Goal: Task Accomplishment & Management: Complete application form

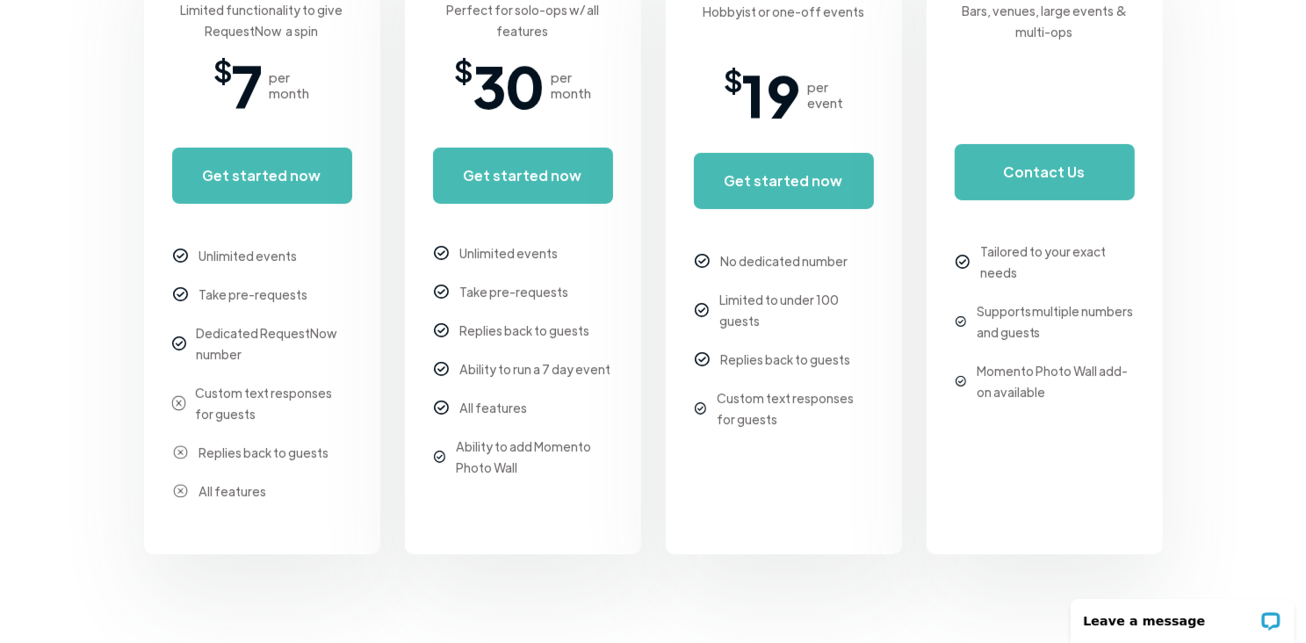
scroll to position [495, 0]
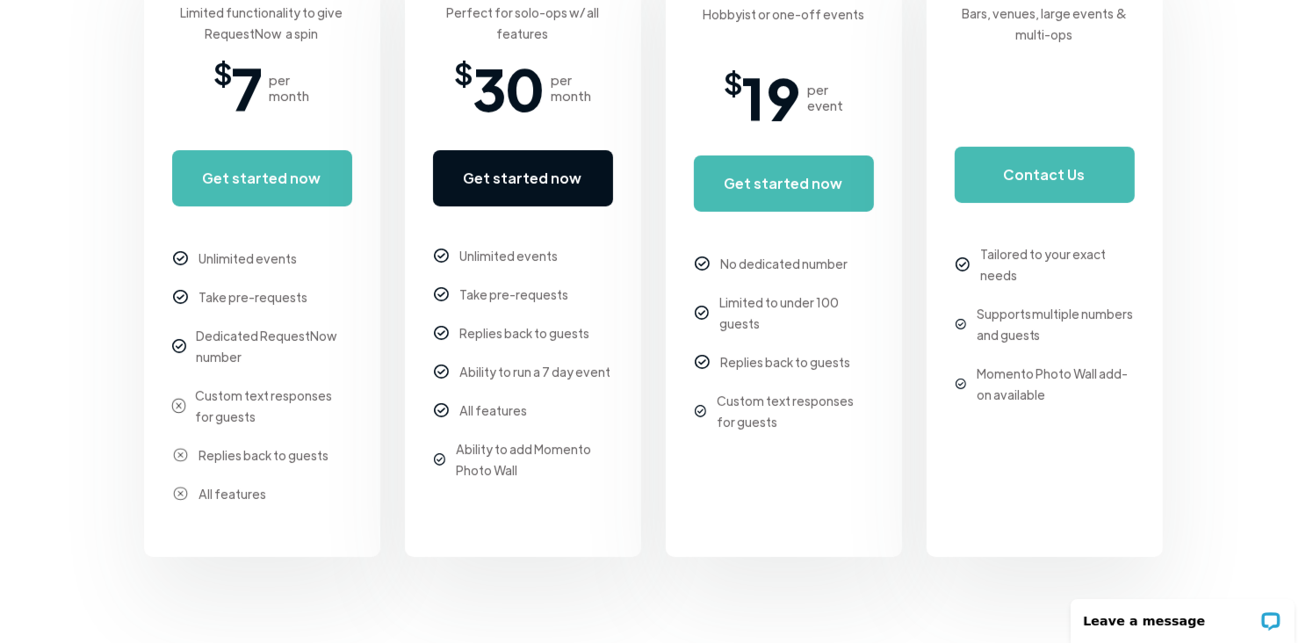
click at [538, 178] on link "Get started now" at bounding box center [523, 178] width 180 height 56
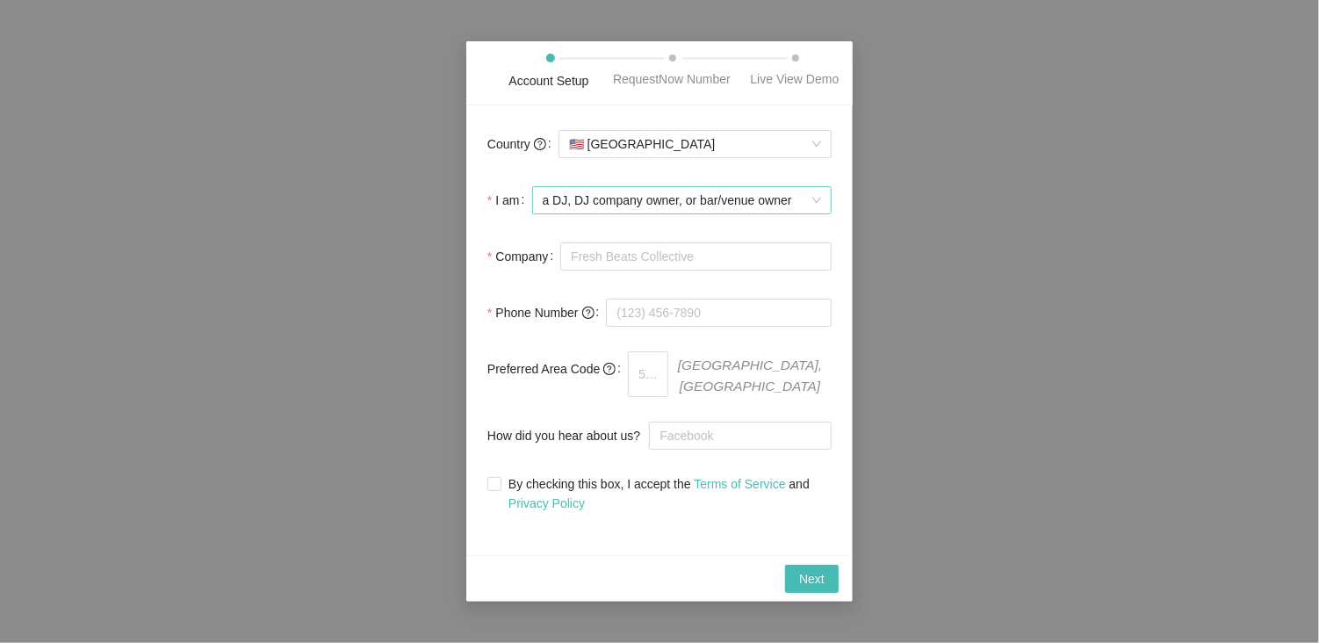
click at [813, 206] on span "a DJ, DJ company owner, or bar/venue owner" at bounding box center [682, 200] width 278 height 26
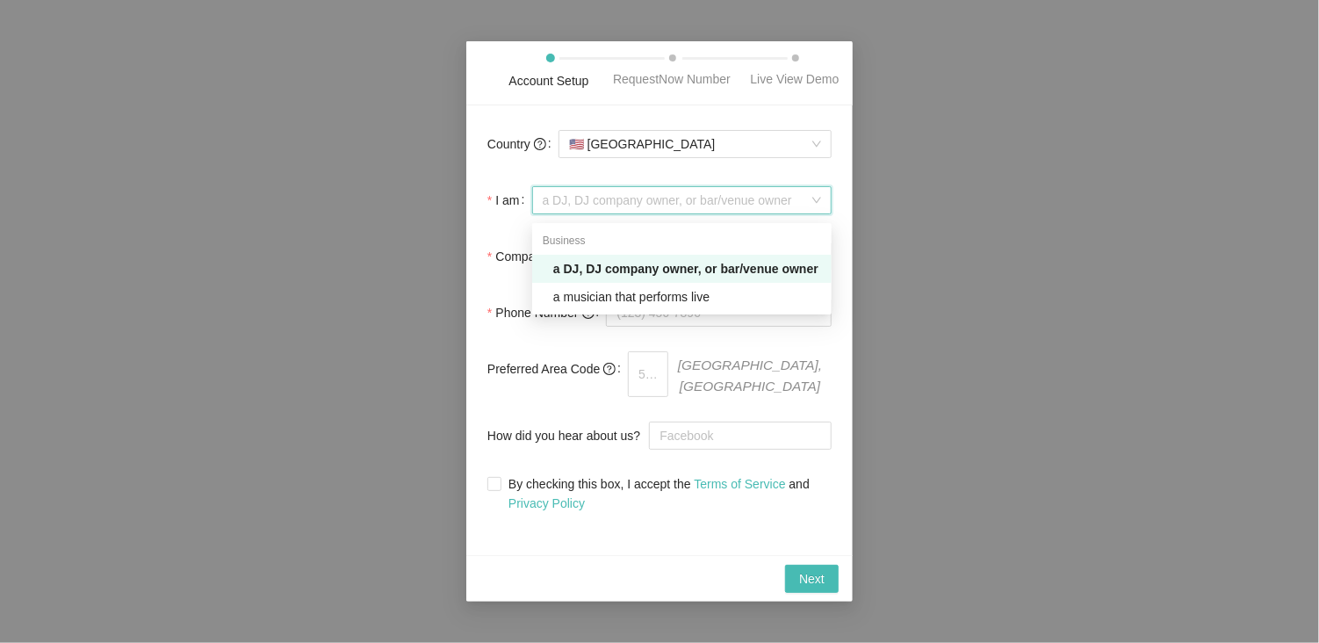
click at [663, 274] on div "a DJ, DJ company owner, or bar/venue owner" at bounding box center [687, 268] width 268 height 19
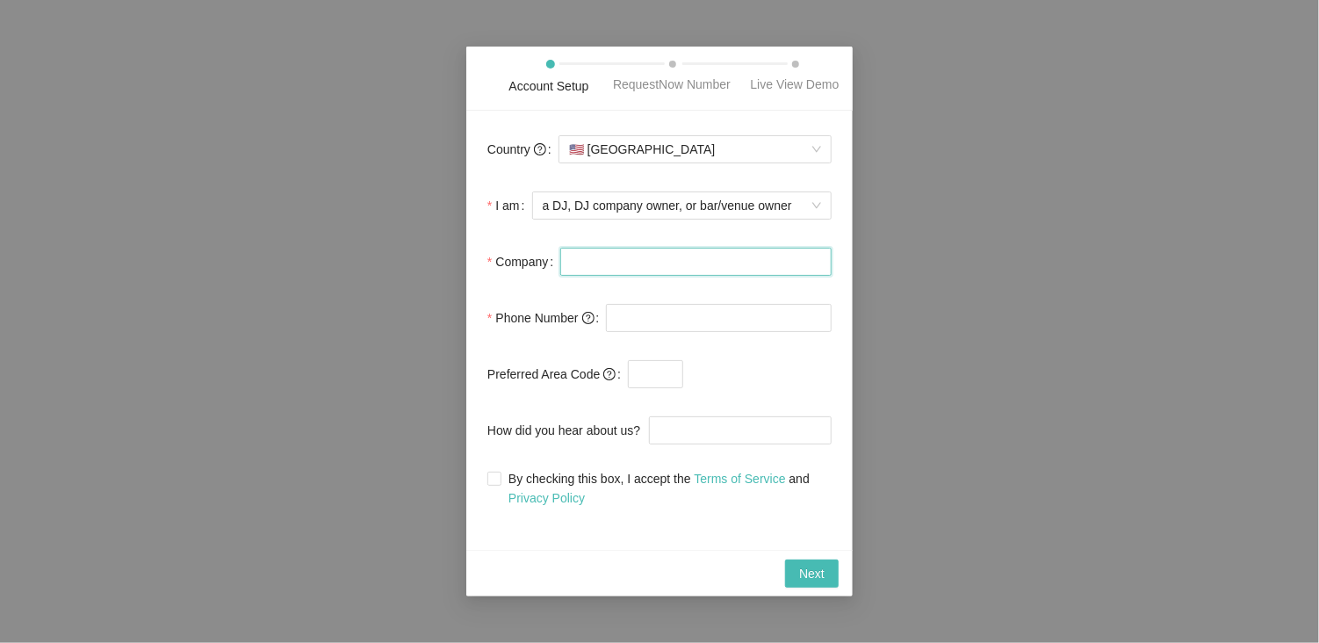
click at [580, 263] on input "Company" at bounding box center [695, 262] width 271 height 28
type input "Joe's DJ Services"
click at [636, 317] on input "tel" at bounding box center [719, 318] width 226 height 28
type input "2"
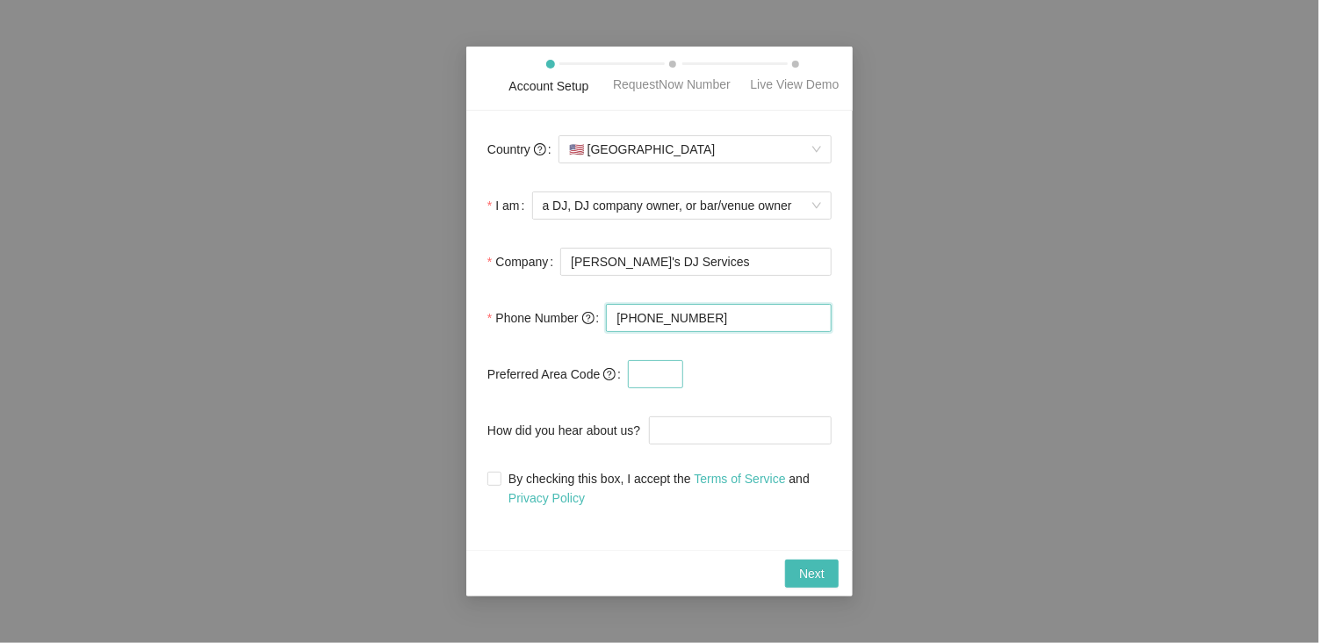
type input "(714) 900-0785"
click at [628, 375] on input "text" at bounding box center [655, 374] width 55 height 28
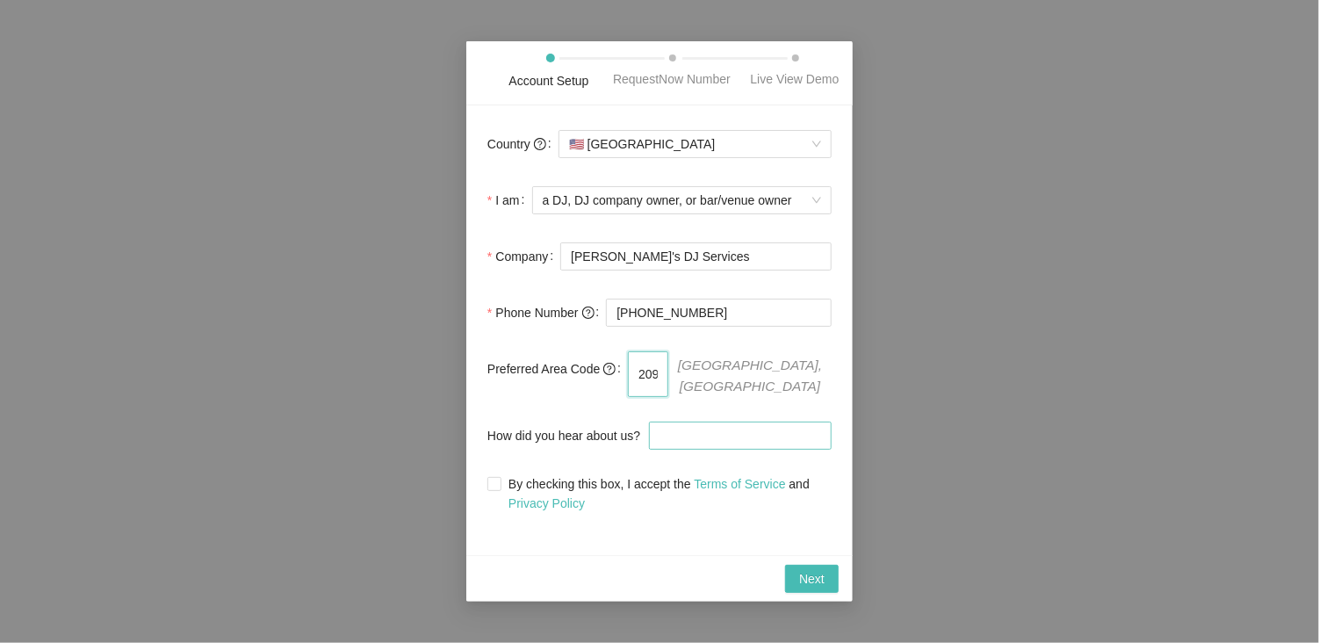
type input "209"
click at [687, 430] on input "How did you hear about us?" at bounding box center [740, 436] width 183 height 28
type input "web"
click at [492, 480] on input "By checking this box, I accept the Terms of Service and Privacy Policy" at bounding box center [493, 483] width 12 height 12
checkbox input "true"
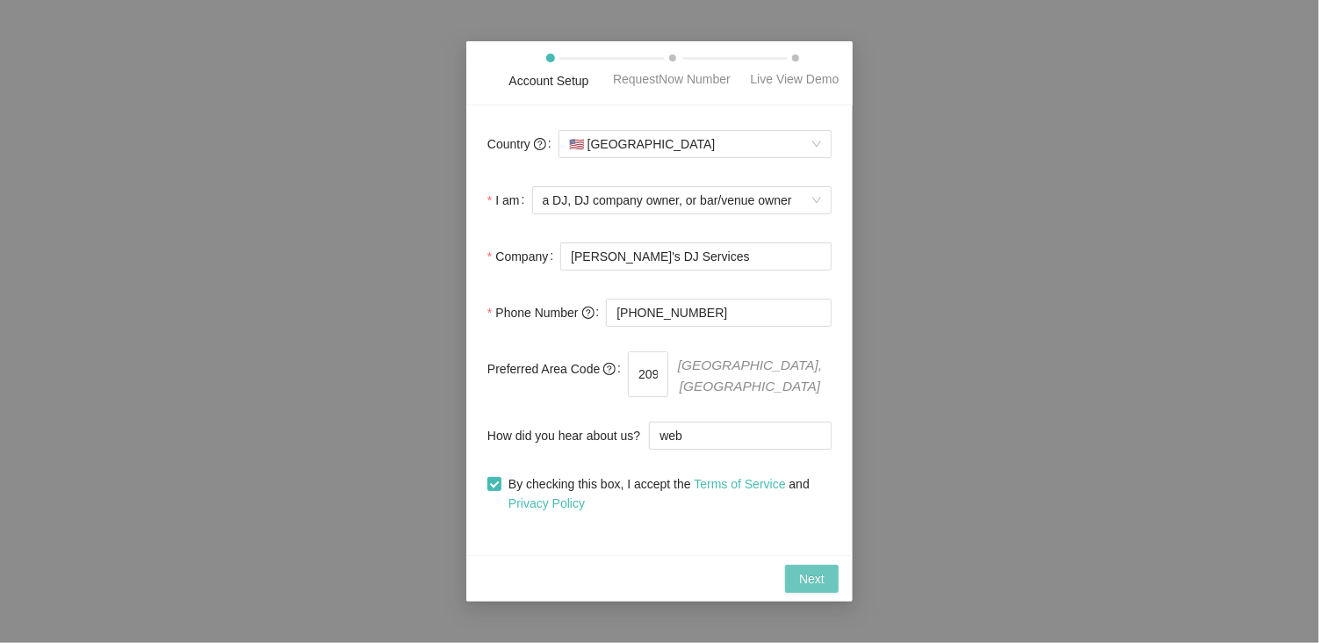
click at [807, 572] on span "Next" at bounding box center [811, 578] width 25 height 19
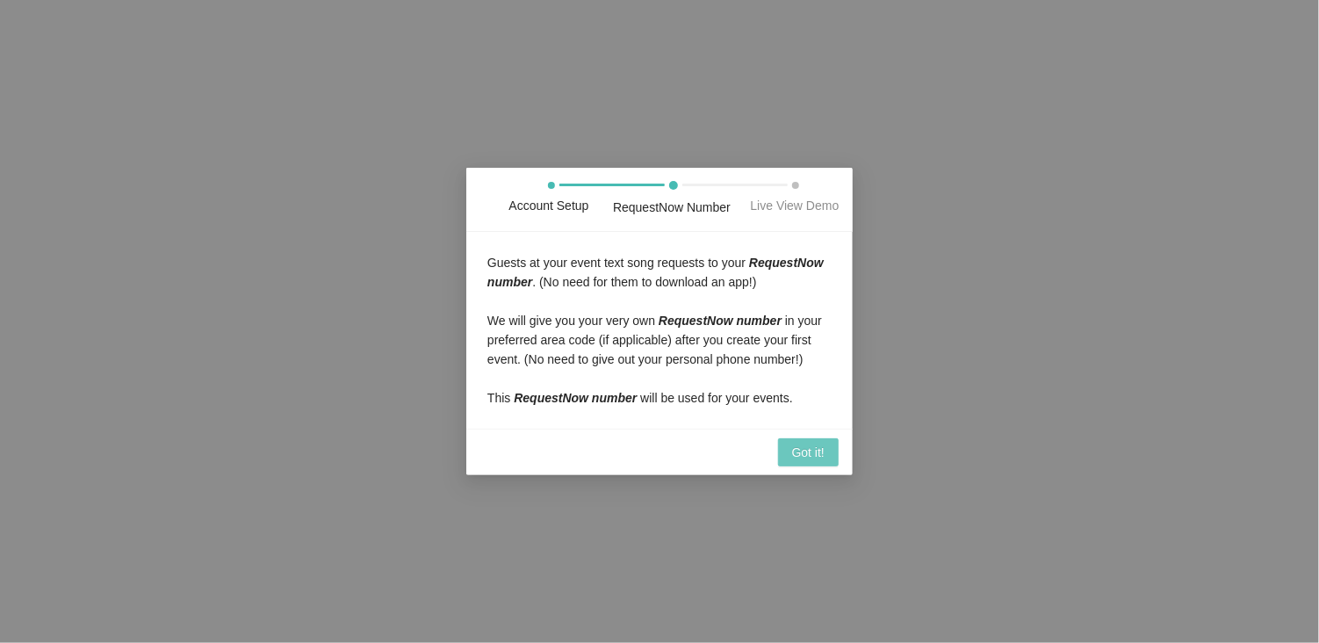
click at [787, 449] on button "Got it!" at bounding box center [808, 452] width 61 height 28
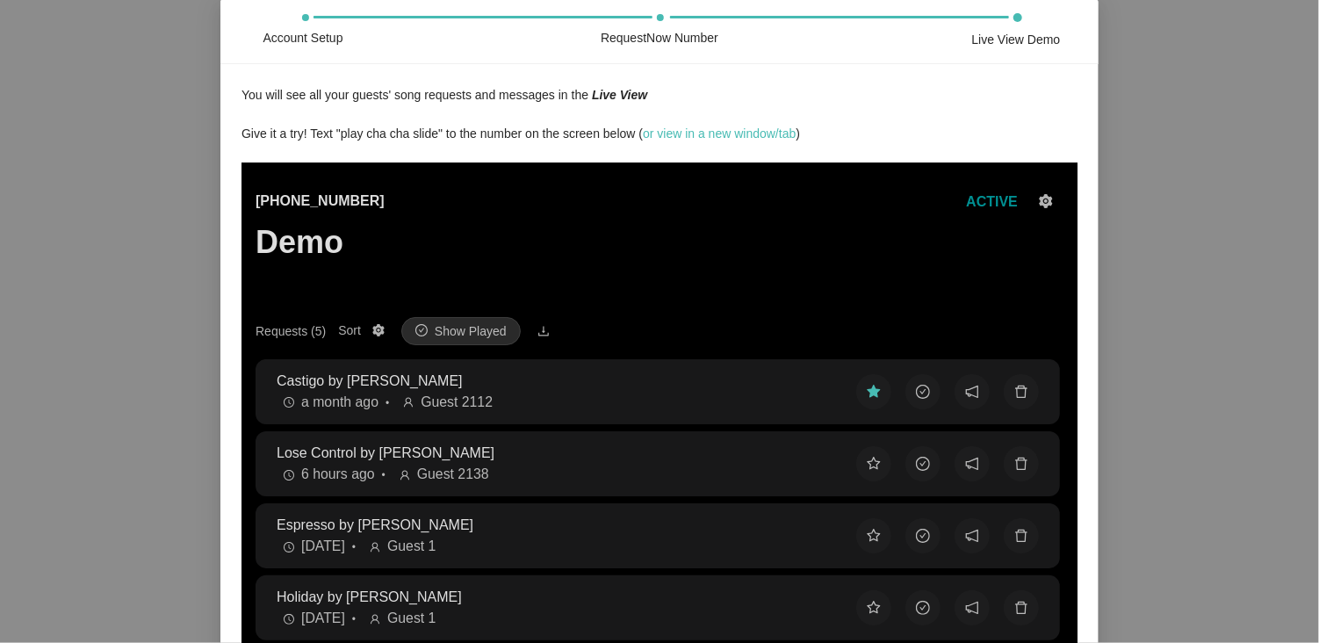
click at [683, 249] on div "(425) 657-3354 Demo ACTIVE" at bounding box center [659, 253] width 808 height 126
click at [863, 394] on button at bounding box center [873, 390] width 35 height 35
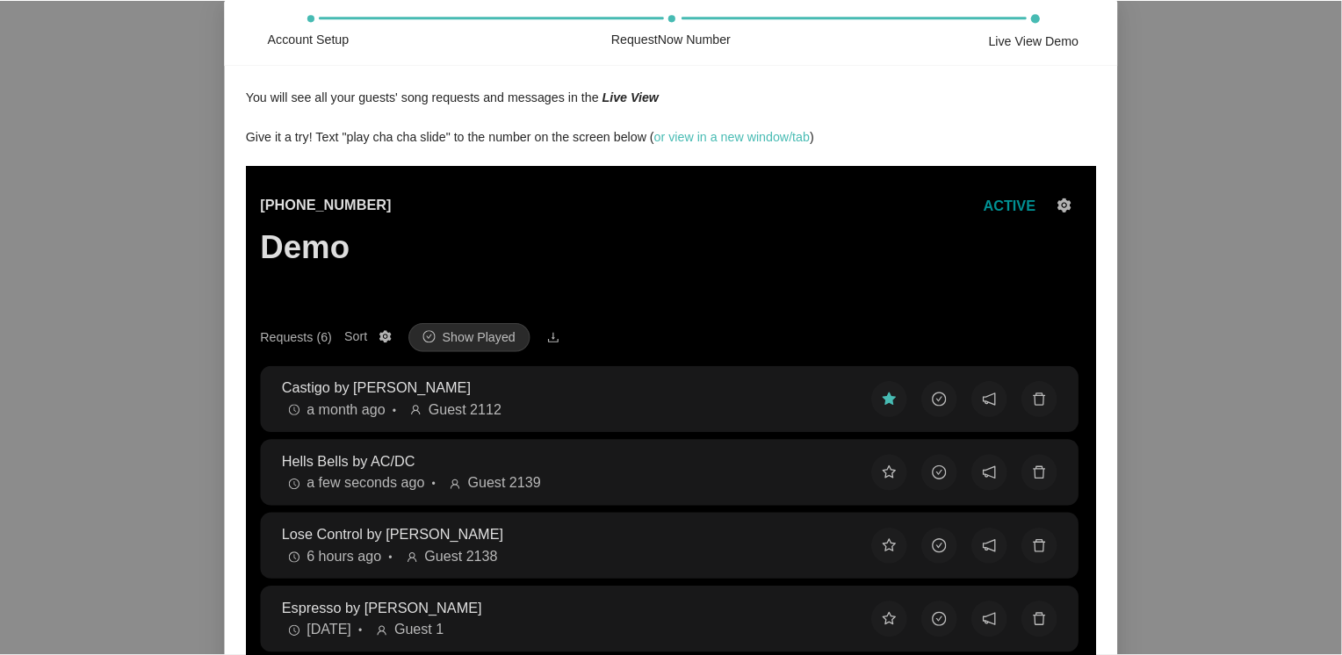
scroll to position [201, 0]
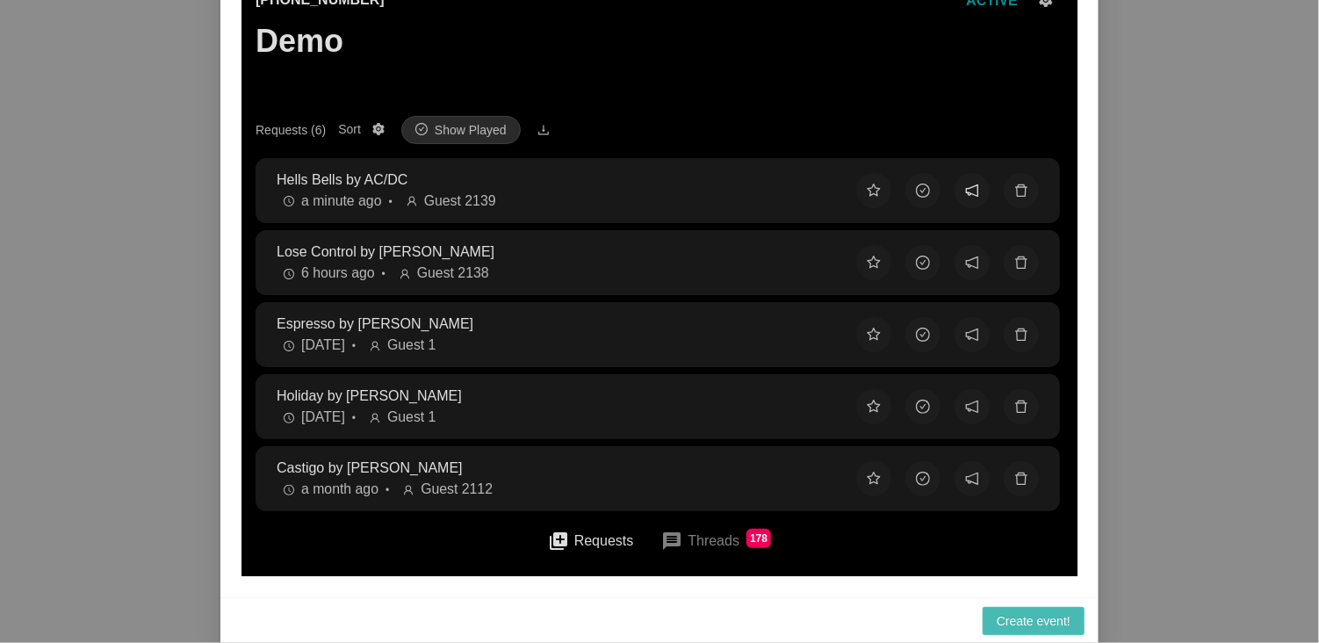
click at [968, 193] on button at bounding box center [971, 191] width 35 height 35
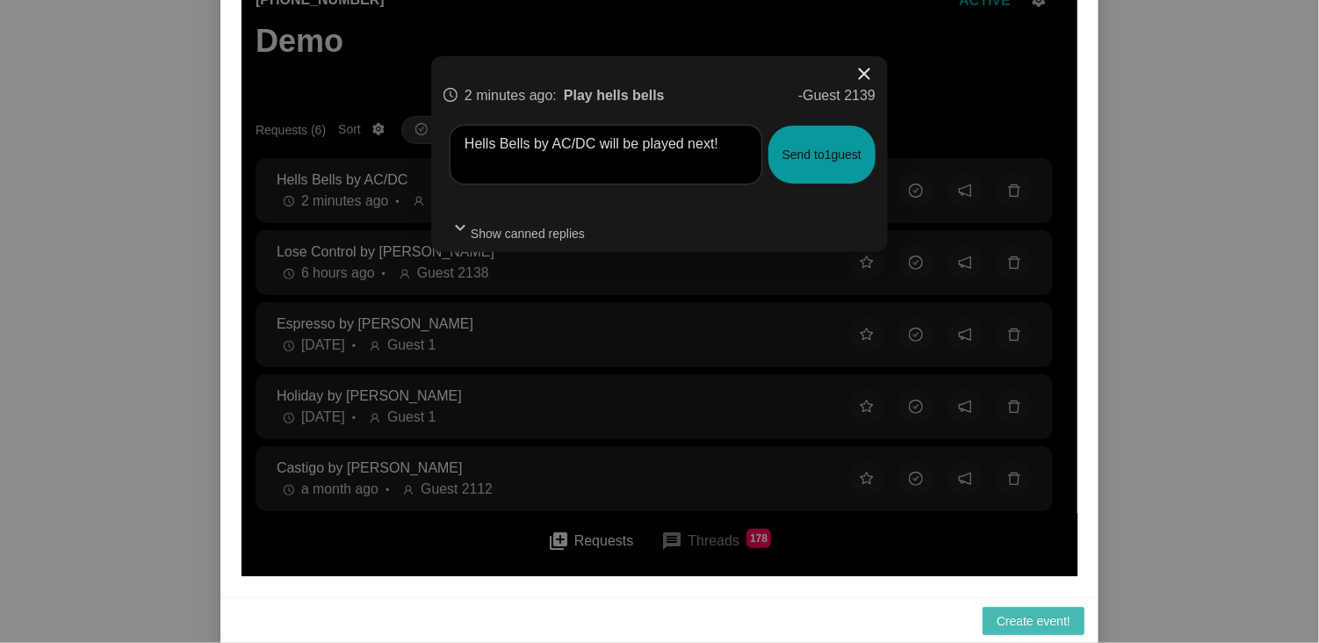
click at [800, 159] on button "Send to 1 guest" at bounding box center [821, 155] width 107 height 58
click at [800, 155] on button "Send to 1 guest" at bounding box center [821, 155] width 107 height 58
click at [726, 157] on textarea "Hells Bells by AC/DC will be played next!" at bounding box center [605, 155] width 311 height 58
click at [826, 172] on button "Send to 1 guest" at bounding box center [821, 155] width 107 height 58
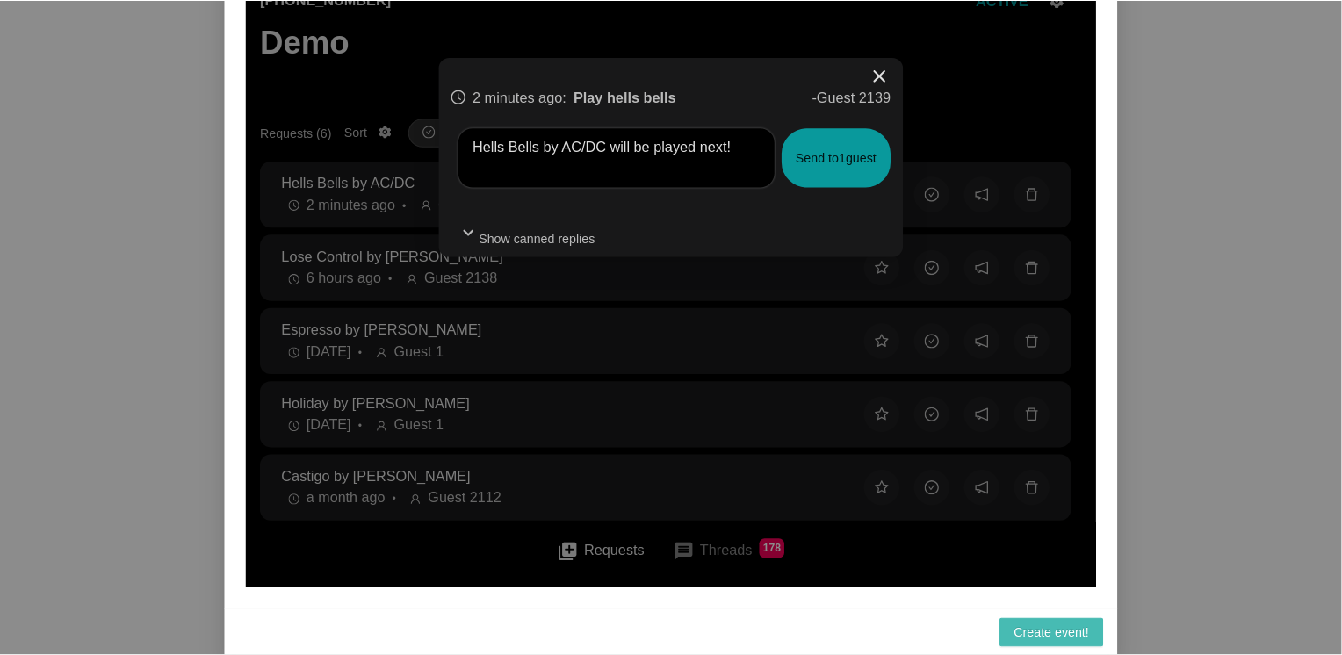
scroll to position [189, 0]
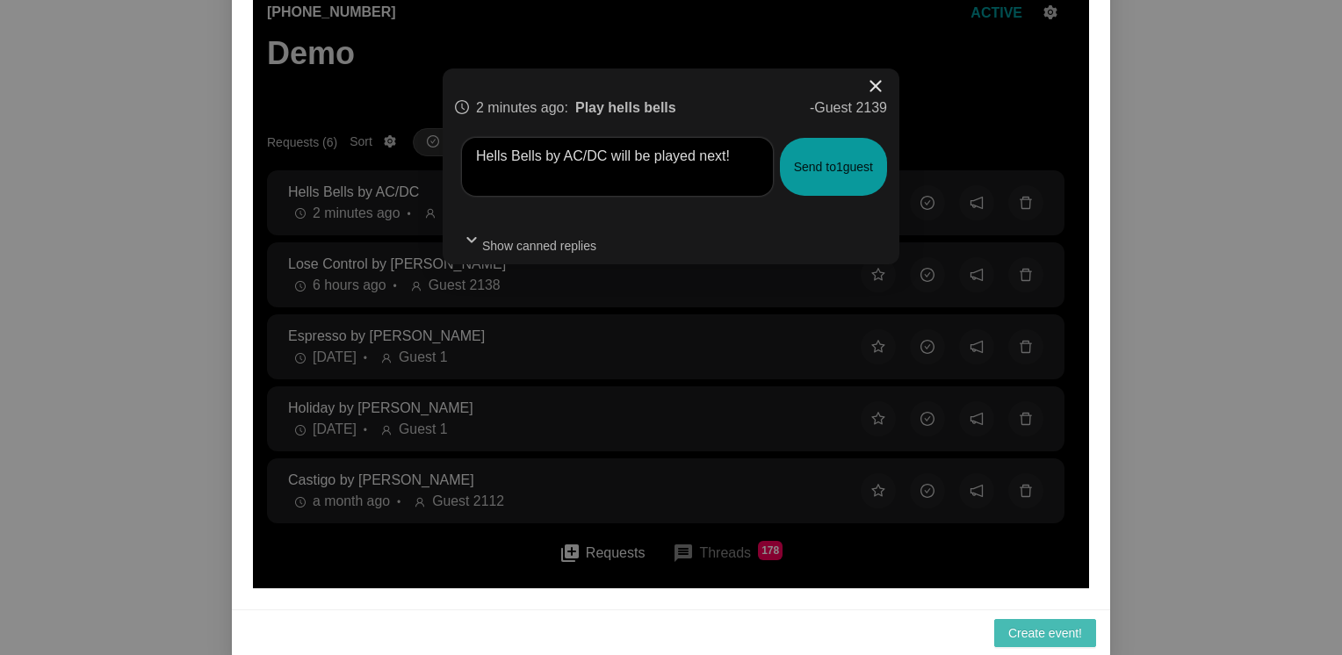
click at [469, 240] on span "expand_more" at bounding box center [471, 239] width 21 height 21
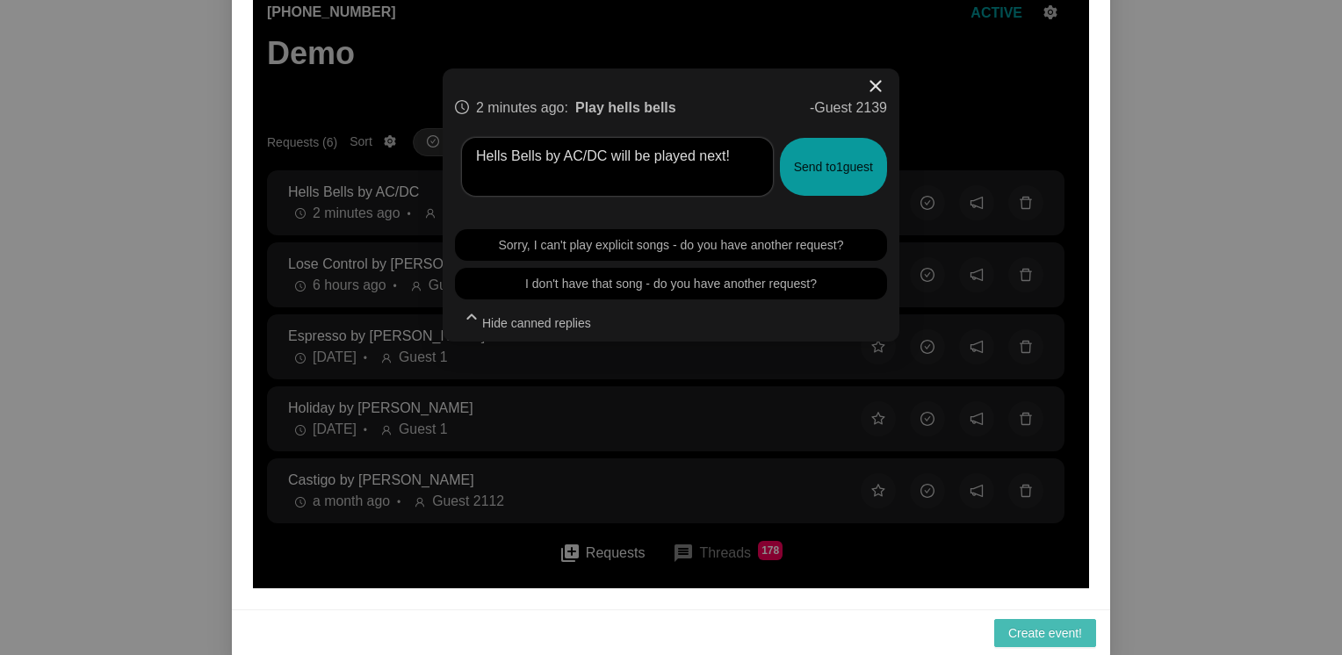
click at [729, 162] on textarea "Hells Bells by AC/DC will be played next!" at bounding box center [617, 167] width 311 height 58
click at [833, 172] on button "Send to 1 guest" at bounding box center [833, 167] width 107 height 58
click at [877, 86] on span "close" at bounding box center [875, 86] width 21 height 21
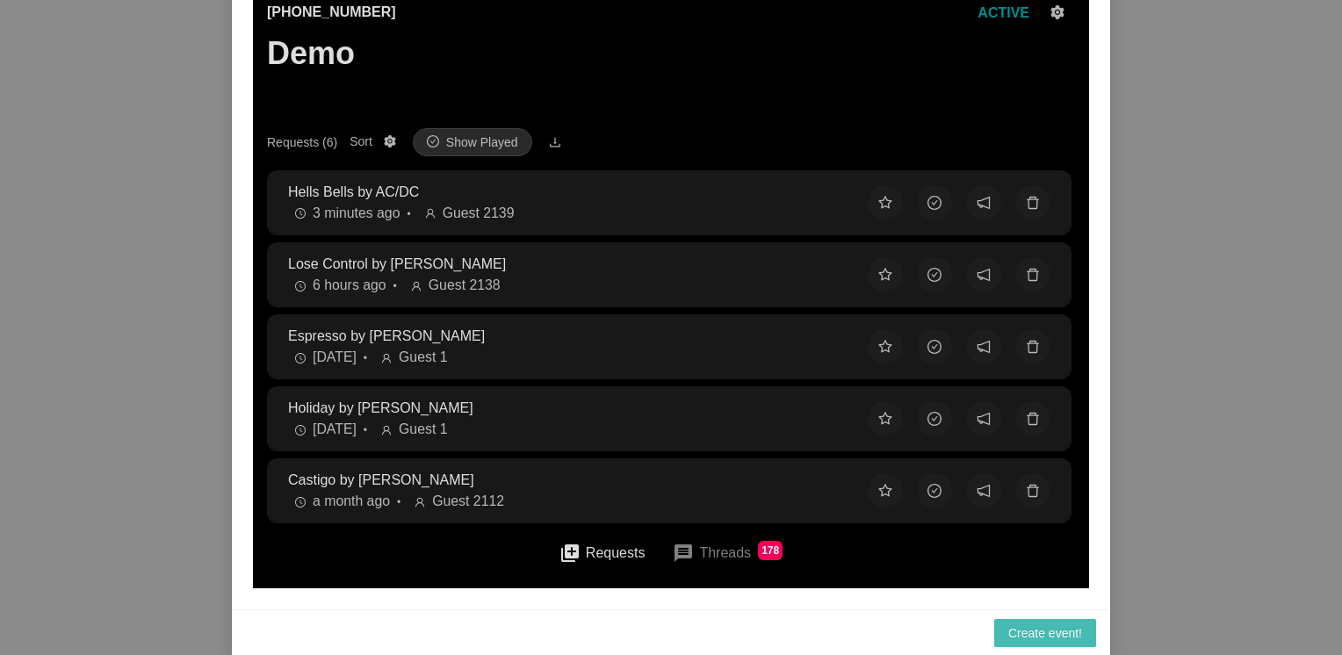
click at [574, 554] on button "queue Requests" at bounding box center [602, 553] width 114 height 40
click at [570, 552] on button "queue Requests" at bounding box center [602, 553] width 114 height 40
click at [1026, 490] on button at bounding box center [1032, 490] width 35 height 35
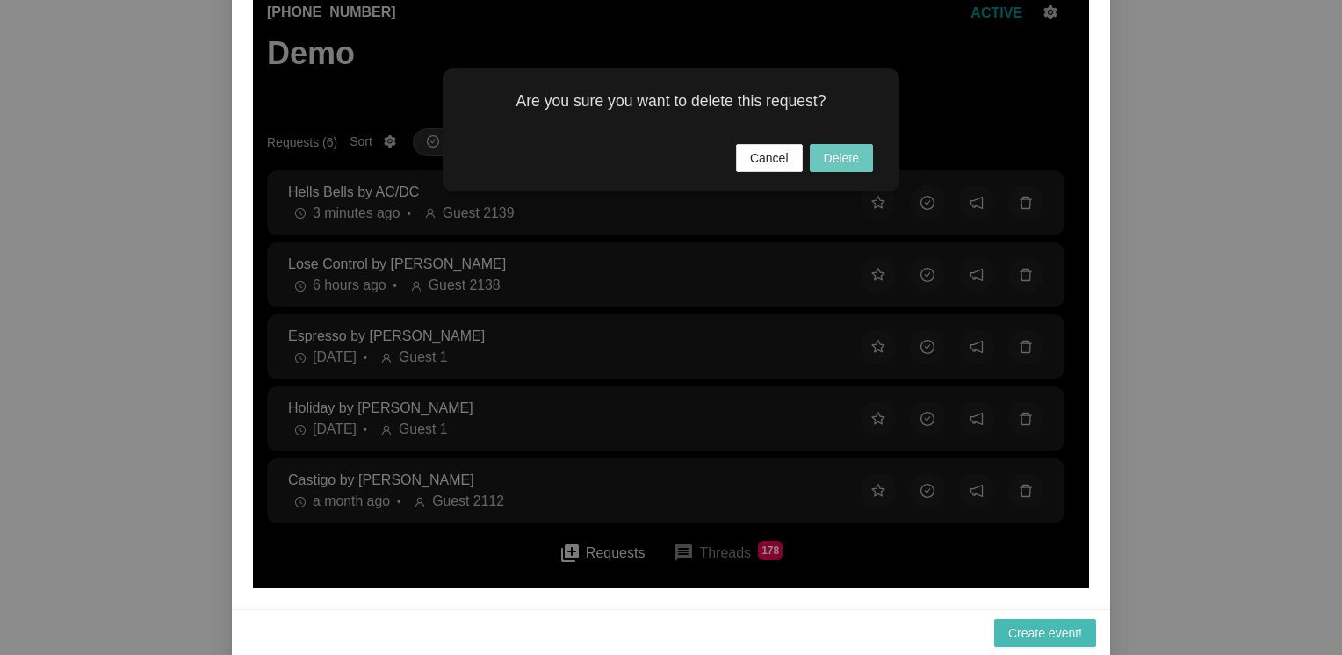
click at [840, 159] on span "Delete" at bounding box center [841, 157] width 35 height 19
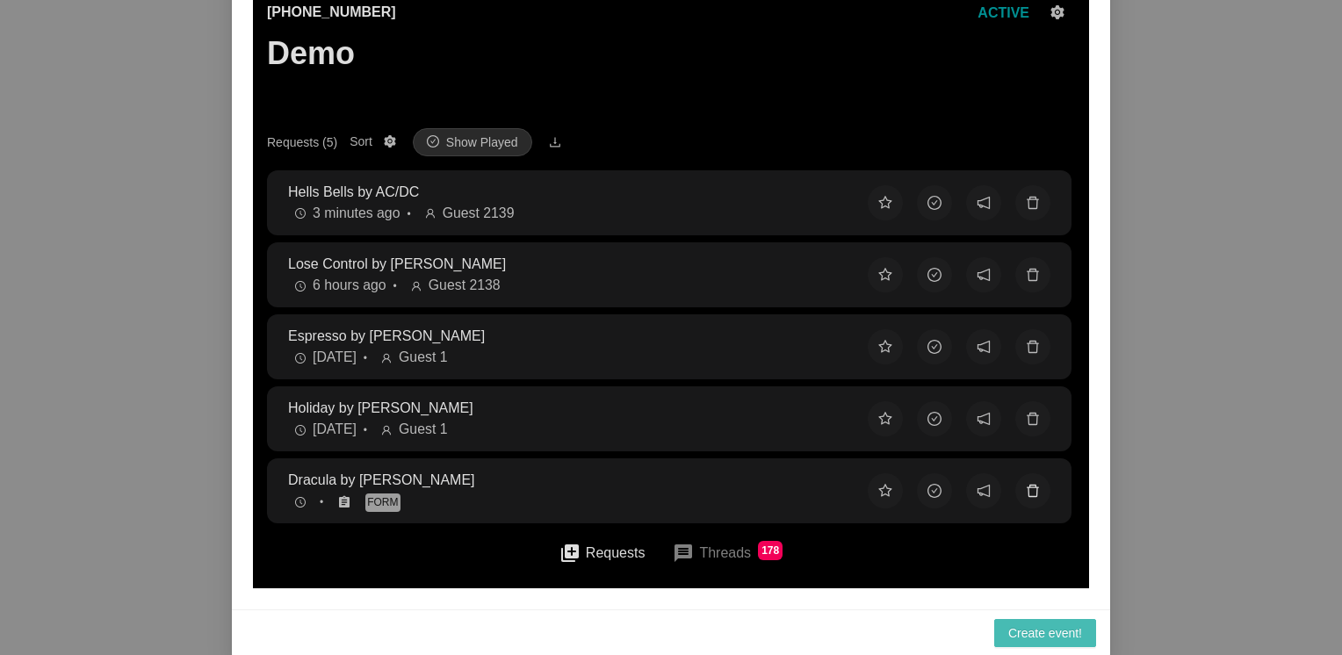
click at [1022, 488] on button at bounding box center [1032, 490] width 35 height 35
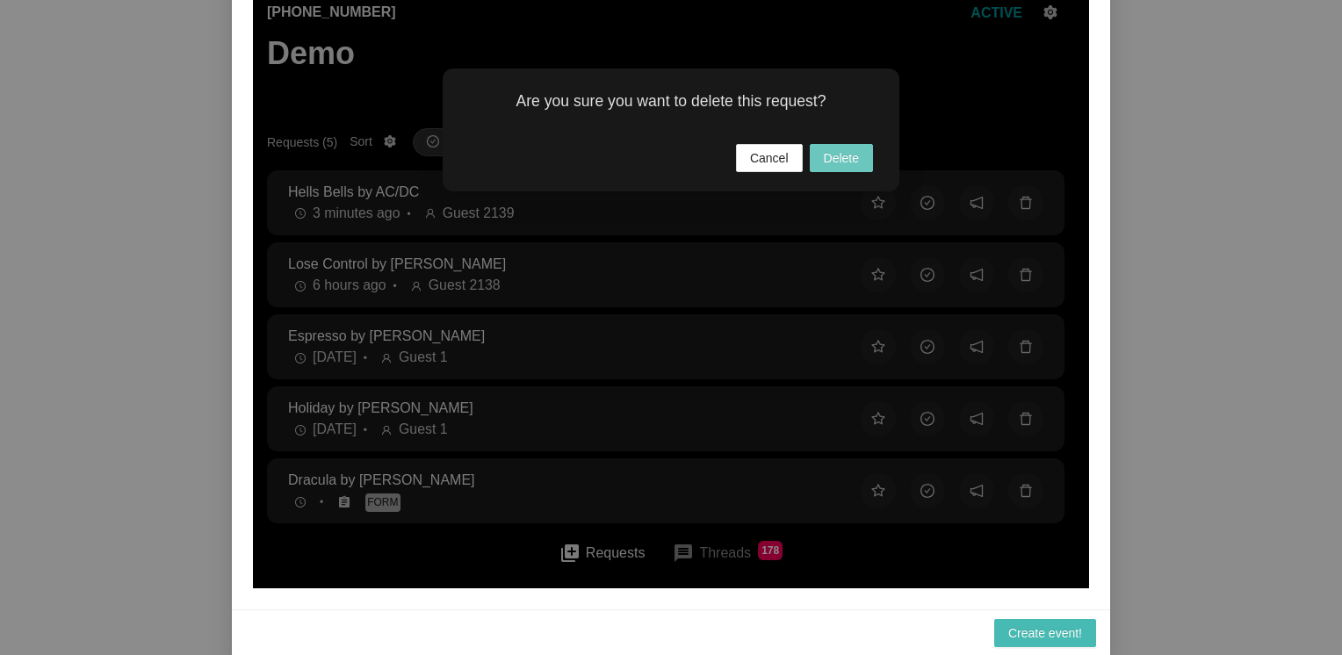
click at [827, 157] on span "Delete" at bounding box center [841, 157] width 35 height 19
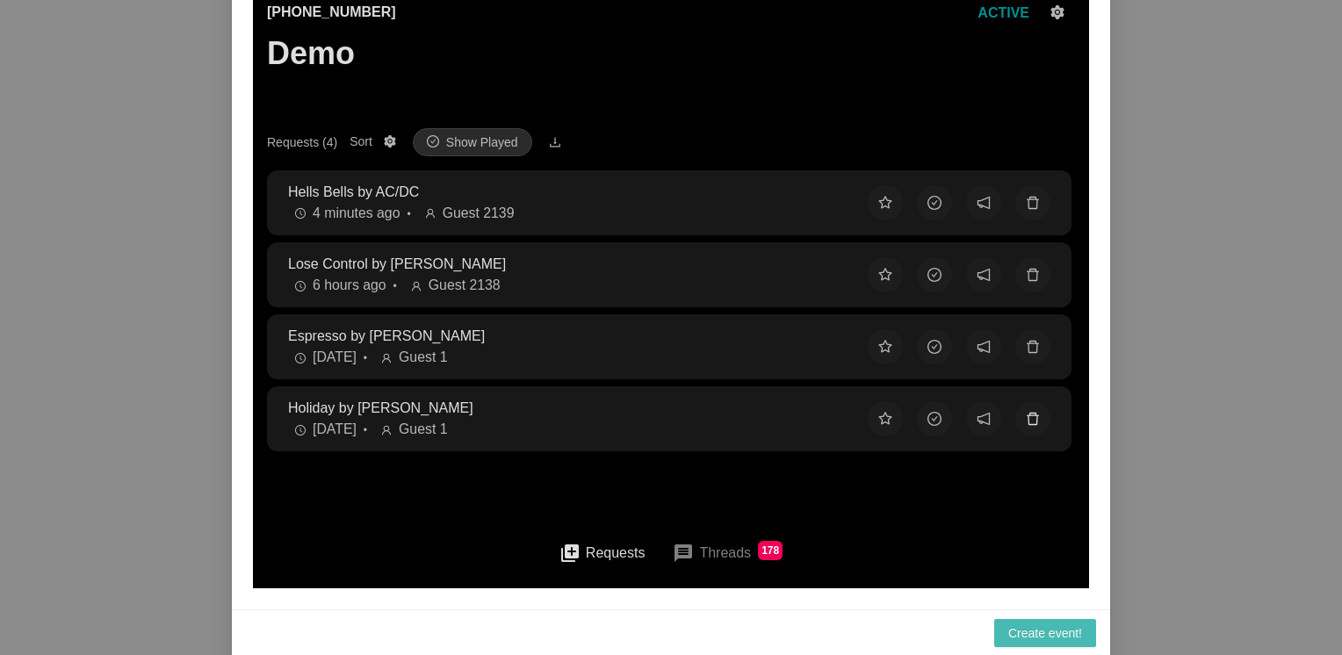
click at [1025, 422] on button at bounding box center [1032, 418] width 35 height 35
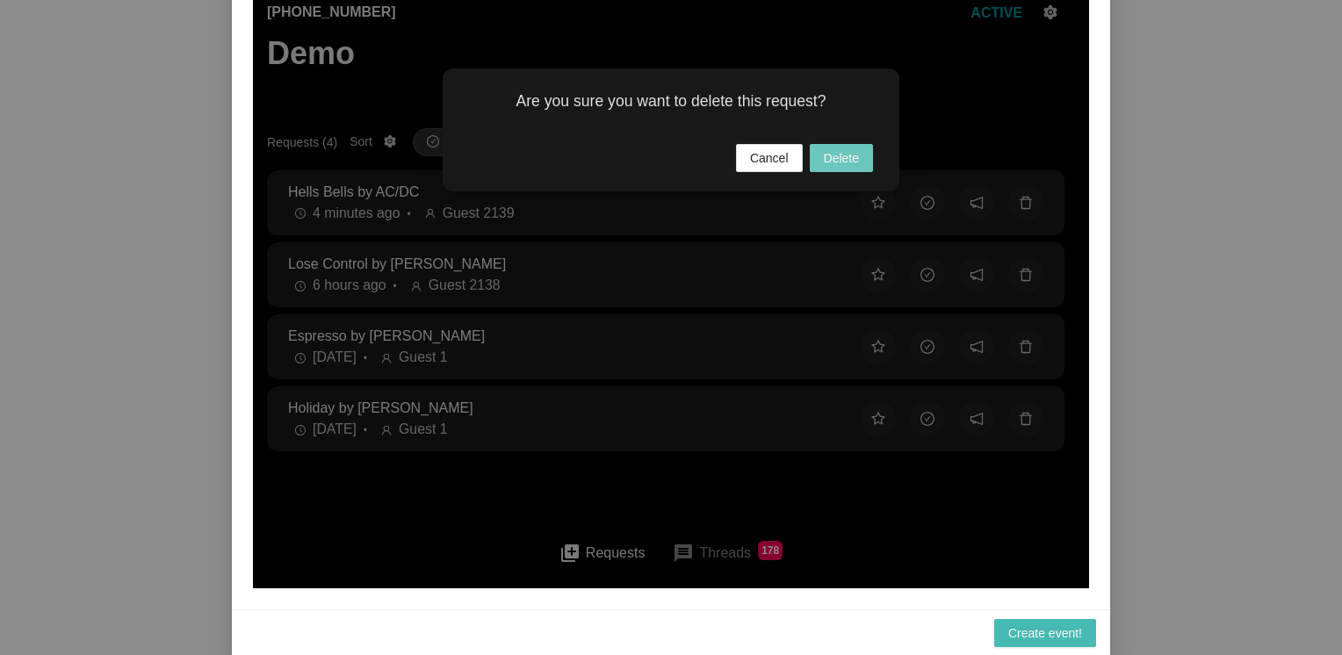
click at [850, 157] on span "Delete" at bounding box center [841, 157] width 35 height 19
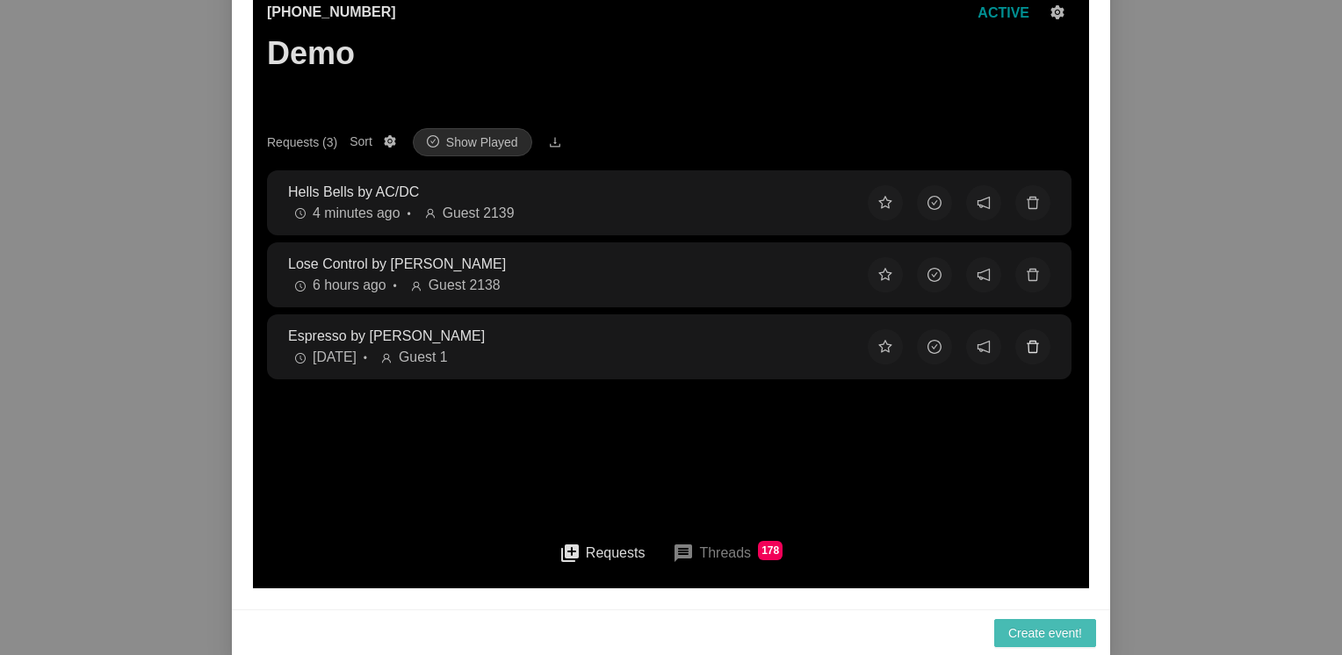
click at [1029, 347] on button at bounding box center [1032, 346] width 35 height 35
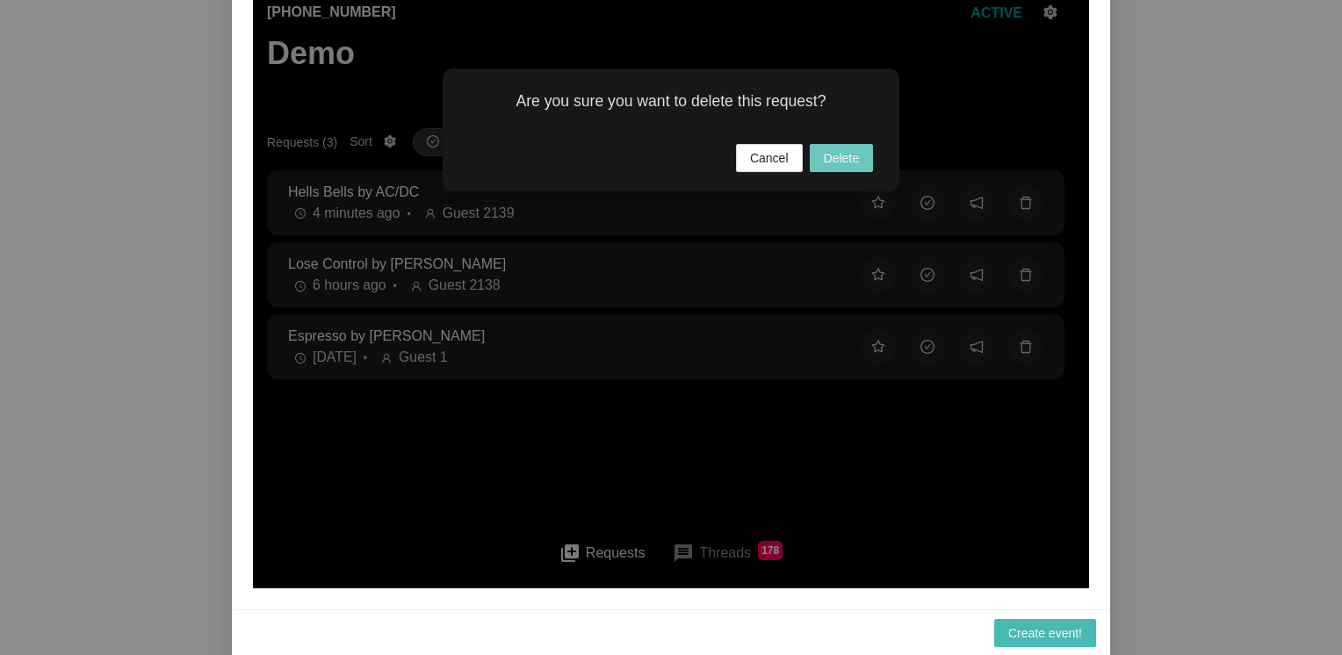
click at [838, 166] on span "Delete" at bounding box center [841, 157] width 35 height 19
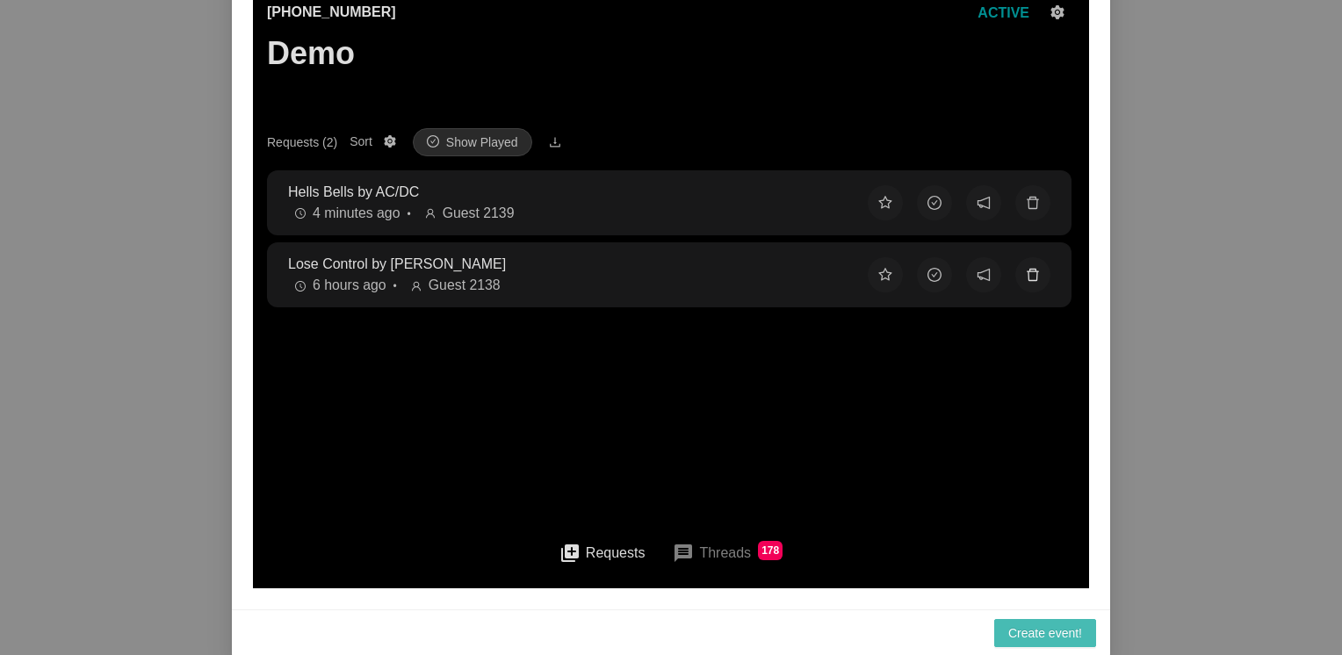
click at [1026, 277] on button at bounding box center [1032, 274] width 35 height 35
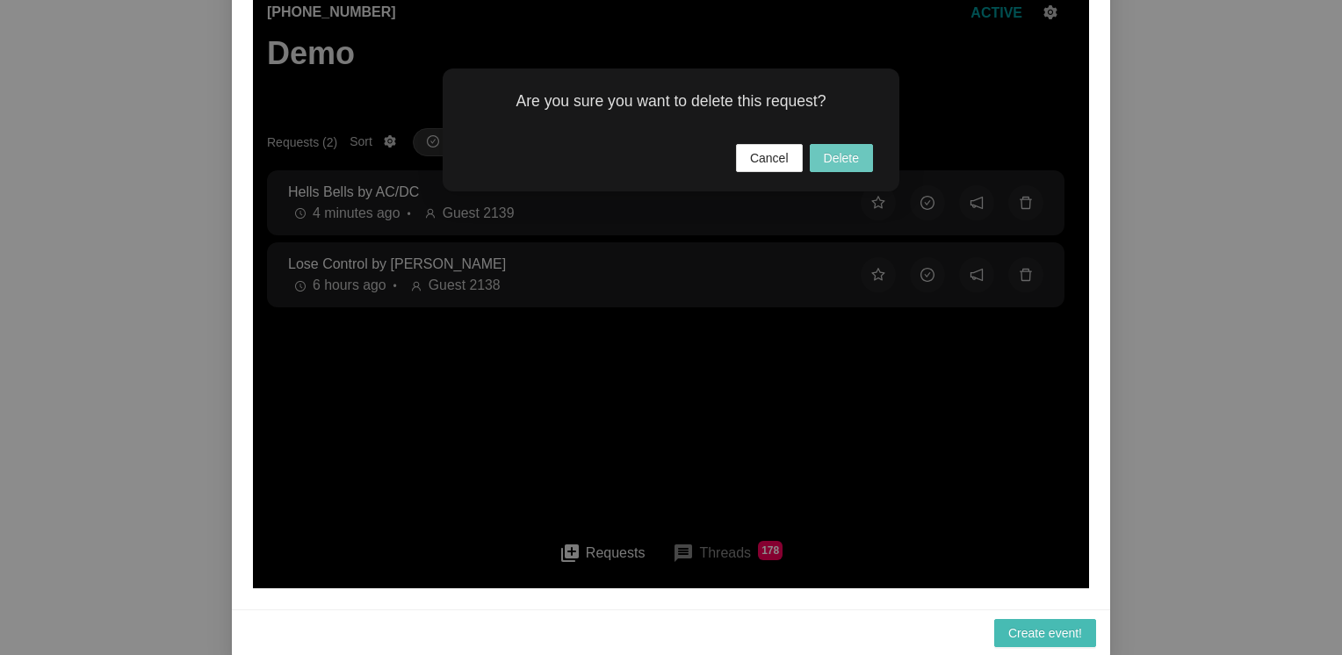
click at [844, 162] on span "Delete" at bounding box center [841, 157] width 35 height 19
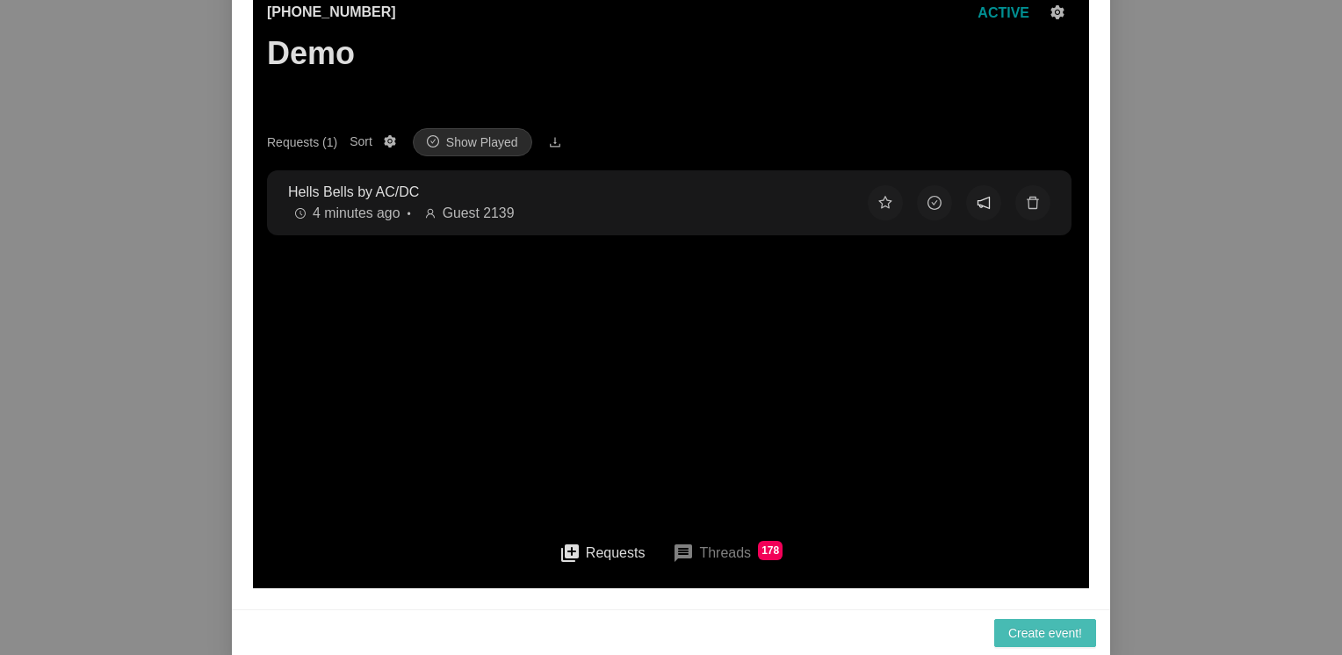
click at [974, 206] on button at bounding box center [983, 202] width 35 height 35
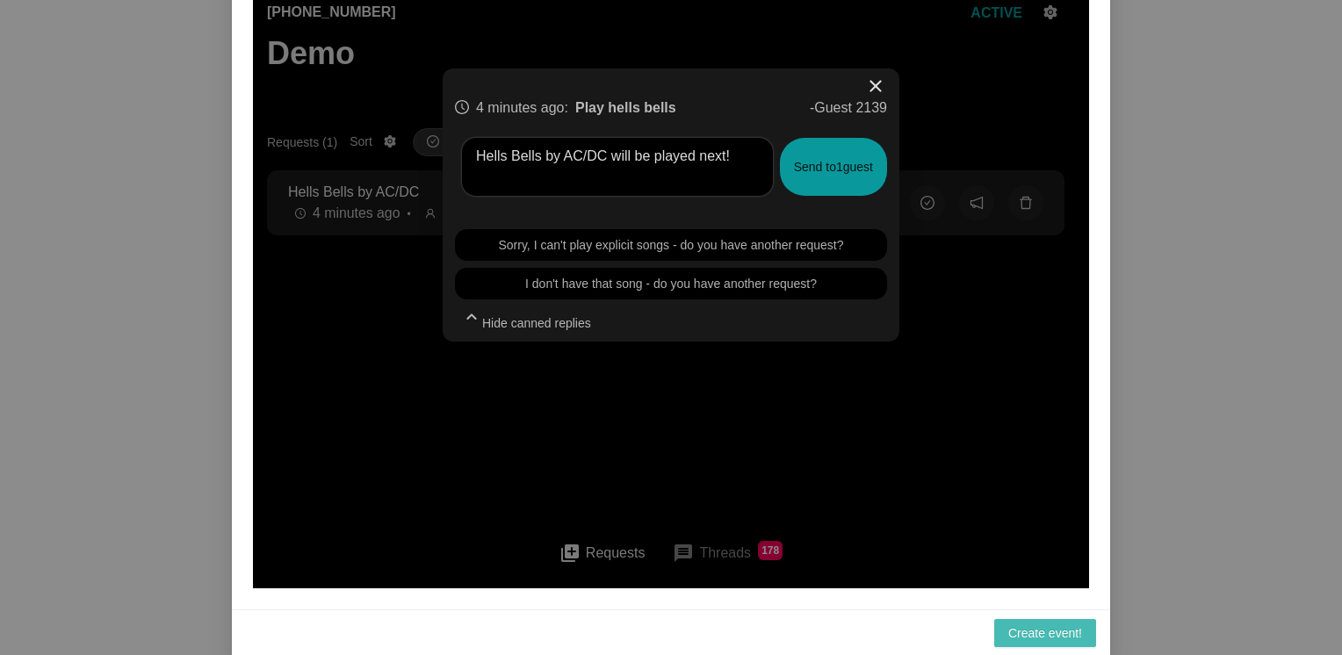
click at [823, 173] on button "Send to 1 guest" at bounding box center [833, 167] width 107 height 58
click at [875, 90] on span "close" at bounding box center [875, 86] width 21 height 21
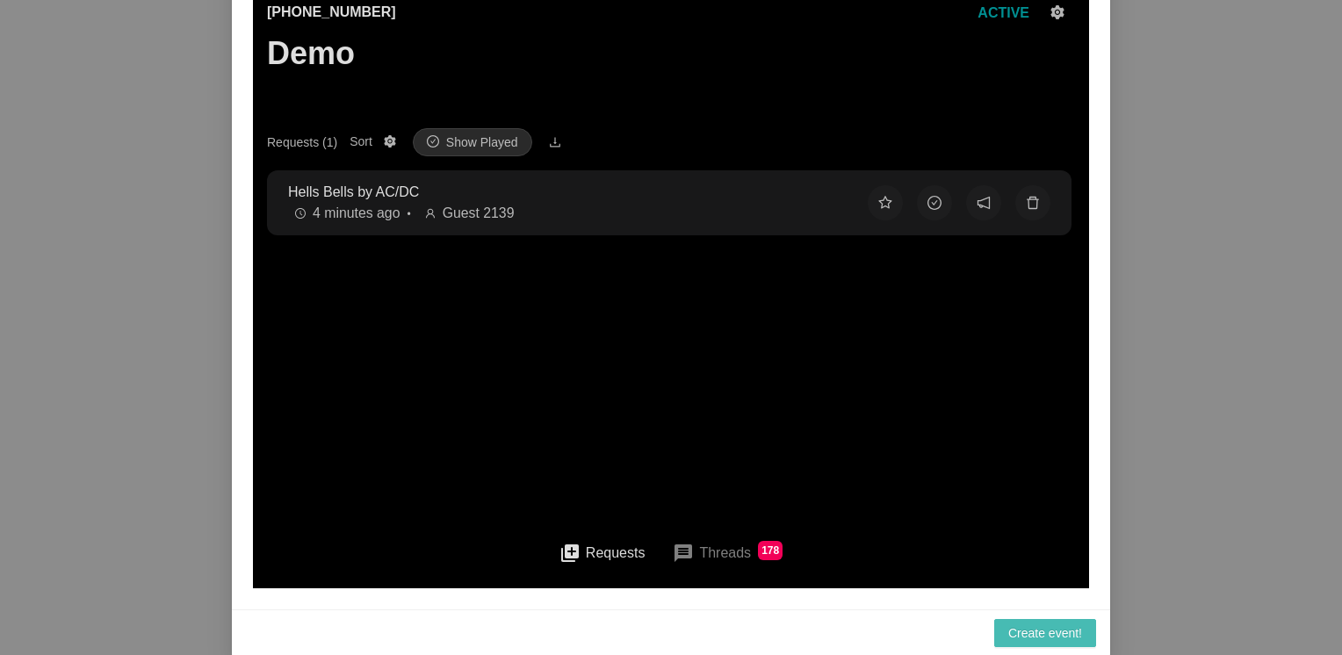
click at [1056, 14] on icon "setting" at bounding box center [1057, 12] width 13 height 14
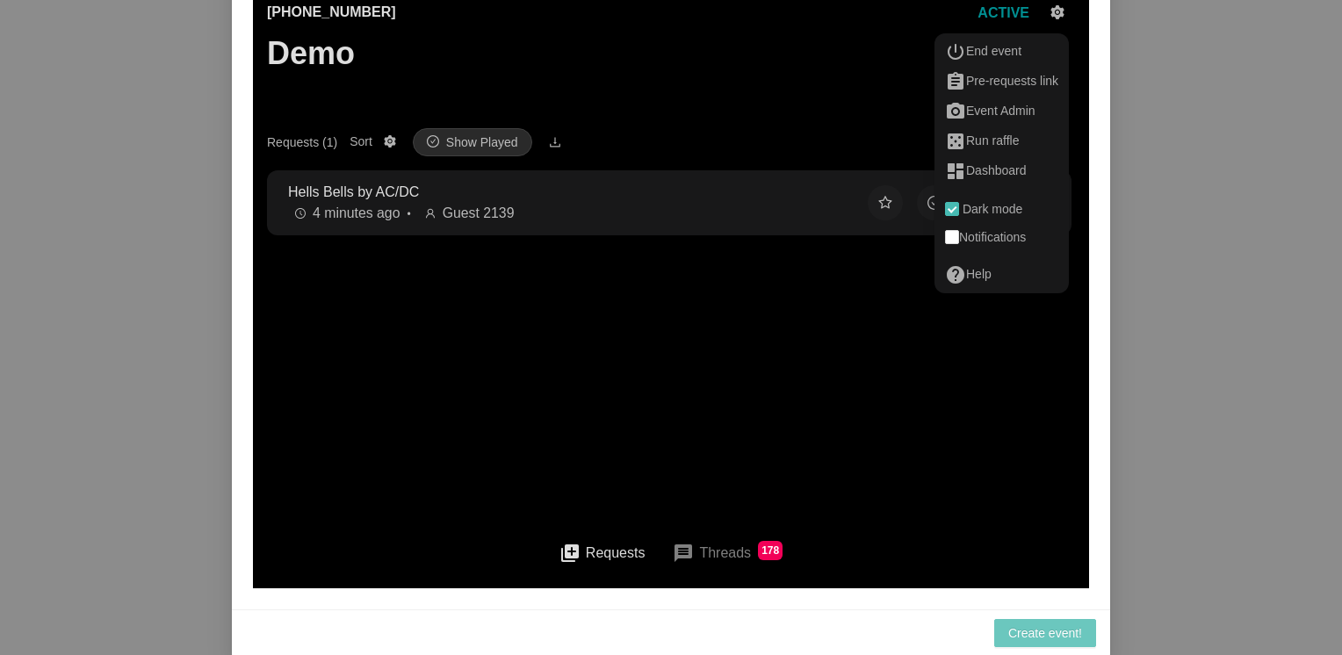
click at [1011, 632] on span "Create event!" at bounding box center [1045, 633] width 74 height 19
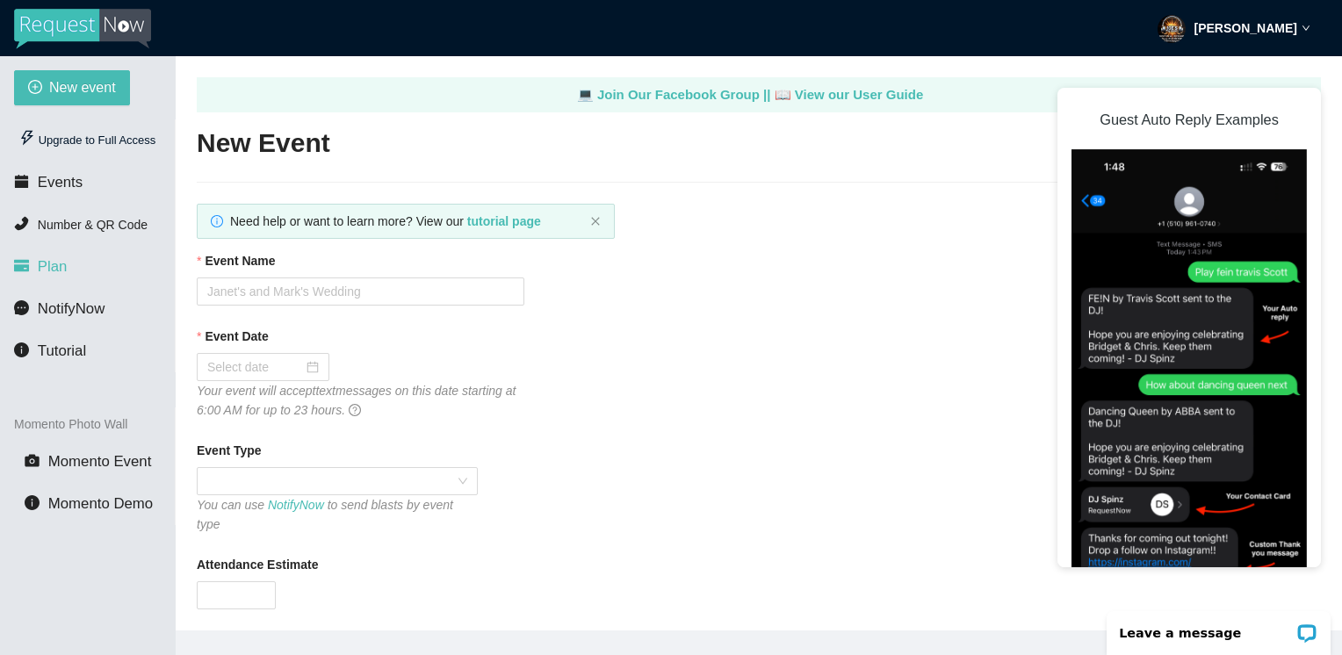
click at [50, 267] on span "Plan" at bounding box center [53, 266] width 30 height 17
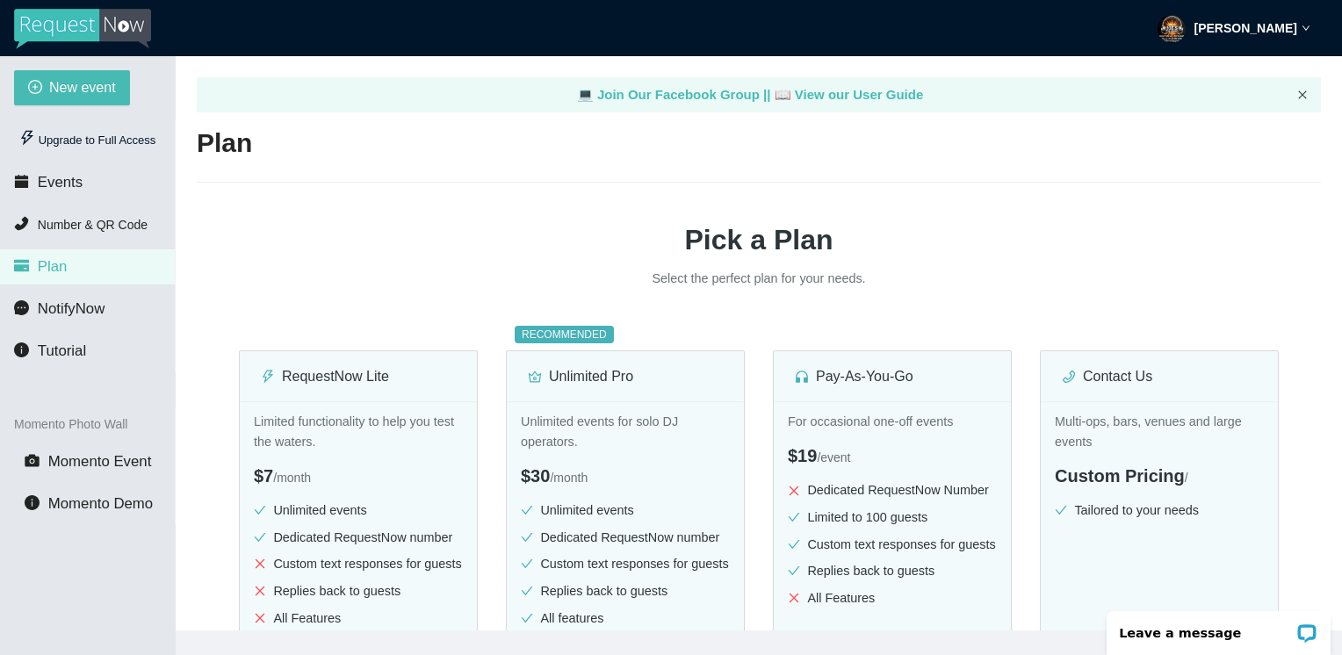
click at [1301, 91] on icon "close" at bounding box center [1302, 95] width 11 height 11
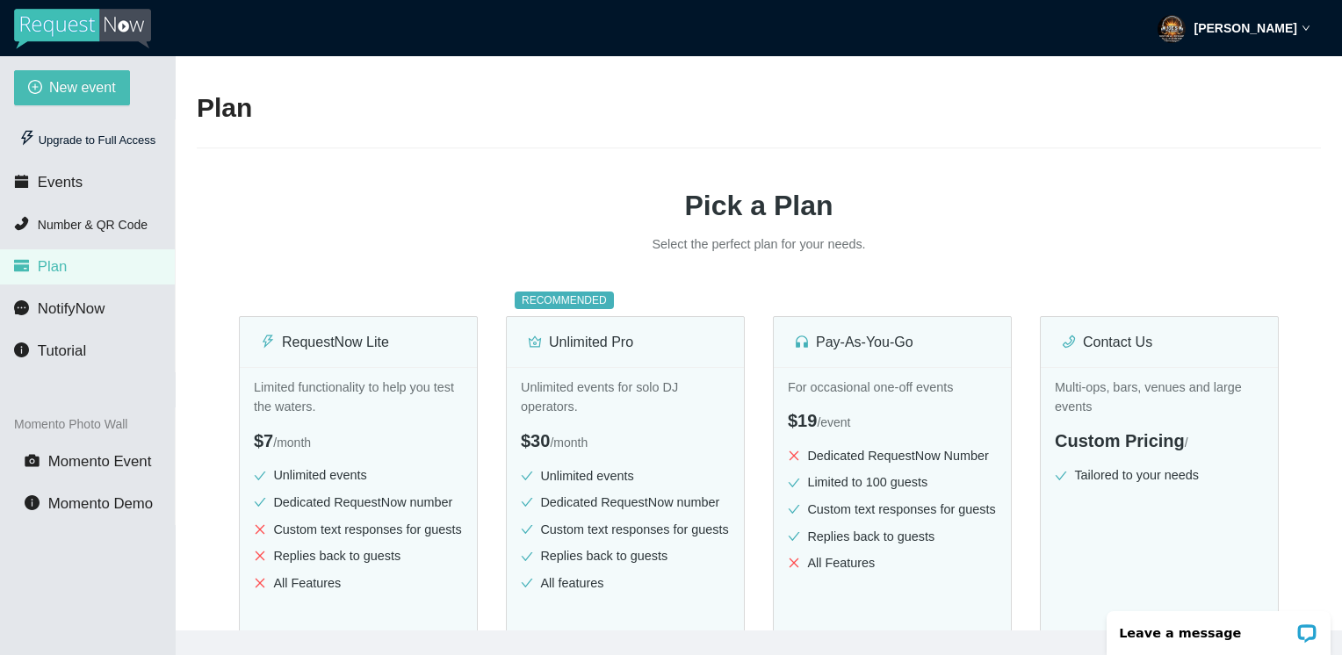
click at [1305, 30] on icon "down" at bounding box center [1306, 27] width 7 height 5
click at [1318, 163] on main "Plan Pick a Plan Select the perfect plan for your needs. RequestNow Lite Limite…" at bounding box center [759, 343] width 1166 height 574
click at [61, 146] on div "Upgrade to Full Access" at bounding box center [87, 140] width 147 height 35
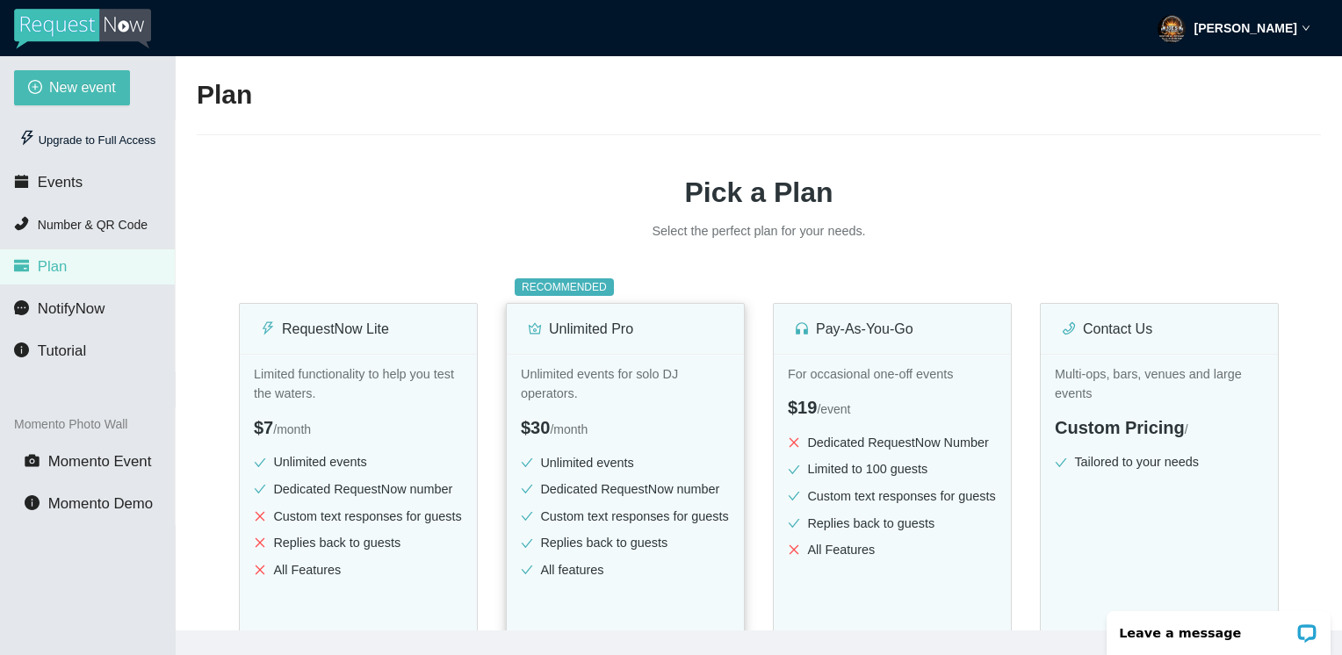
click at [664, 473] on li "Unlimited events" at bounding box center [625, 463] width 209 height 20
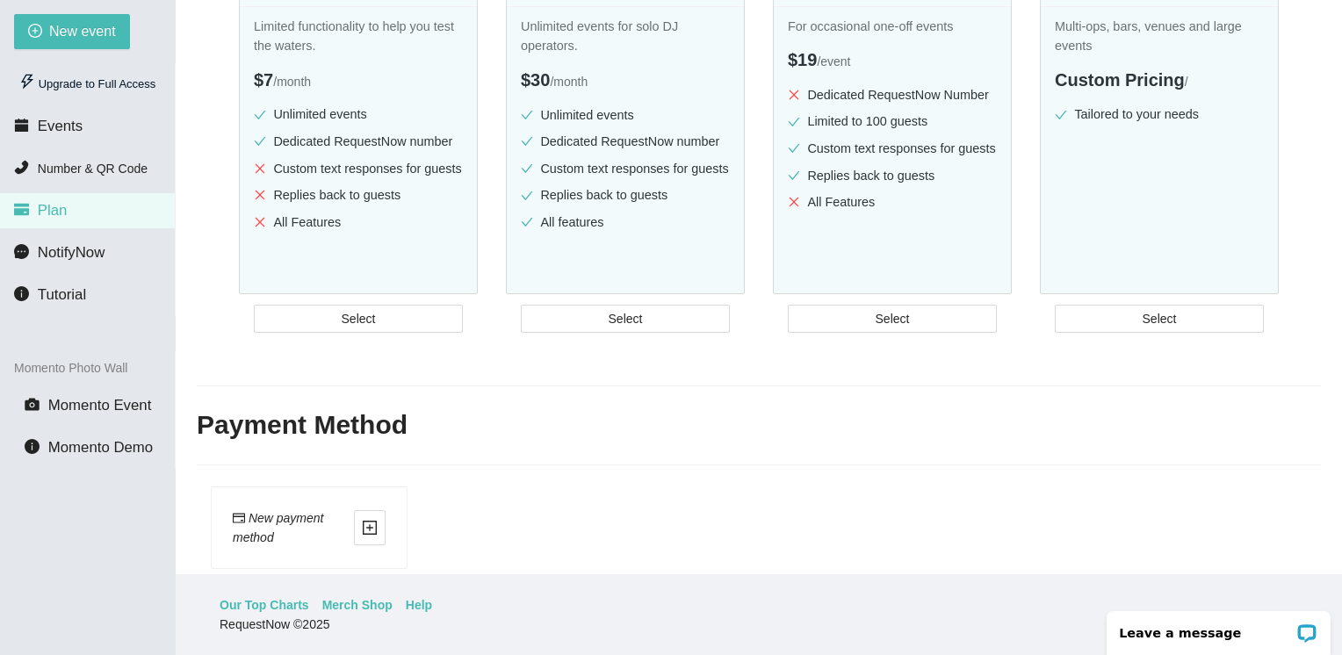
scroll to position [291, 0]
click at [593, 325] on button "Select" at bounding box center [625, 320] width 209 height 28
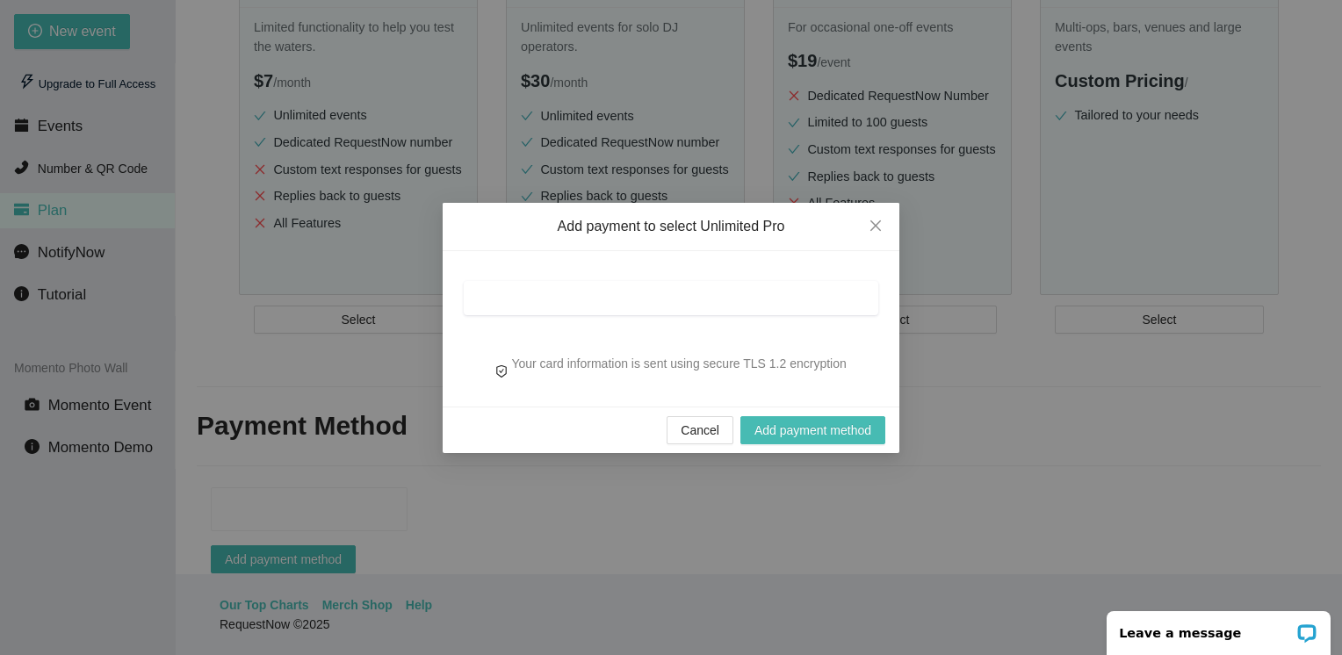
click at [1039, 427] on div "Add payment to select Unlimited Pro Your card information is sent using secure …" at bounding box center [671, 327] width 1342 height 655
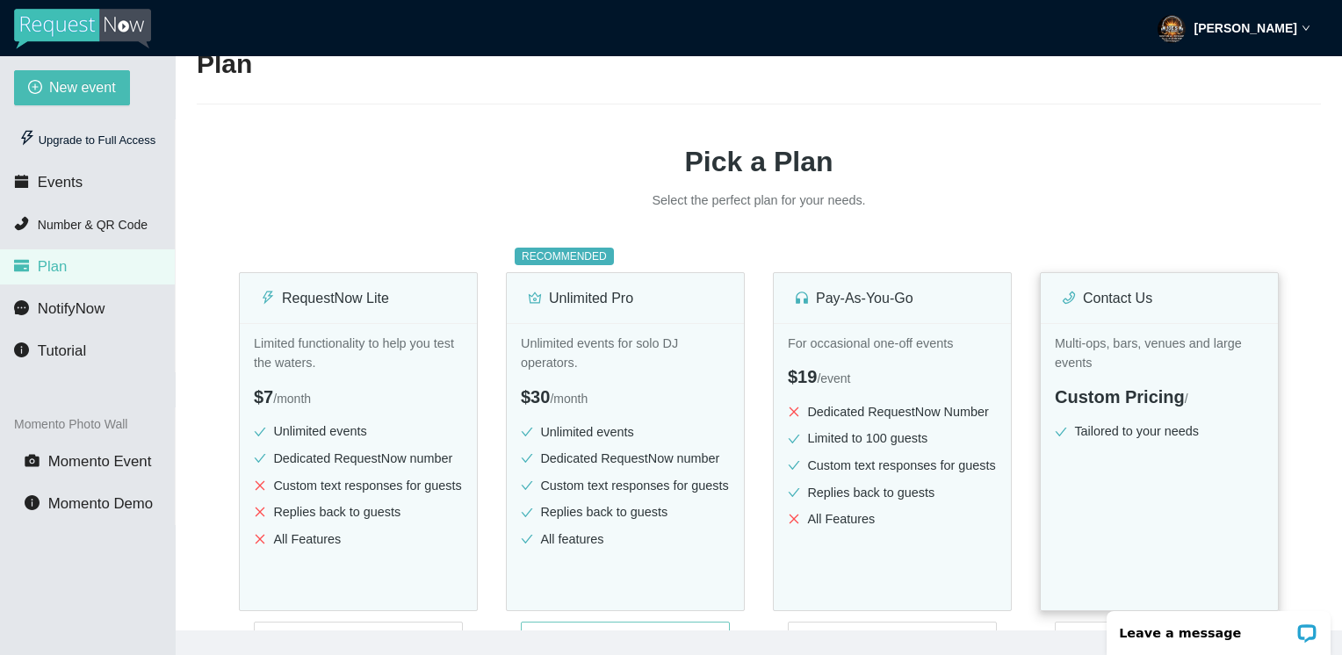
scroll to position [35, 0]
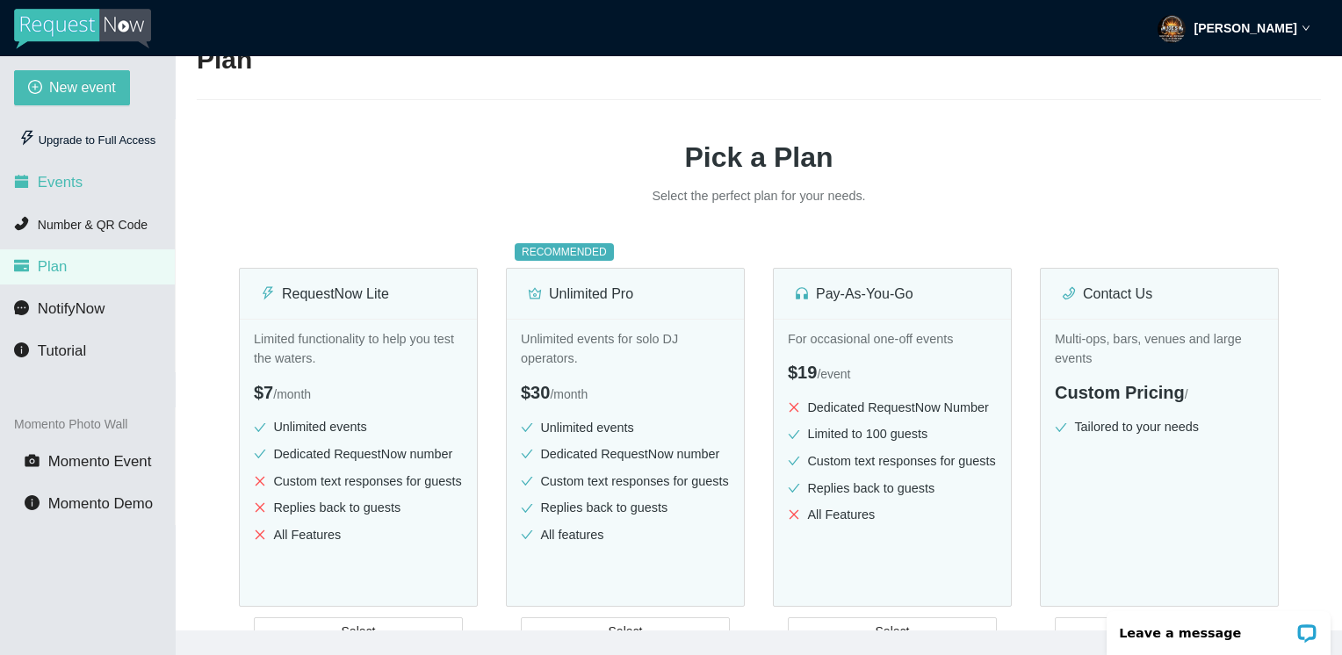
click at [41, 185] on span "Events" at bounding box center [60, 182] width 45 height 17
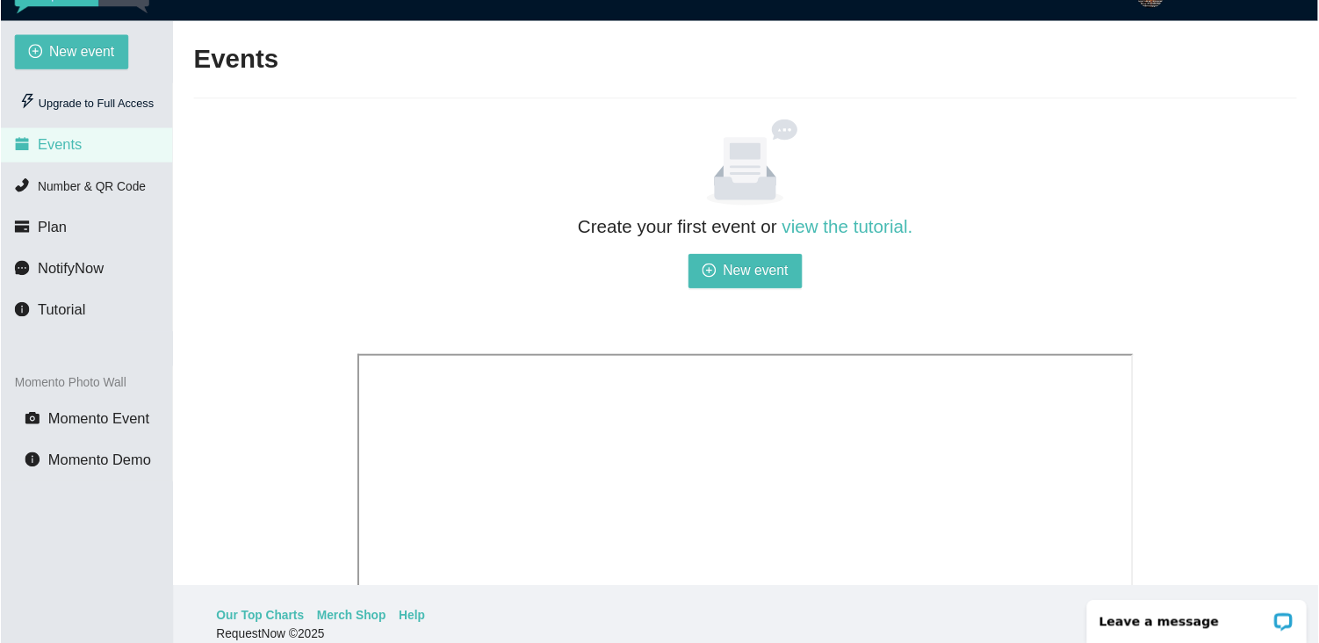
scroll to position [56, 0]
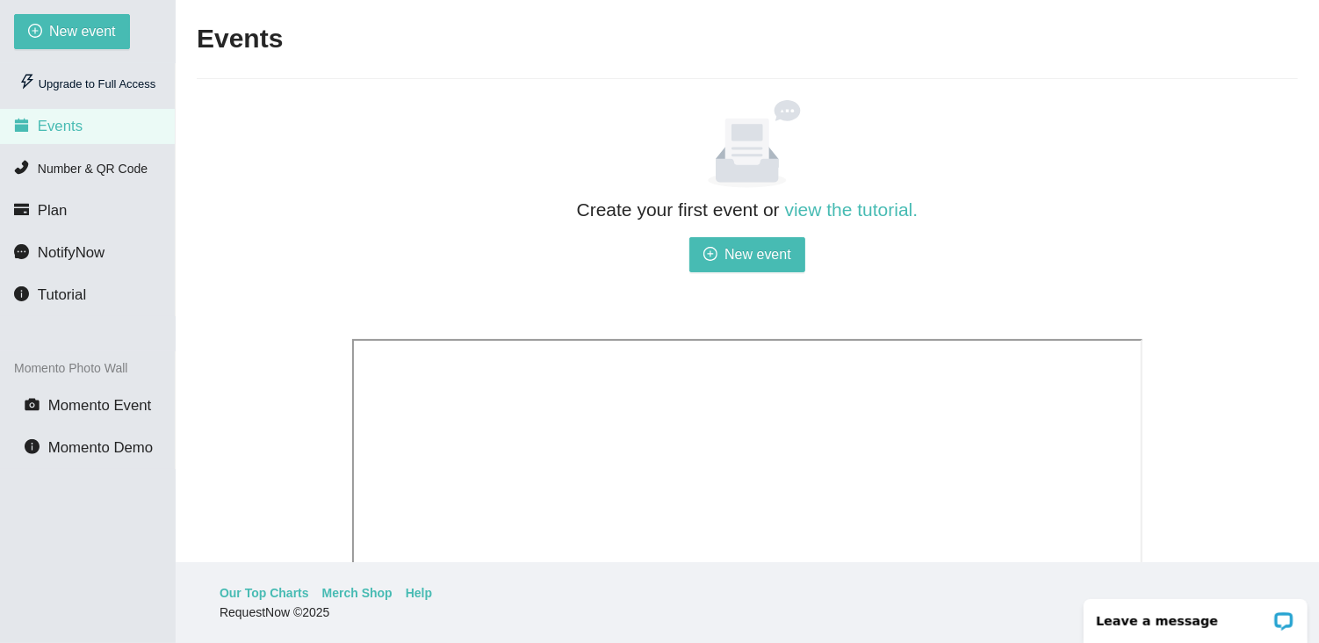
click at [1314, 118] on main "Events Create your first event or view the tutorial. New event" at bounding box center [748, 281] width 1144 height 562
click at [1181, 301] on div "Create your first event or view the tutorial. New event" at bounding box center [747, 529] width 1101 height 858
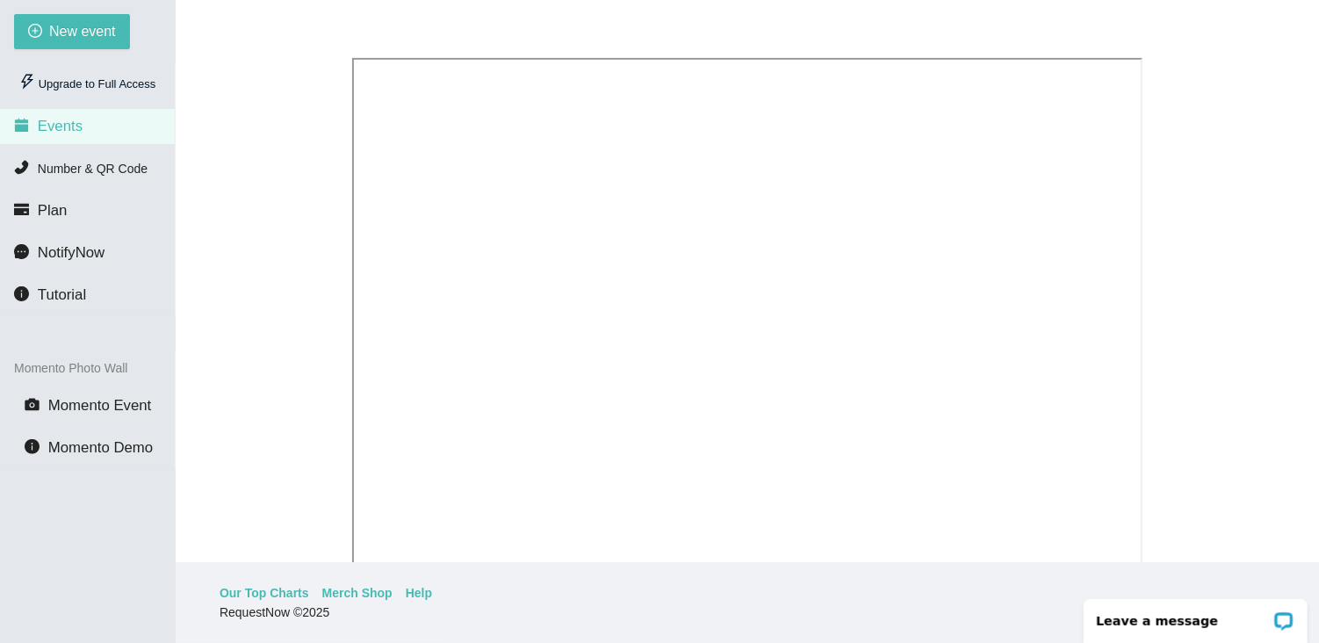
scroll to position [316, 0]
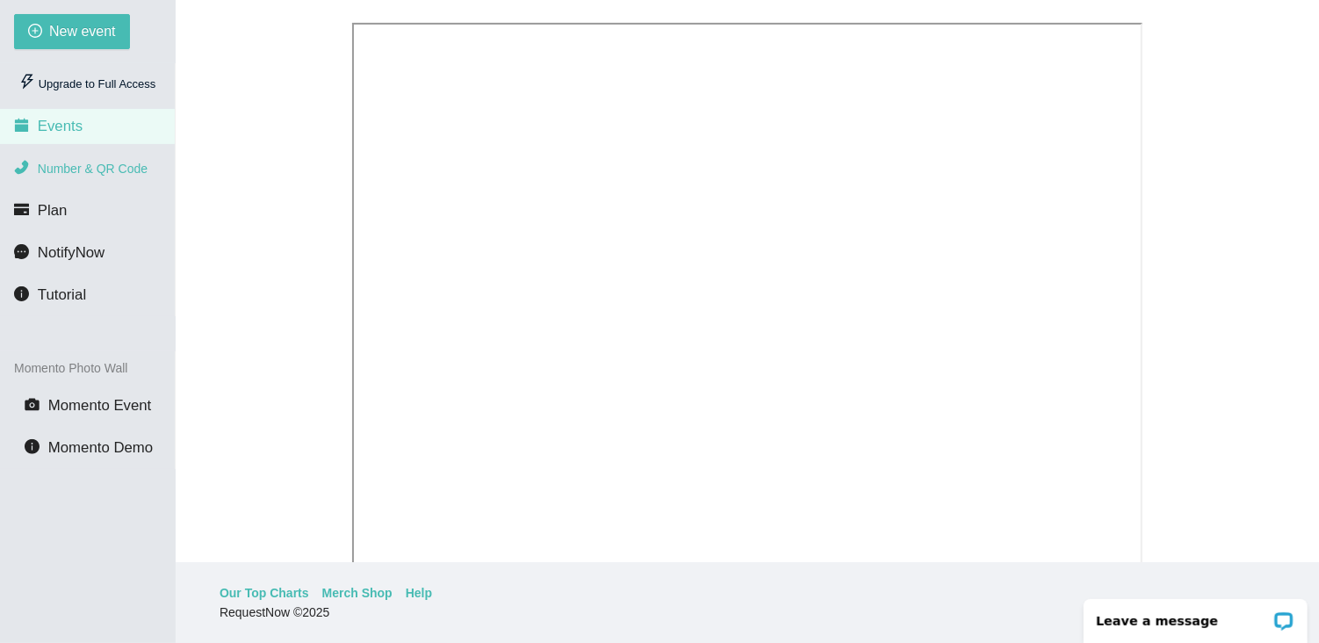
click at [66, 162] on span "Number & QR Code" at bounding box center [93, 169] width 110 height 14
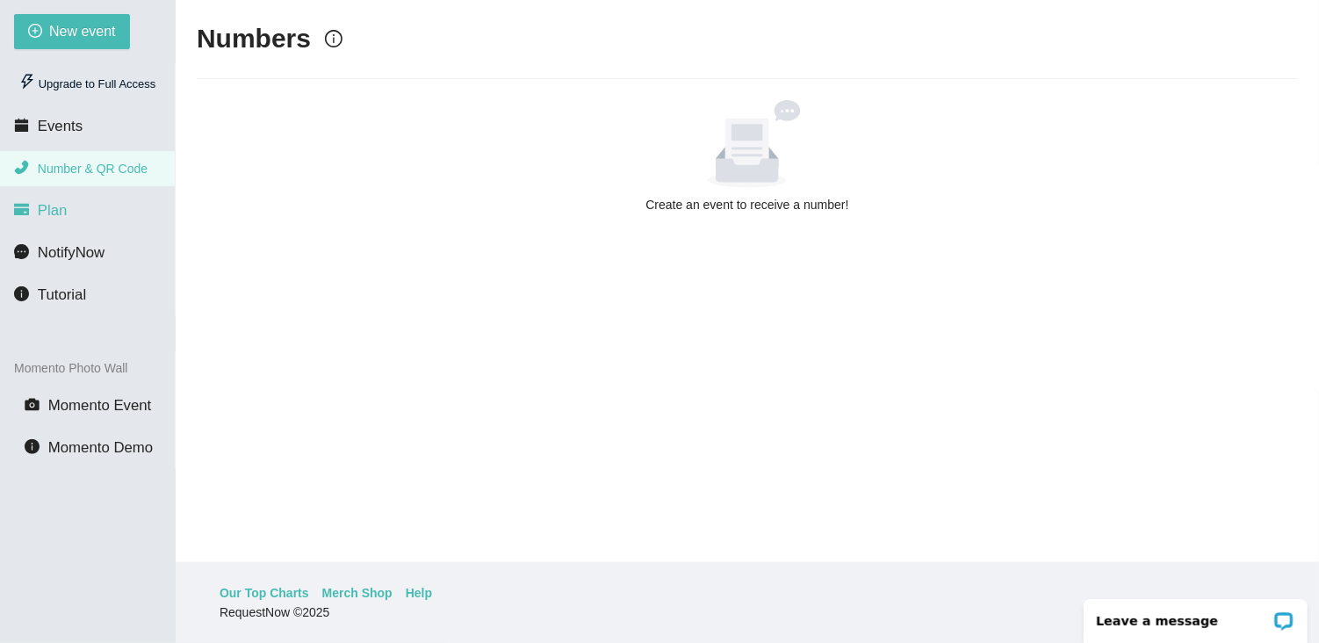
click at [52, 208] on span "Plan" at bounding box center [53, 210] width 30 height 17
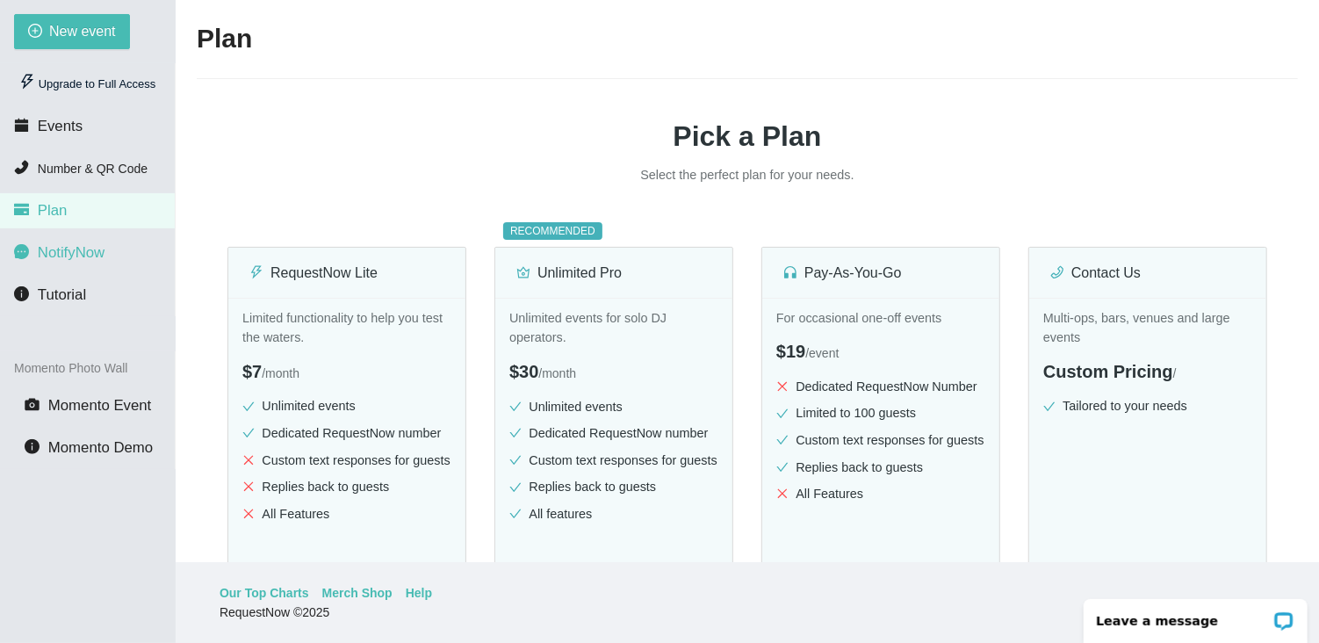
click at [56, 259] on span "NotifyNow" at bounding box center [71, 252] width 67 height 17
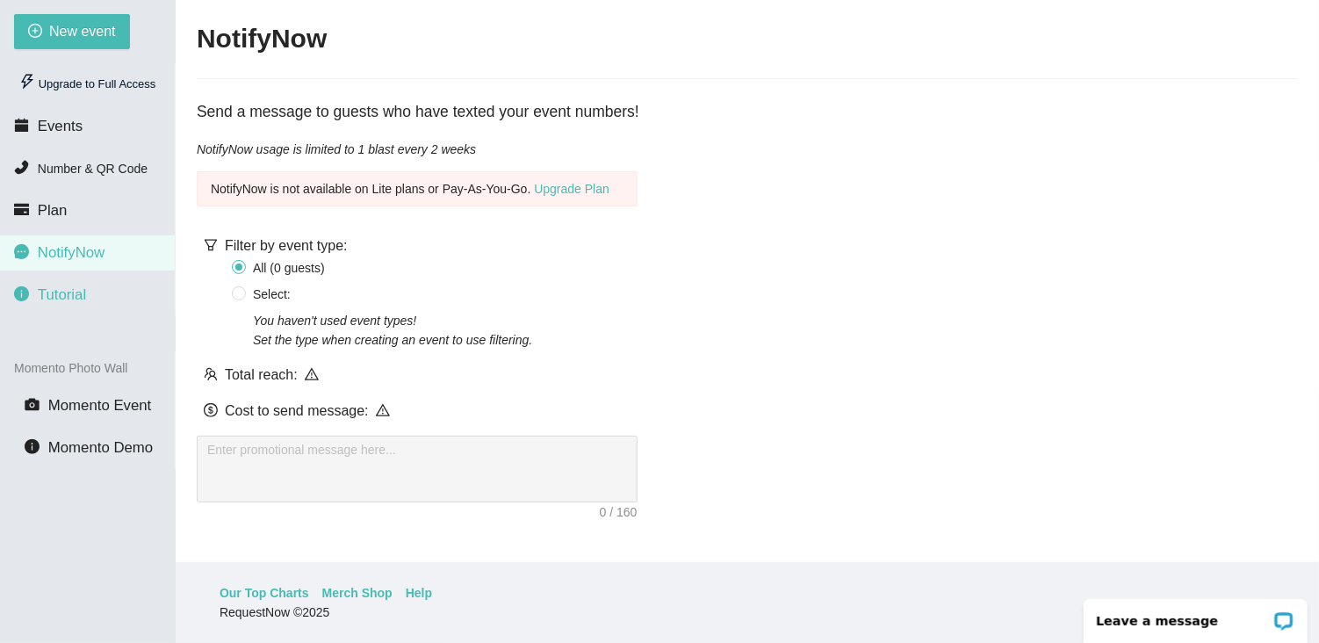
click at [56, 291] on span "Tutorial" at bounding box center [62, 294] width 48 height 17
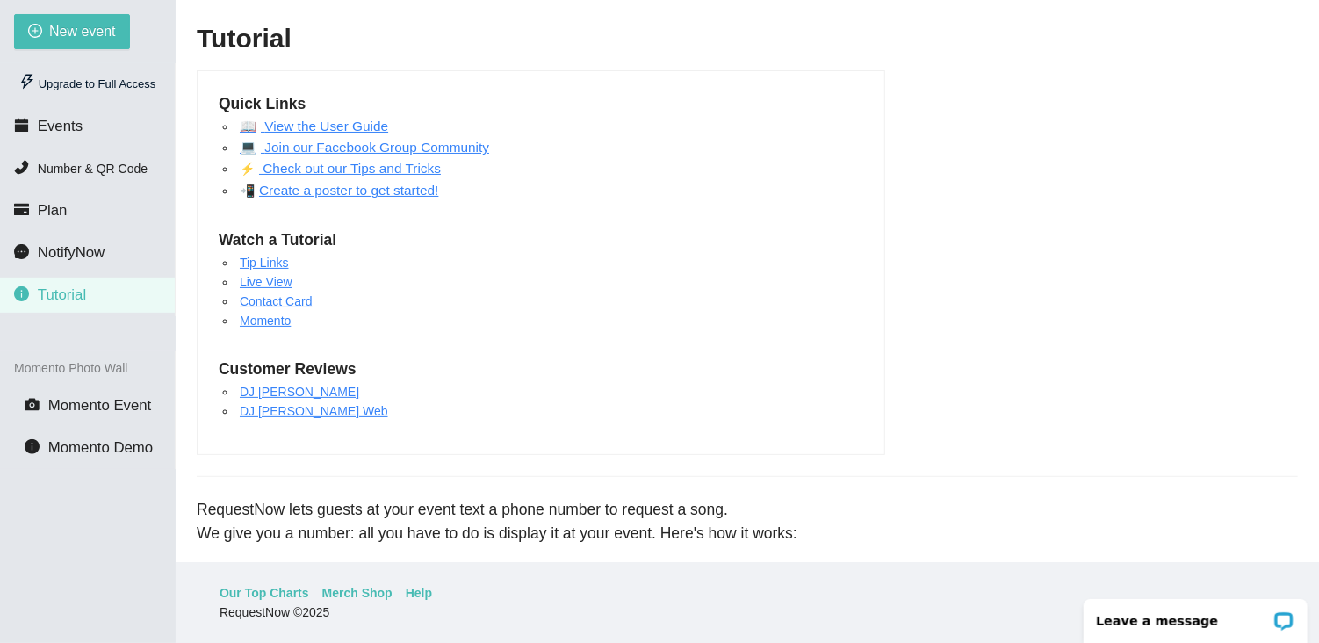
click at [285, 126] on link "📖 View the User Guide" at bounding box center [314, 126] width 148 height 15
click at [55, 212] on span "Plan" at bounding box center [53, 210] width 30 height 17
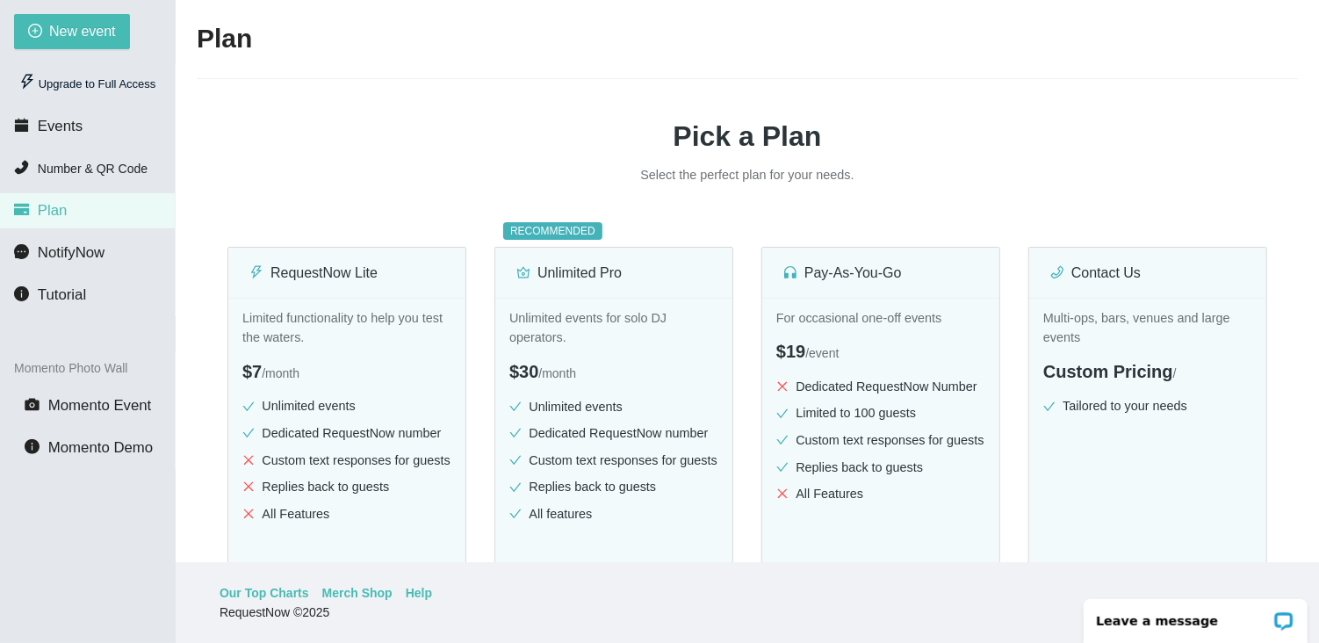
click at [433, 161] on div "Pick a Plan Select the perfect plan for your needs." at bounding box center [747, 149] width 1101 height 71
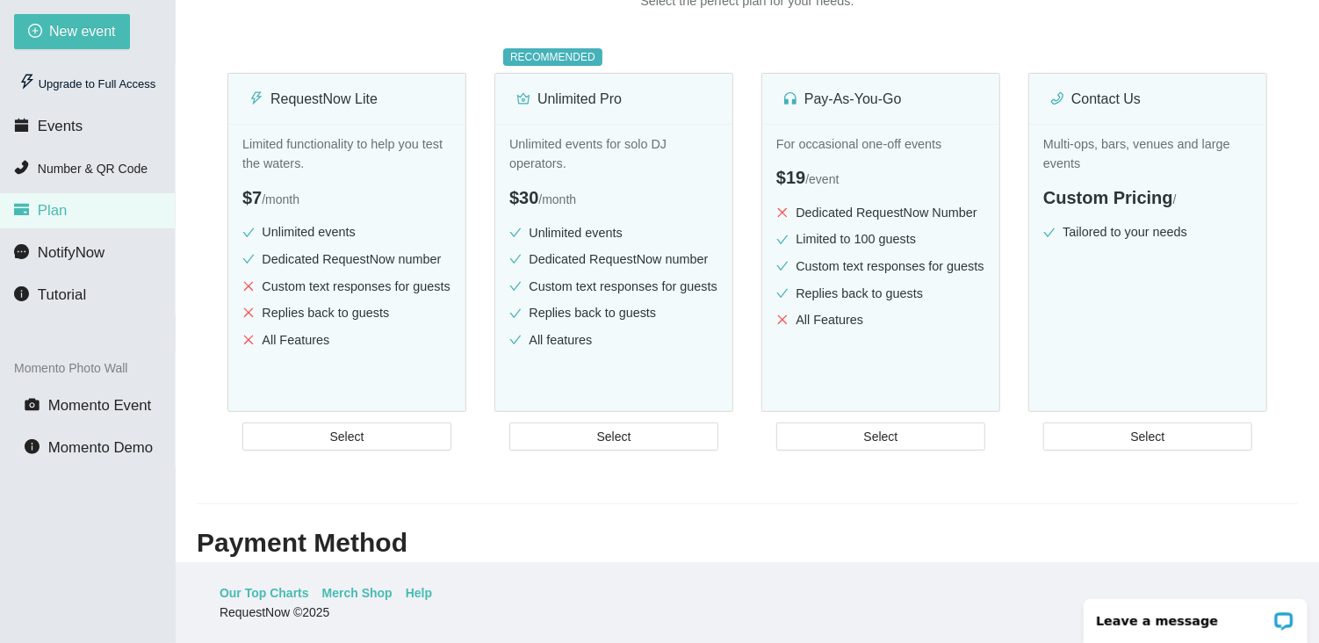
scroll to position [176, 0]
click at [605, 442] on span "Select" at bounding box center [614, 434] width 34 height 19
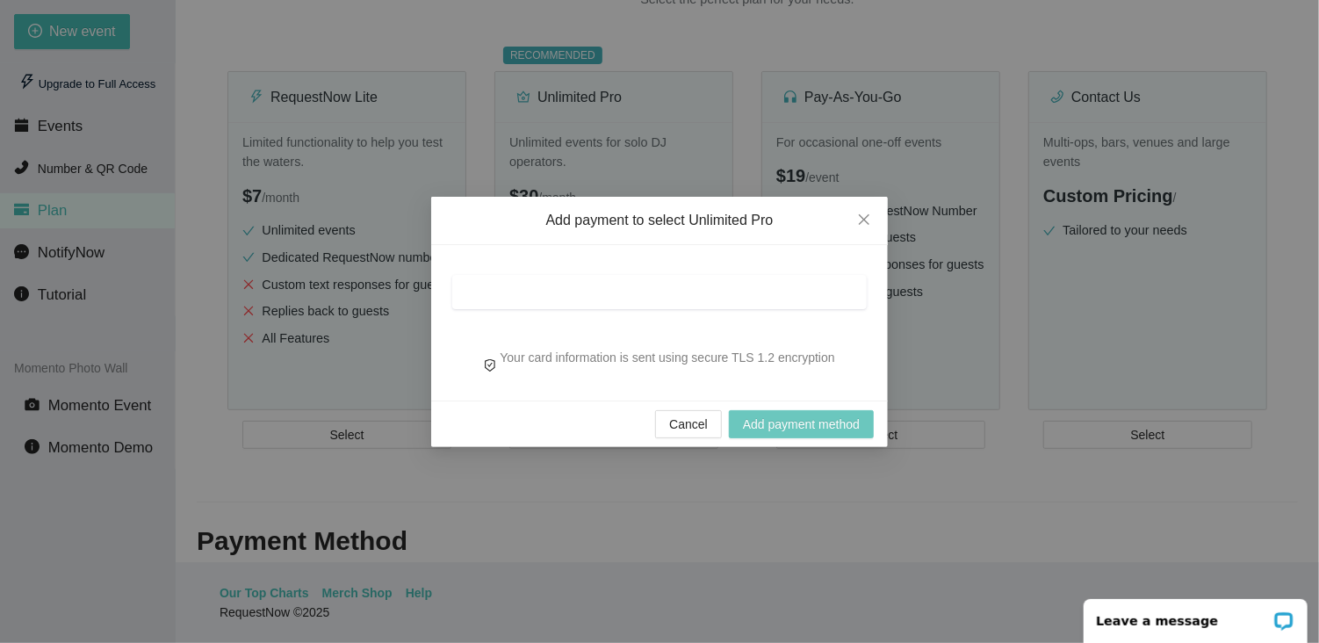
click at [796, 422] on span "Add payment method" at bounding box center [801, 424] width 117 height 19
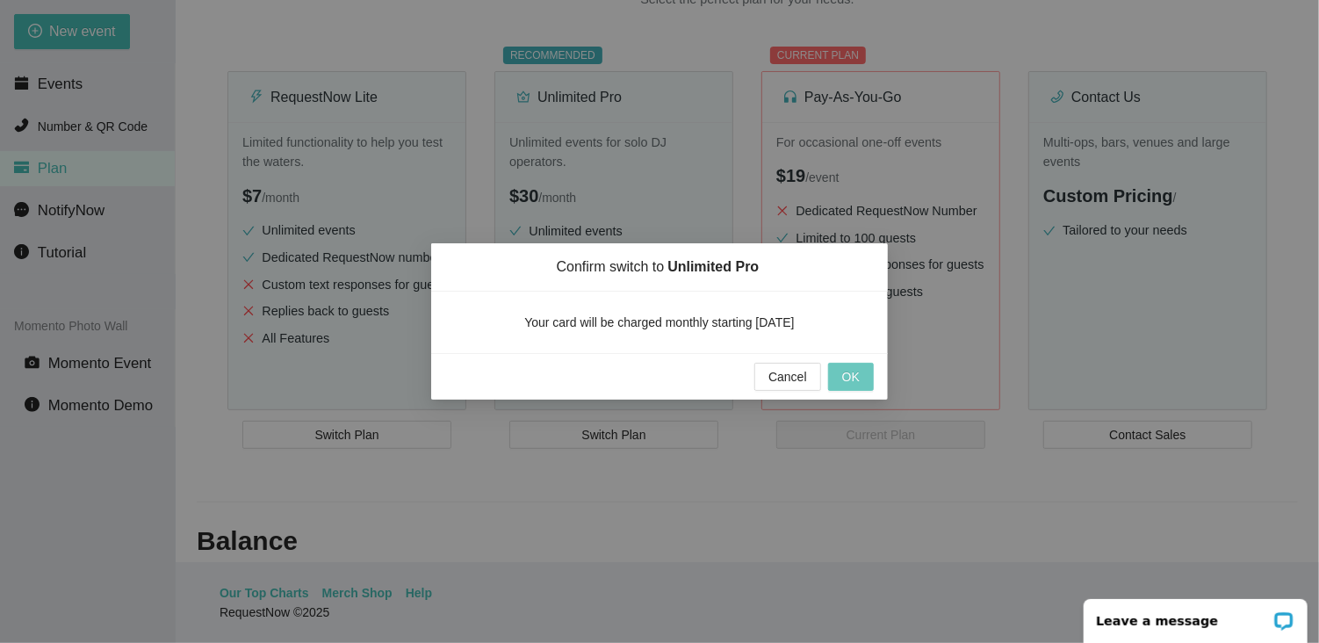
click at [854, 377] on span "OK" at bounding box center [851, 376] width 18 height 19
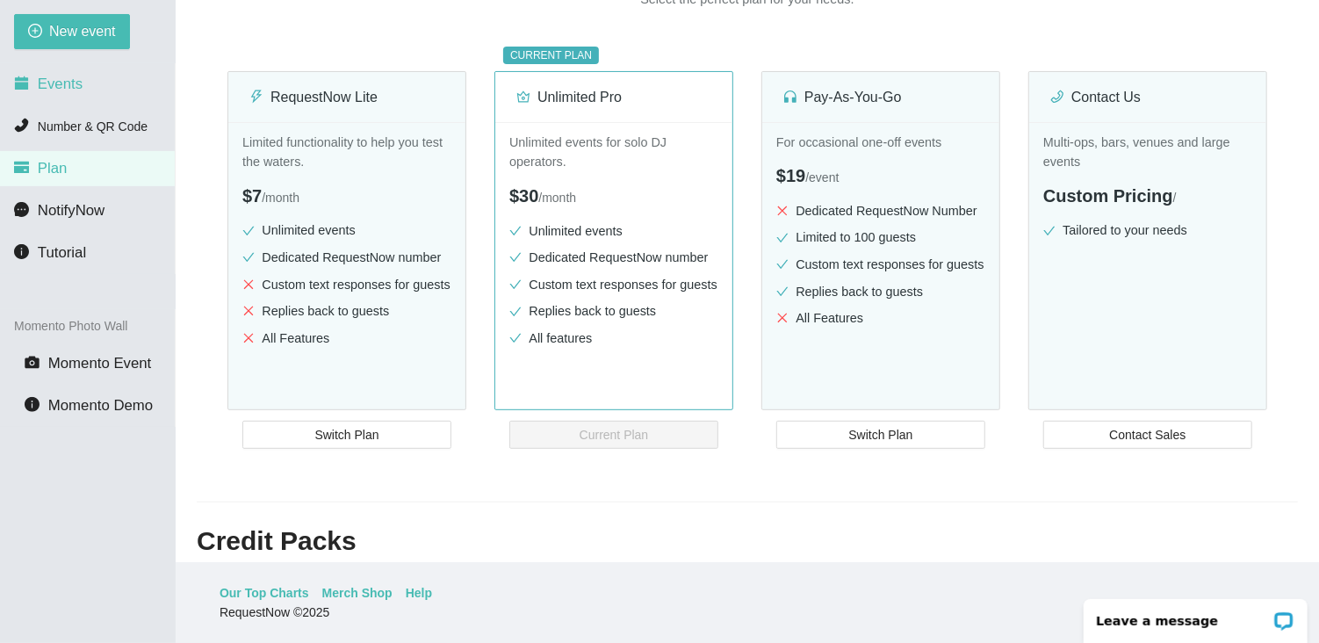
click at [49, 92] on span "Events" at bounding box center [60, 84] width 45 height 17
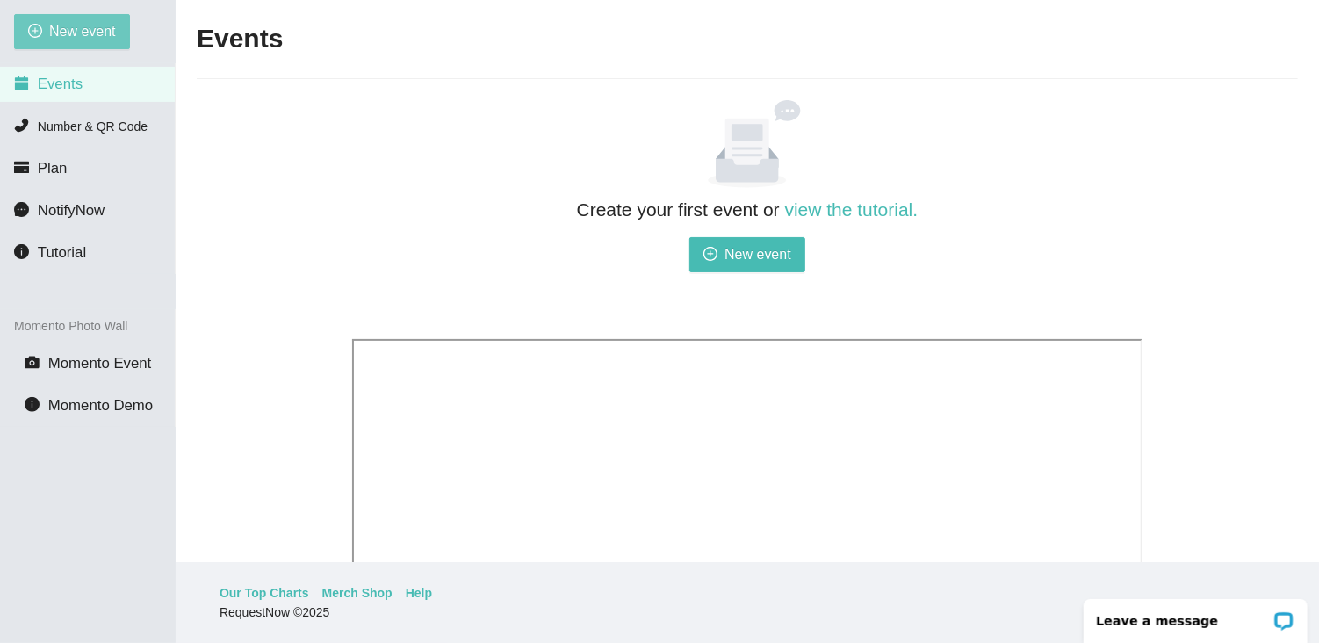
click at [80, 27] on span "New event" at bounding box center [82, 31] width 67 height 22
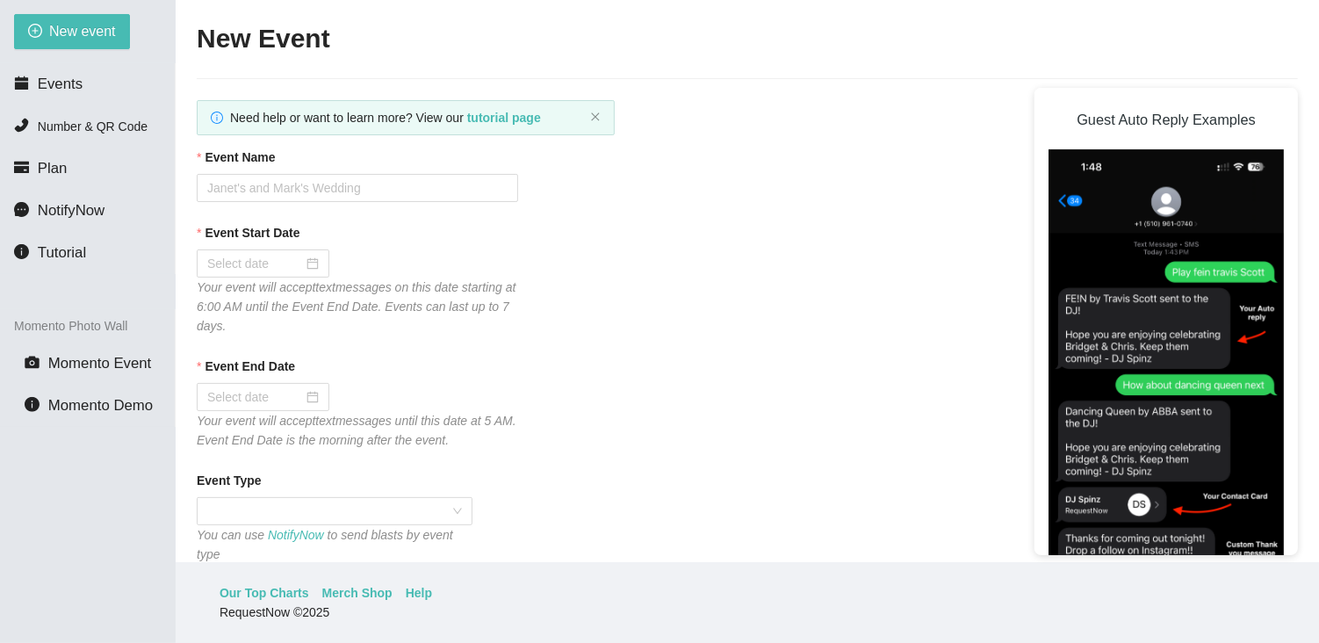
type textarea "[URL][DOMAIN_NAME]"
click at [309, 186] on input "Event Name" at bounding box center [357, 188] width 321 height 28
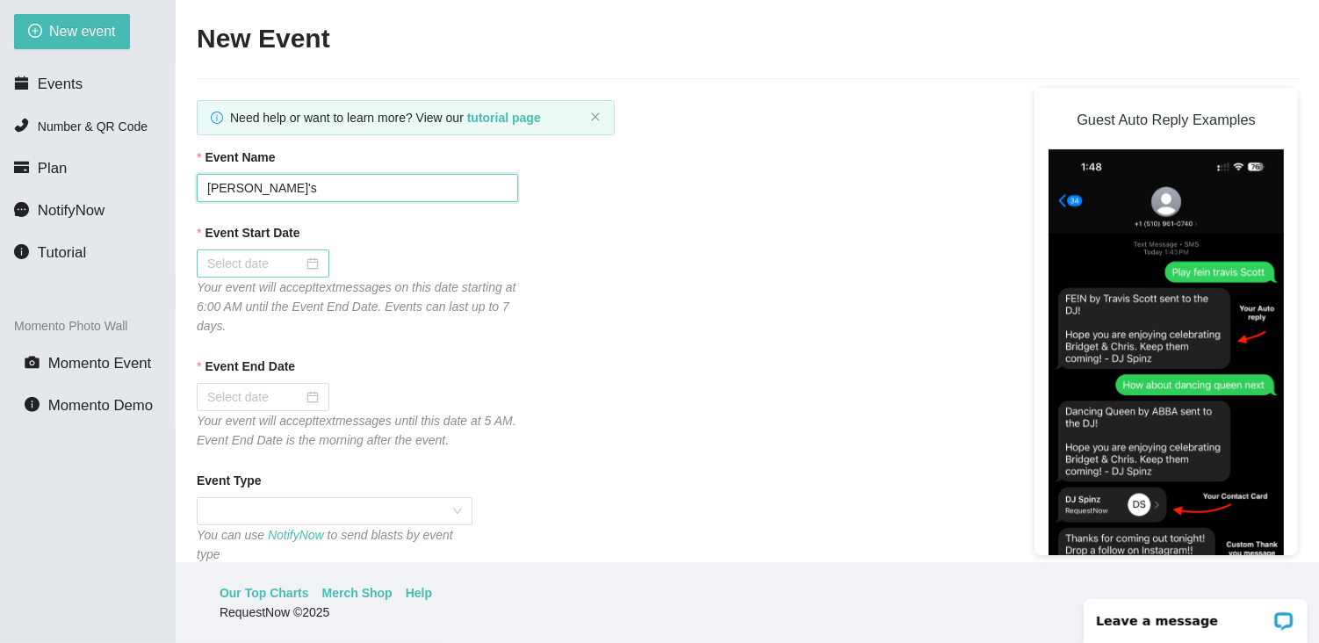
type input "Steve's"
click at [310, 264] on div at bounding box center [263, 263] width 112 height 19
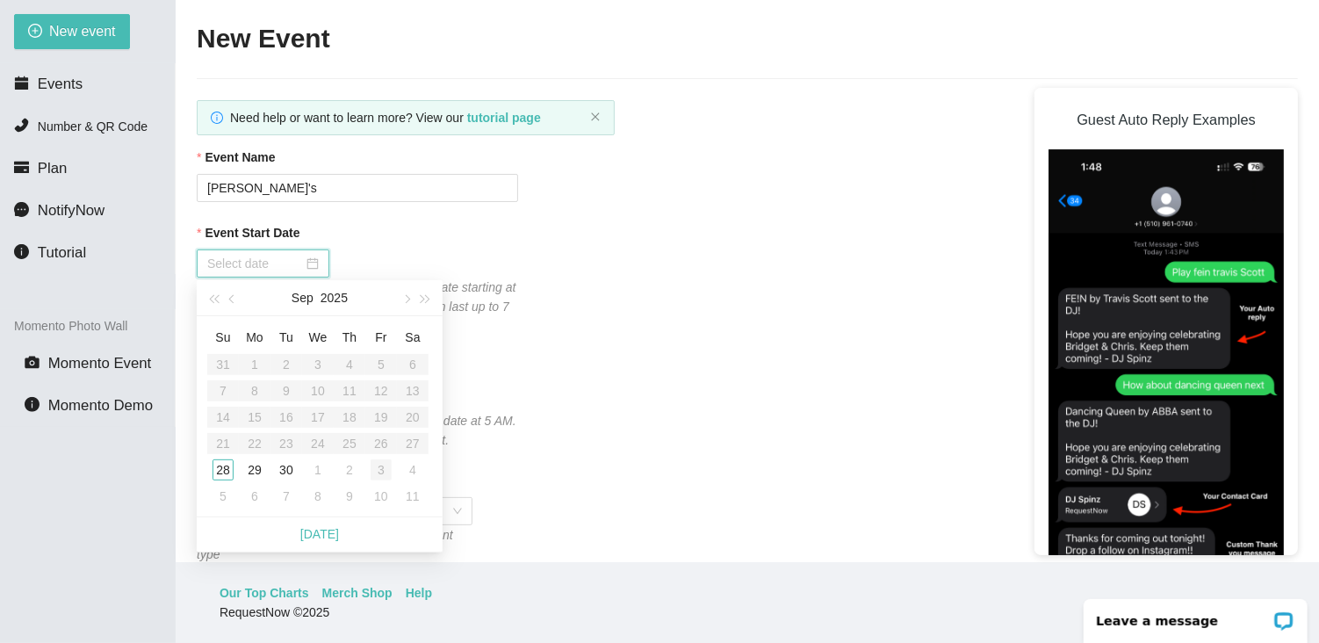
type input "10/03/2025"
click at [407, 302] on span "button" at bounding box center [405, 299] width 9 height 9
type input "10/11/2025"
click at [417, 386] on div "11" at bounding box center [412, 390] width 21 height 21
type input "10/12/2025"
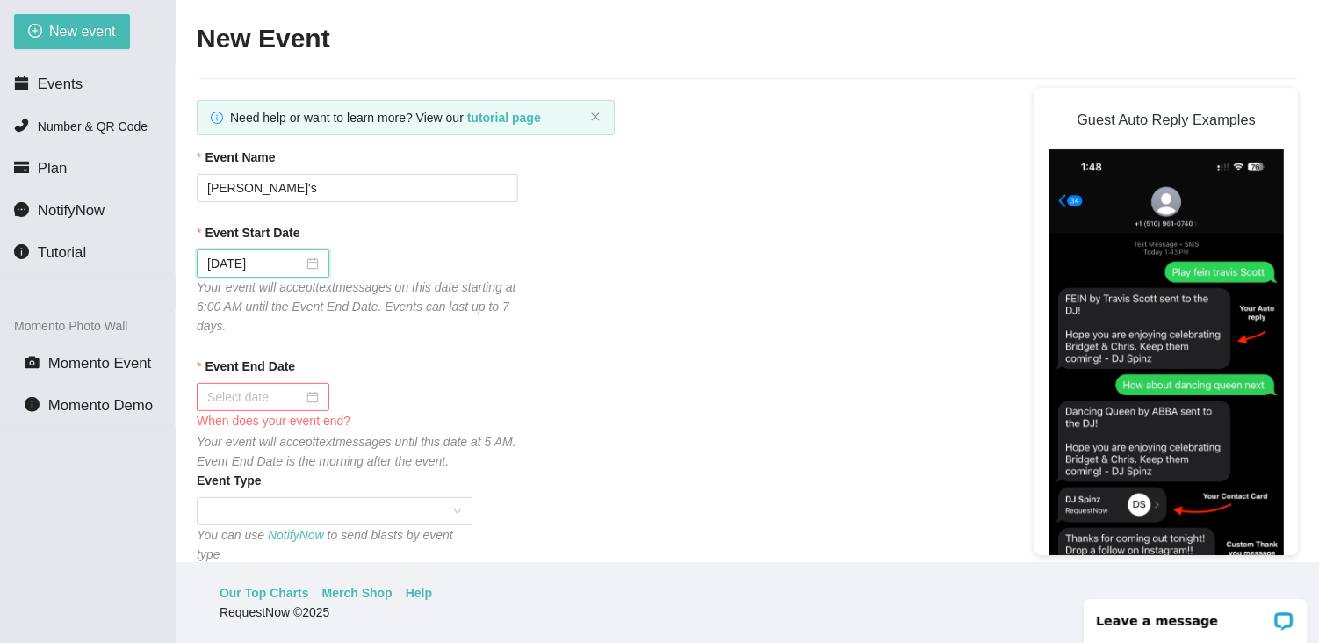
click at [311, 398] on div at bounding box center [263, 396] width 112 height 19
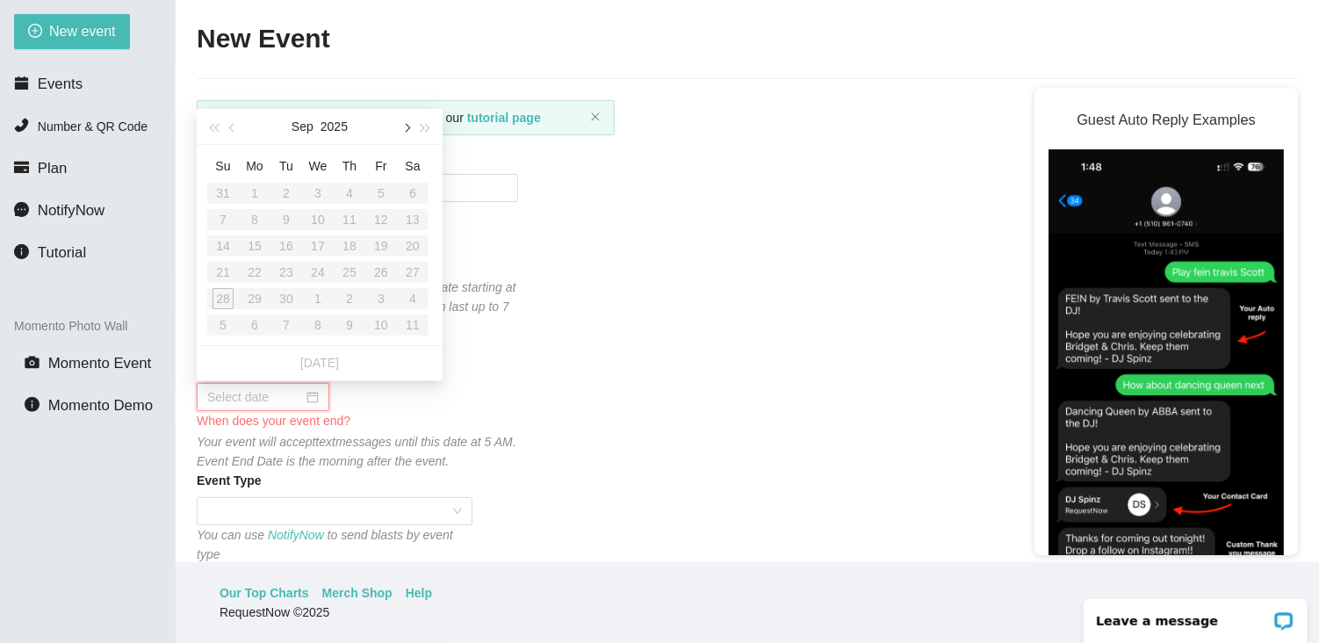
click at [406, 129] on span "button" at bounding box center [405, 128] width 9 height 9
type input "10/17/2025"
click at [384, 251] on div "17" at bounding box center [381, 245] width 21 height 21
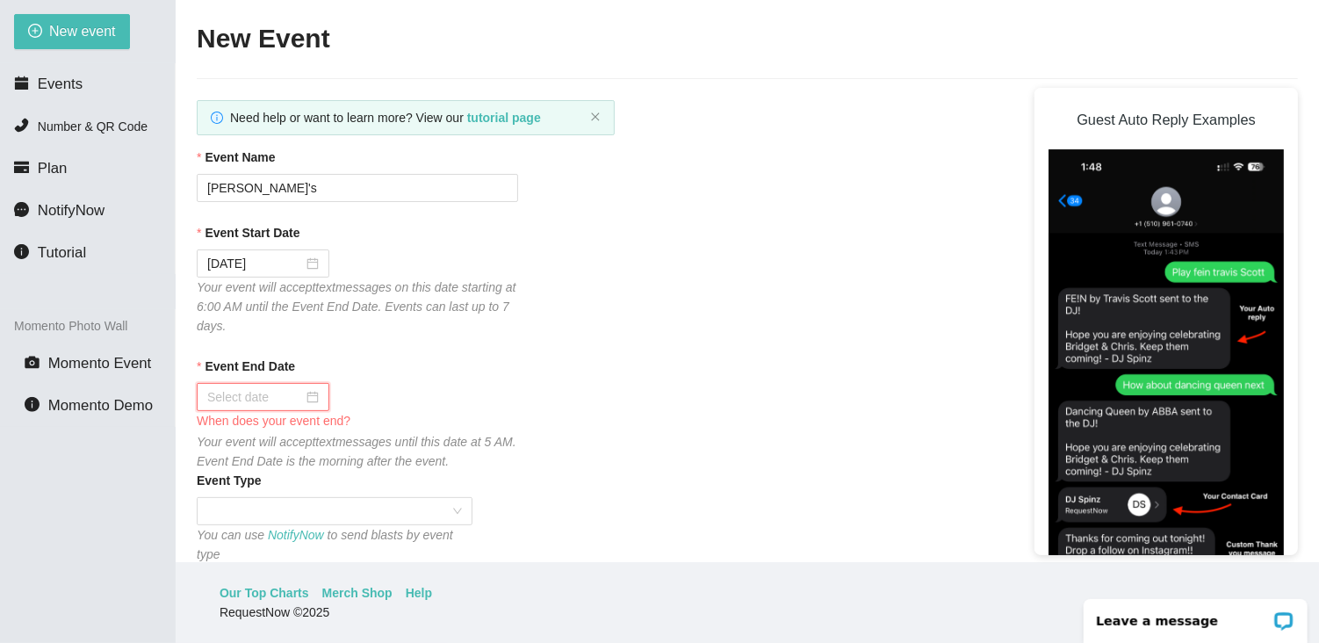
click at [309, 400] on div at bounding box center [263, 396] width 112 height 19
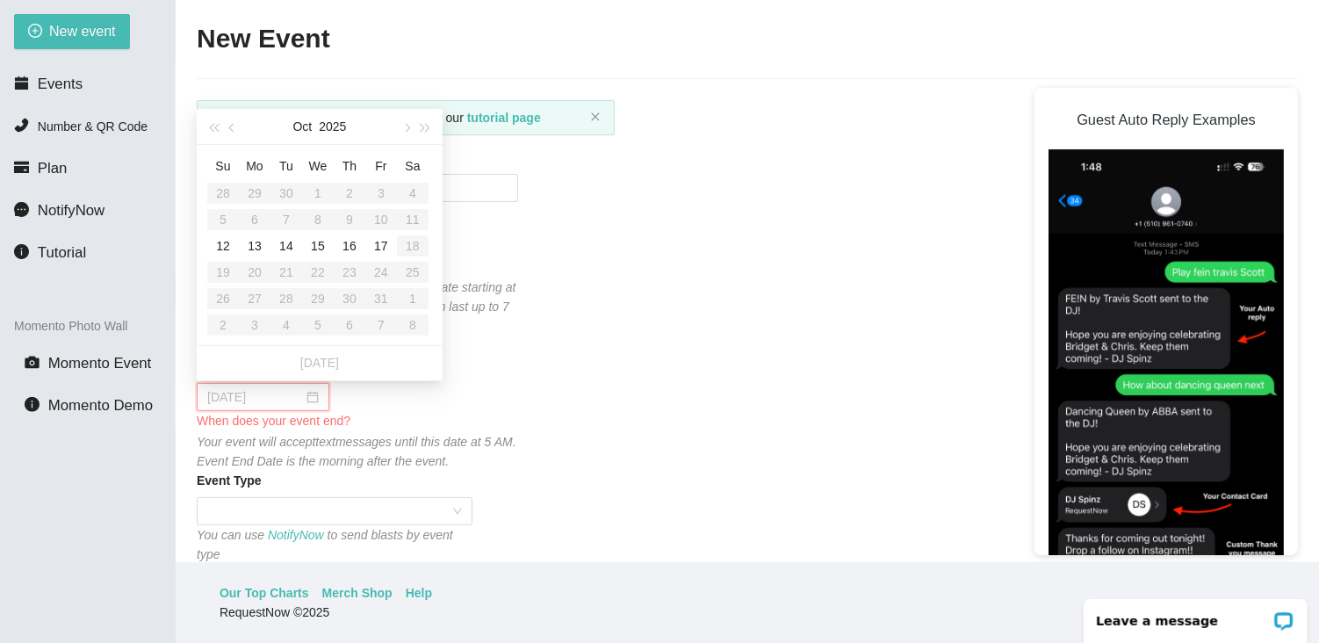
type input "10/15/2025"
type input "10/12/2025"
click at [225, 243] on div "12" at bounding box center [223, 245] width 21 height 21
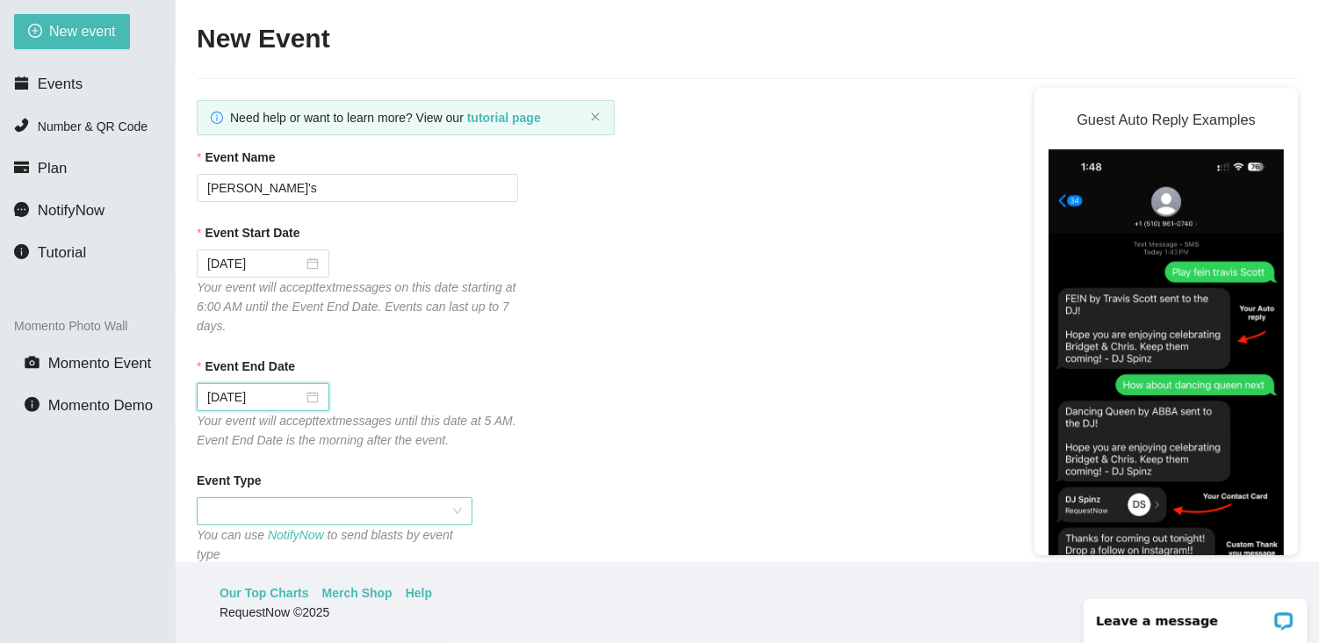
click at [379, 505] on span at bounding box center [334, 511] width 255 height 26
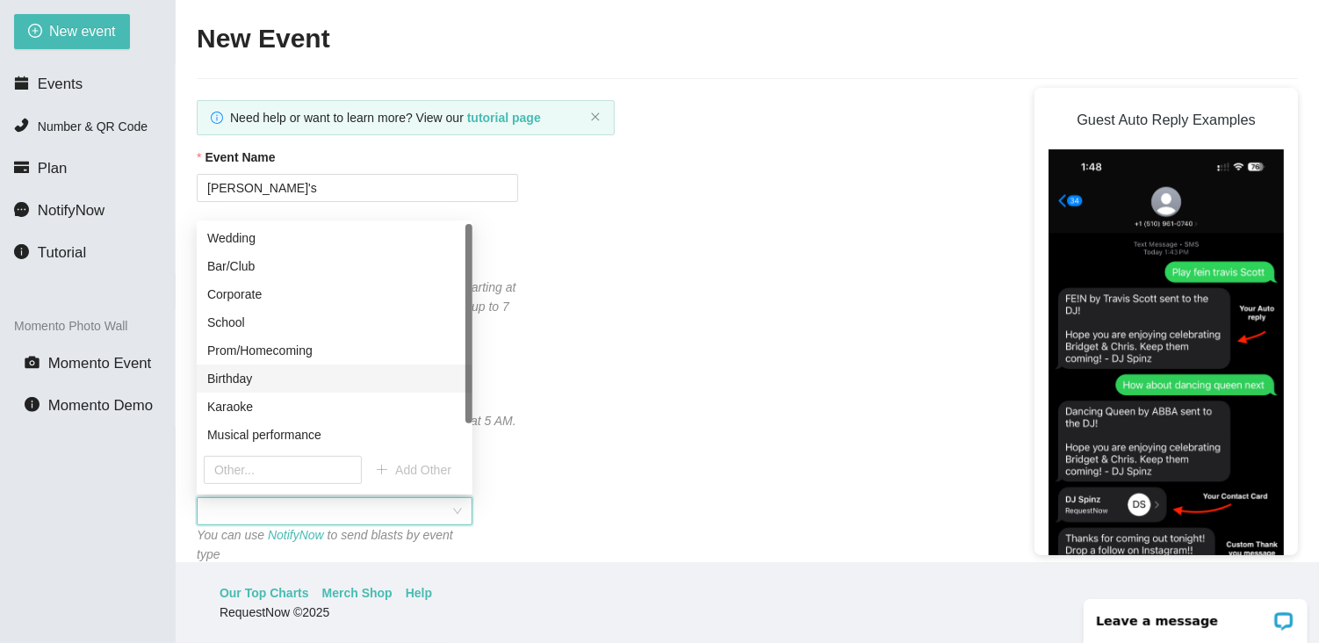
click at [221, 372] on div "Birthday" at bounding box center [334, 378] width 255 height 19
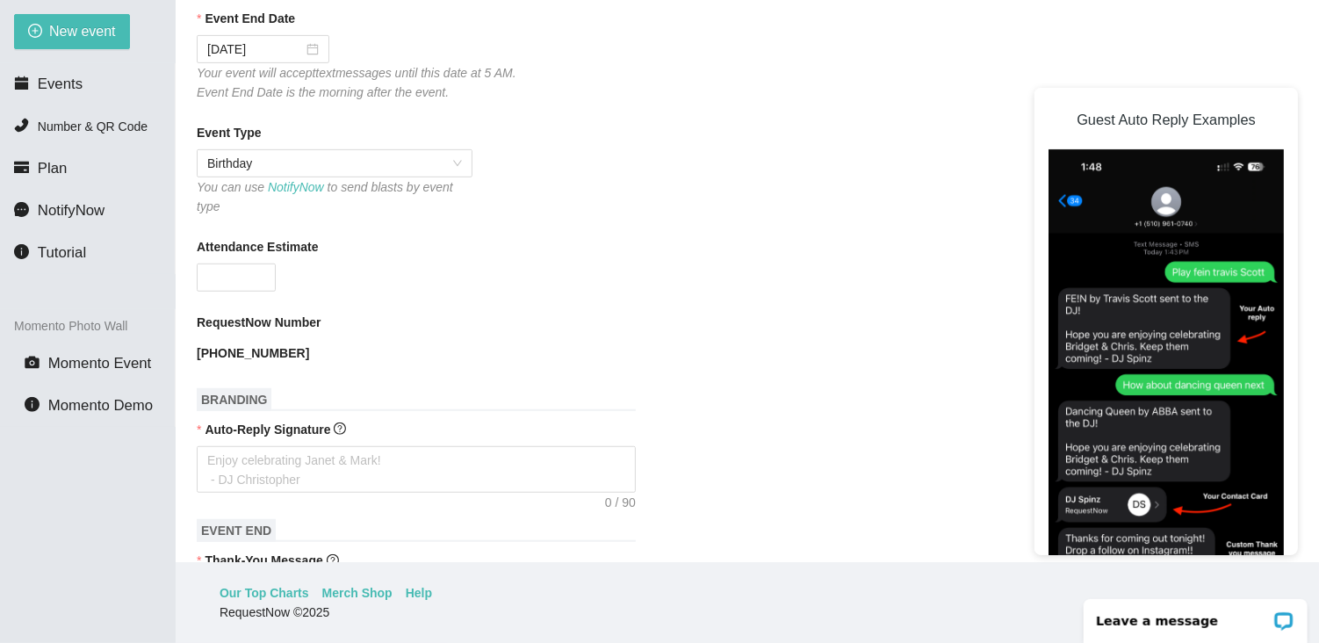
scroll to position [351, 0]
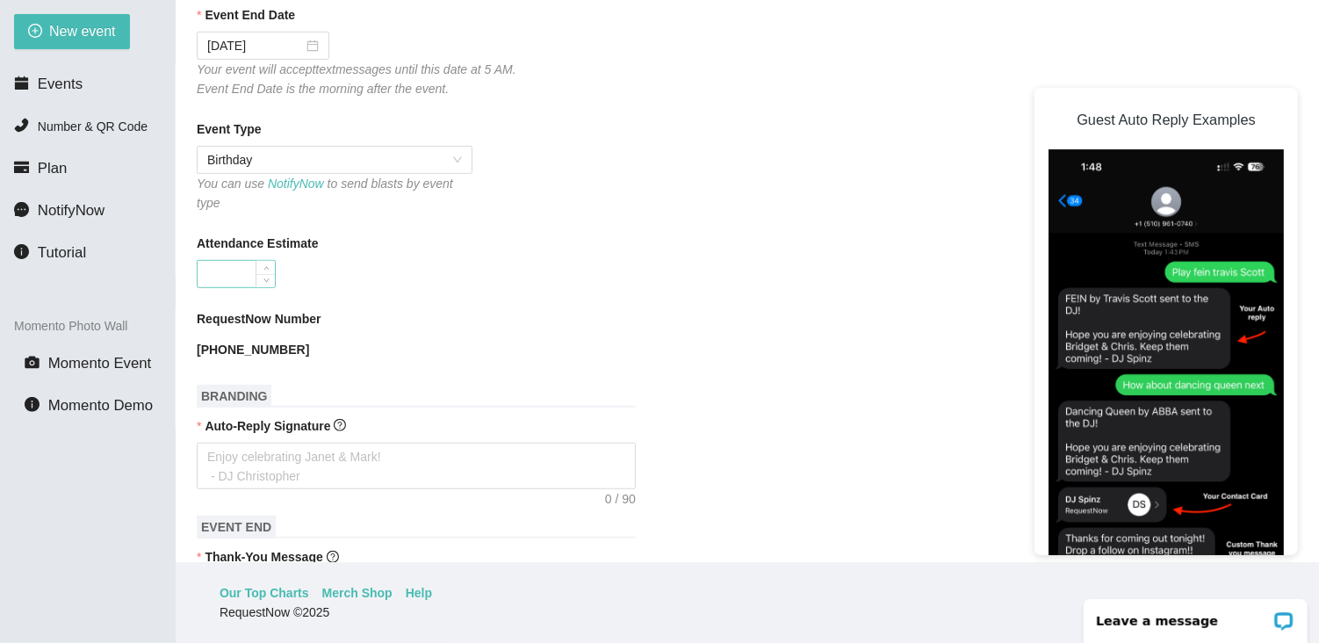
click at [214, 263] on input "Attendance Estimate" at bounding box center [236, 274] width 77 height 26
type input "100"
click at [407, 273] on form "Event Name Steve's Event Start Date 10/11/2025 Your event will accept text mess…" at bounding box center [747, 568] width 1101 height 1544
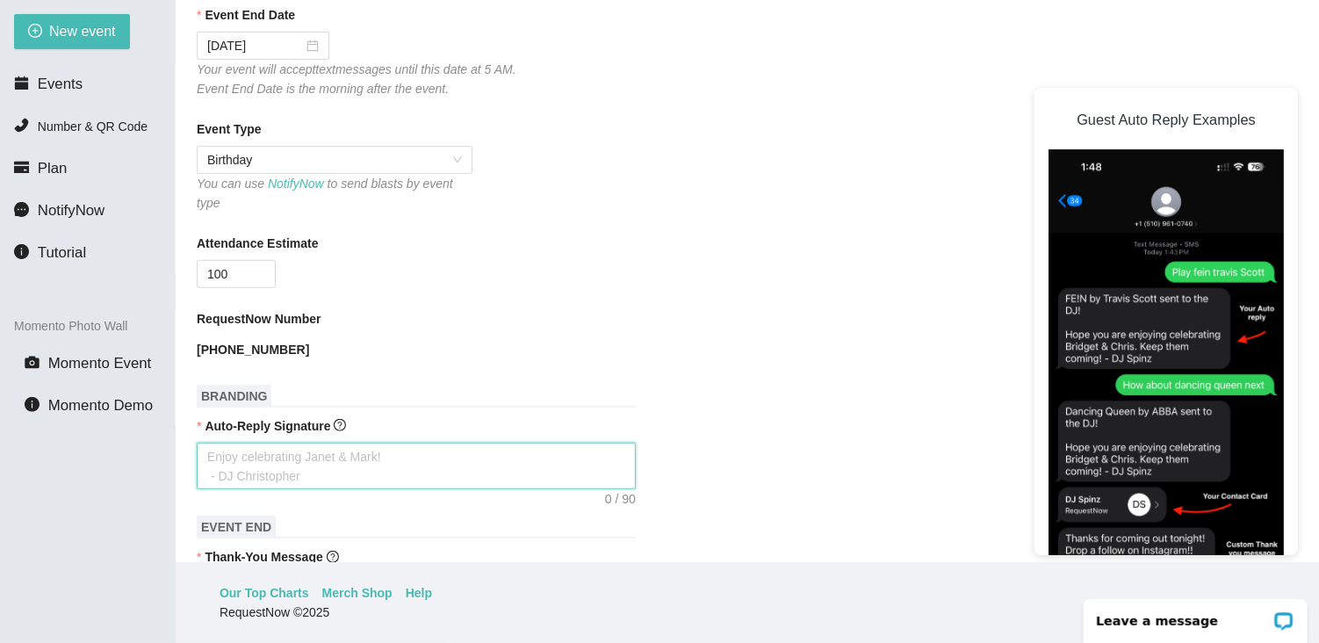
click at [381, 450] on textarea "Auto-Reply Signature" at bounding box center [416, 466] width 439 height 47
type textarea "E"
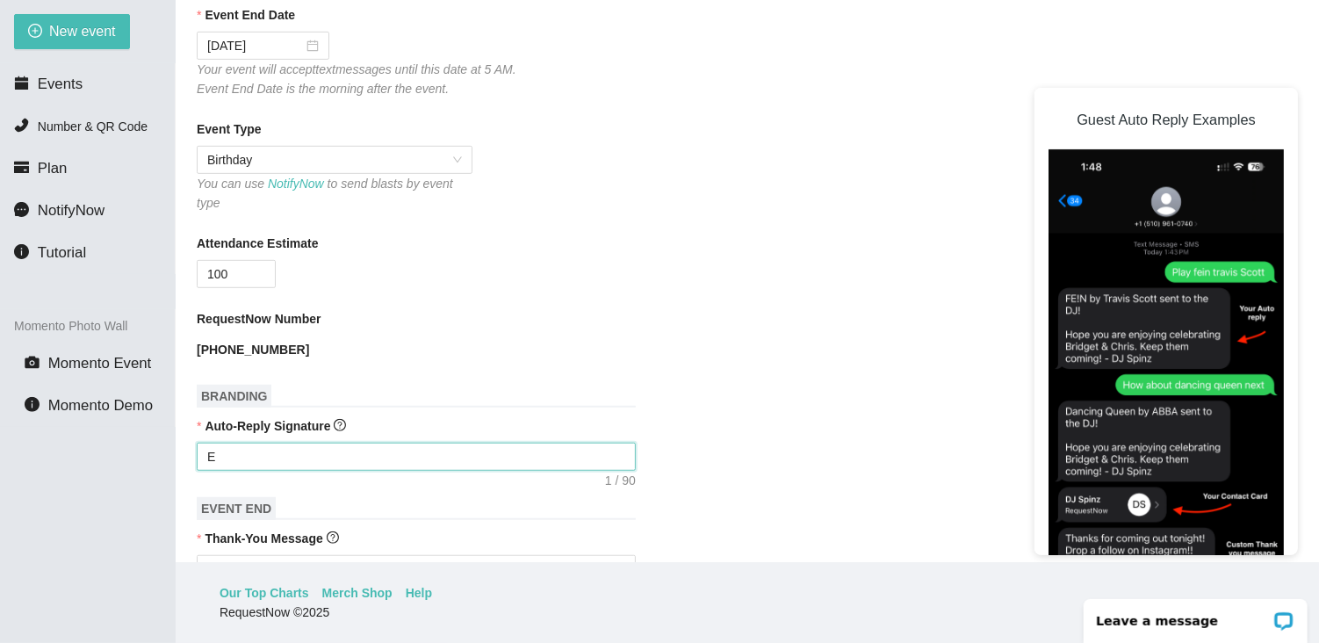
type textarea "En"
type textarea "Enj"
type textarea "Enjo"
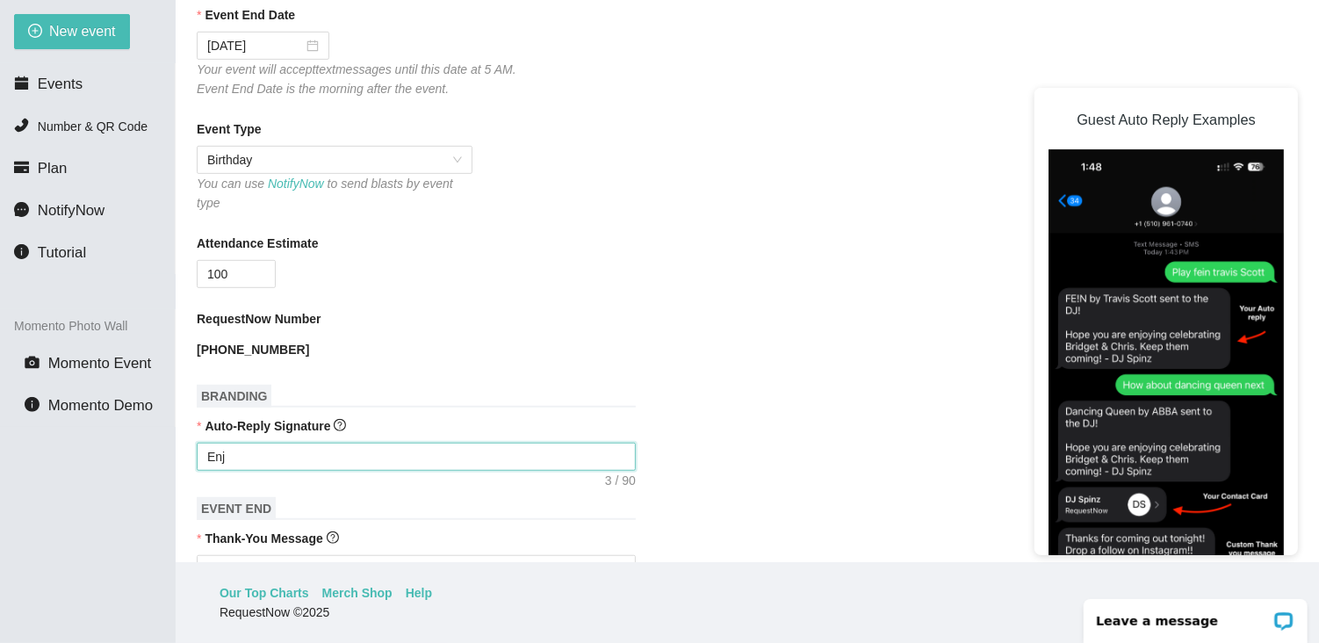
type textarea "Enjo"
type textarea "Enjoy"
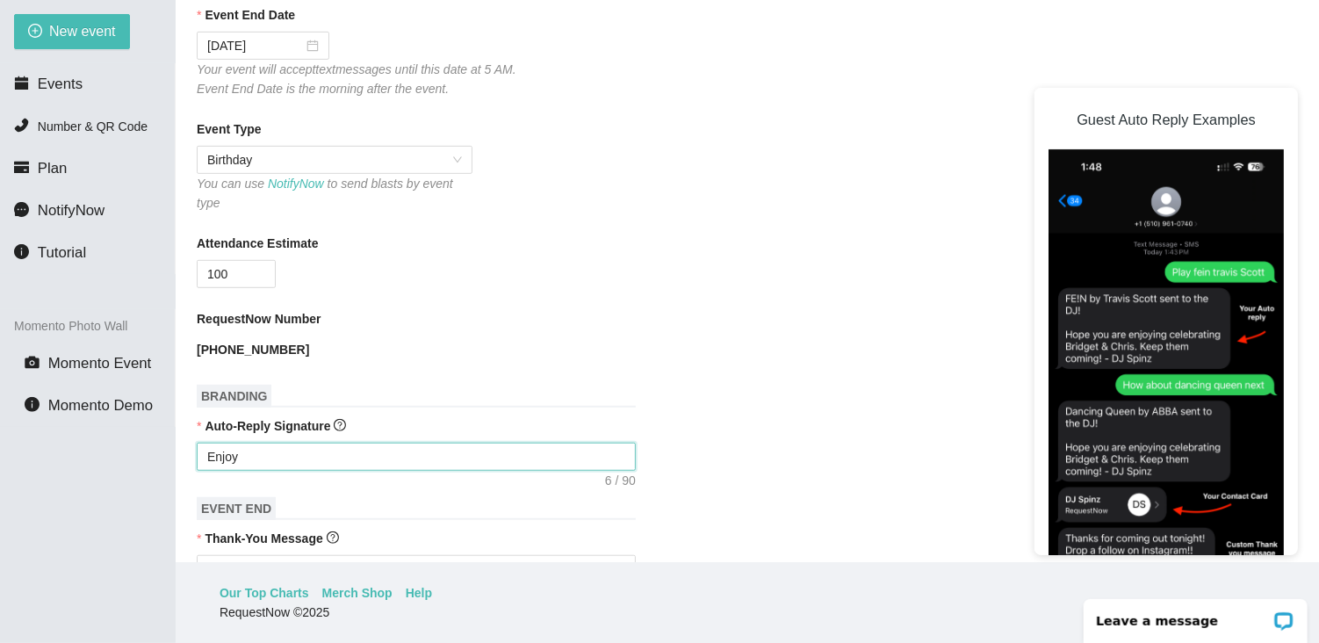
type textarea "Enjoy Y"
type textarea "Enjoy Yo"
type textarea "Enjoy You"
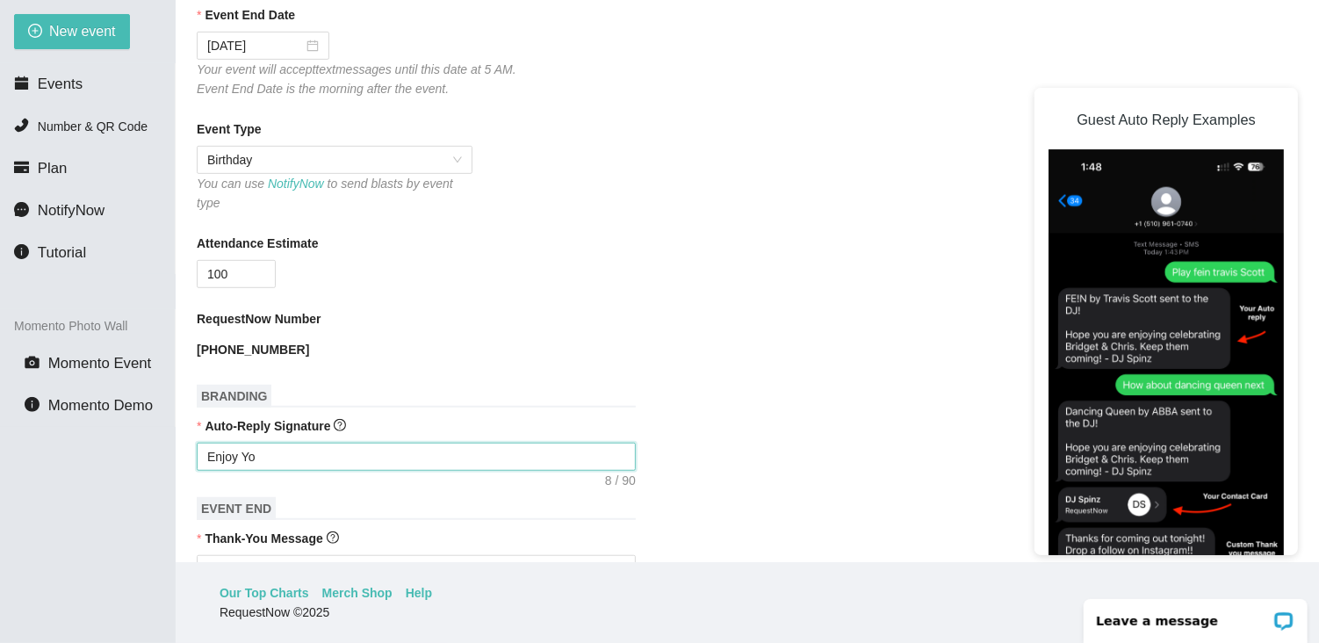
type textarea "Enjoy You"
type textarea "Enjoy Your"
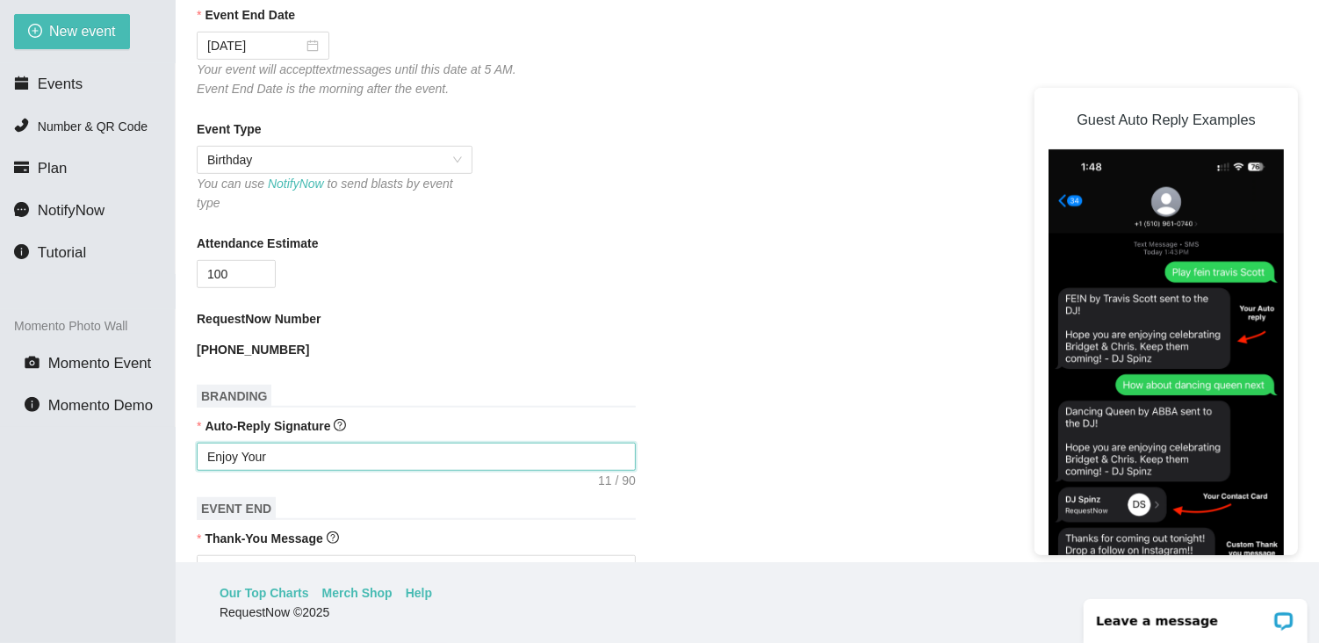
type textarea "Enjoy Your T"
type textarea "Enjoy Your Ti"
type textarea "Enjoy Your Tim"
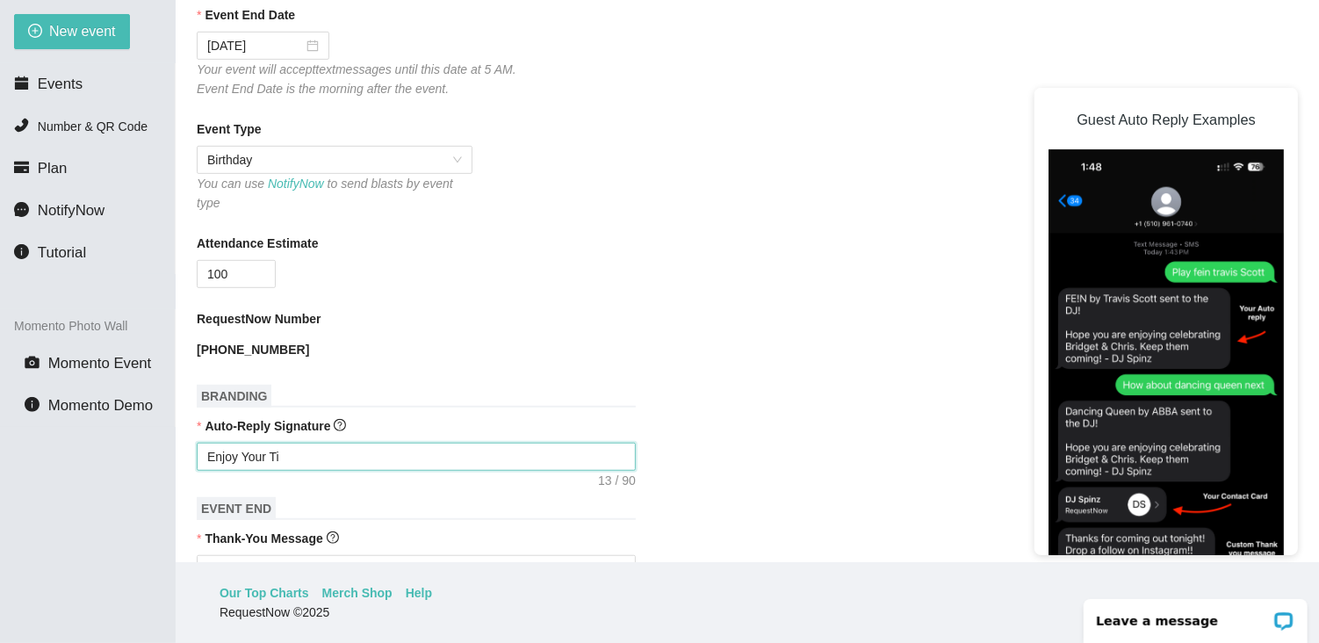
type textarea "Enjoy Your Tim"
type textarea "Enjoy Your Time"
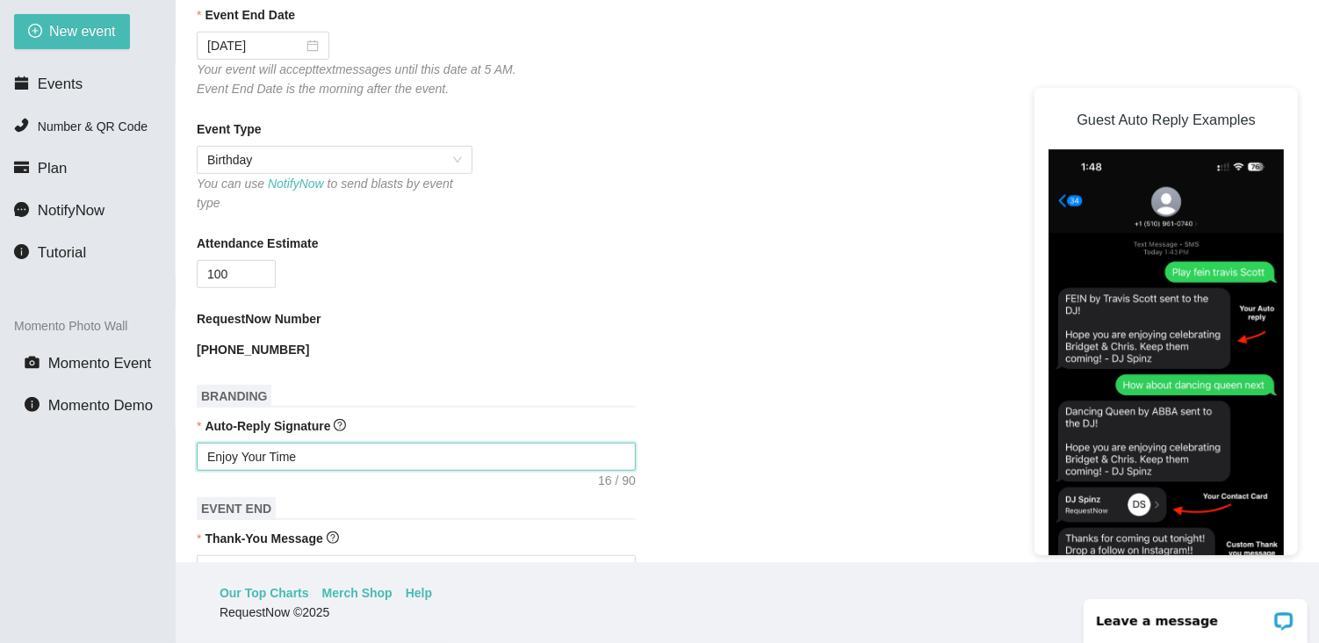
type textarea "Enjoy Your Time T"
type textarea "Enjoy Your Time To"
type textarea "Enjoy Your Time Ton"
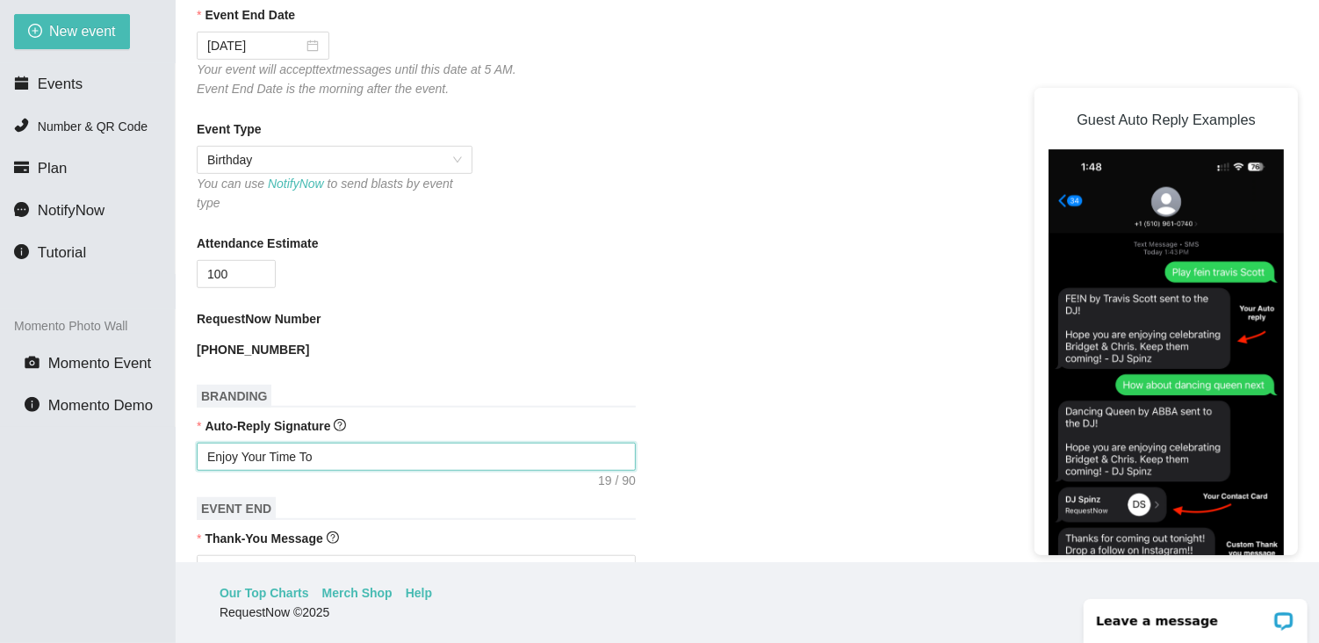
type textarea "Enjoy Your Time Ton"
type textarea "Enjoy Your Time Toni"
type textarea "Enjoy Your Time Tonig"
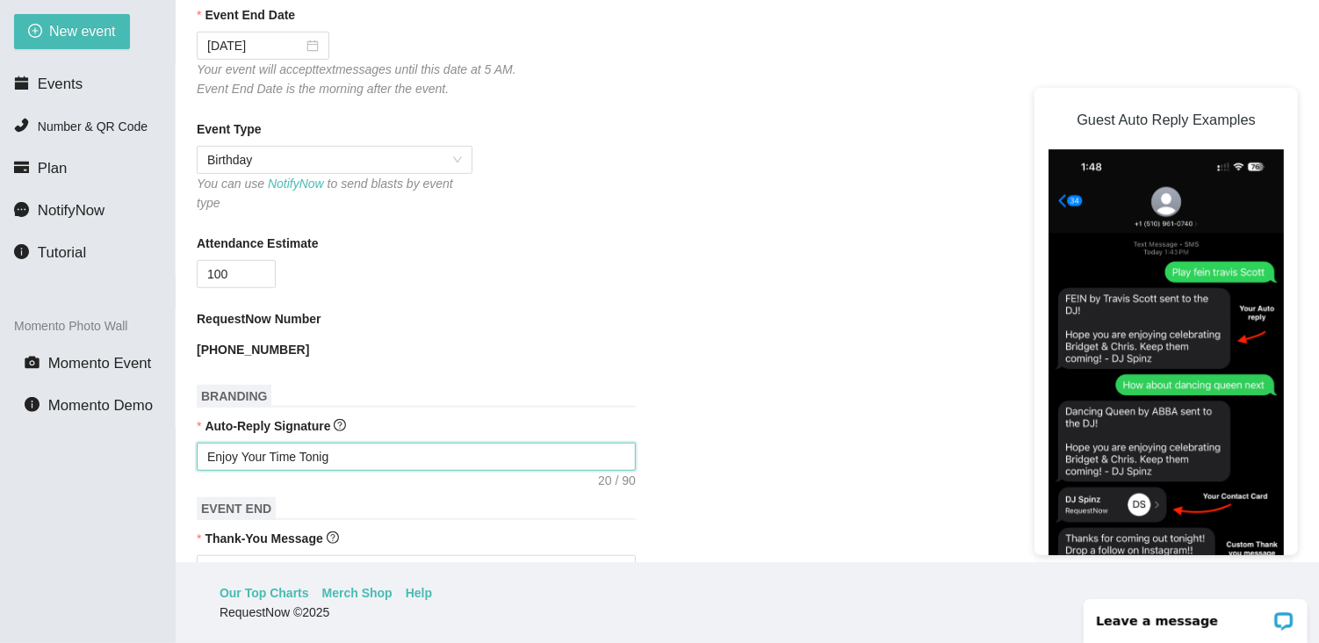
type textarea "Enjoy Your Time Tonigh"
type textarea "Enjoy Your Time Tonight"
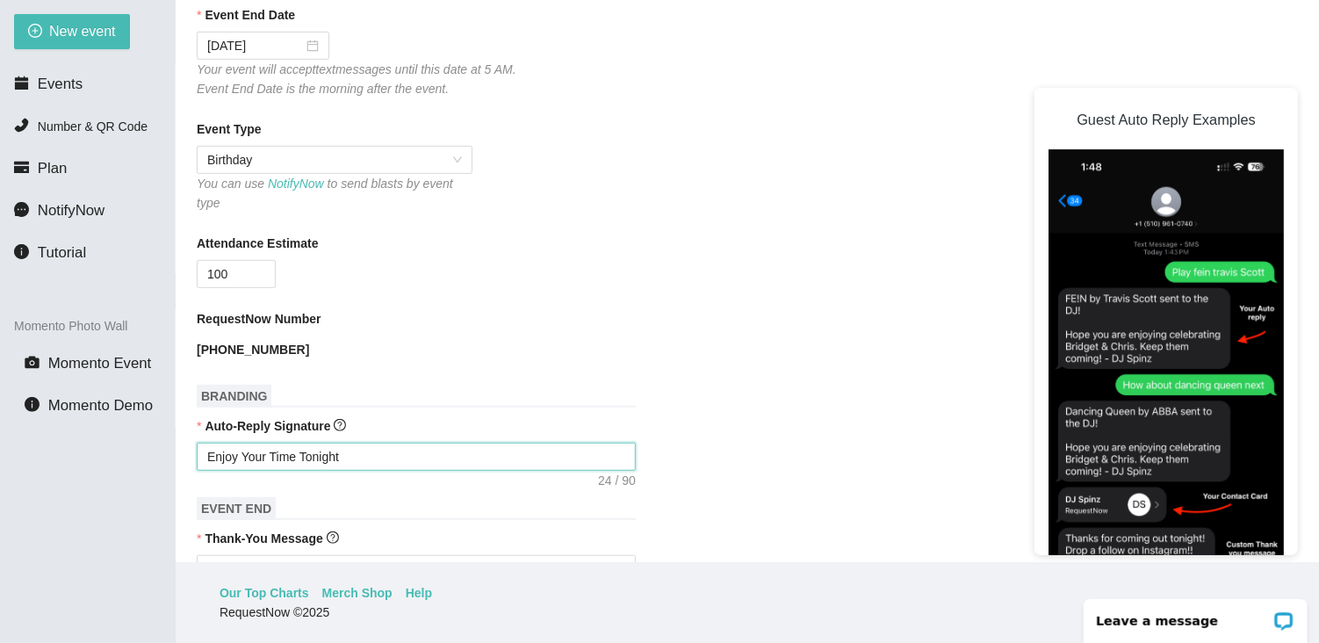
type textarea "Enjoy Your Time Tonight"
click at [383, 446] on textarea "Enjoy Your Time Tonight" at bounding box center [416, 457] width 439 height 28
type textarea "Enjoy Your Time Tonight"
type textarea "Enjoy Your Time Tonight."
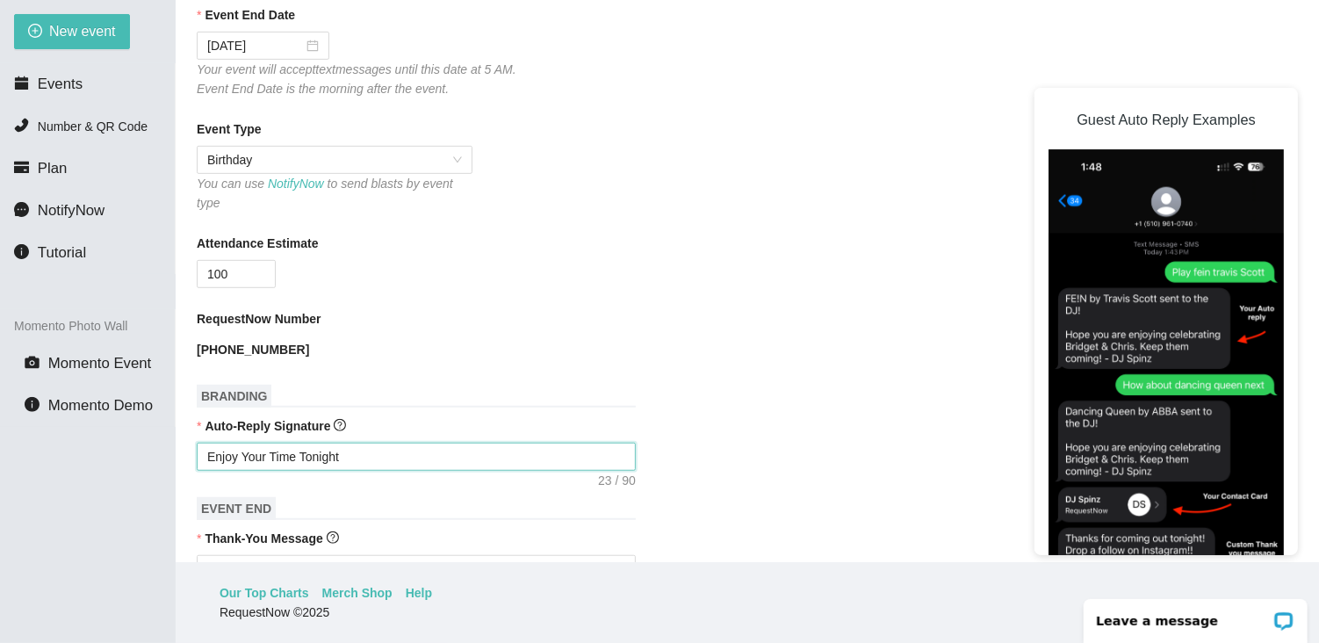
type textarea "Enjoy Your Time Tonight."
type textarea "Enjoy Your Time Tonight. D"
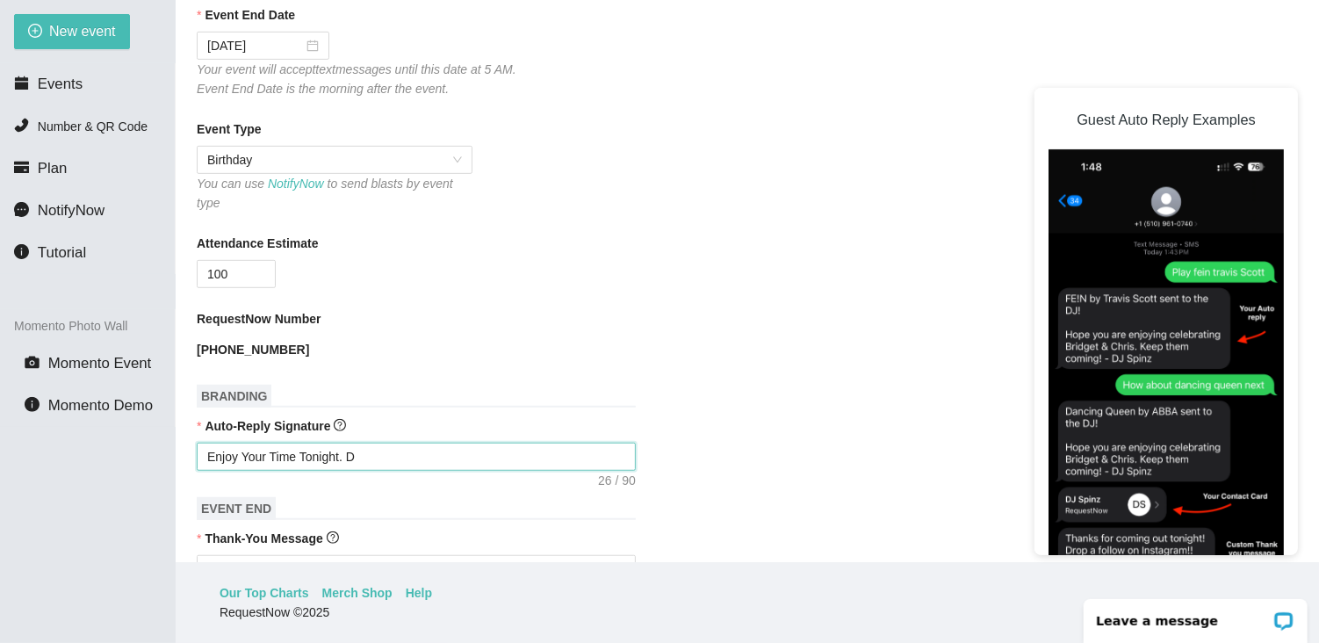
type textarea "Enjoy Your Time Tonight. DJ"
type textarea "Enjoy Your Time Tonight. DJ J"
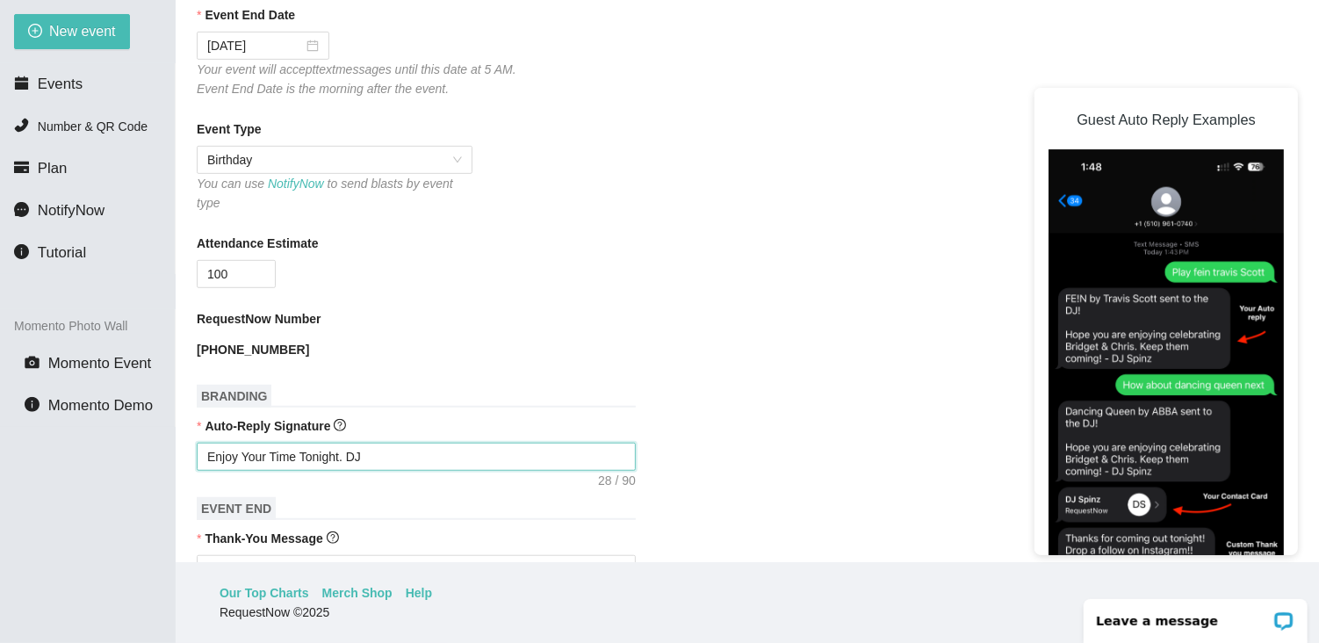
type textarea "Enjoy Your Time Tonight. DJ J"
type textarea "Enjoy Your Time Tonight. DJ Jo"
type textarea "Enjoy Your Time Tonight. DJ Joe"
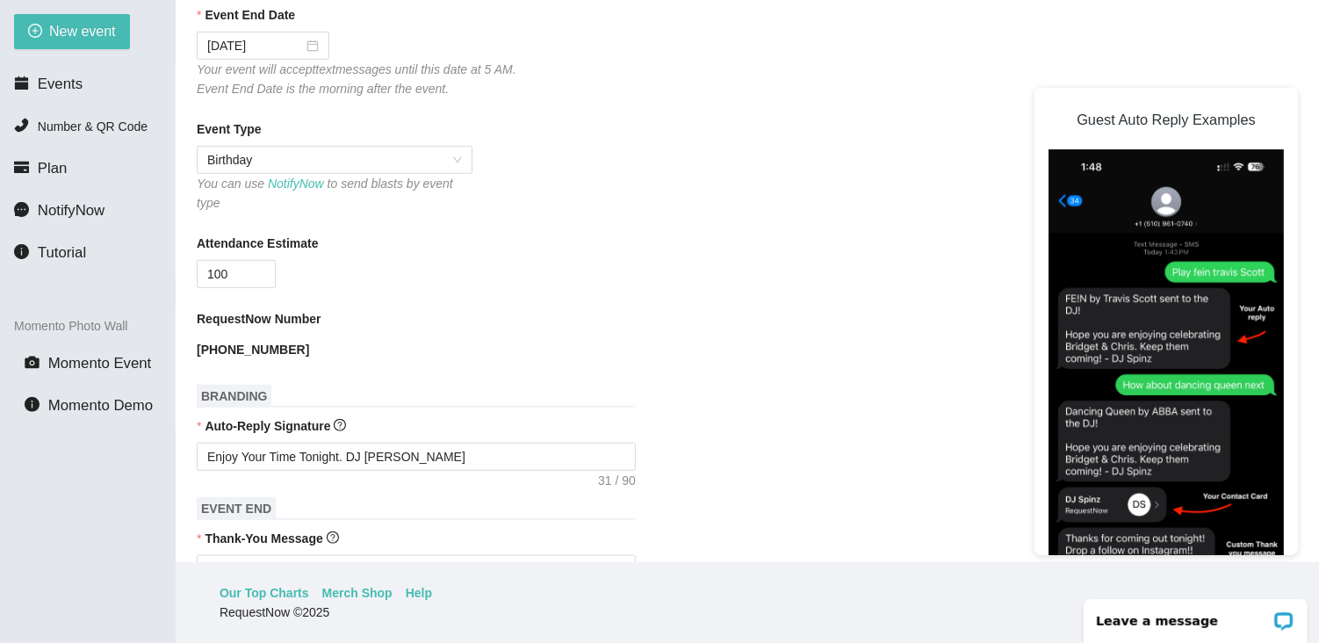
click at [1114, 196] on img at bounding box center [1166, 404] width 235 height 510
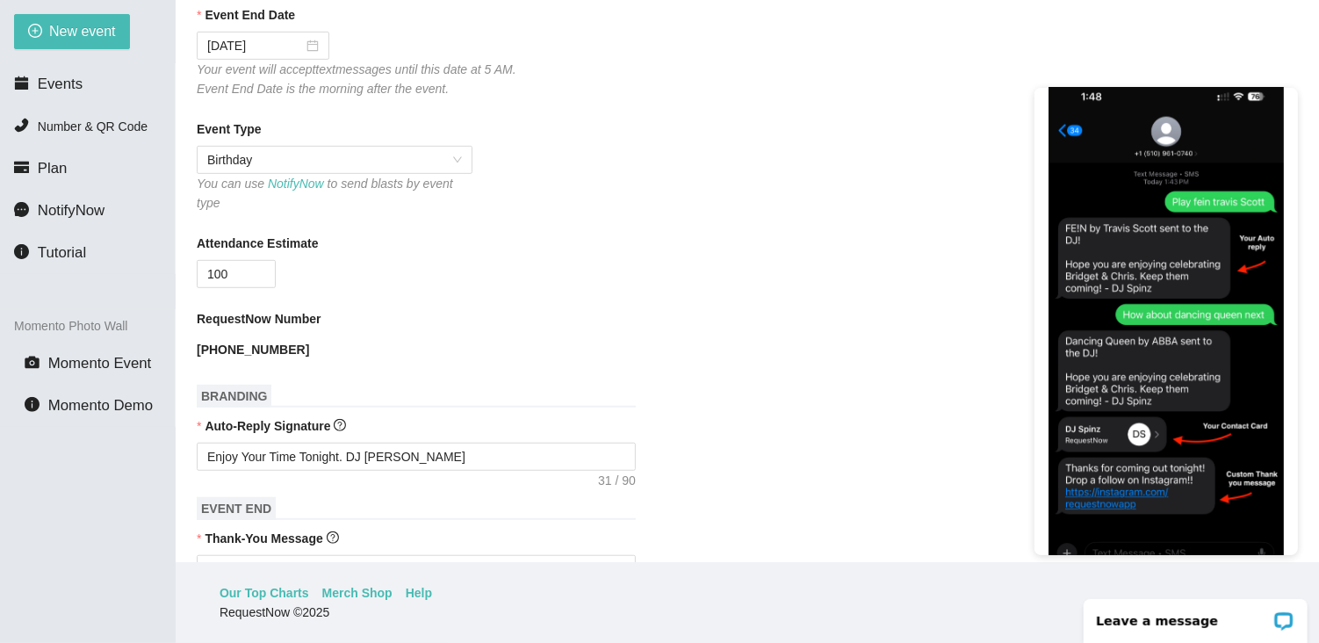
scroll to position [105, 0]
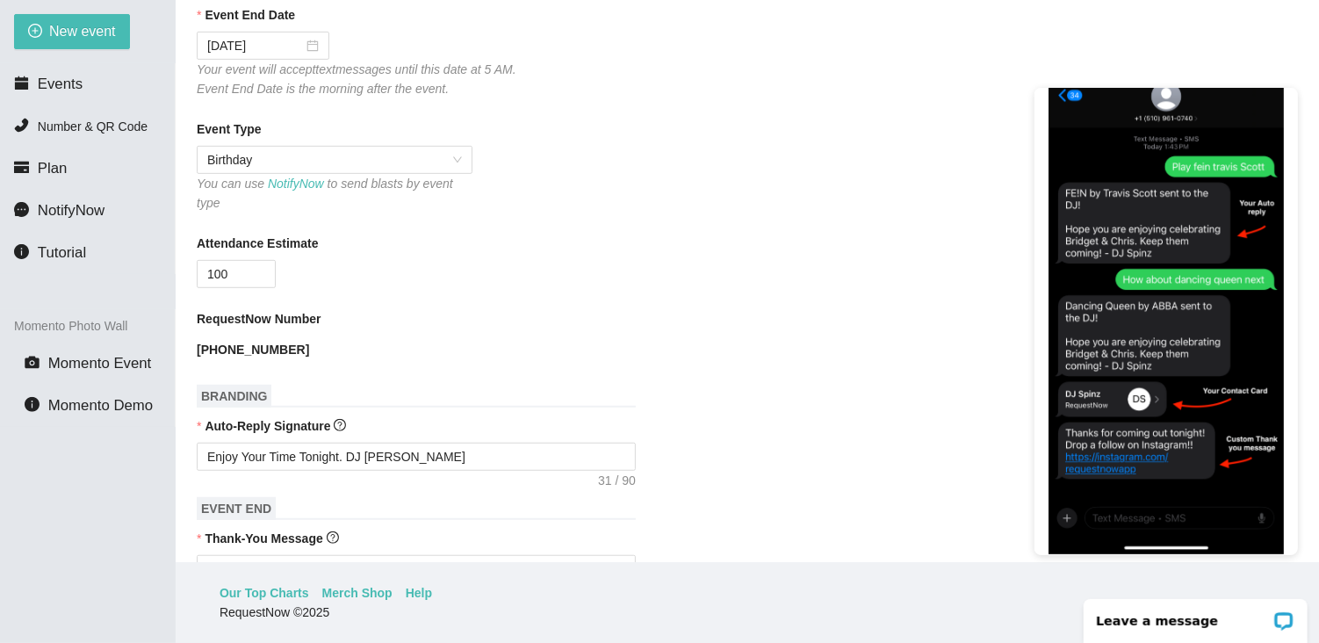
click at [875, 312] on div "RequestNow Number" at bounding box center [747, 322] width 1101 height 26
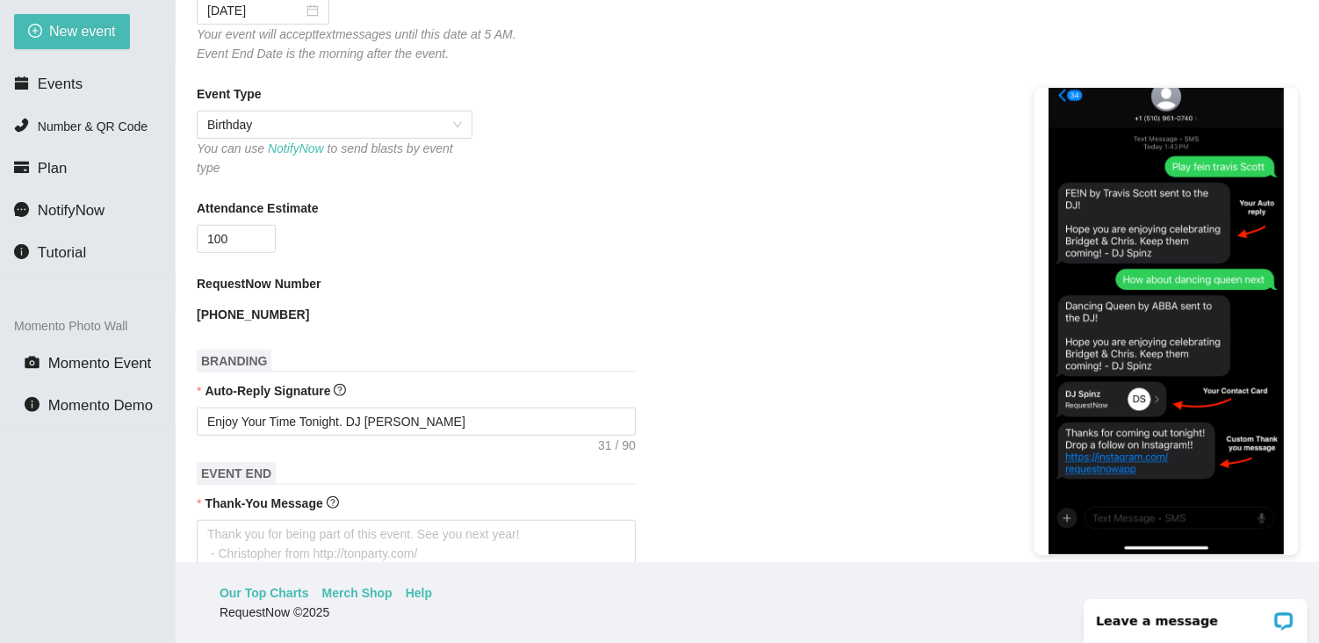
scroll to position [422, 0]
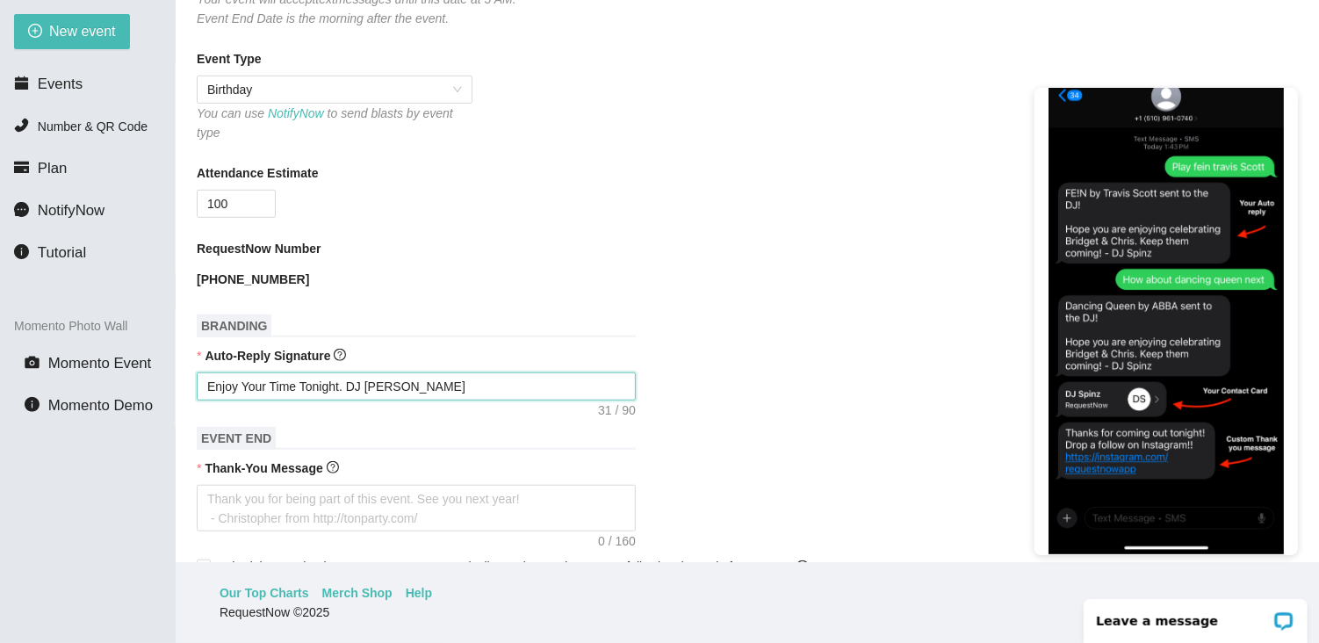
click at [342, 372] on textarea "Enjoy Your Time Tonight. DJ Joe" at bounding box center [416, 386] width 439 height 28
type textarea "Enjoy Your Time Tonight. DJ Joe"
type textarea "Enjoy Your Time Tonight. T DJ Joe"
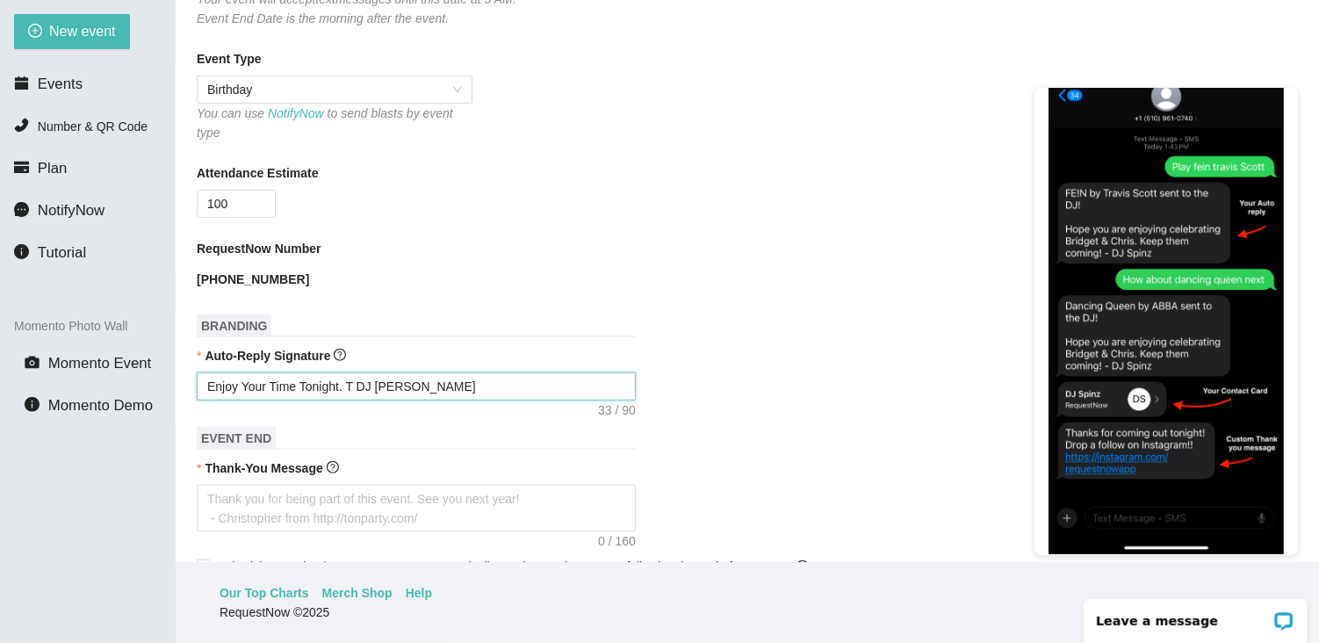
type textarea "Enjoy Your Time Tonight. Th DJ Joe"
type textarea "Enjoy Your Time Tonight. Tha DJ Joe"
type textarea "Enjoy Your Time Tonight. Than DJ Joe"
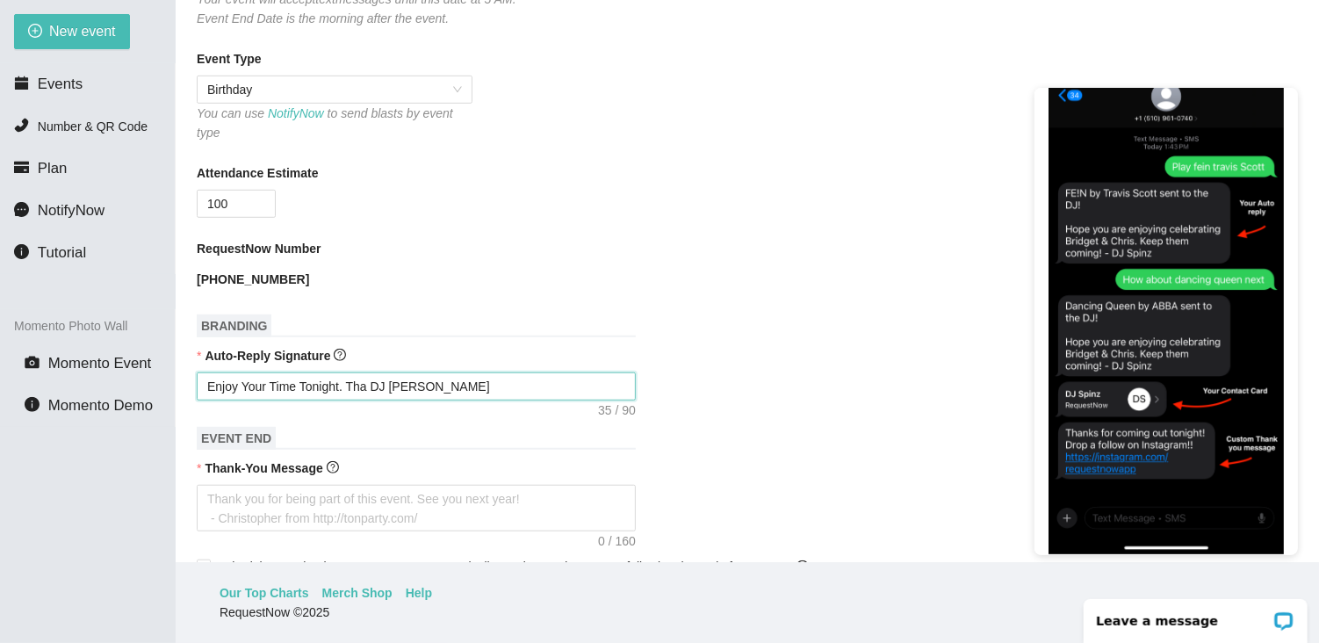
type textarea "Enjoy Your Time Tonight. Than DJ Joe"
type textarea "Enjoy Your Time Tonight. Thank DJ Joe"
type textarea "Enjoy Your Time Tonight. Thanks DJ Joe"
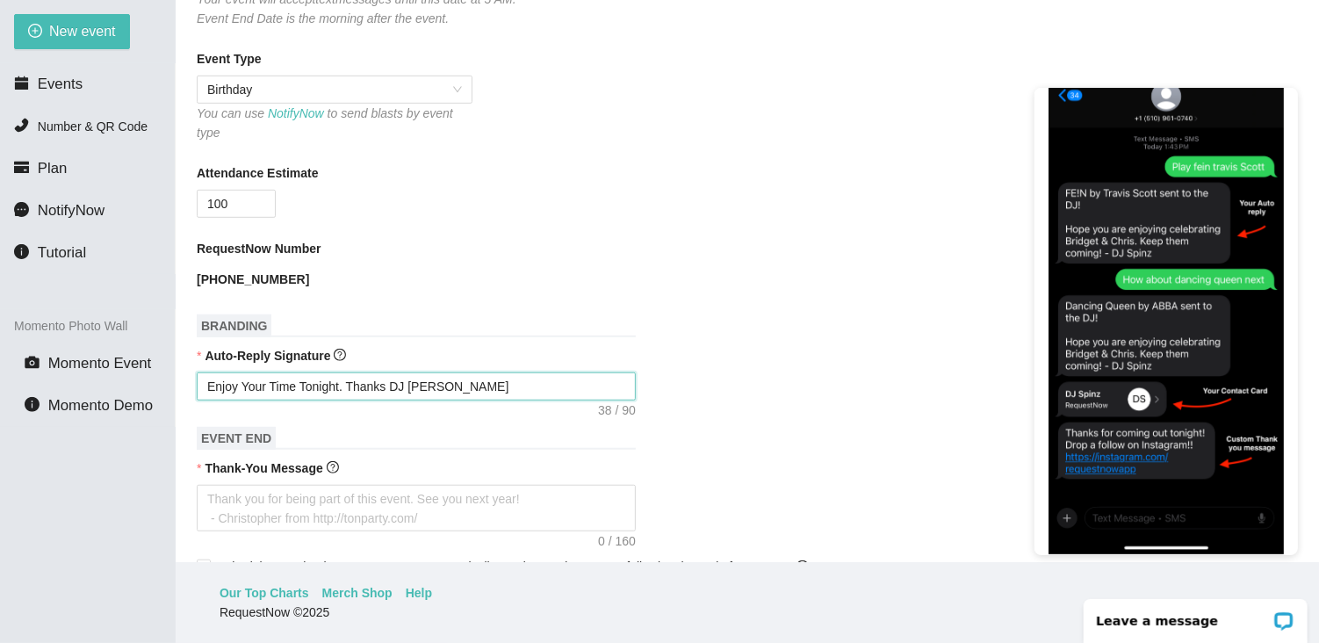
type textarea "Enjoy Your Time Tonight. Thanks DJ Joe"
type textarea "Enjoy Your Time Tonight. Thank DJ Joe"
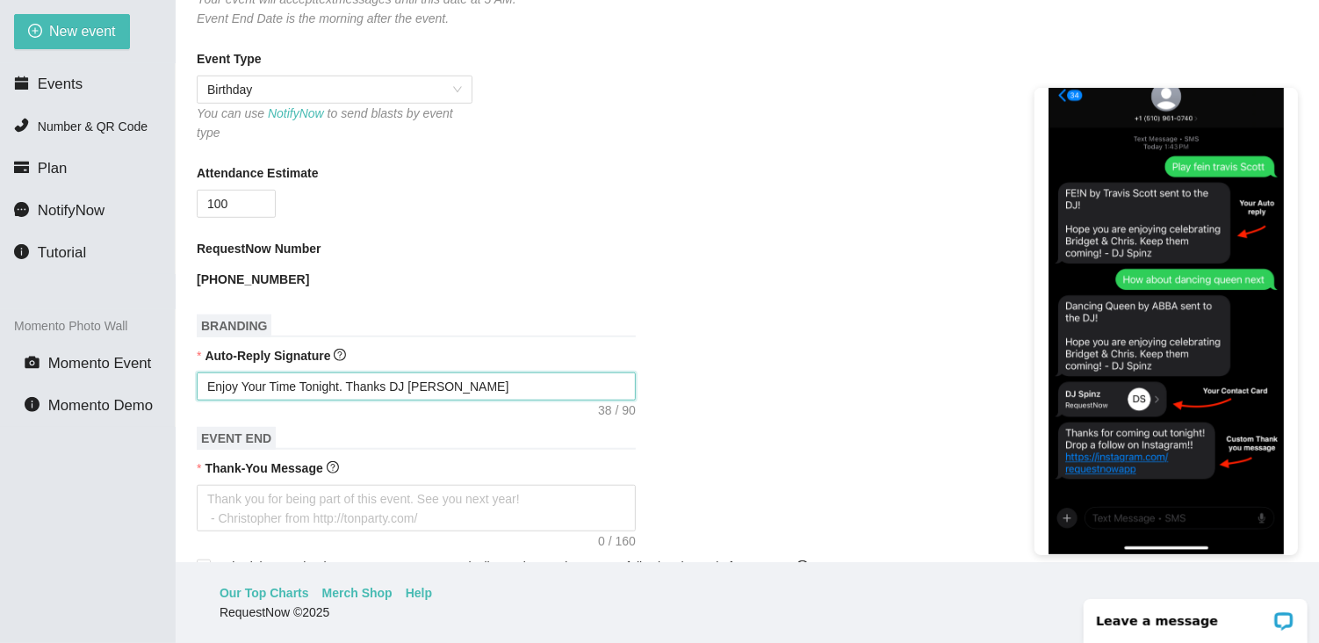
type textarea "Enjoy Your Time Tonight. Thank DJ Joe"
type textarea "Enjoy Your Time Tonight. Than DJ Joe"
type textarea "Enjoy Your Time Tonight. Tha DJ Joe"
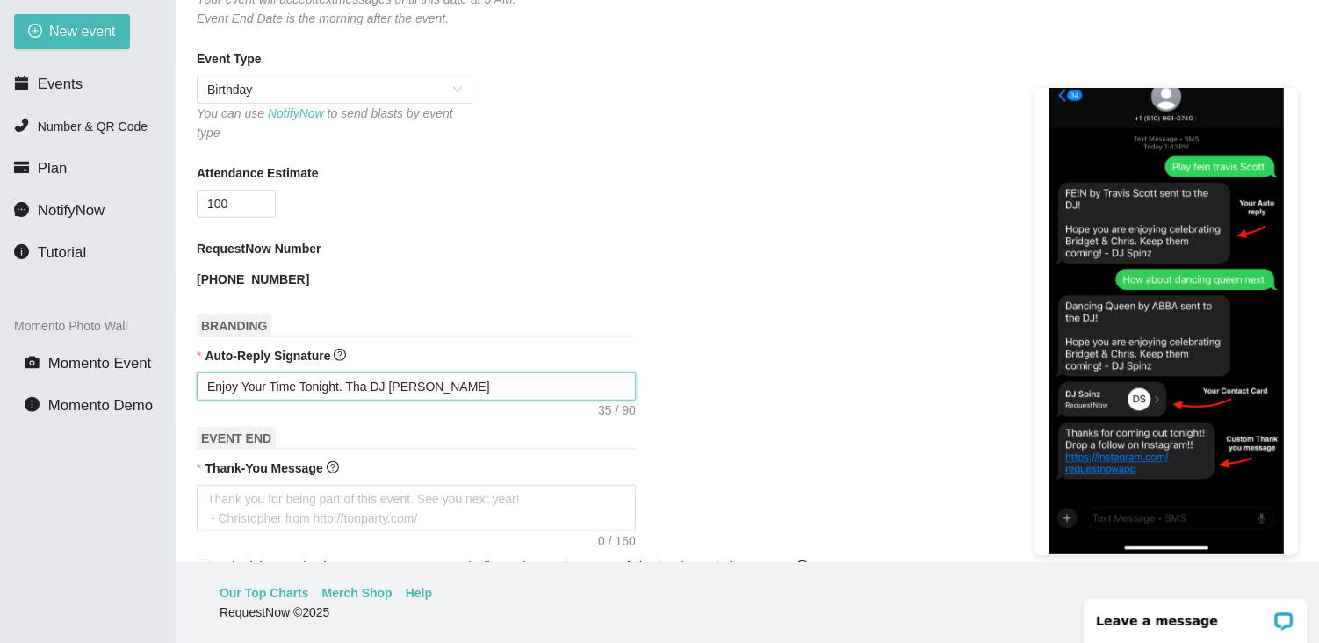
type textarea "Enjoy Your Time Tonight. Th DJ Joe"
type textarea "Enjoy Your Time Tonight. T DJ Joe"
type textarea "Enjoy Your Time Tonight. DJ Joe"
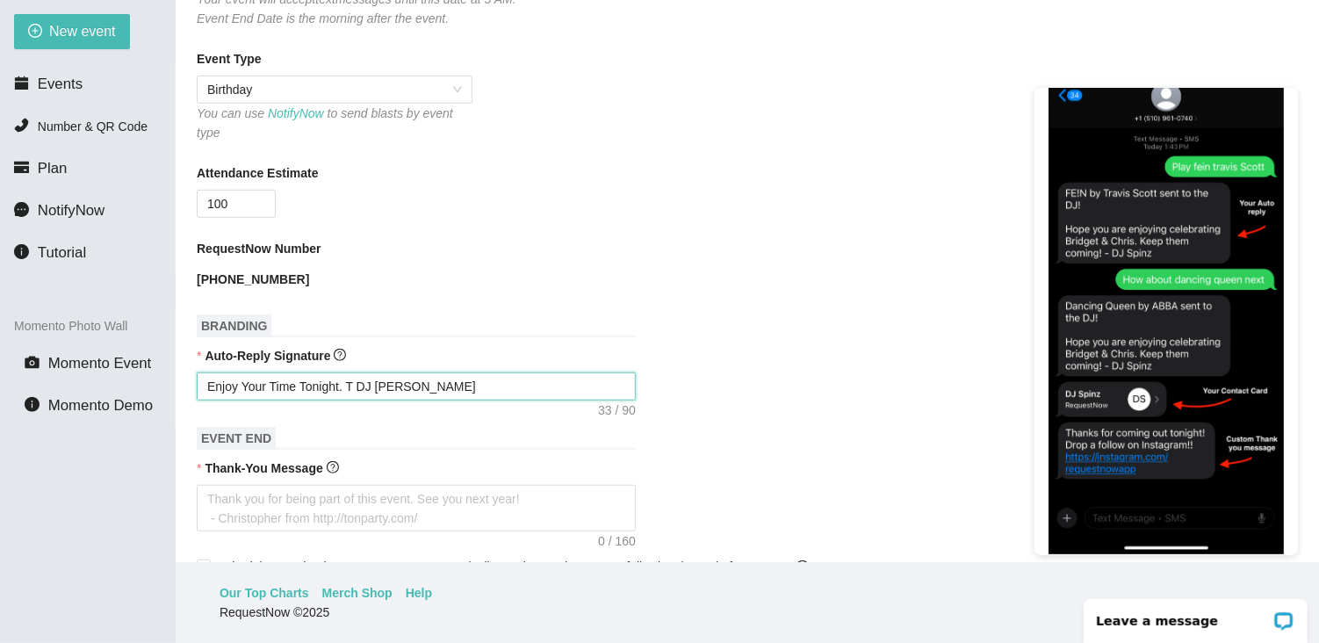
type textarea "Enjoy Your Time Tonight. DJ Joe"
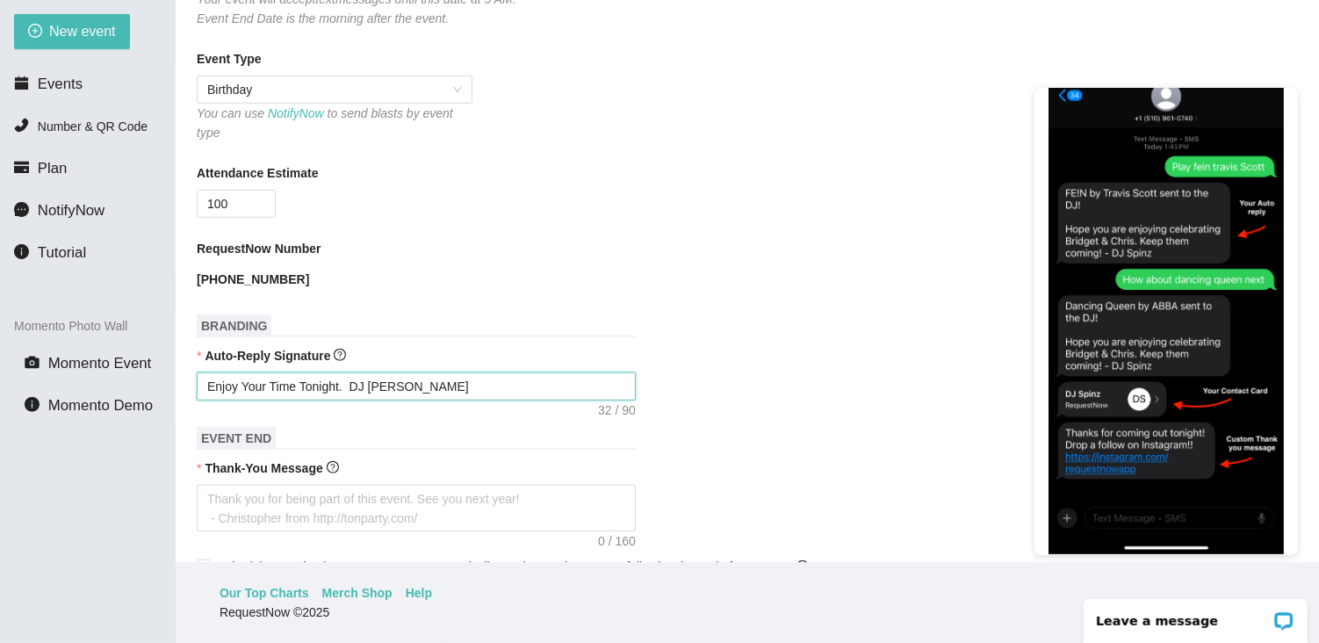
type textarea "Enjoy Your Time Tonight. T DJ Joe"
type textarea "Enjoy Your Time Tonight. Th DJ Joe"
type textarea "Enjoy Your Time Tonight. Tha DJ Joe"
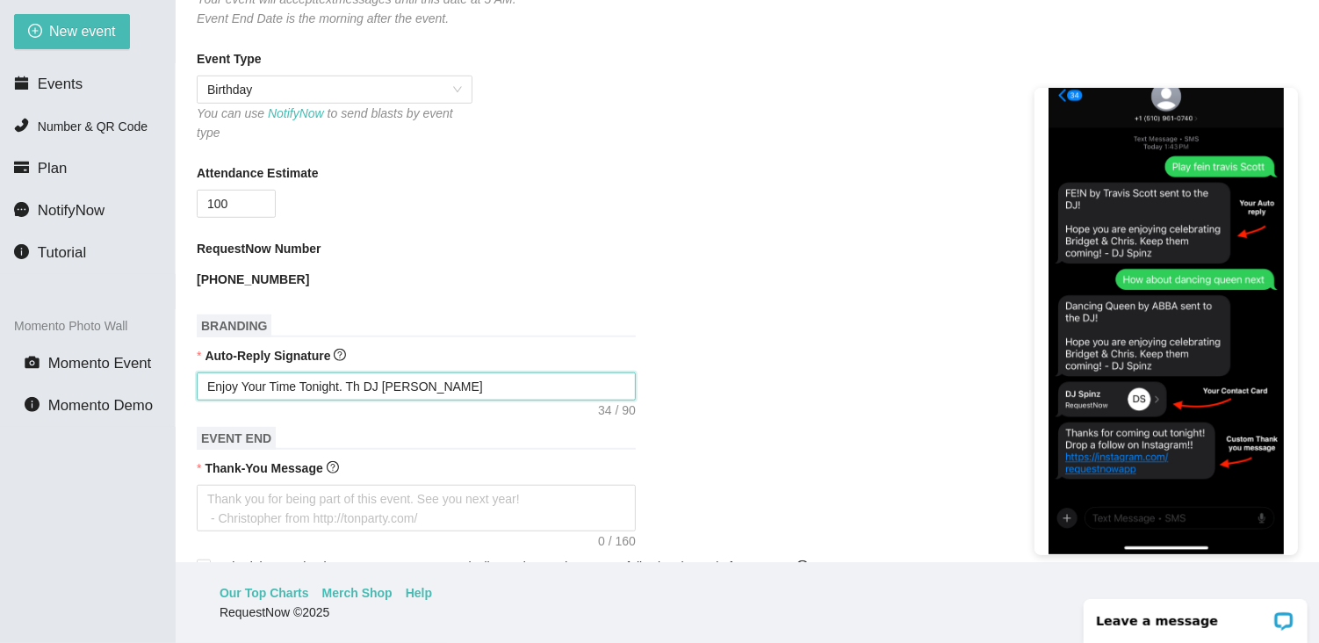
type textarea "Enjoy Your Time Tonight. Tha DJ Joe"
type textarea "Enjoy Your Time Tonight. Than DJ Joe"
type textarea "Enjoy Your Time Tonight. Thank DJ Joe"
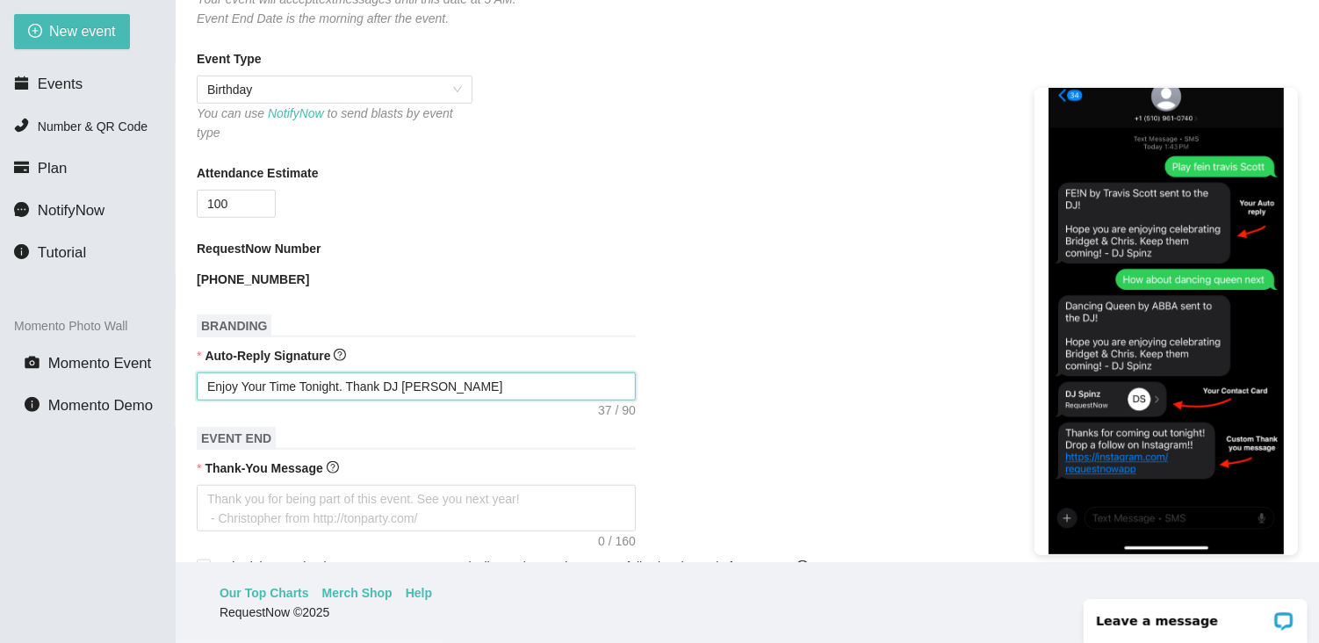
type textarea "Enjoy Your Time Tonight. Thanks DJ Joe"
type textarea "Enjoy Your Time Tonight. Thank DJ Joe"
type textarea "Enjoy Your Time Tonight. Than DJ Joe"
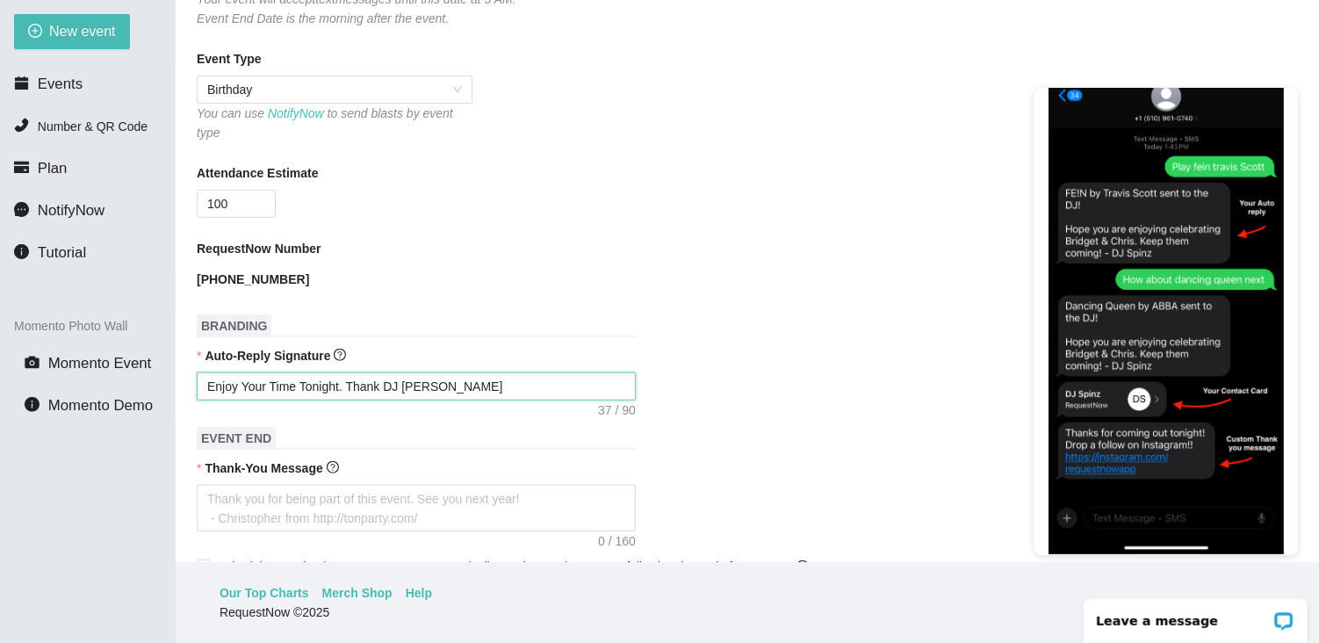
type textarea "Enjoy Your Time Tonight. Than DJ Joe"
type textarea "Enjoy Your Time Tonight. Tha DJ Joe"
type textarea "Enjoy Your Time Tonight. Th DJ Joe"
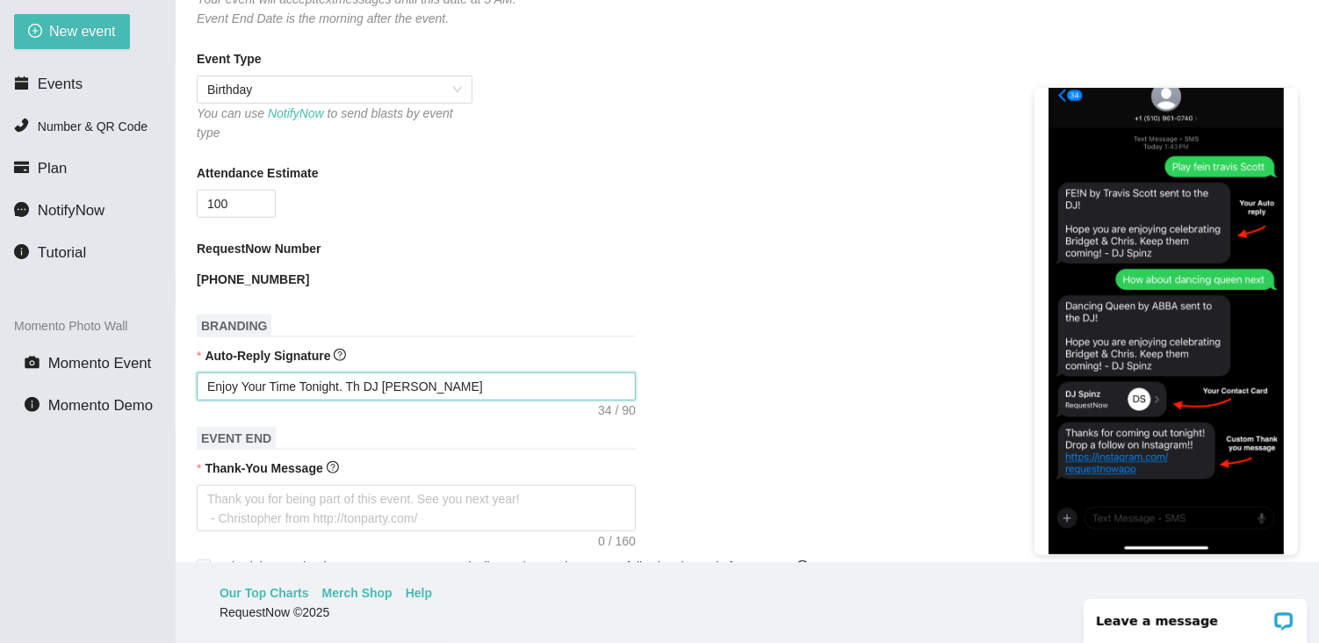
type textarea "Enjoy Your Time Tonight. T DJ Joe"
type textarea "Enjoy Your Time Tonight. DJ Joe"
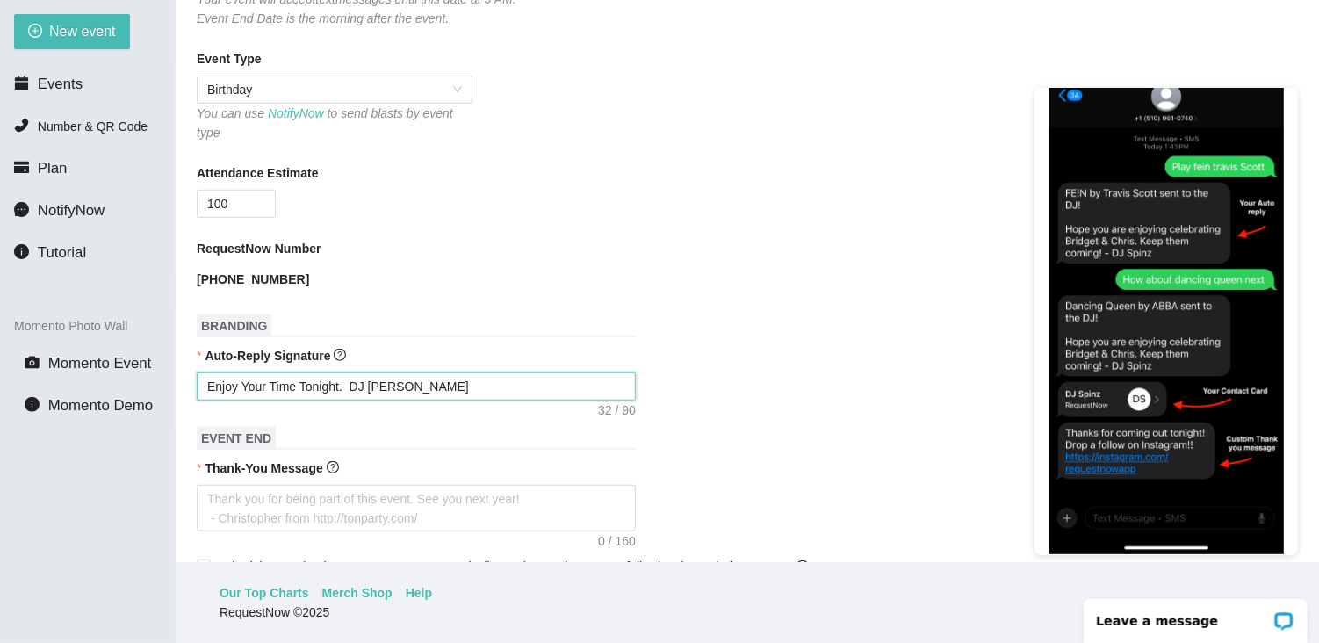
type textarea "Enjoy Your Time Tonight. DJ Joe"
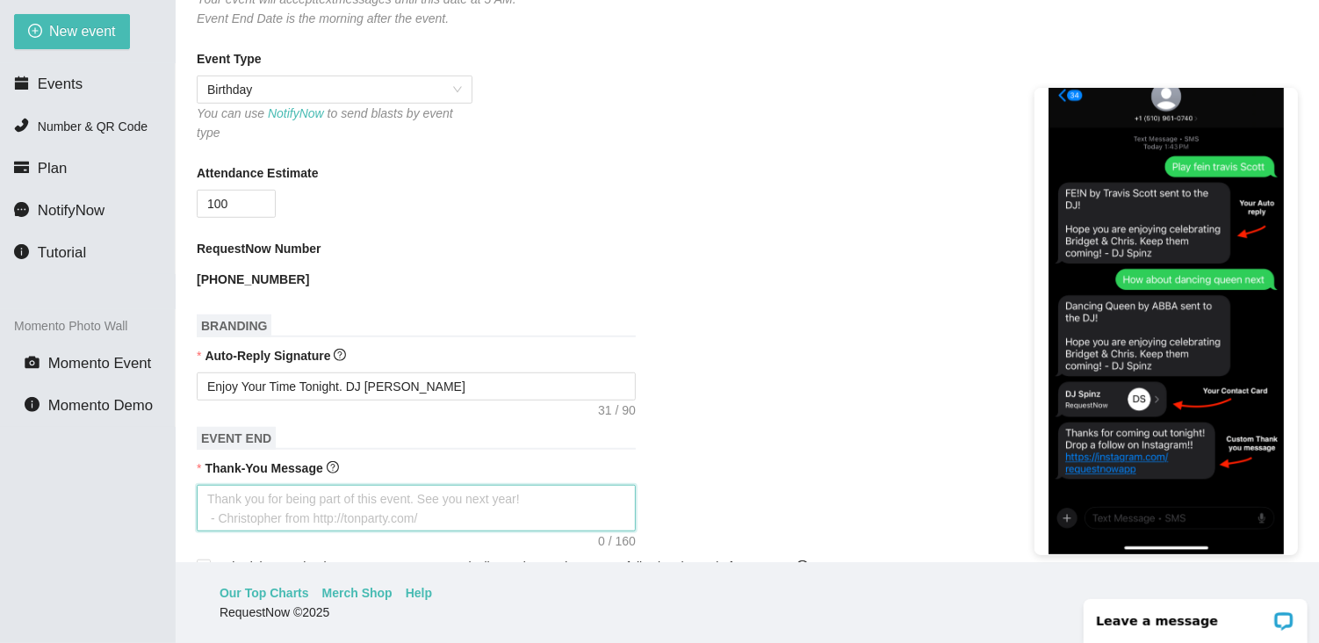
click at [272, 497] on textarea "Thank-You Message" at bounding box center [416, 508] width 439 height 47
type textarea "H"
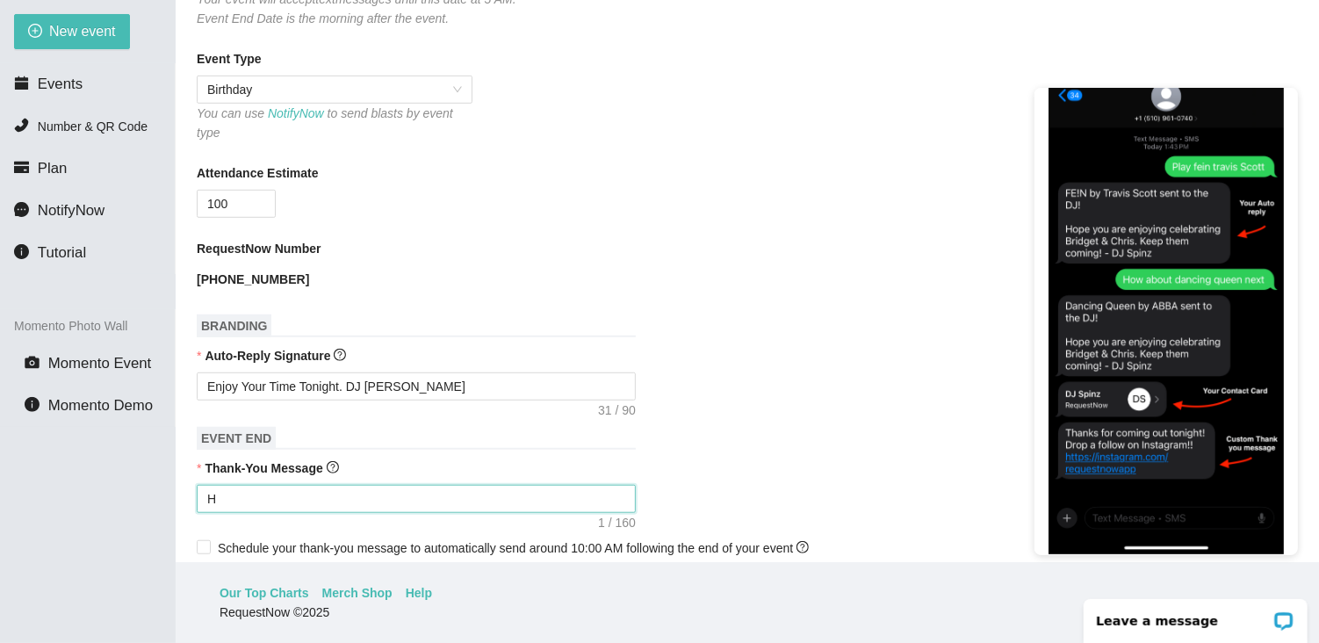
type textarea "Ho"
type textarea "Hop"
type textarea "Hope"
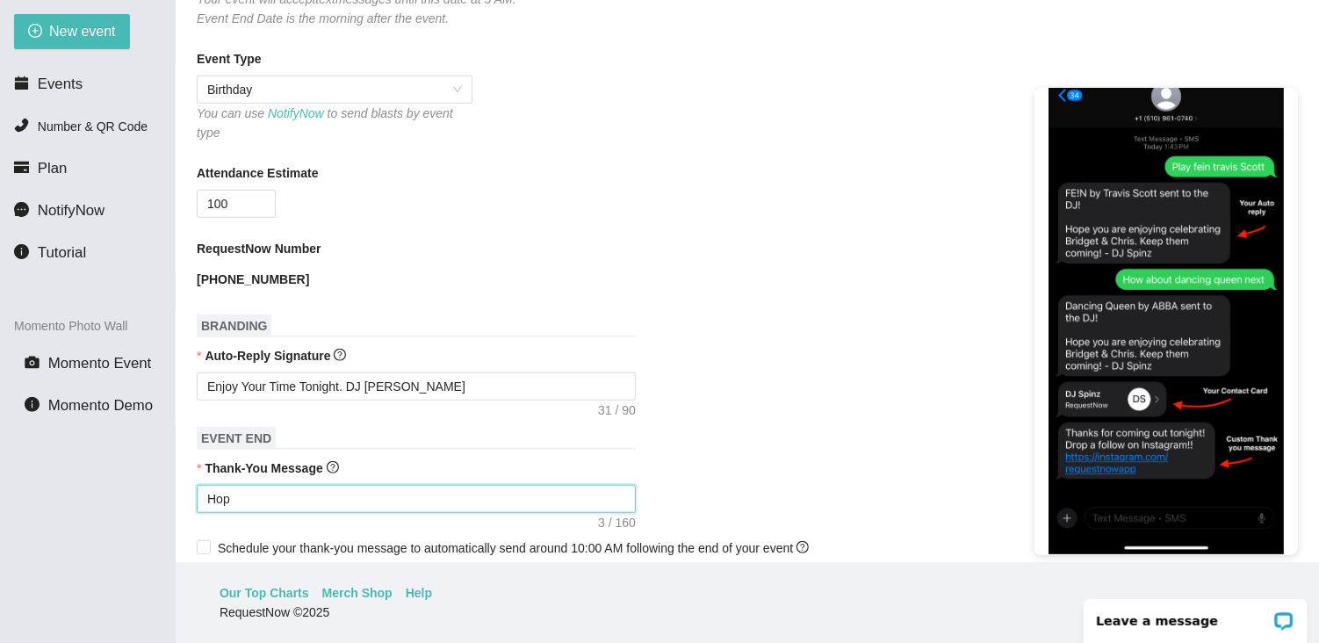
type textarea "Hope"
type textarea "Hope Y"
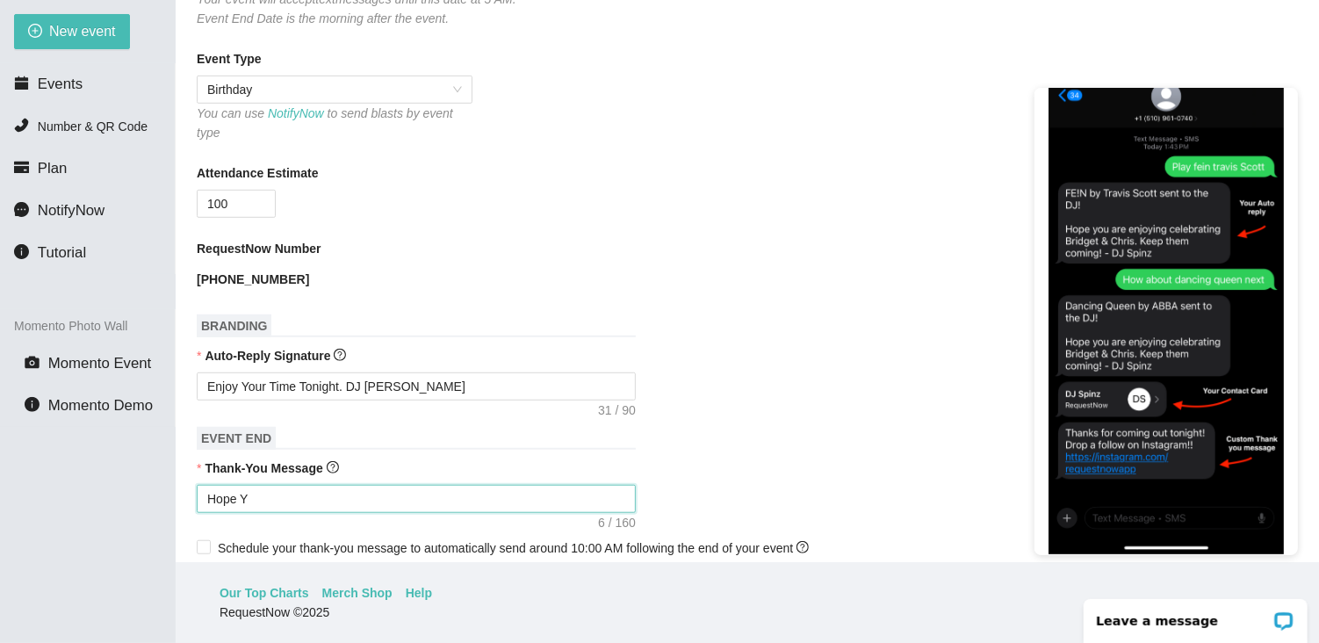
type textarea "Hope Yo"
type textarea "Hope You"
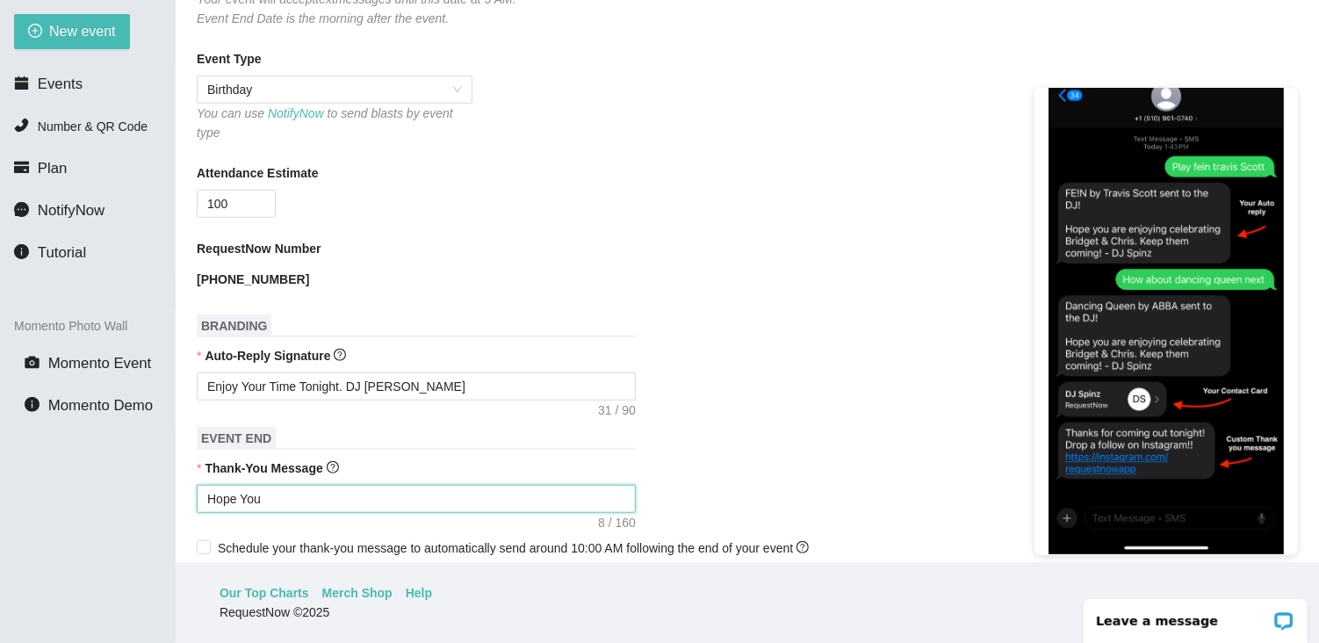
type textarea "Hope You"
type textarea "Hope You E"
type textarea "Hope You En"
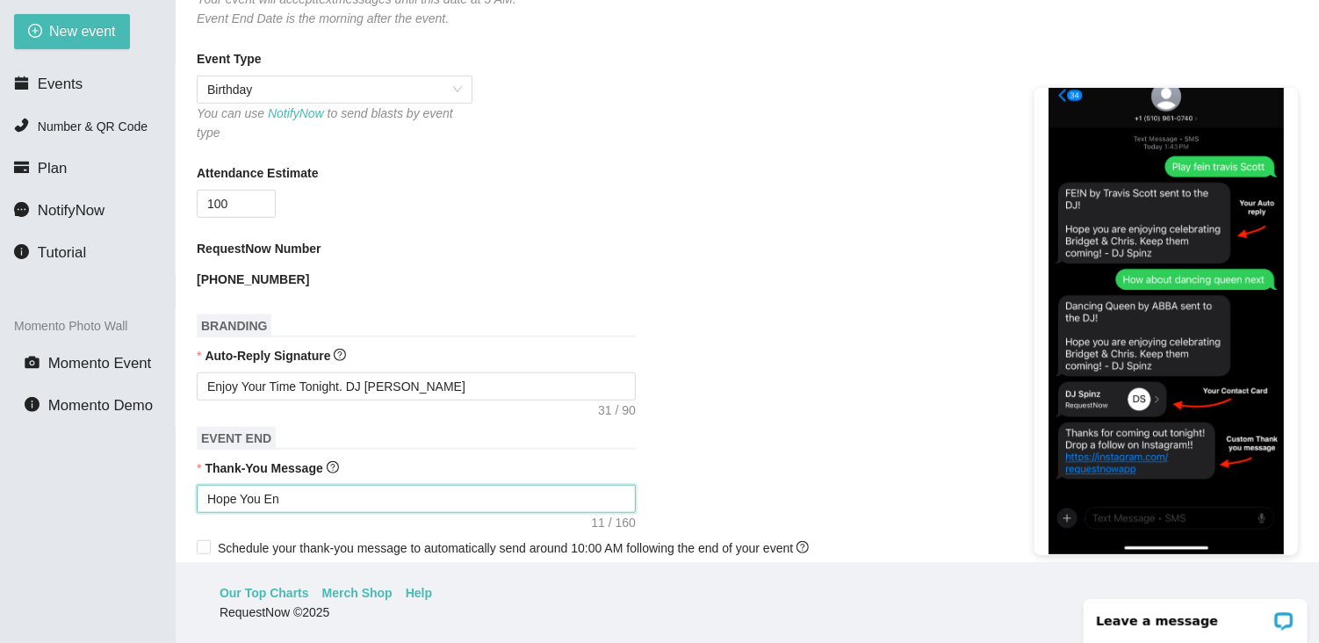
type textarea "Hope You Enj"
type textarea "Hope You Enjo"
type textarea "Hope You Enjoy"
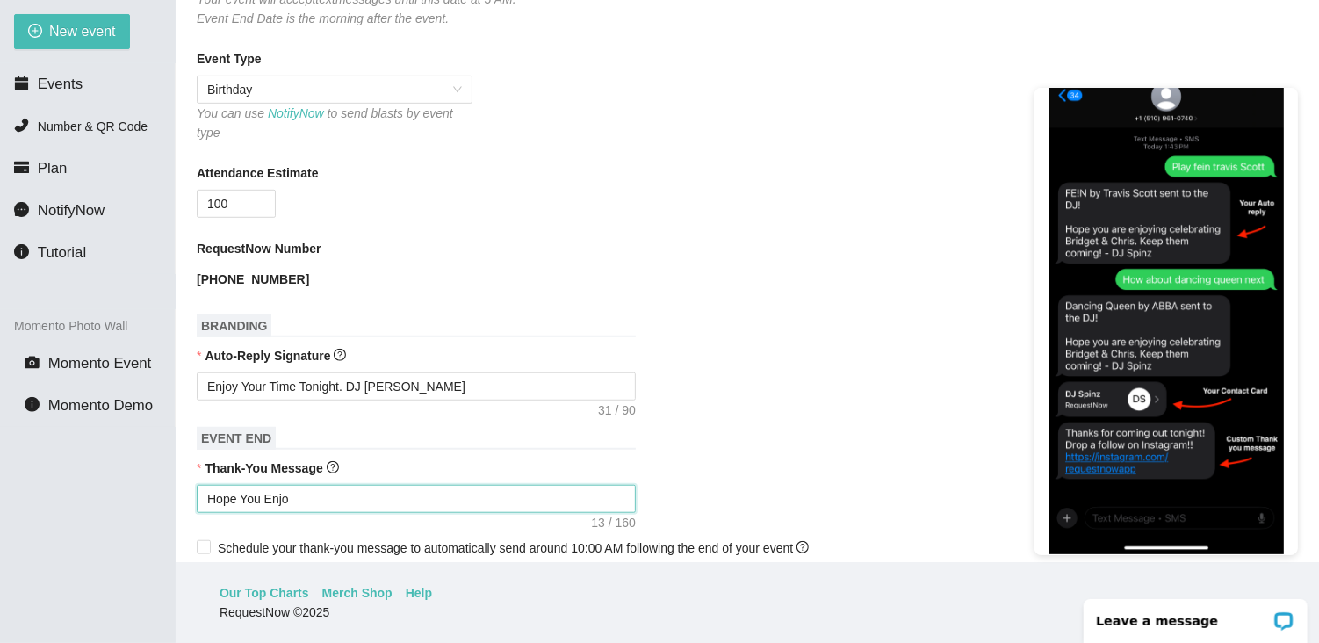
type textarea "Hope You Enjoy"
type textarea "Hope You Enjoyr"
type textarea "Hope You Enjoyrd"
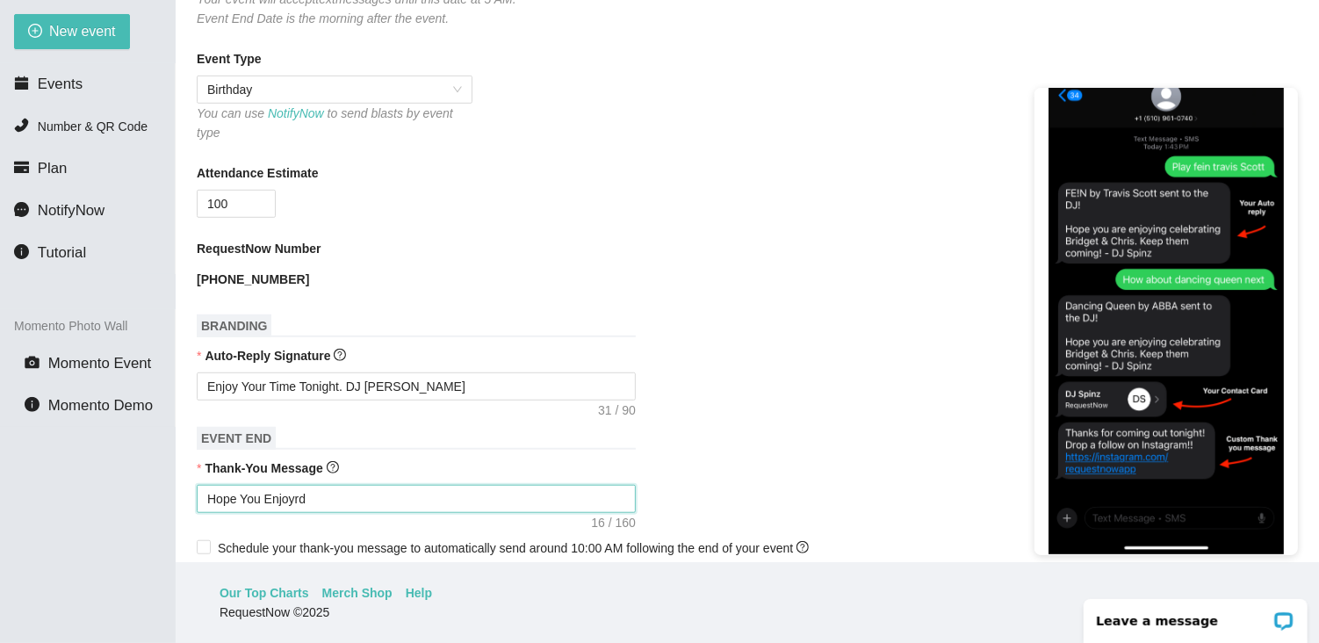
type textarea "Hope You Enjoyr"
type textarea "Hope You Enjoy"
type textarea "Hope You Enjoye"
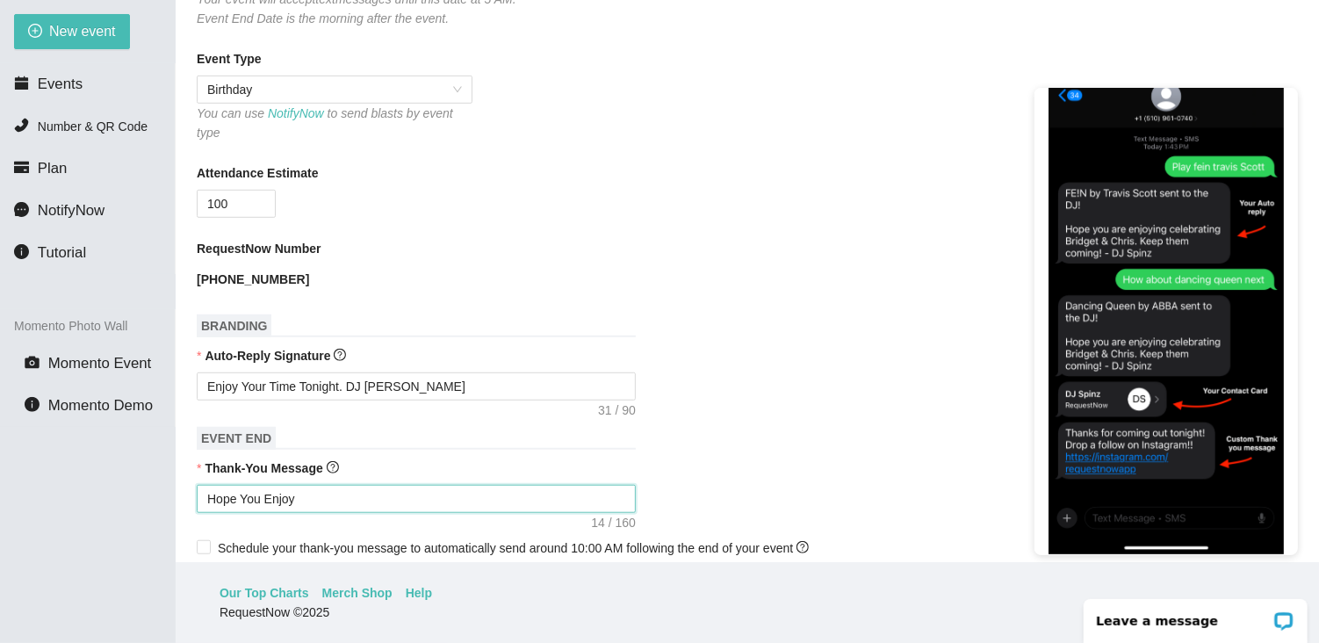
type textarea "Hope You Enjoye"
type textarea "Hope You Enjoyed"
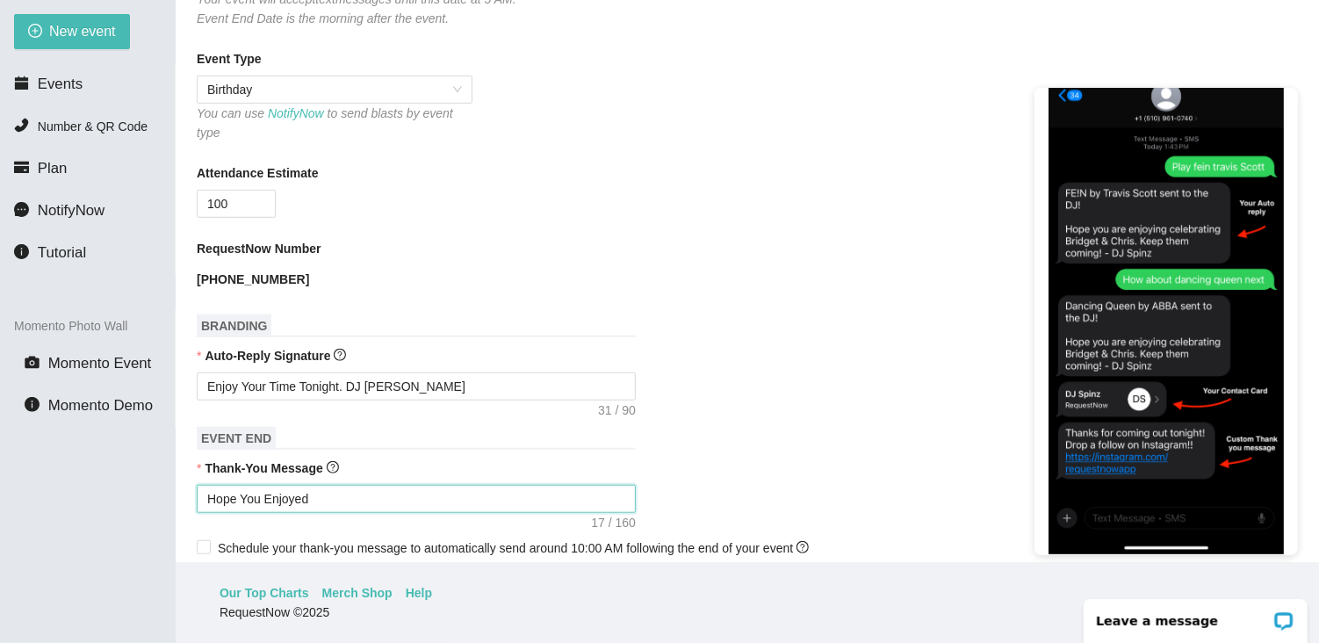
type textarea "Hope You Enjoyed T"
type textarea "Hope You Enjoyed Th"
type textarea "Hope You Enjoyed The"
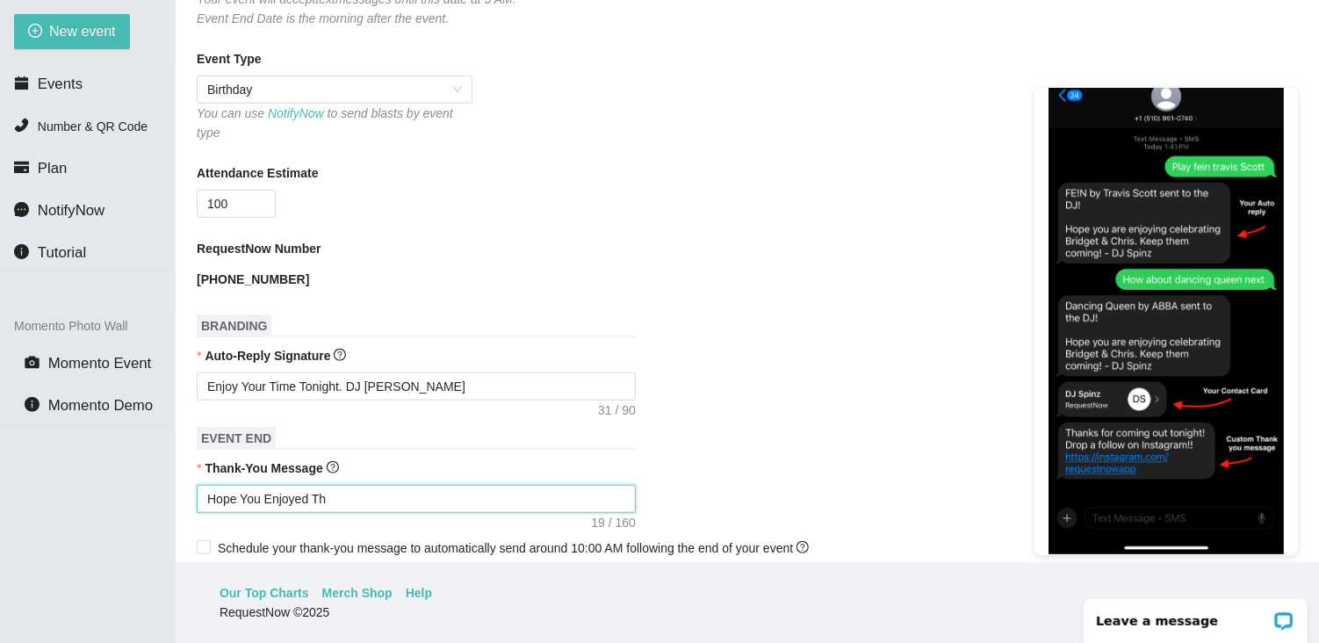
type textarea "Hope You Enjoyed The"
type textarea "Hope You Enjoyed The M"
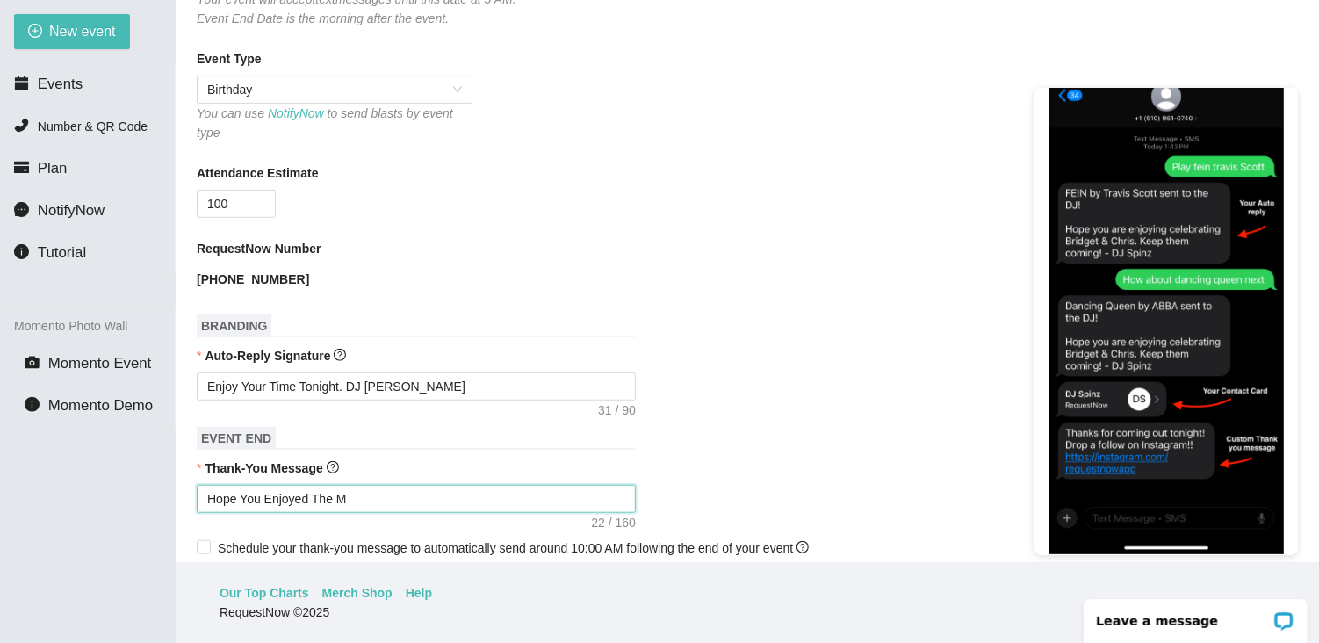
type textarea "Hope You Enjoyed The Mu"
type textarea "Hope You Enjoyed The Mus"
type textarea "Hope You Enjoyed The Musi"
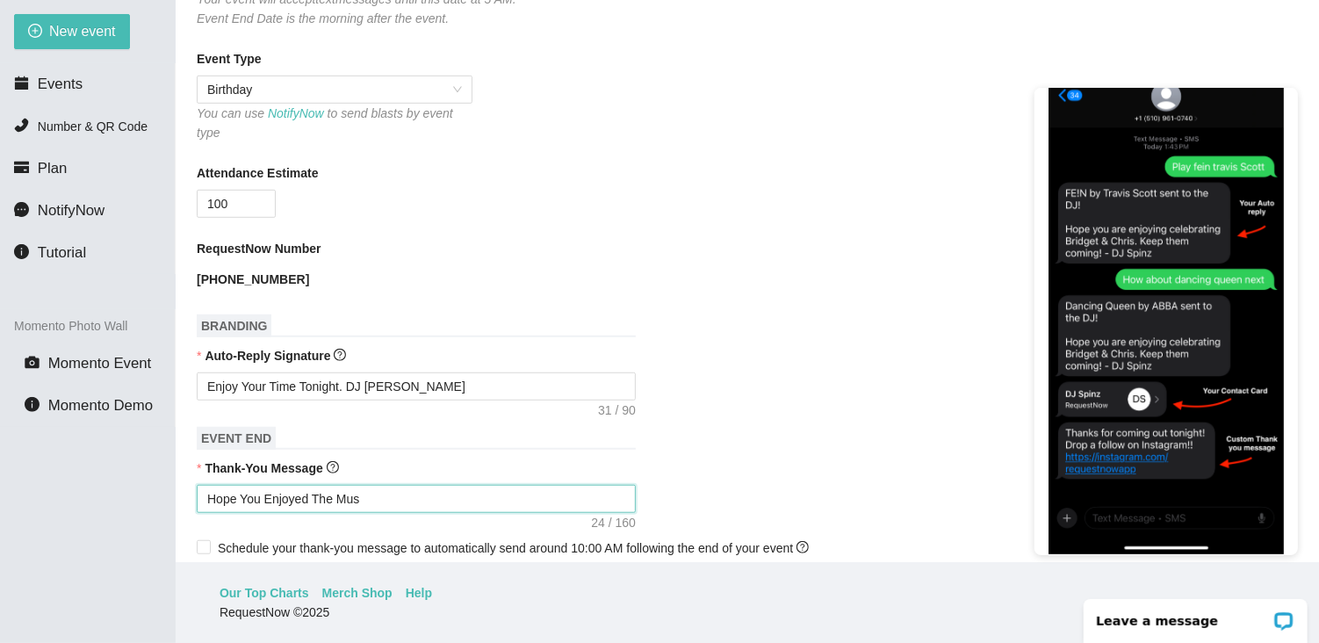
type textarea "Hope You Enjoyed The Musi"
click at [386, 493] on textarea "Hope You Enjoyed The Music" at bounding box center [416, 499] width 439 height 28
click at [331, 485] on textarea "Hope You Enjoyed The Music Joe's DJ Services (714) the900-0785" at bounding box center [416, 499] width 439 height 28
click at [506, 489] on textarea "Hope You Enjoyed the Music Joe's DJ Services (714) the900-0785" at bounding box center [416, 499] width 439 height 28
click at [790, 322] on form "Event Name Steve's Event Start Date 10/11/2025 Your event will accept text mess…" at bounding box center [747, 479] width 1101 height 1506
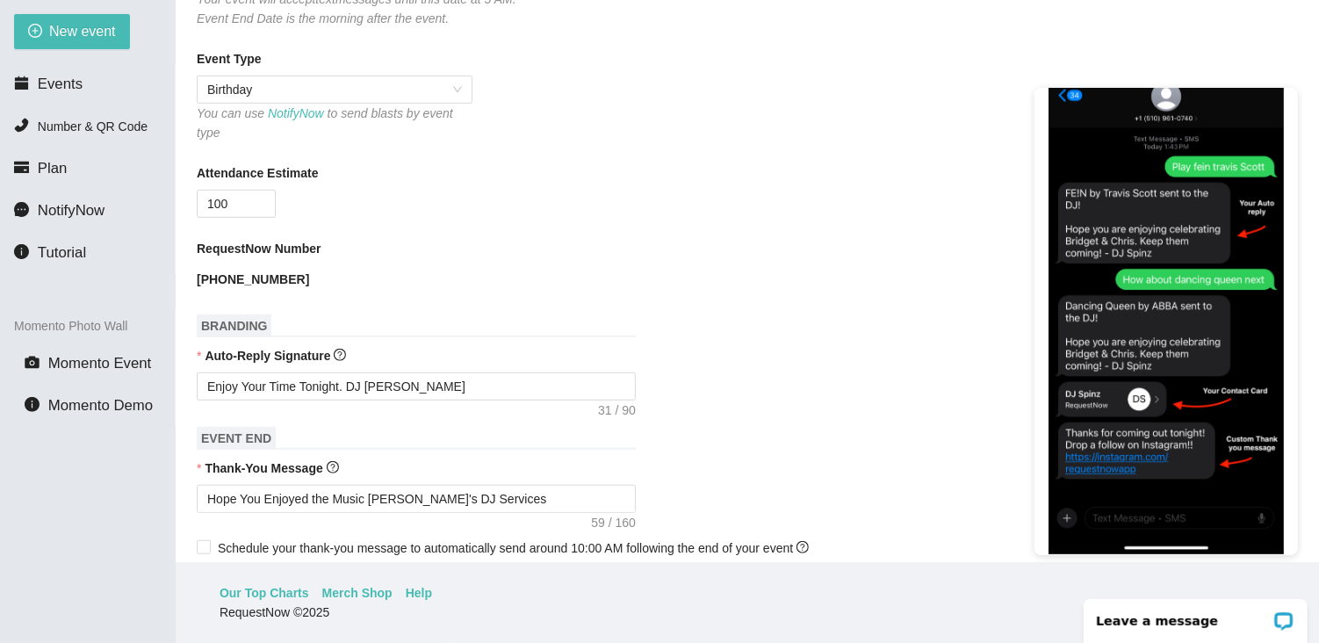
click at [981, 372] on div "Enjoy Your Time Tonight. DJ Joe" at bounding box center [747, 386] width 1101 height 28
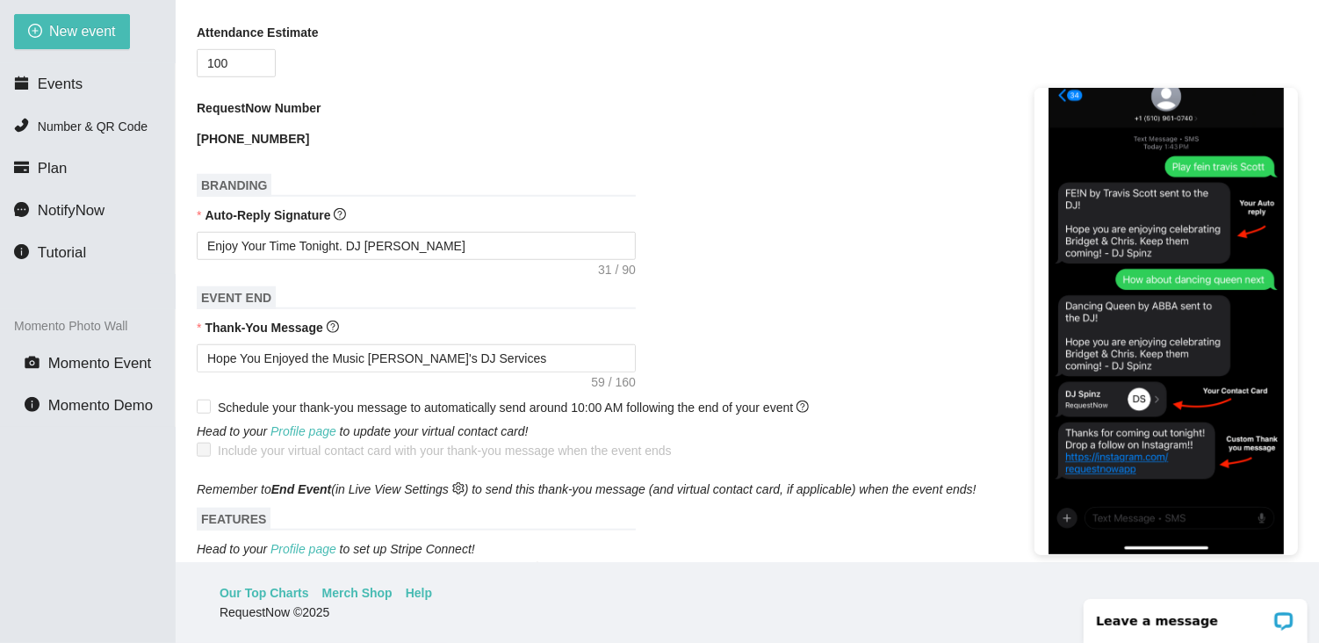
scroll to position [597, 0]
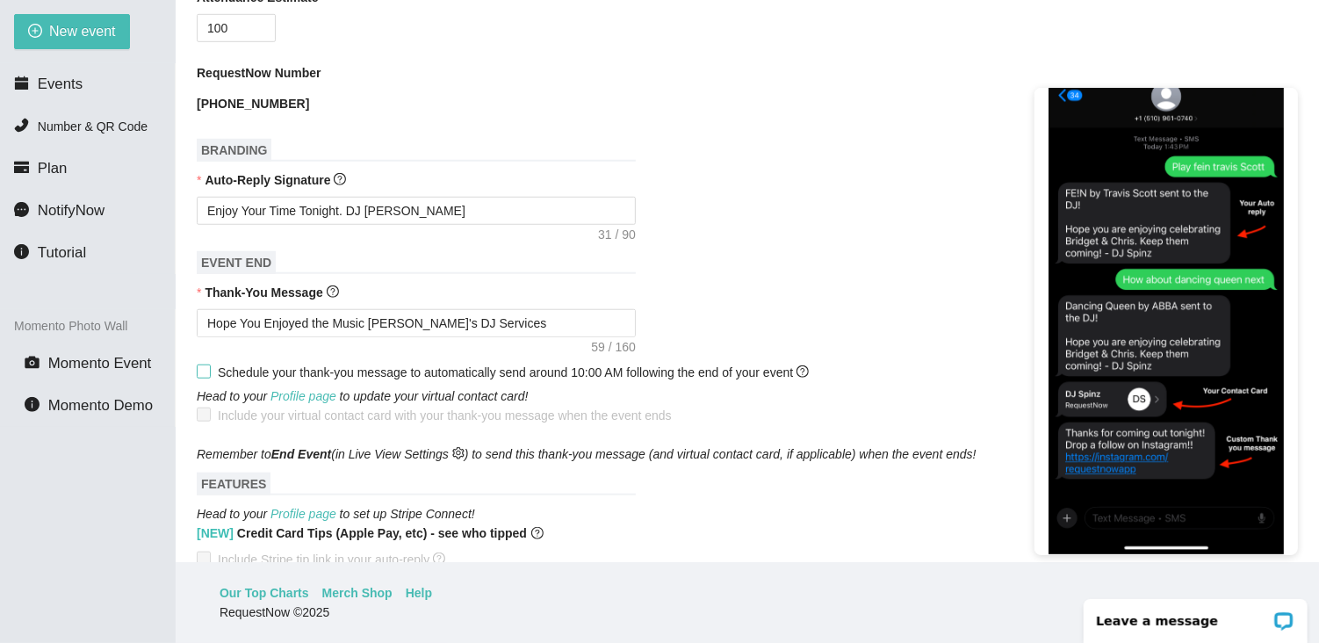
click at [207, 365] on input "Schedule your thank-you message to automatically send around 10:00 AM following…" at bounding box center [203, 371] width 12 height 12
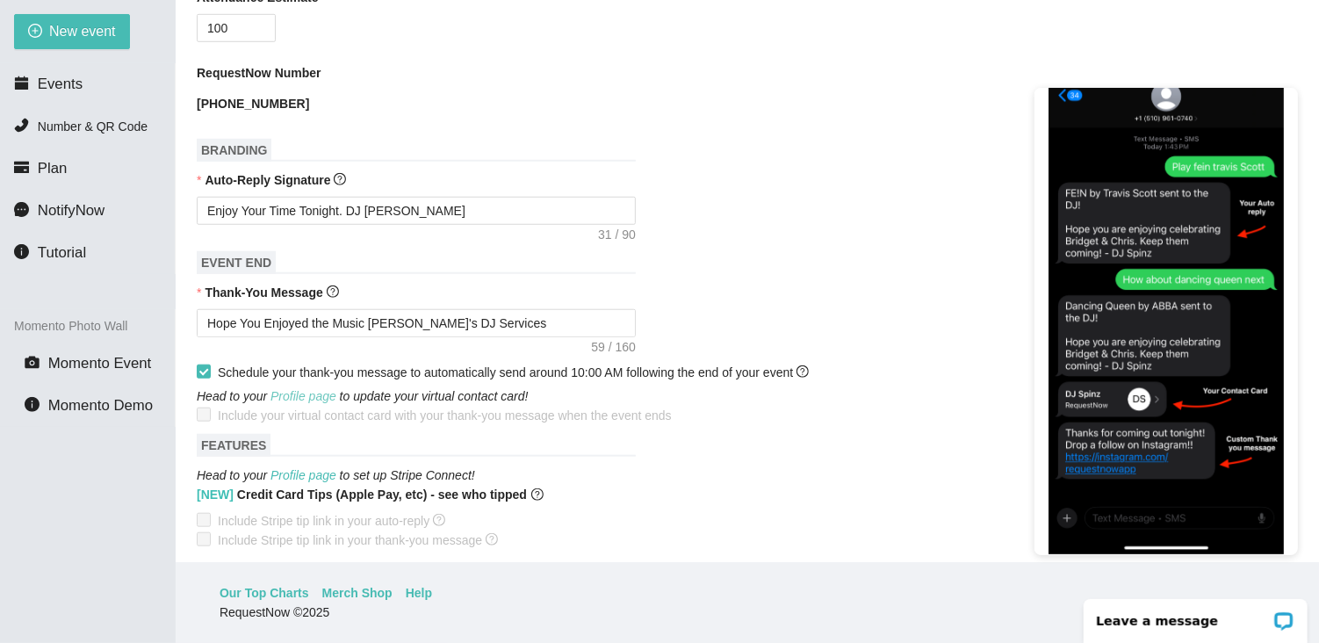
click at [299, 389] on link "Profile page" at bounding box center [304, 396] width 66 height 14
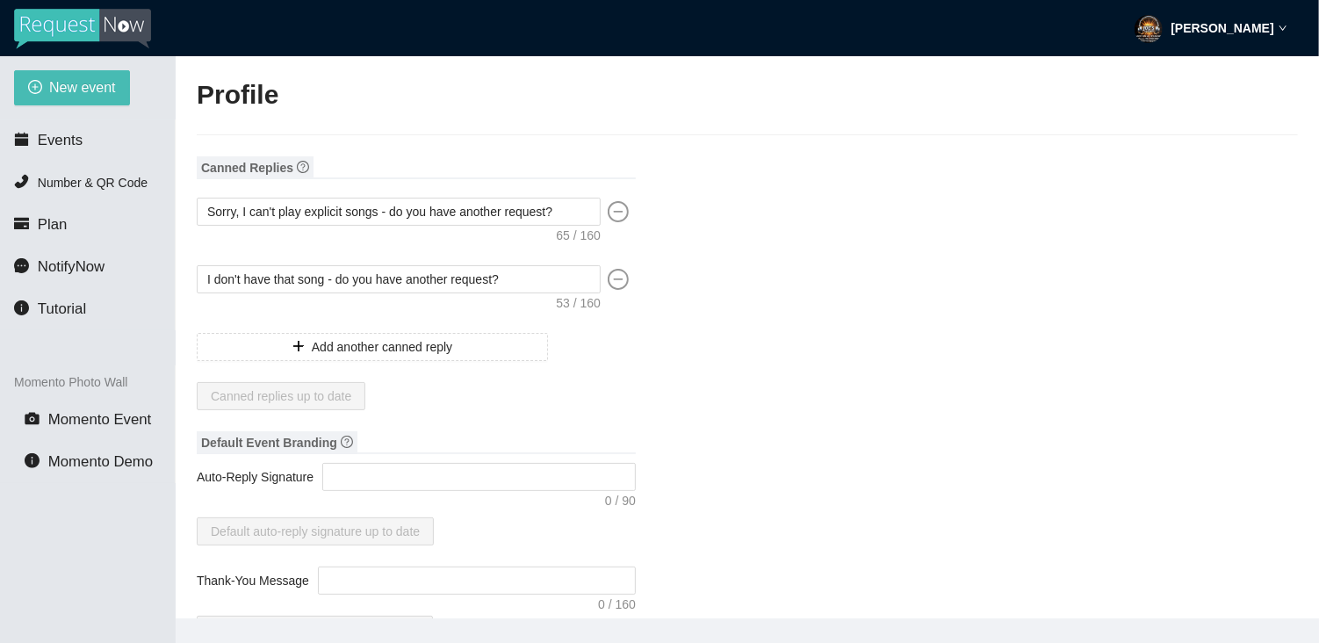
type textarea "[URL][DOMAIN_NAME]"
type input "[PERSON_NAME]"
type input "[PERSON_NAME]'s DJ Services"
type input "DJ"
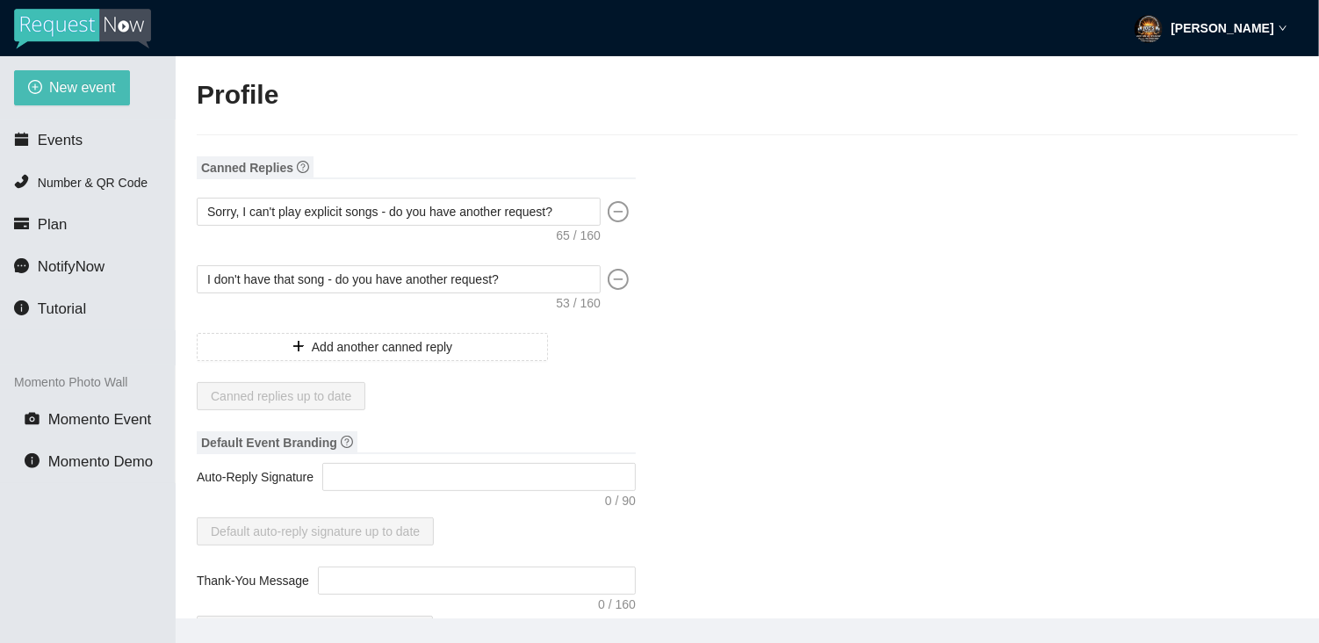
type input "[PHONE_NUMBER]"
type input "[EMAIL_ADDRESS][DOMAIN_NAME]"
click at [43, 140] on span "Events" at bounding box center [60, 140] width 45 height 17
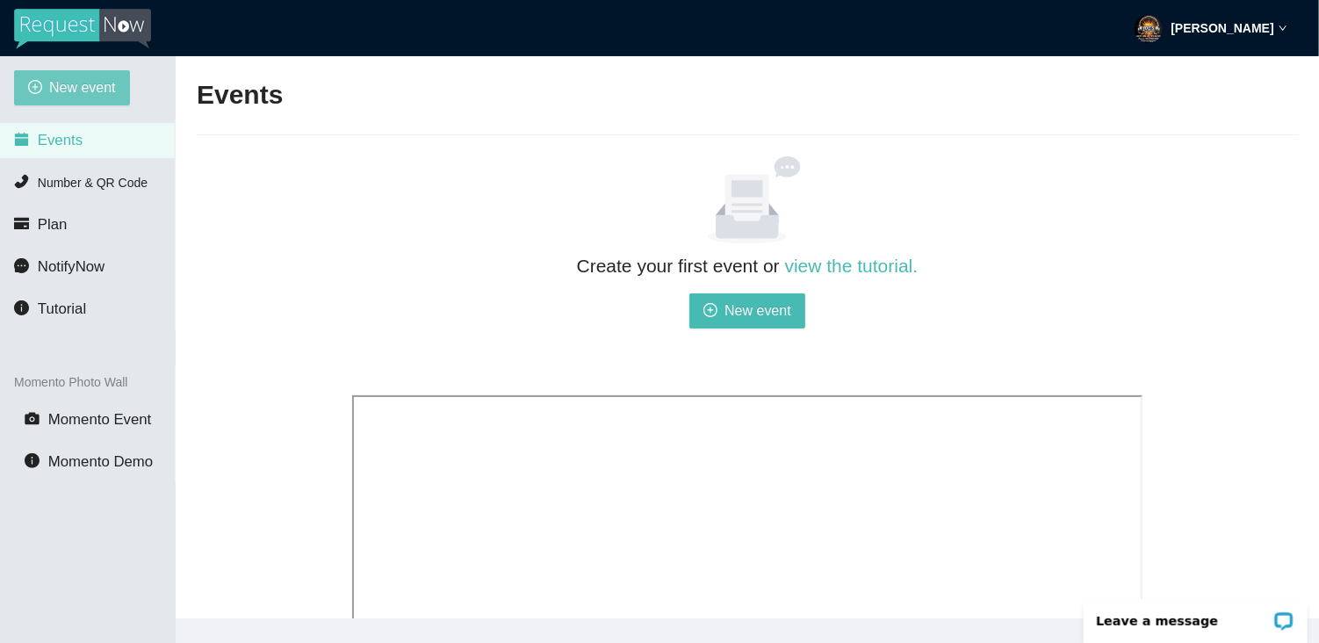
click at [82, 95] on span "New event" at bounding box center [82, 87] width 67 height 22
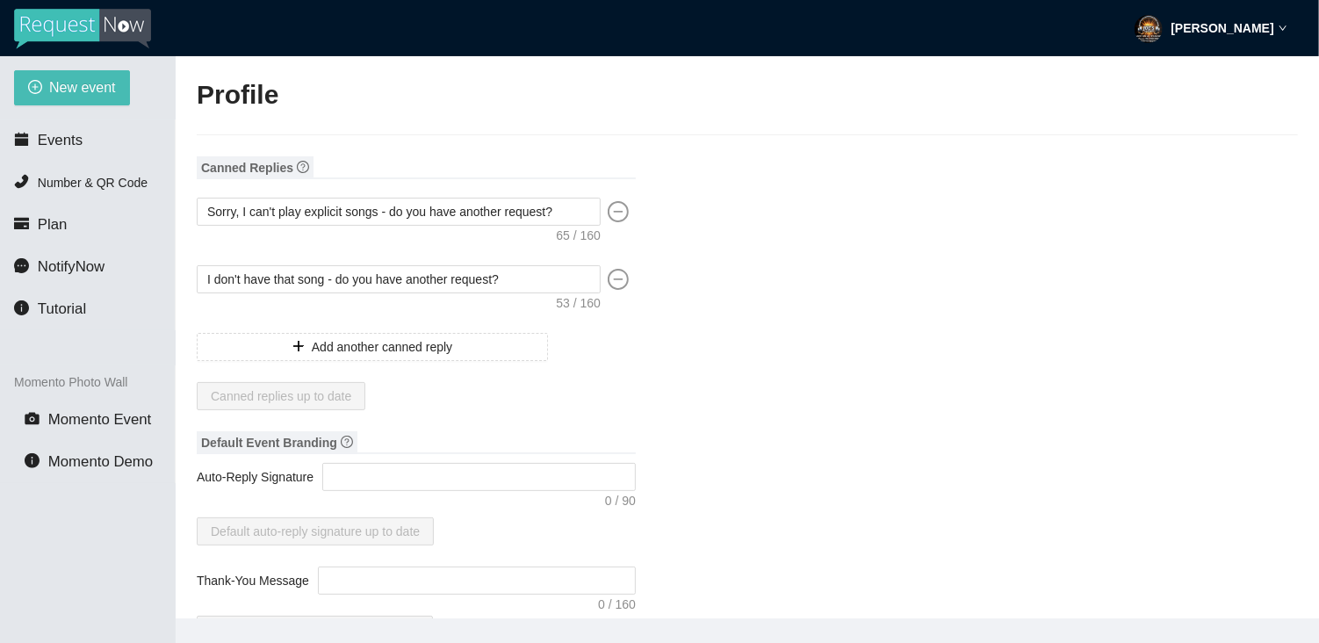
type textarea "[URL][DOMAIN_NAME]"
click at [1282, 31] on icon "down" at bounding box center [1283, 28] width 9 height 9
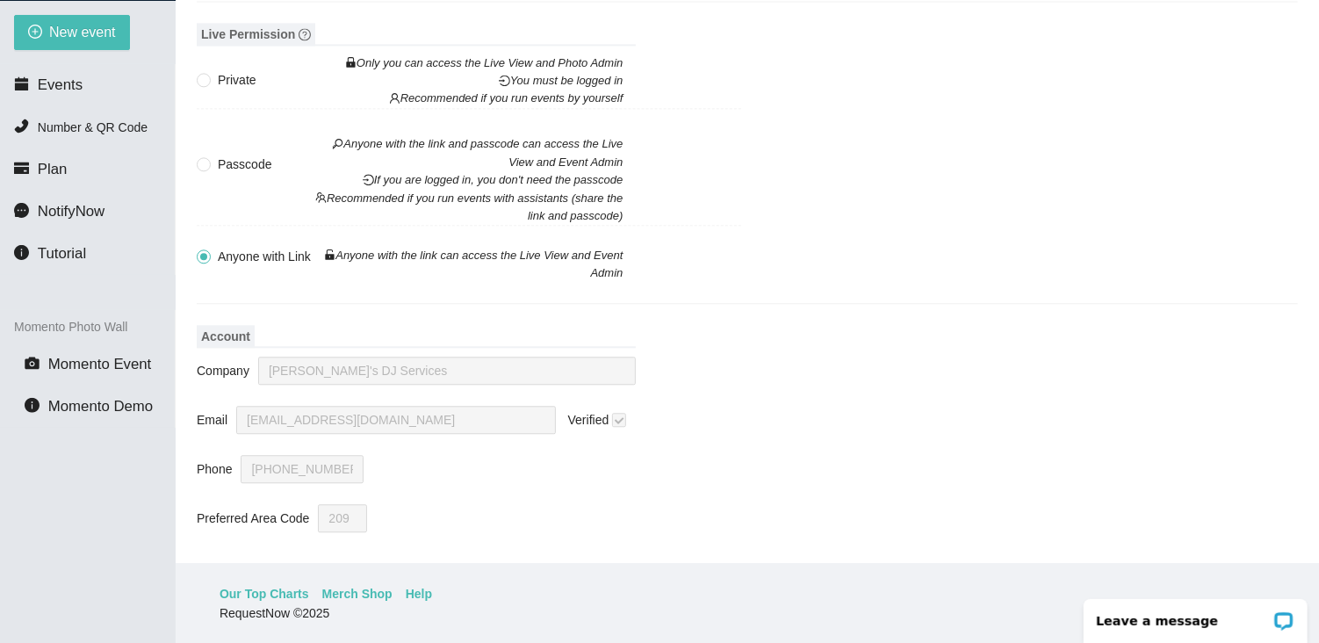
scroll to position [56, 0]
click at [55, 124] on span "Number & QR Code" at bounding box center [93, 126] width 110 height 14
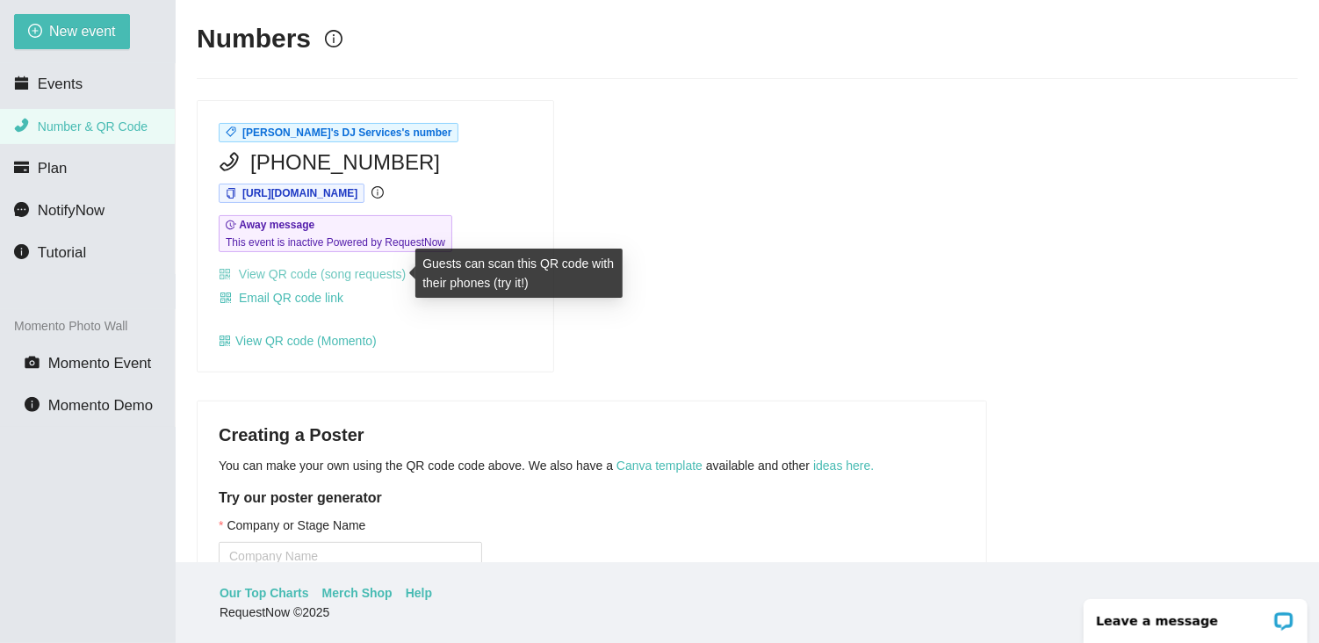
click at [257, 273] on link "View QR code (song requests)" at bounding box center [312, 274] width 187 height 14
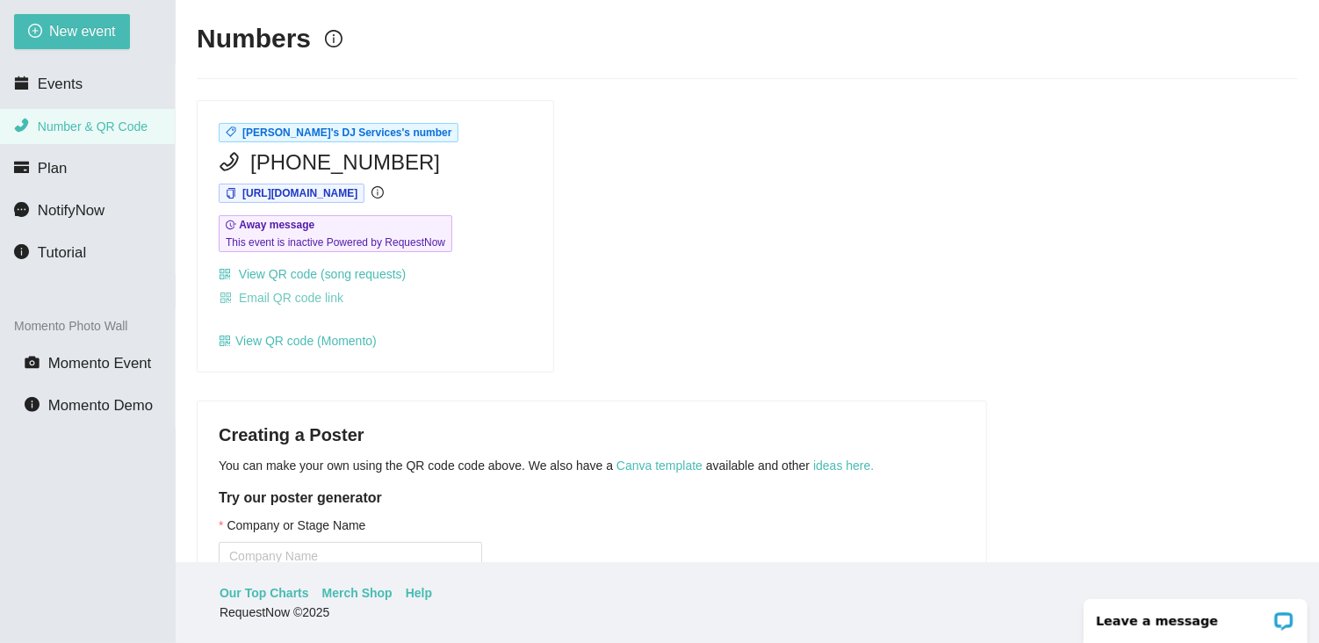
click at [322, 300] on span "Email QR code link" at bounding box center [291, 297] width 105 height 19
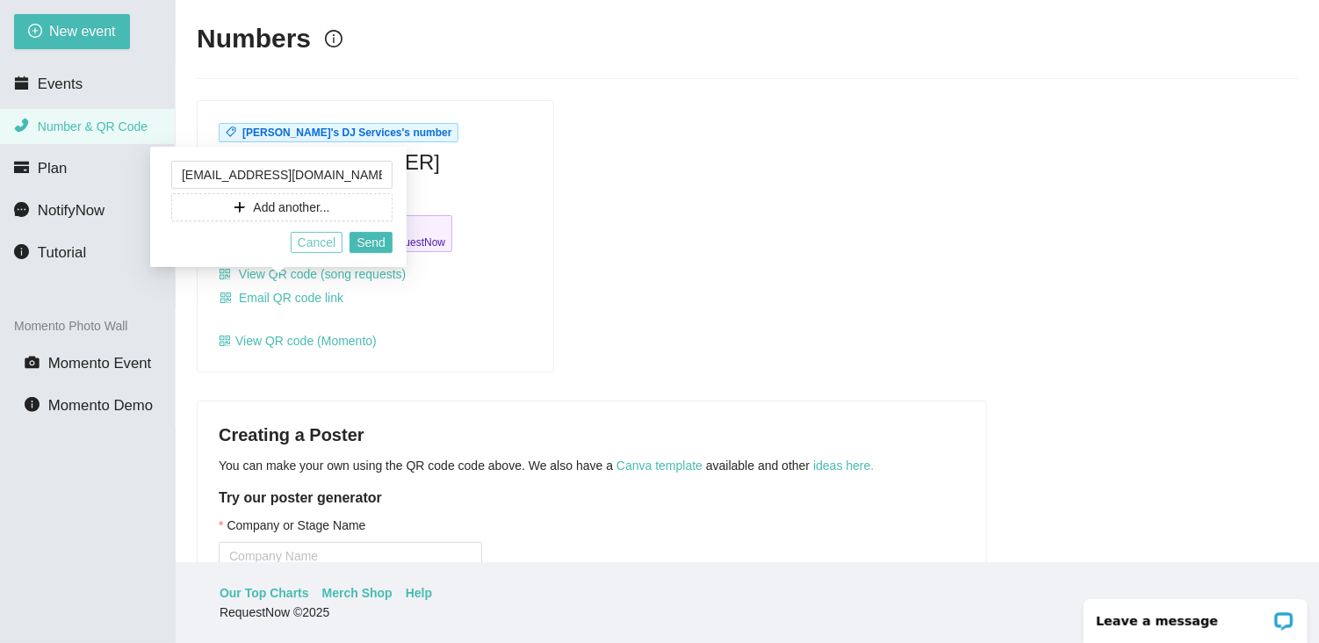
click at [316, 245] on span "Cancel" at bounding box center [317, 242] width 39 height 19
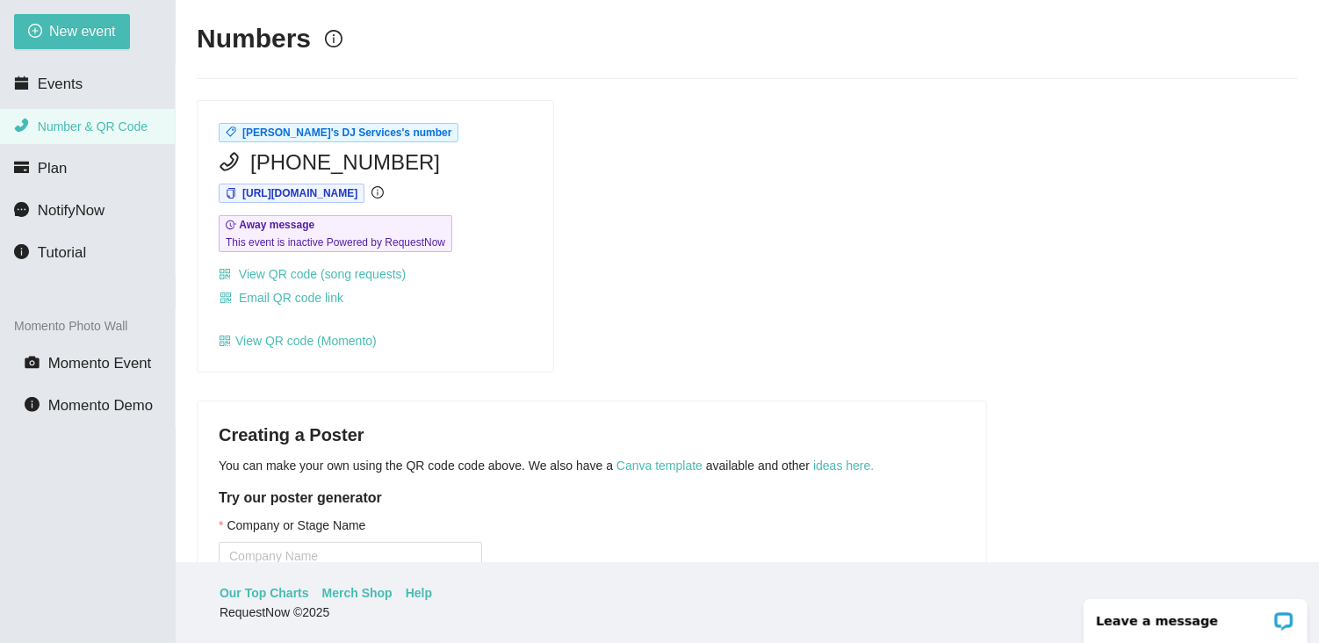
click at [1267, 186] on div "Joe's DJ Services's number (350) 200-1221 https://app.requestnow.io/oevzlge/nex…" at bounding box center [748, 236] width 1116 height 273
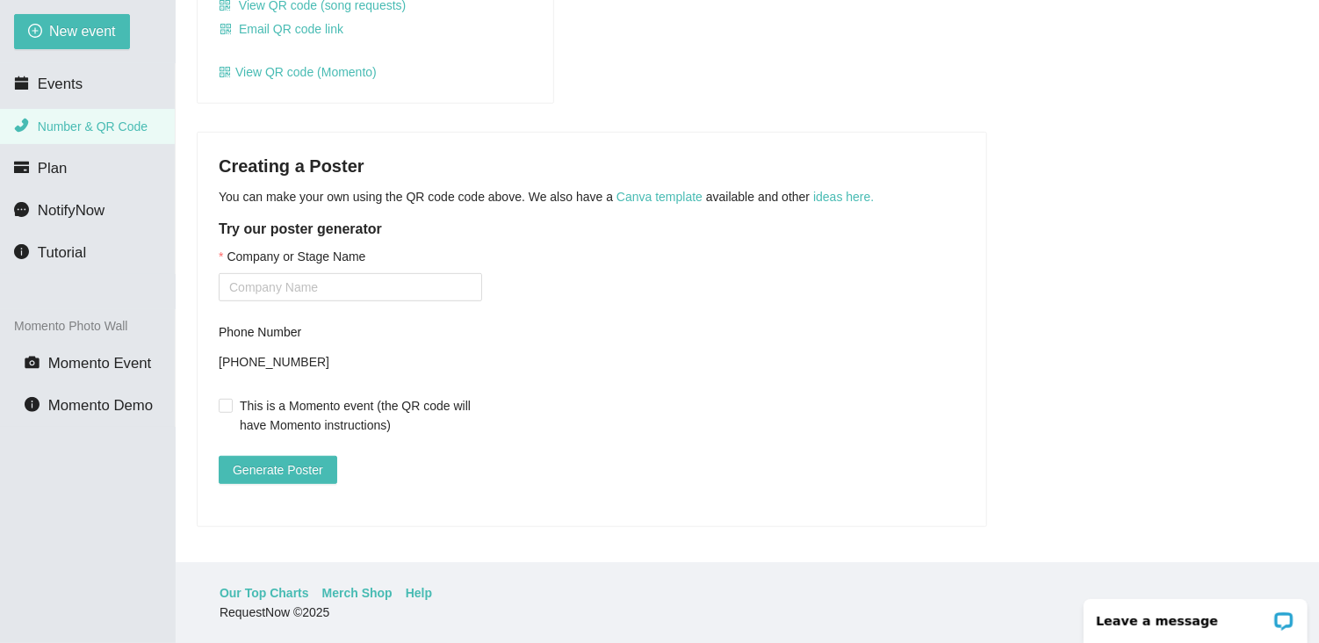
scroll to position [281, 0]
click at [255, 277] on input "Company or Stage Name" at bounding box center [351, 287] width 264 height 28
type input "Joe's DJ Services"
click at [271, 460] on span "Generate Poster" at bounding box center [278, 469] width 90 height 19
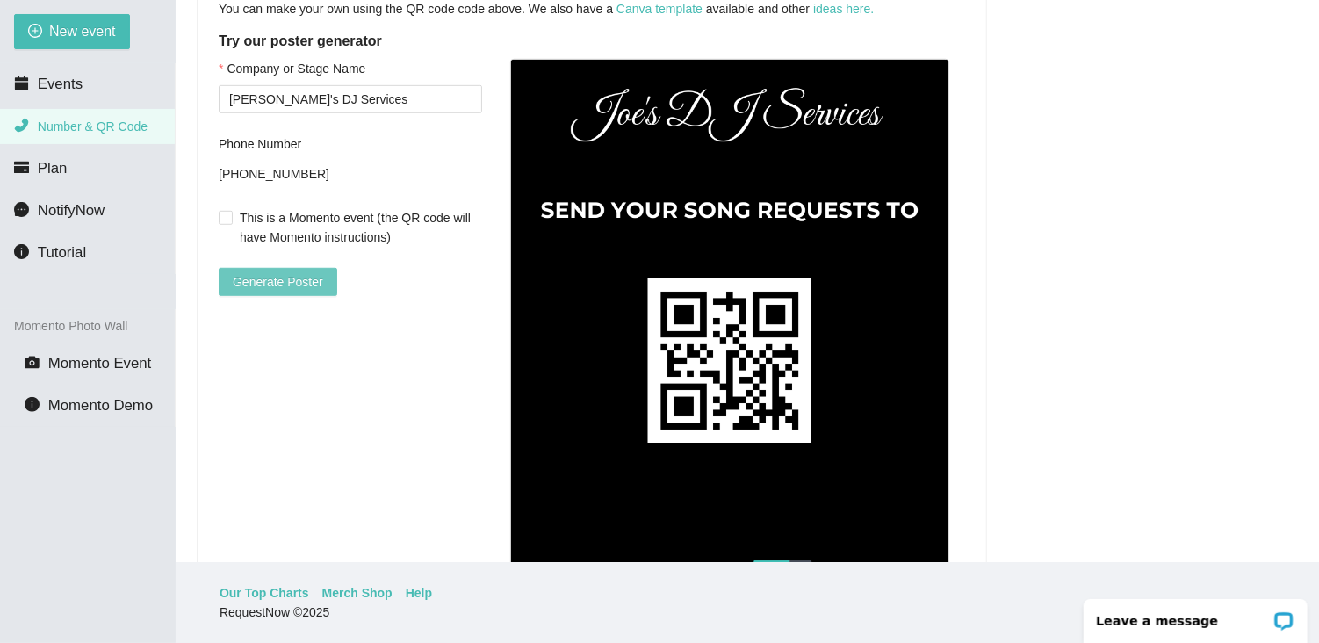
scroll to position [422, 0]
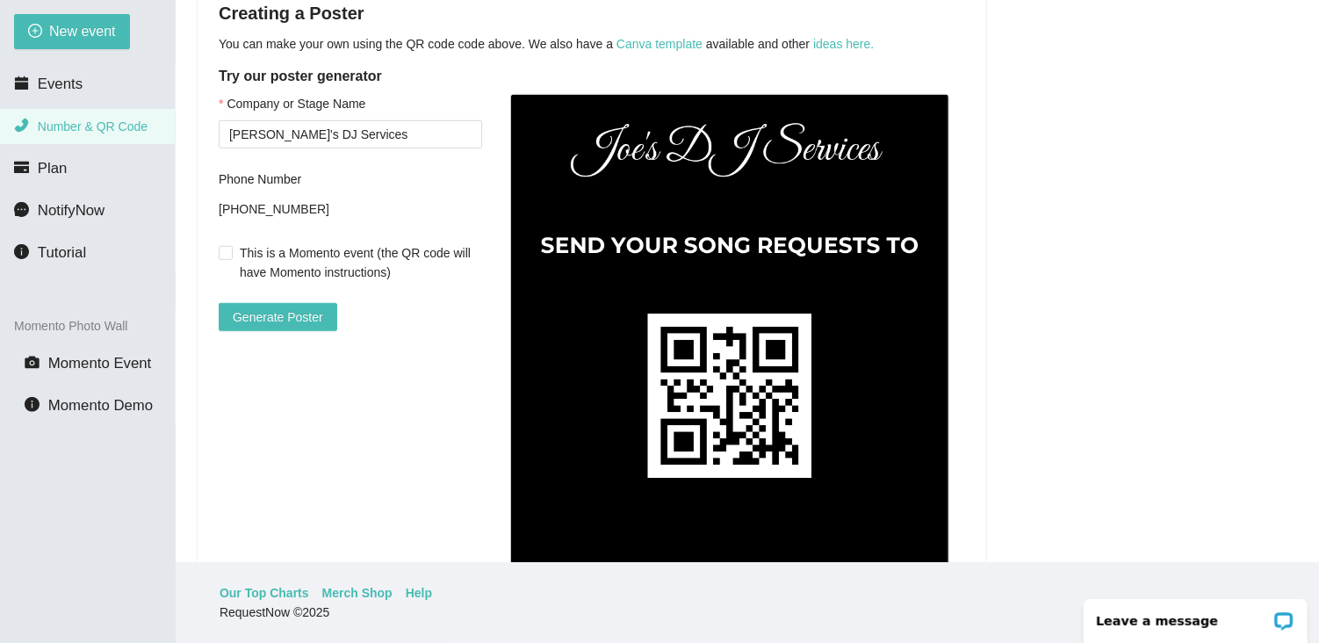
click at [1302, 121] on main "Numbers Joe's DJ Services's number (350) 200-1221 https://app.requestnow.io/oev…" at bounding box center [748, 281] width 1144 height 562
click at [464, 200] on div "+13502001221" at bounding box center [351, 209] width 264 height 26
click at [54, 213] on span "NotifyNow" at bounding box center [71, 210] width 67 height 17
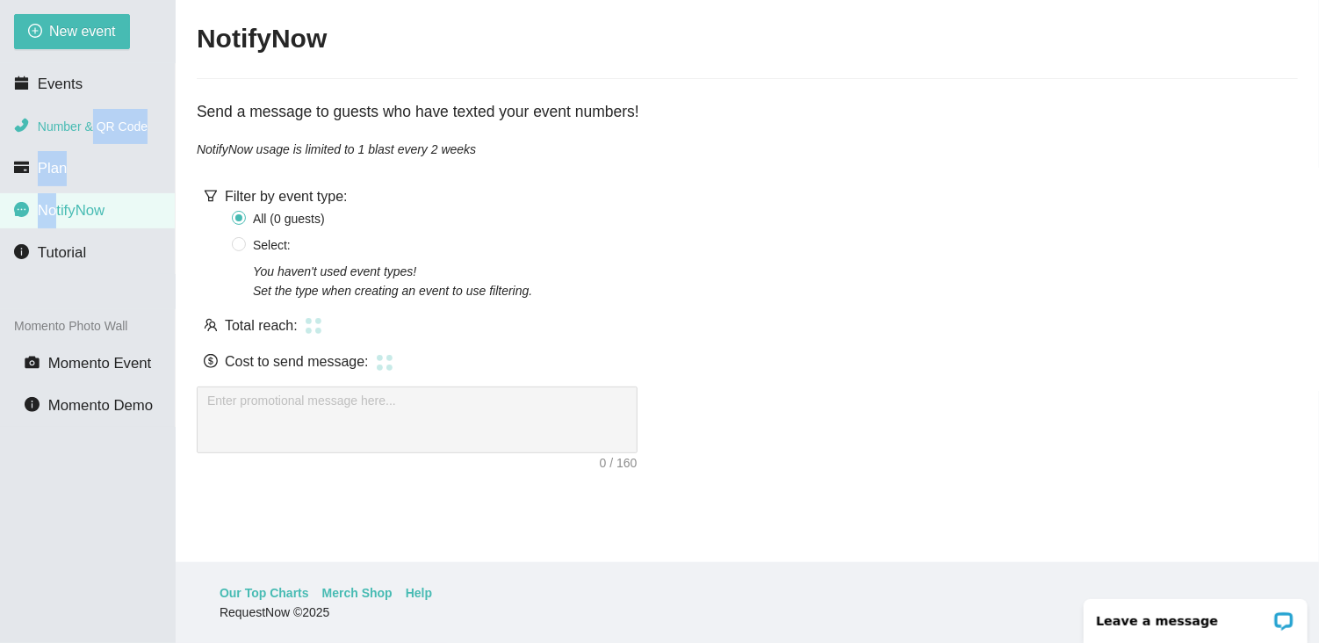
drag, startPoint x: 54, startPoint y: 213, endPoint x: 91, endPoint y: 121, distance: 99.7
click at [91, 121] on ul "Events Number & QR Code Plan NotifyNow Tutorial" at bounding box center [88, 168] width 176 height 211
drag, startPoint x: 91, startPoint y: 121, endPoint x: 44, endPoint y: 85, distance: 59.6
click at [44, 85] on span "Events" at bounding box center [60, 84] width 45 height 17
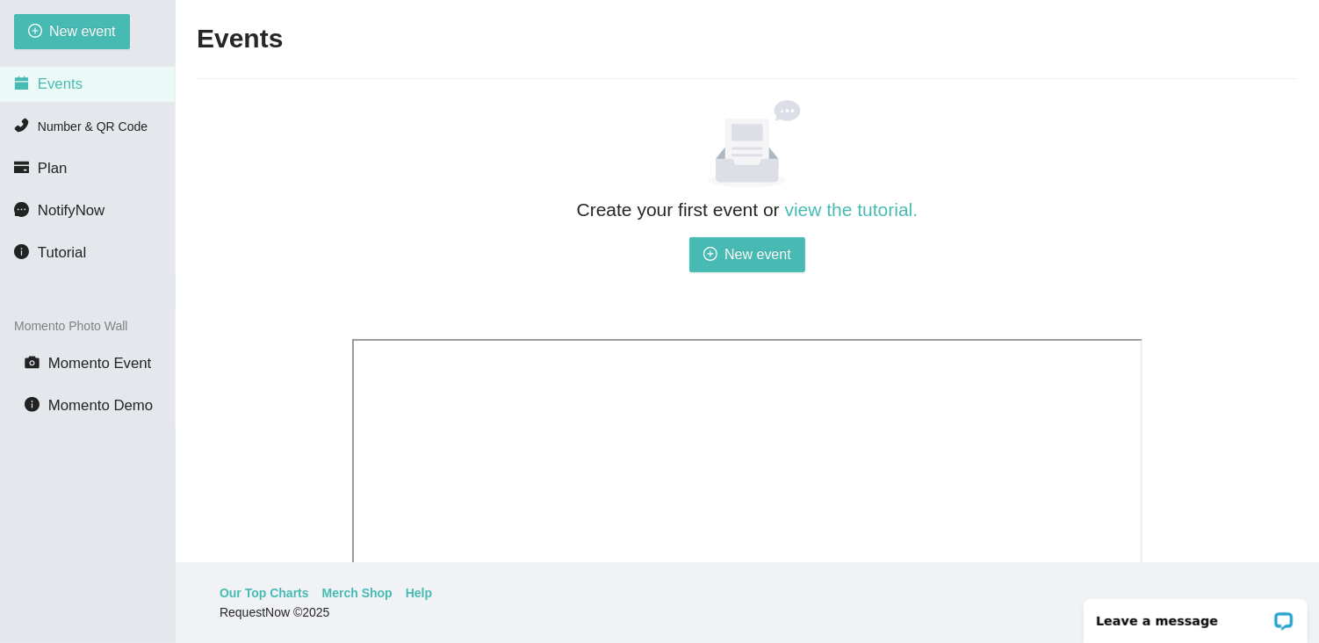
click at [1305, 102] on main "Events Create your first event or view the tutorial. New event" at bounding box center [748, 281] width 1144 height 562
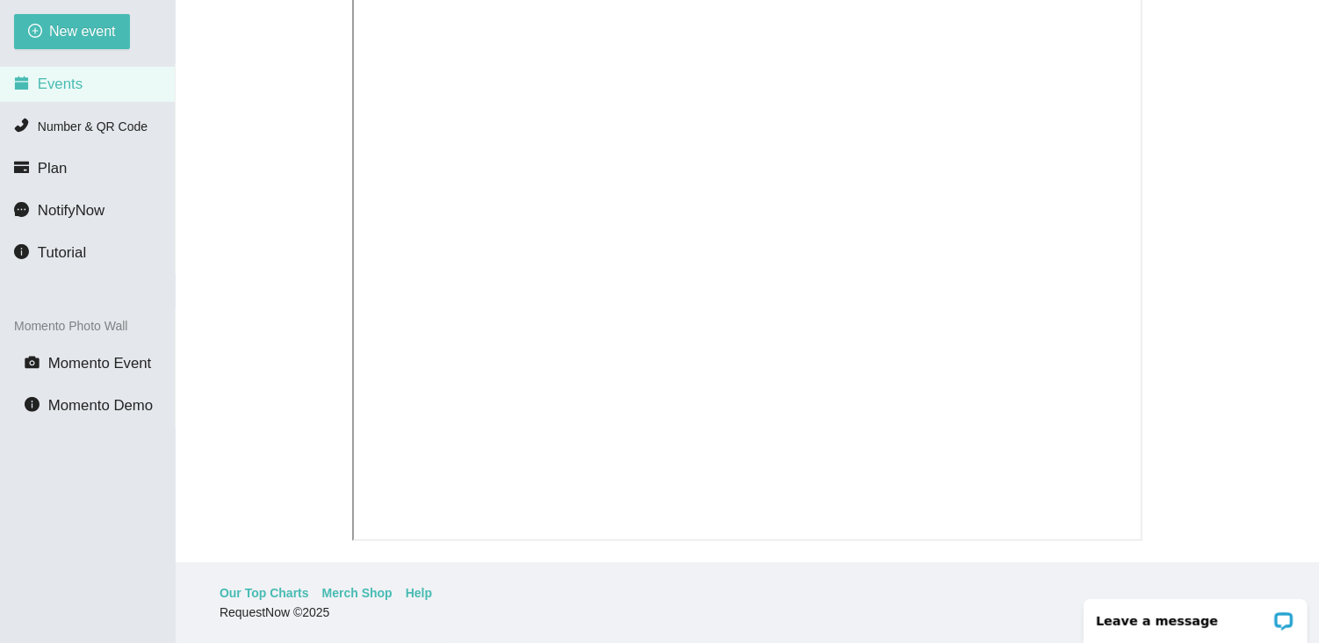
scroll to position [430, 0]
click at [56, 32] on span "New event" at bounding box center [82, 31] width 67 height 22
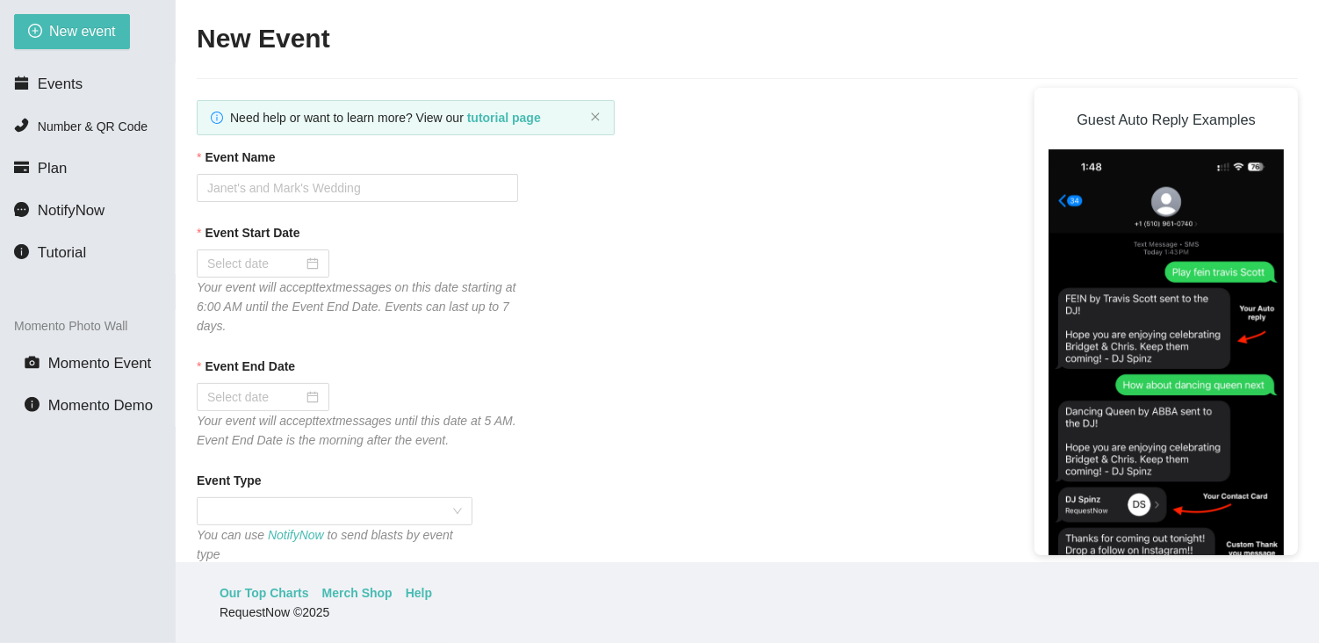
type textarea "https://virtualdj.com/ask/DJ_Spinz"
click at [283, 194] on input "Event Name" at bounding box center [357, 188] width 321 height 28
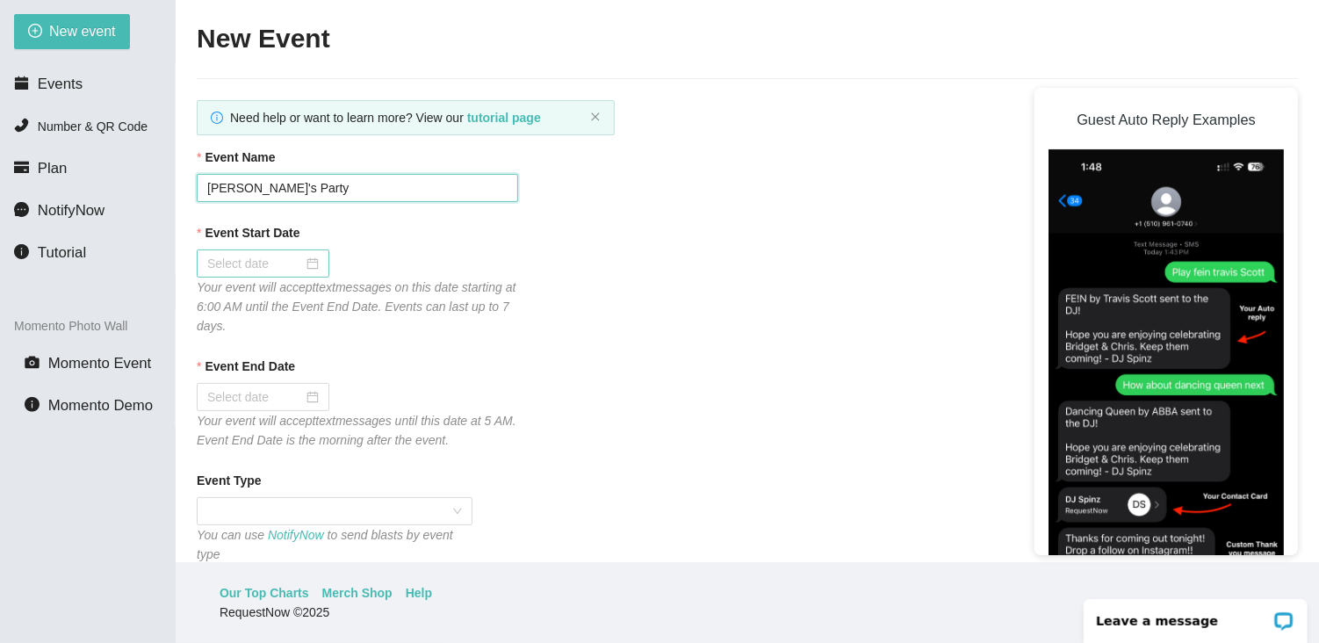
type input "[PERSON_NAME]'s Party"
click at [307, 264] on div at bounding box center [263, 263] width 112 height 19
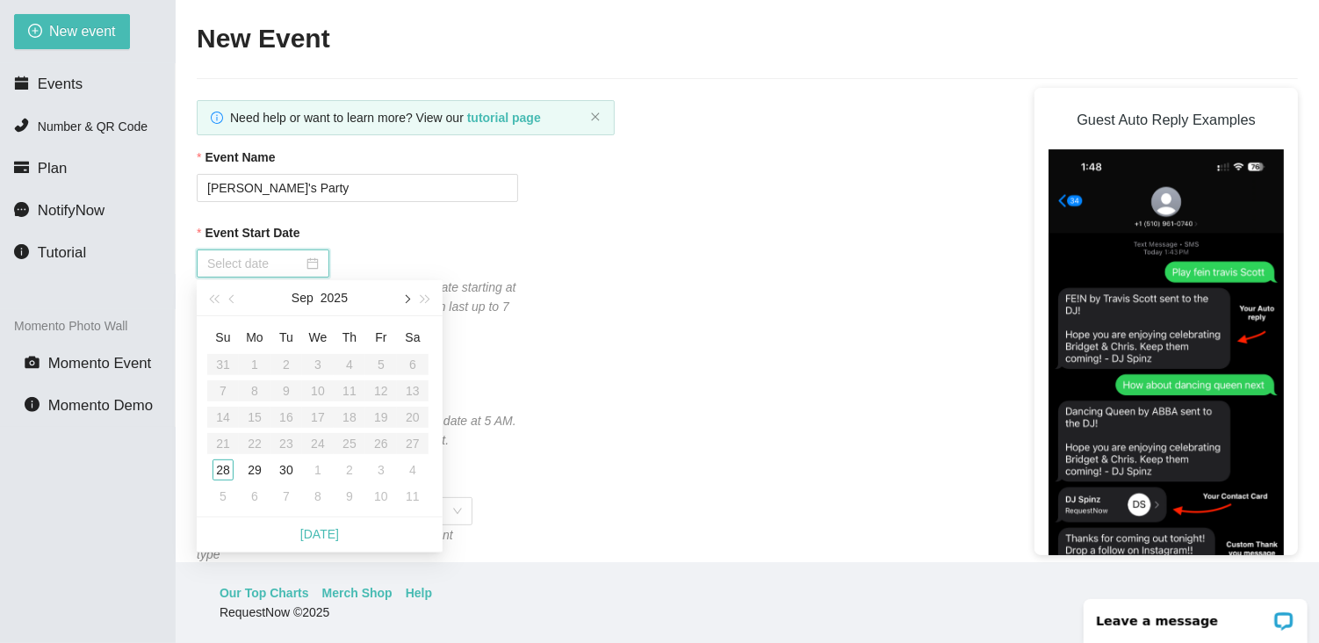
click at [405, 301] on span "button" at bounding box center [405, 299] width 9 height 9
type input "[DATE]"
click at [415, 396] on div "11" at bounding box center [412, 390] width 21 height 21
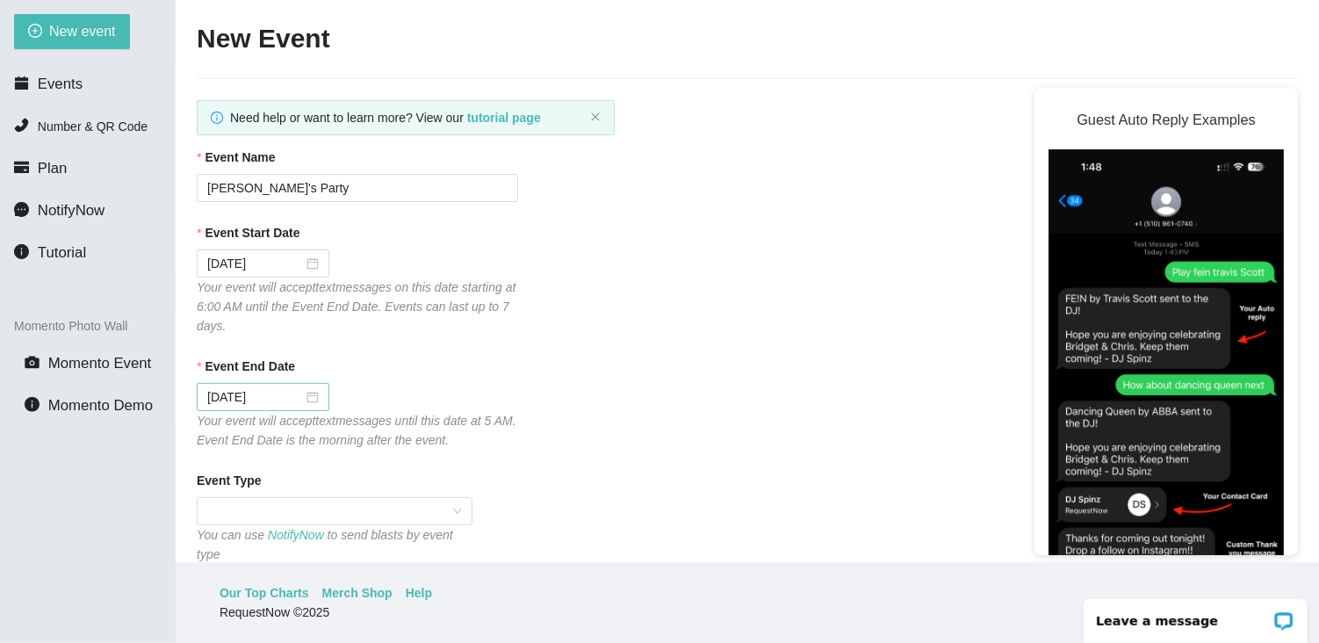
click at [317, 398] on div "[DATE]" at bounding box center [263, 397] width 133 height 28
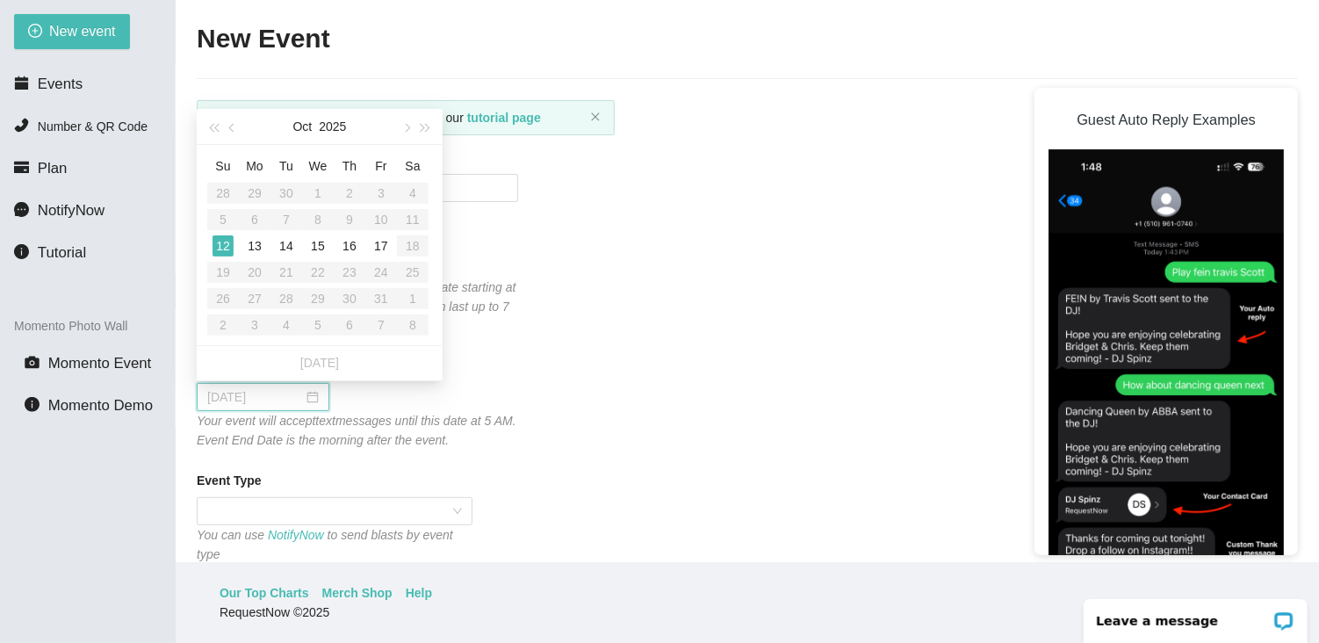
type input "[DATE]"
click at [227, 245] on div "12" at bounding box center [223, 245] width 21 height 21
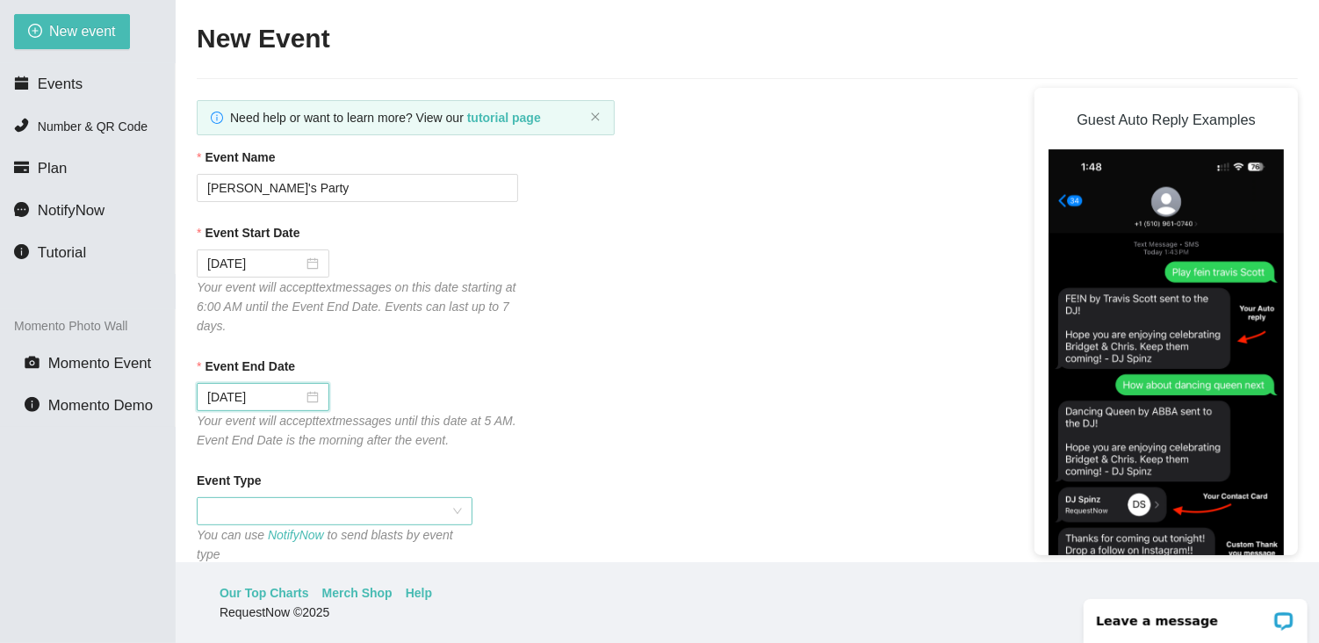
click at [457, 510] on span at bounding box center [334, 511] width 255 height 26
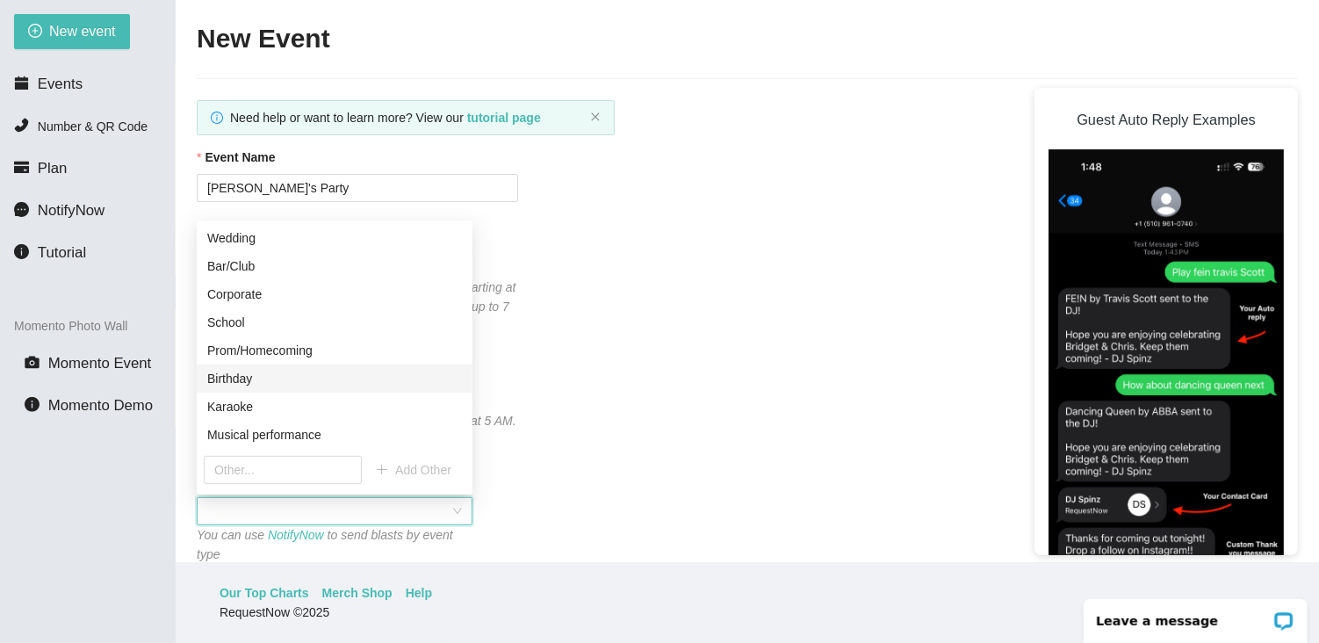
click at [231, 379] on div "Birthday" at bounding box center [334, 378] width 255 height 19
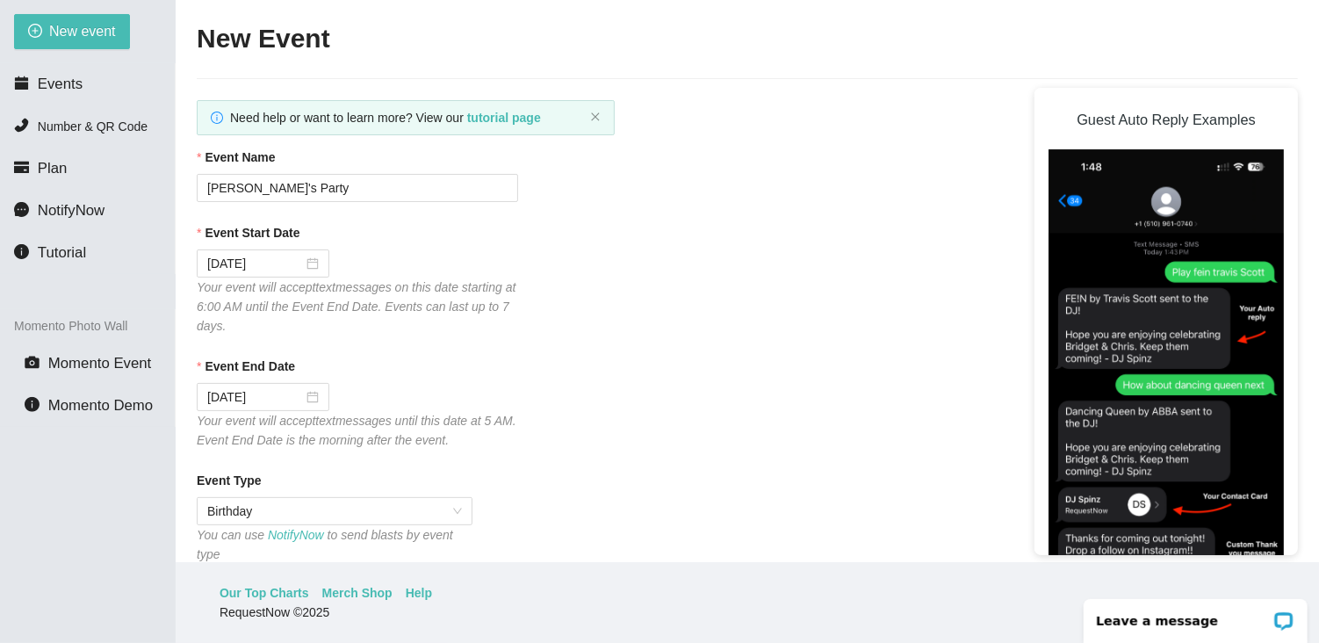
click at [938, 320] on div "Event Start Date 10/11/2025 Your event will accept text messages on this date s…" at bounding box center [747, 279] width 1101 height 112
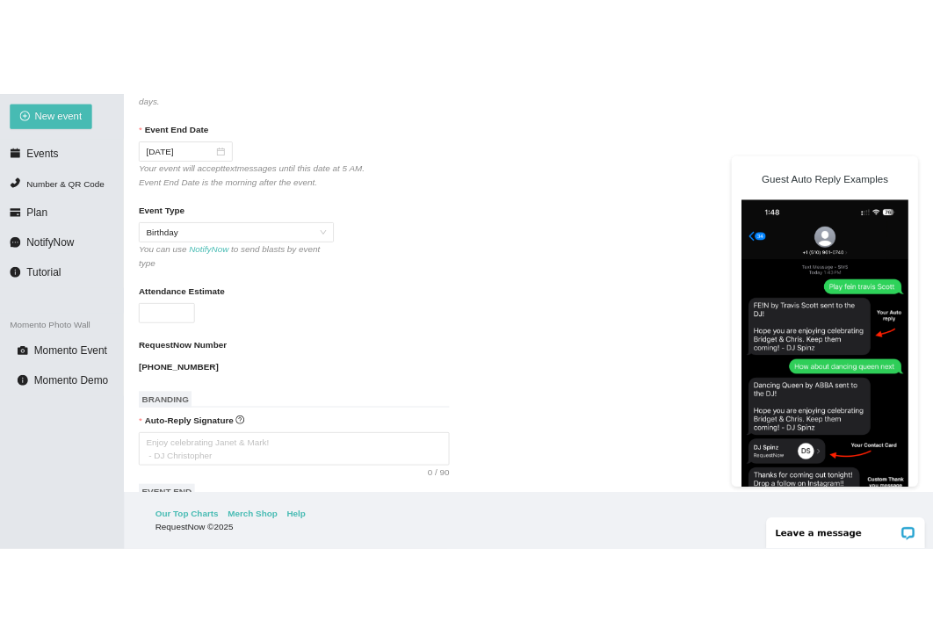
scroll to position [351, 0]
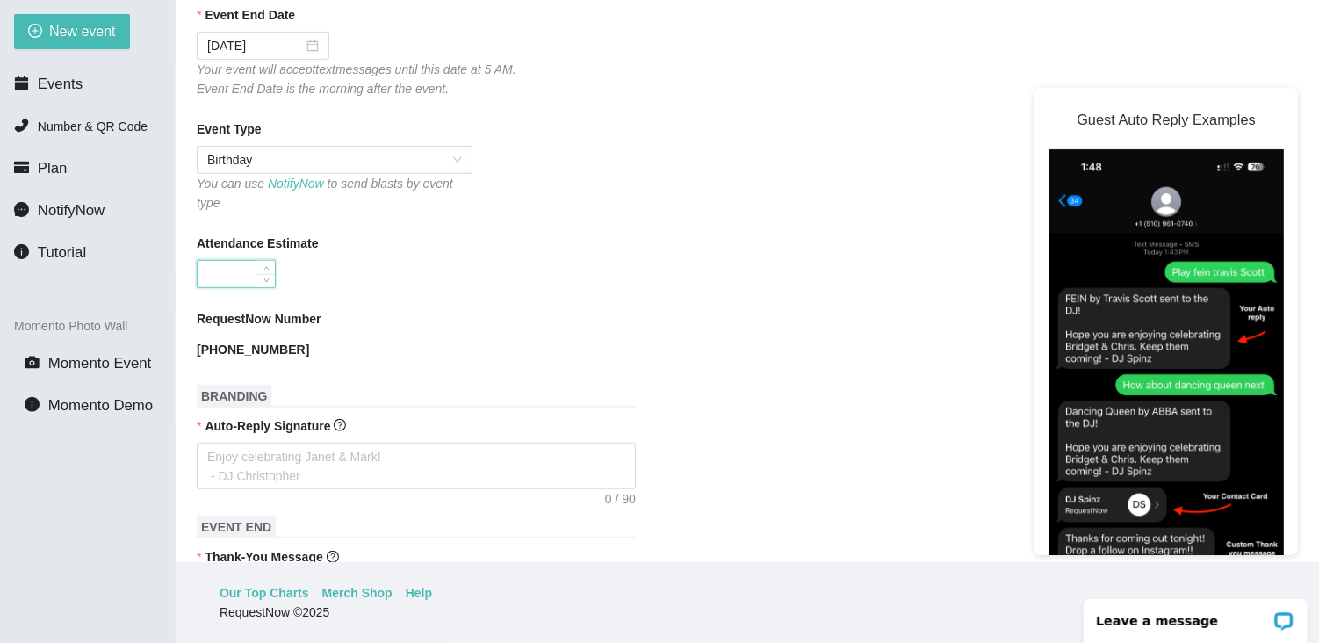
click at [207, 261] on input "Attendance Estimate" at bounding box center [236, 274] width 77 height 26
type input "100"
click at [424, 260] on div "100" at bounding box center [357, 274] width 321 height 28
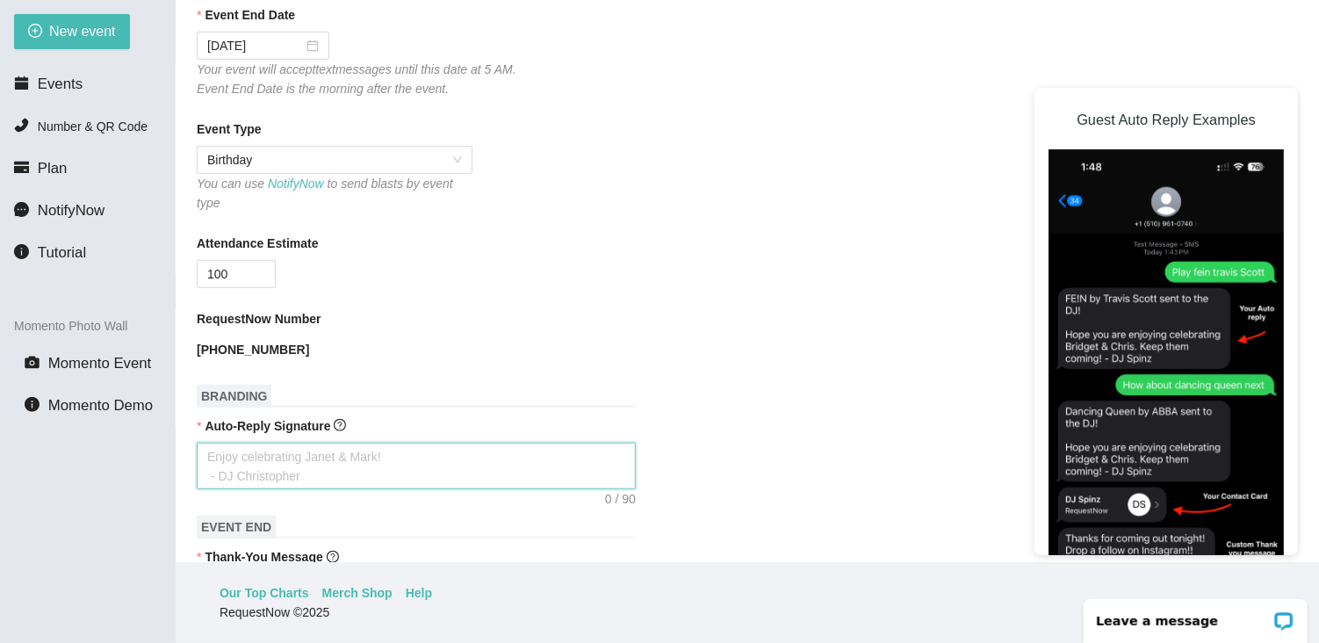
click at [214, 443] on textarea "Auto-Reply Signature" at bounding box center [416, 466] width 439 height 47
type textarea "E"
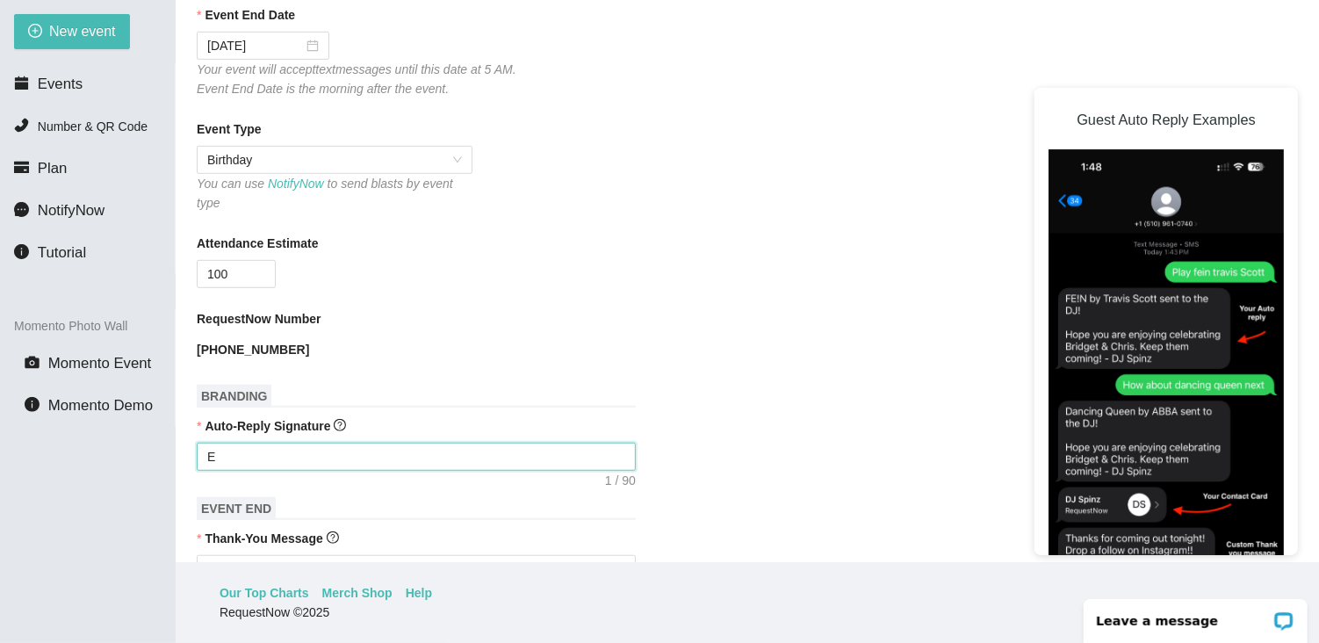
type textarea "En"
type textarea "Enj"
type textarea "Enjo"
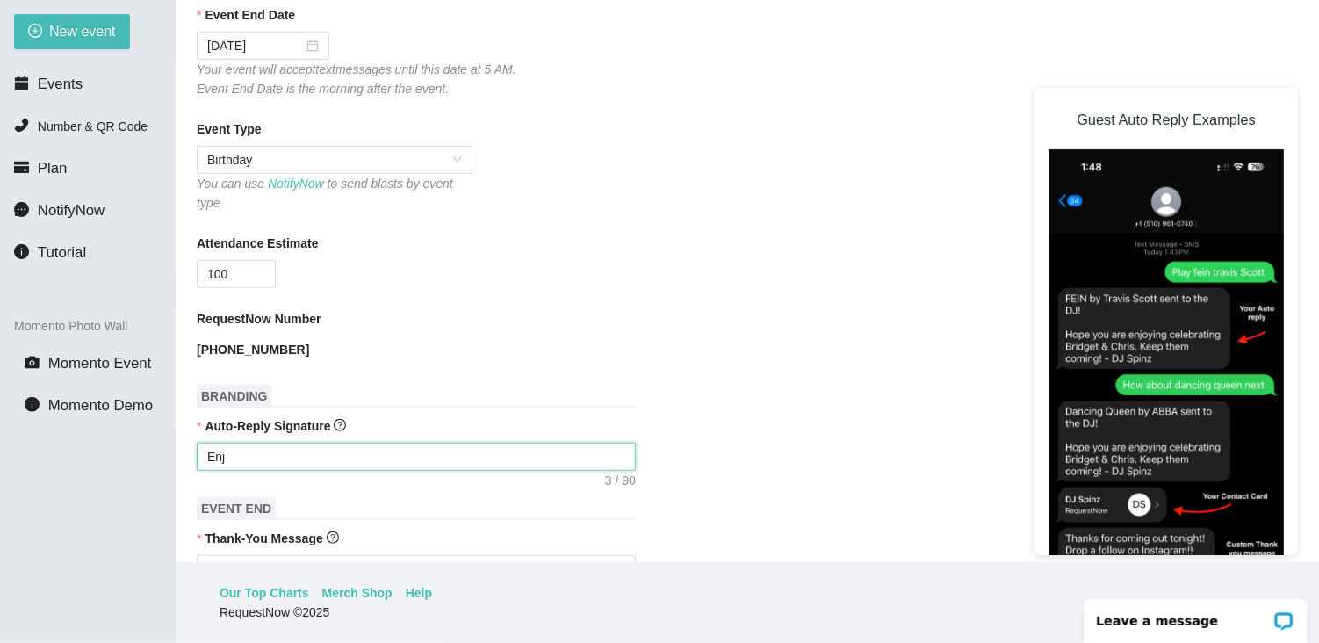
type textarea "Enjo"
type textarea "Enjoy"
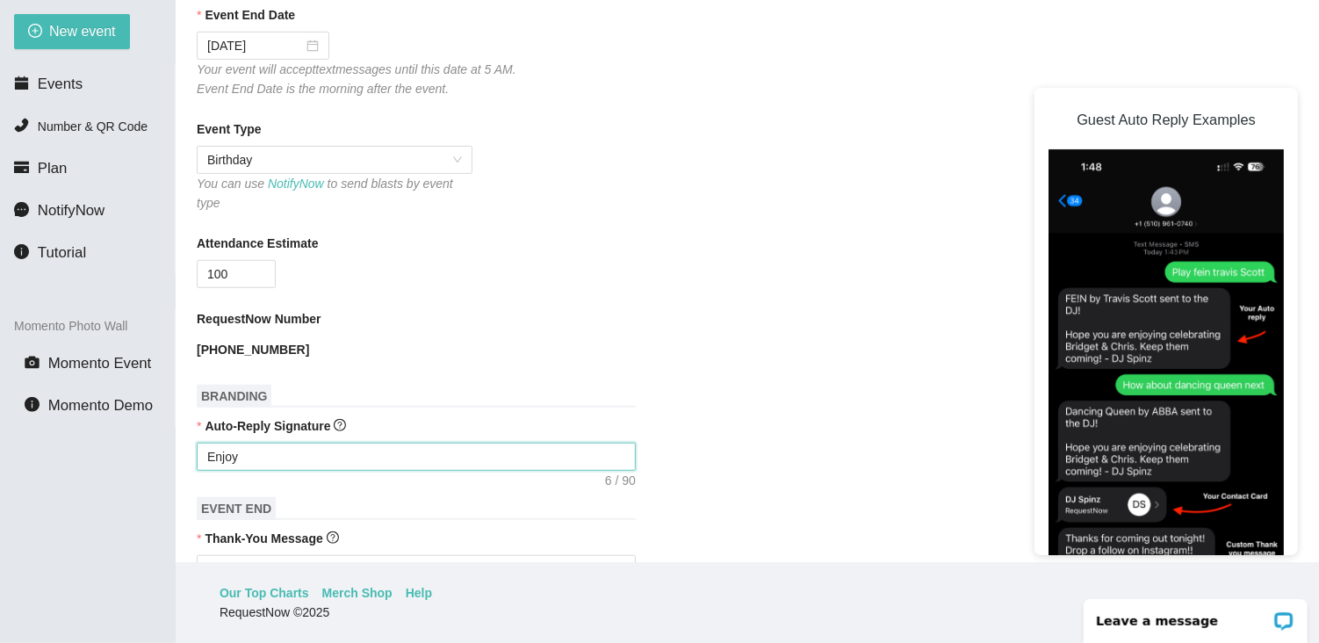
type textarea "Enjoy y"
type textarea "Enjoy yo"
type textarea "Enjoy you"
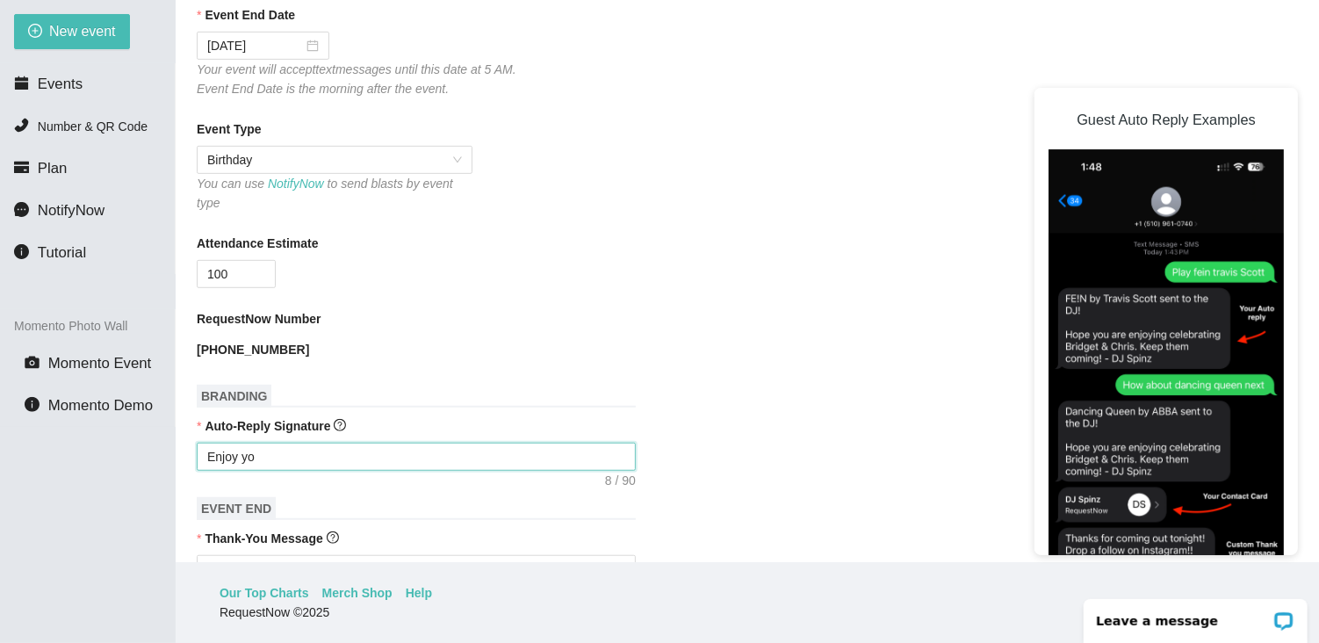
type textarea "Enjoy you"
type textarea "Enjoy your"
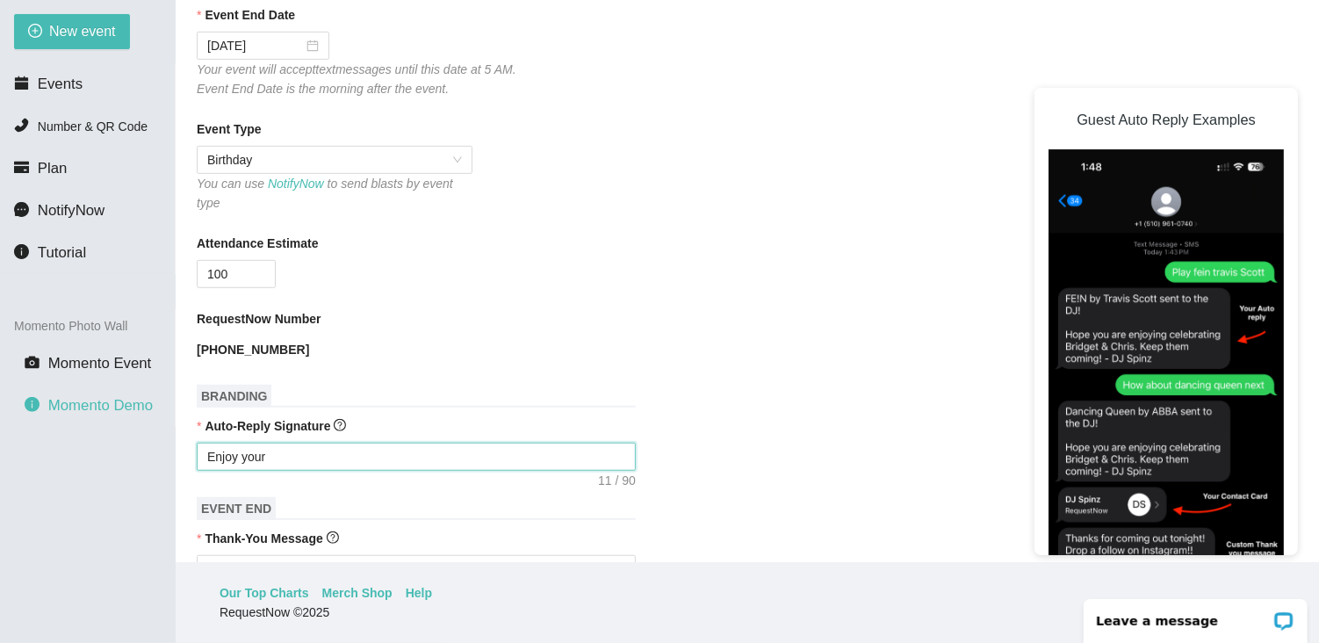
type textarea "Enjoy your t"
type textarea "Enjoy your ti"
type textarea "Enjoy your tim"
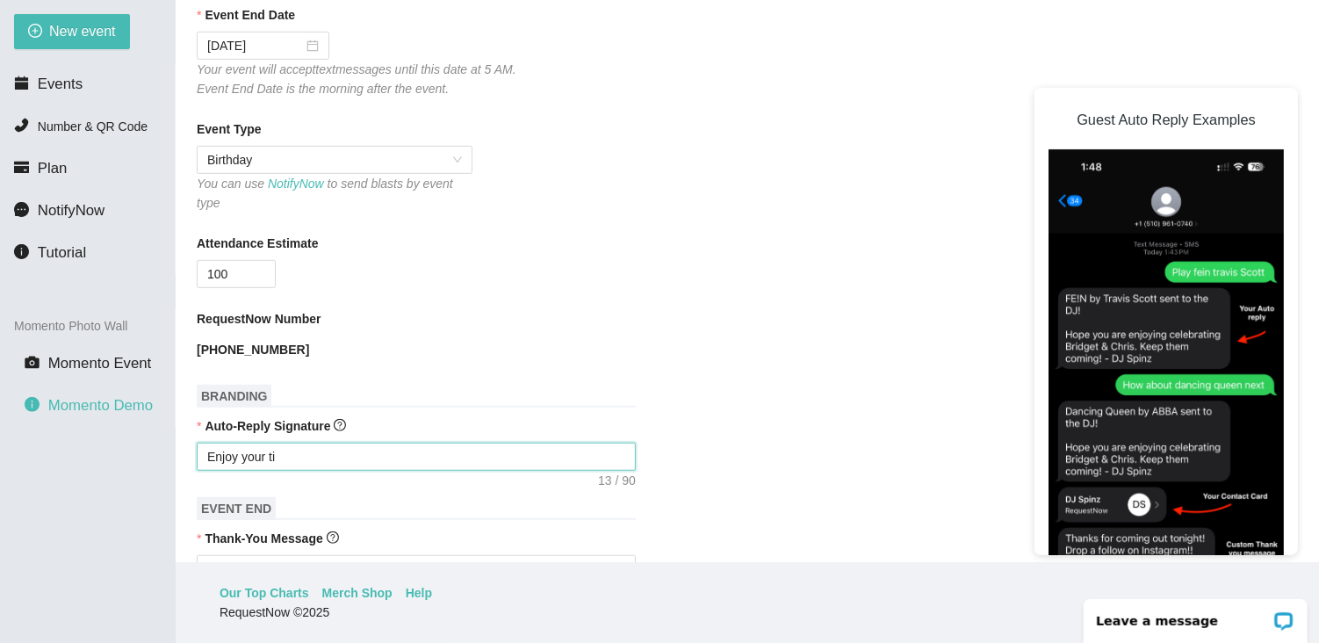
type textarea "Enjoy your tim"
type textarea "Enjoy your time"
type textarea "Enjoy your time,"
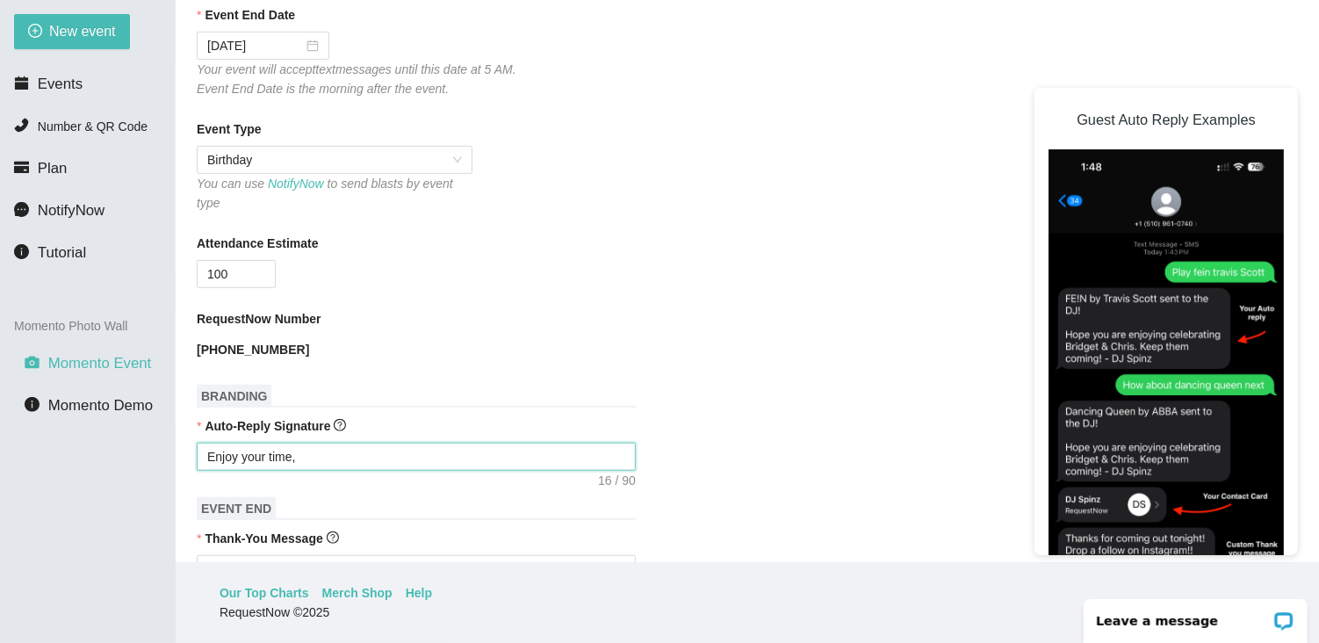
type textarea "Enjoy your time,"
type textarea "Enjoy your time, D"
type textarea "Enjoy your time, DJ"
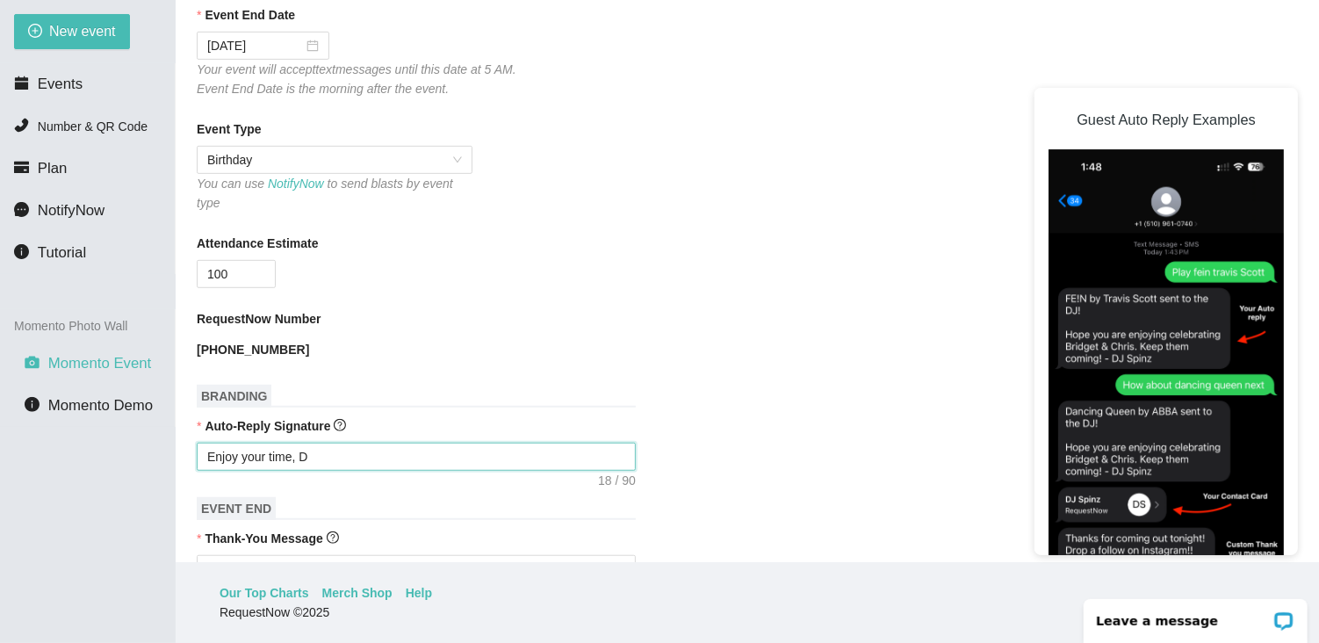
type textarea "Enjoy your time, DJ"
type textarea "Enjoy your time, DJ J"
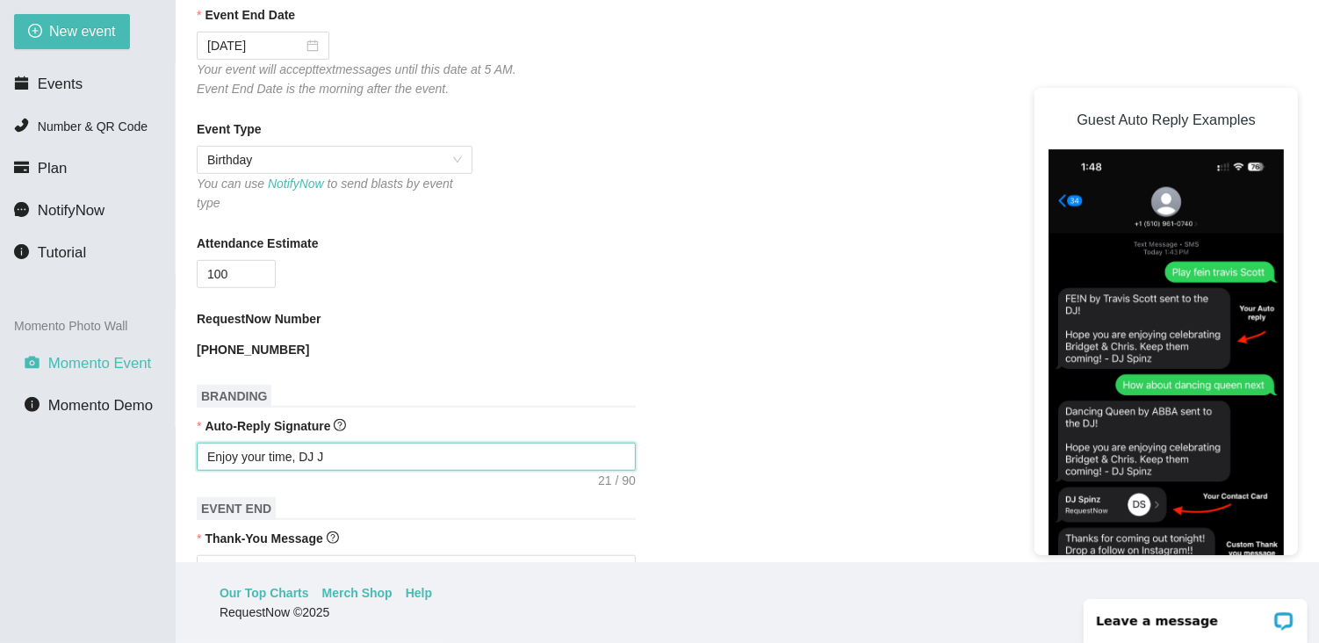
type textarea "Enjoy your time, DJ Jo"
type textarea "Enjoy your time, DJ Joe"
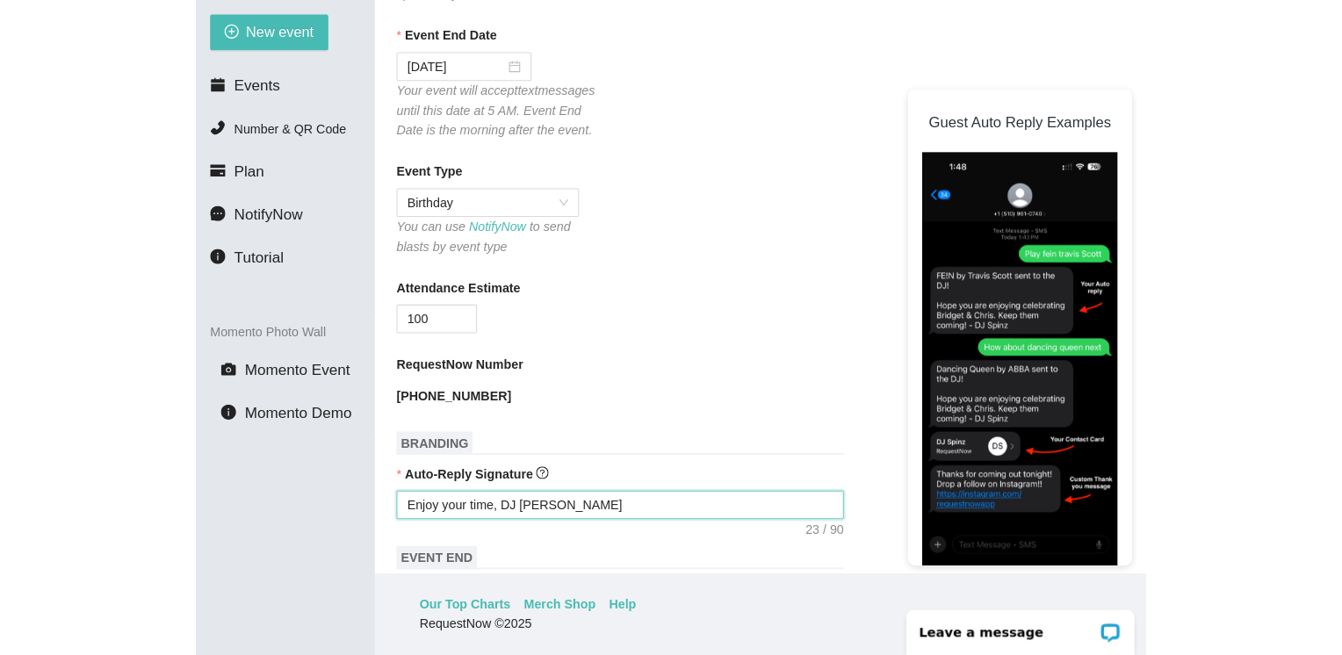
scroll to position [371, 0]
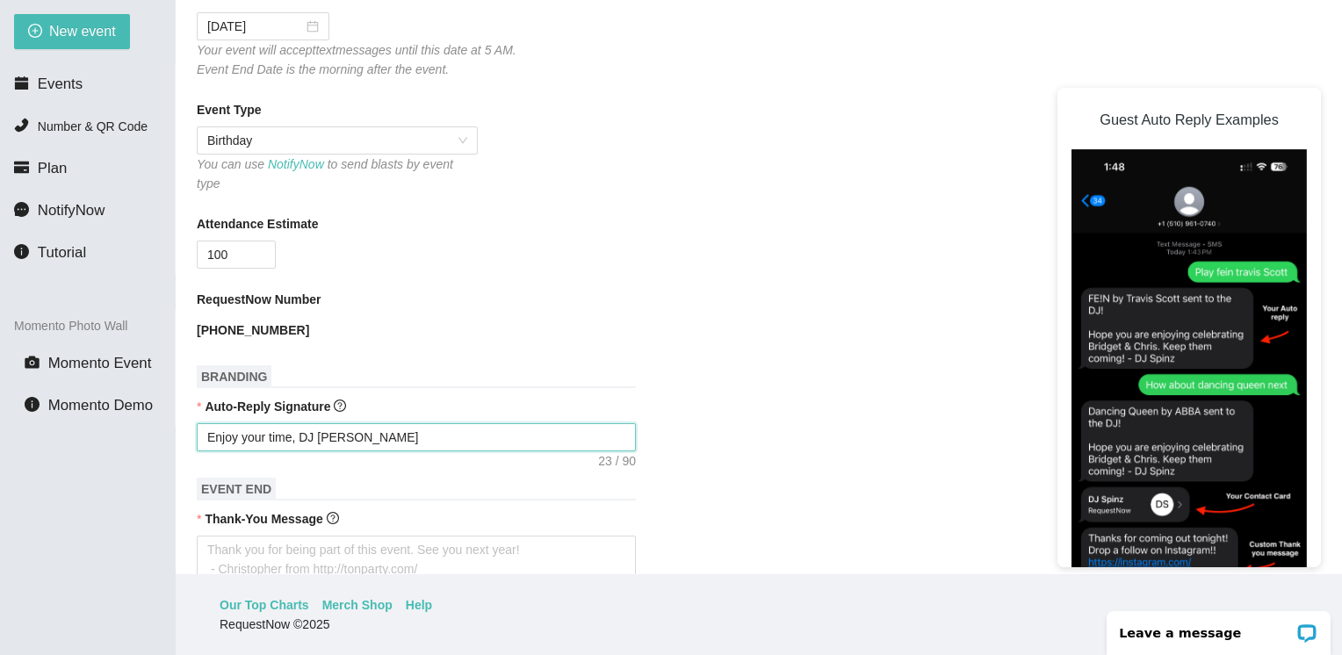
type textarea "Enjoy your time, DJ Joe"
click at [798, 149] on div "Event Type Birthday You can use NotifyNow to send blasts by event type" at bounding box center [759, 146] width 1124 height 93
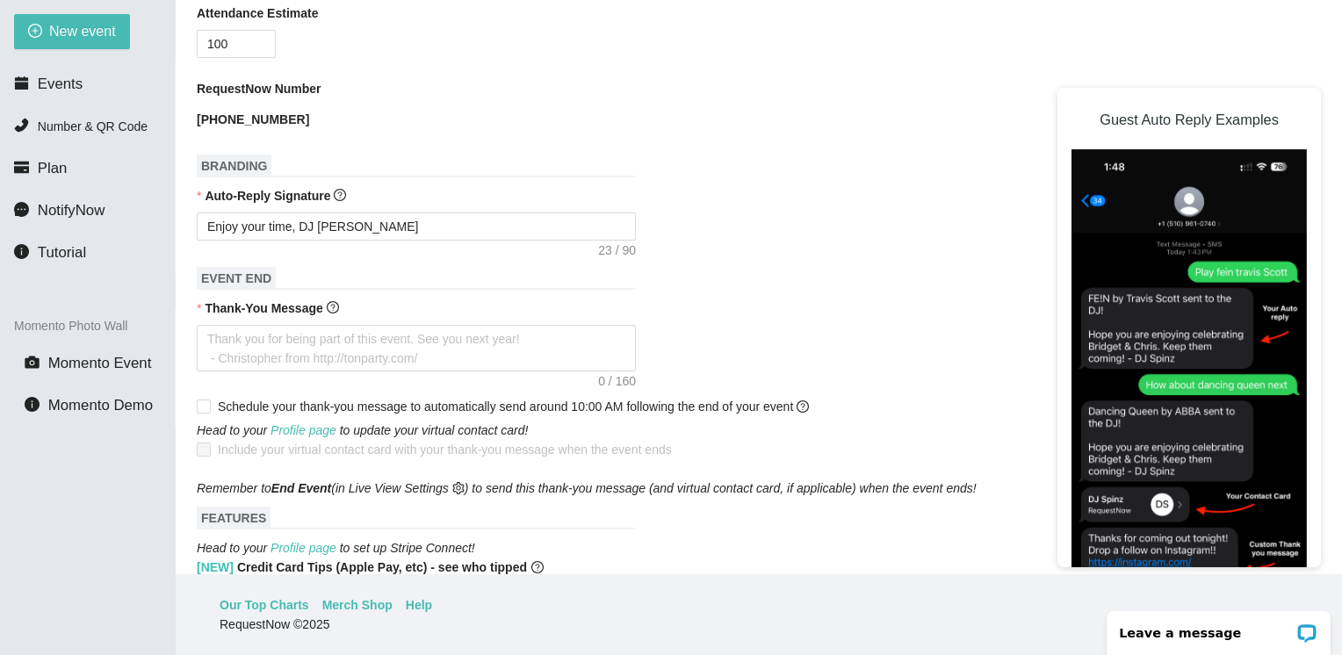
scroll to position [617, 0]
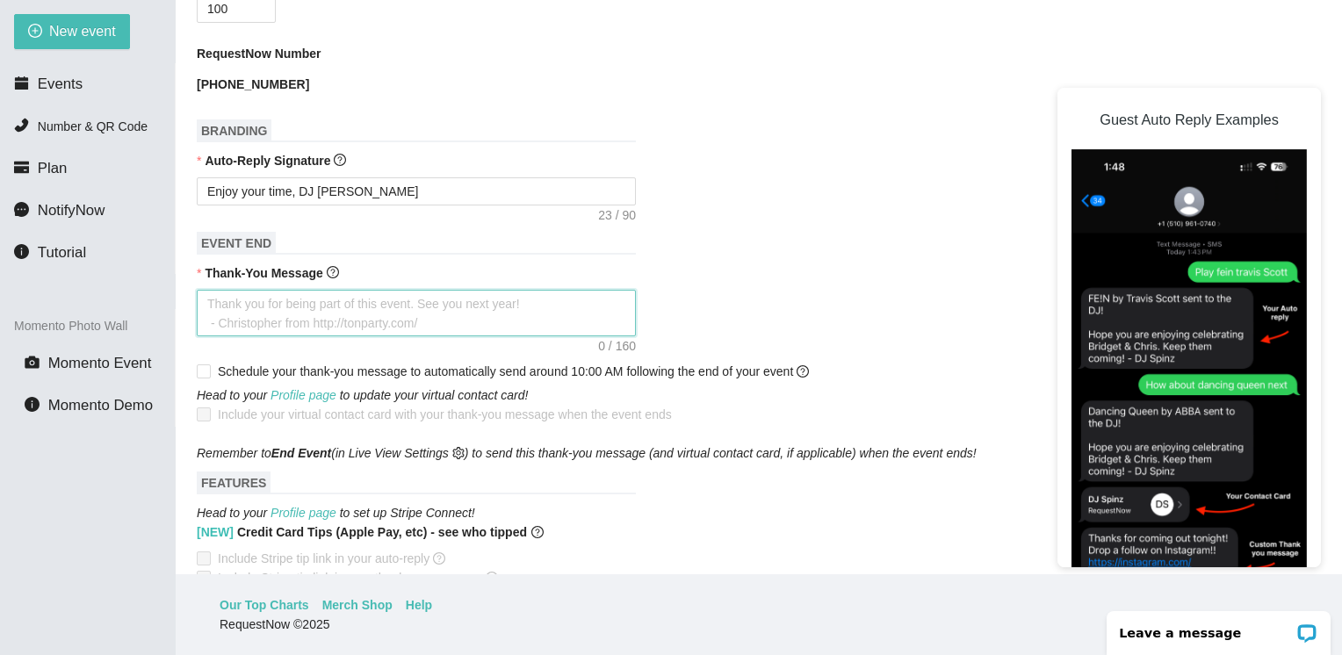
click at [214, 297] on textarea "Thank-You Message" at bounding box center [416, 313] width 439 height 47
type textarea "H"
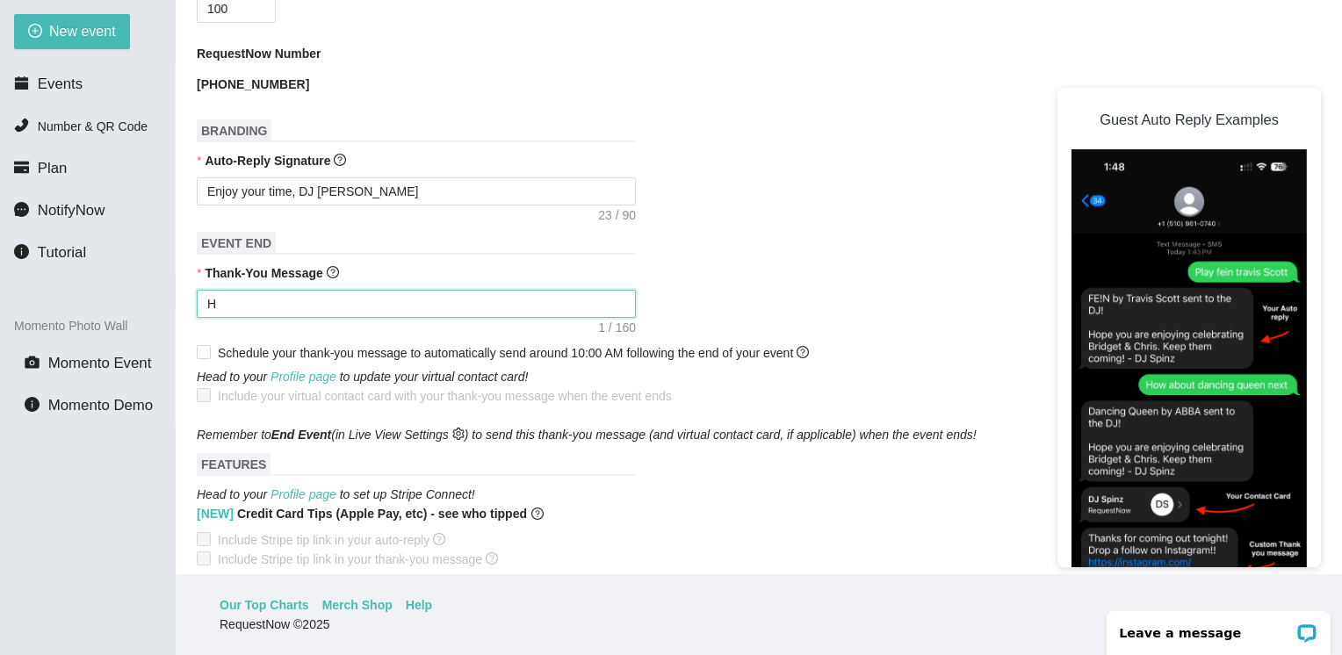
type textarea "Ho"
type textarea "Hop"
type textarea "Hope"
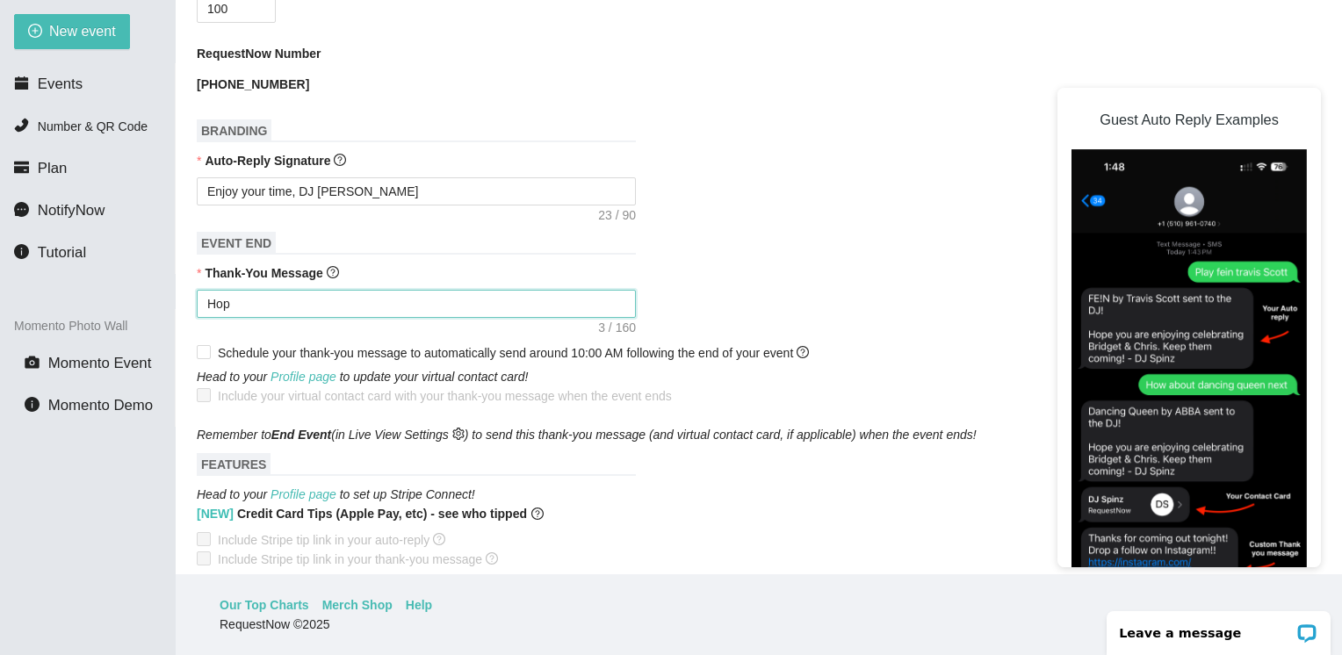
type textarea "Hope"
type textarea "Hope y"
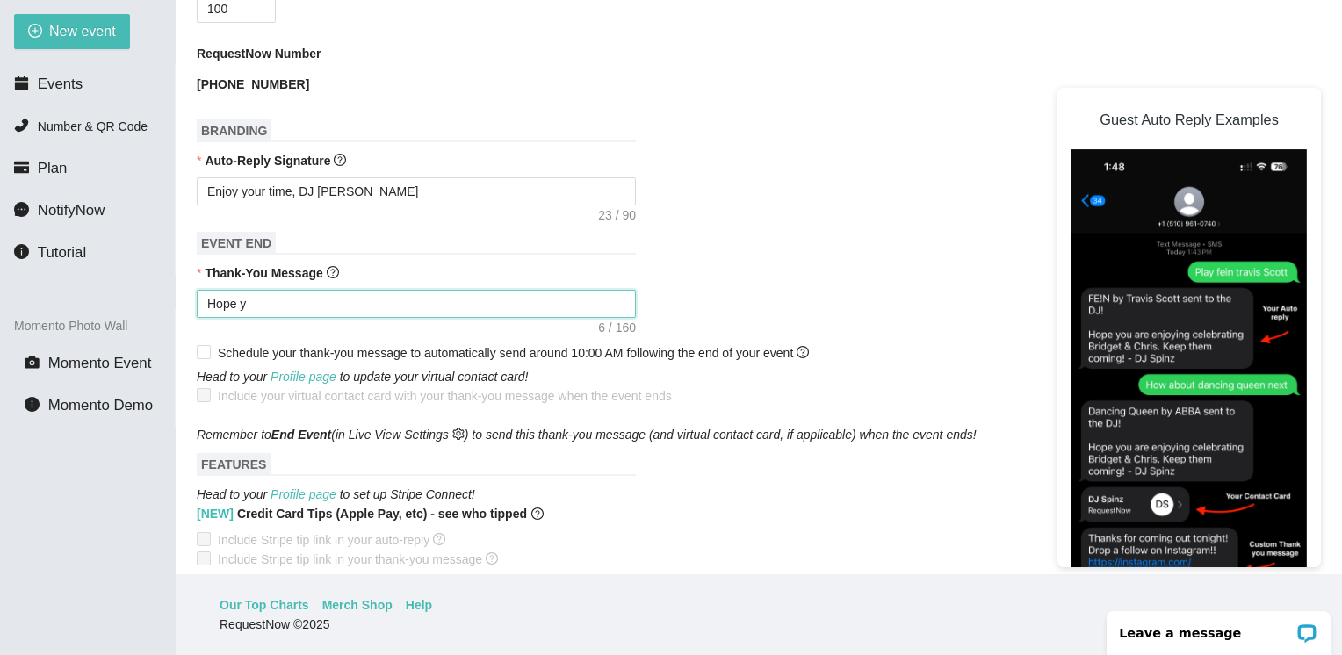
type textarea "Hope yo"
type textarea "Hope you"
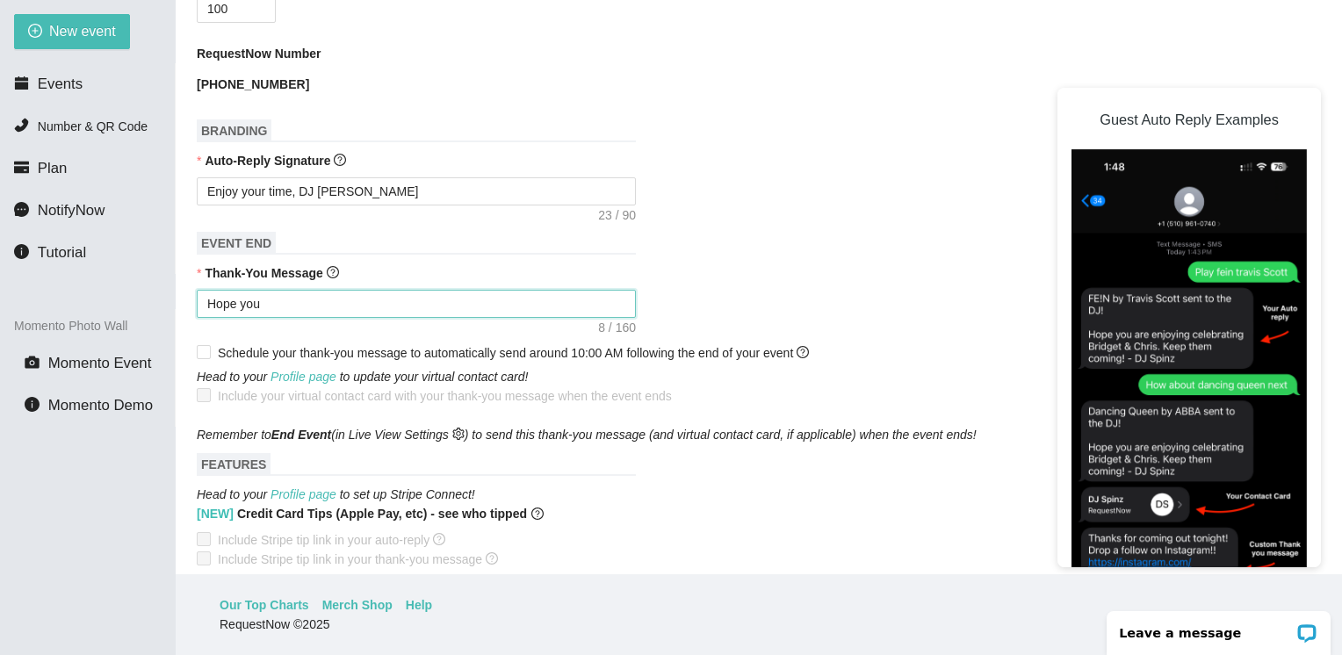
type textarea "Hope you"
type textarea "Hope you i"
type textarea "Hope you in"
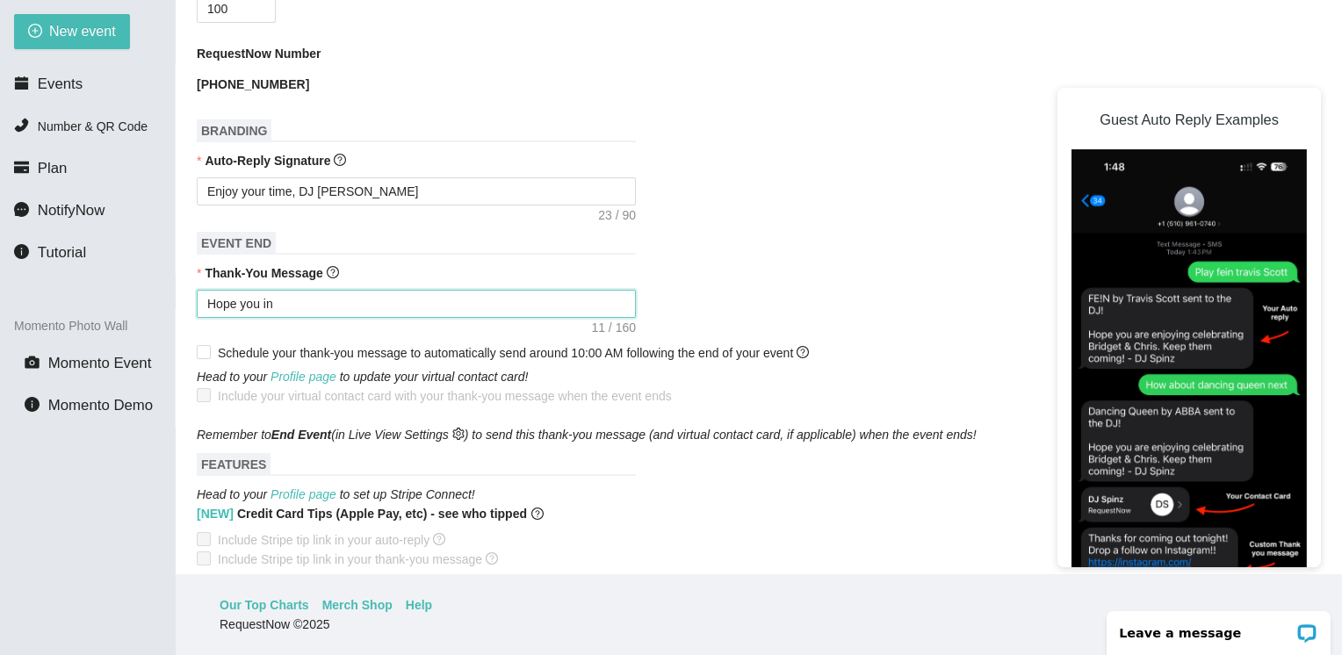
type textarea "Hope you i"
type textarea "Hope you"
type textarea "Hope you e"
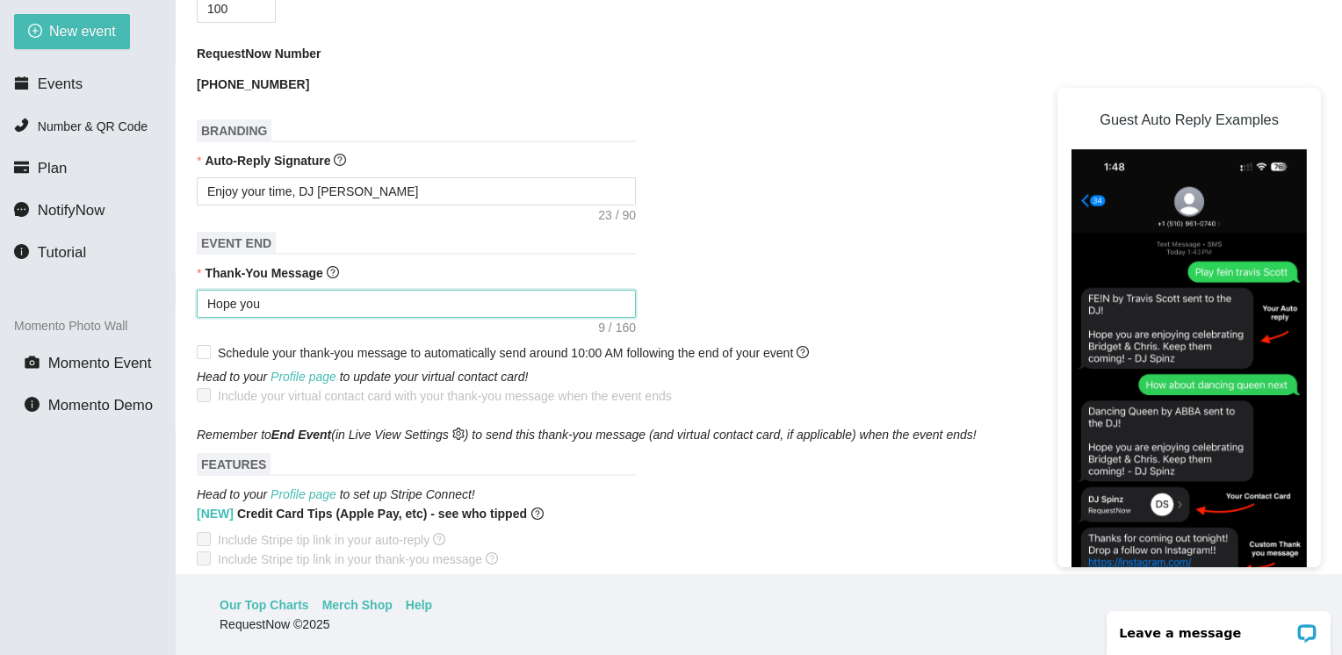
type textarea "Hope you e"
type textarea "Hope you en"
type textarea "Hope you enj"
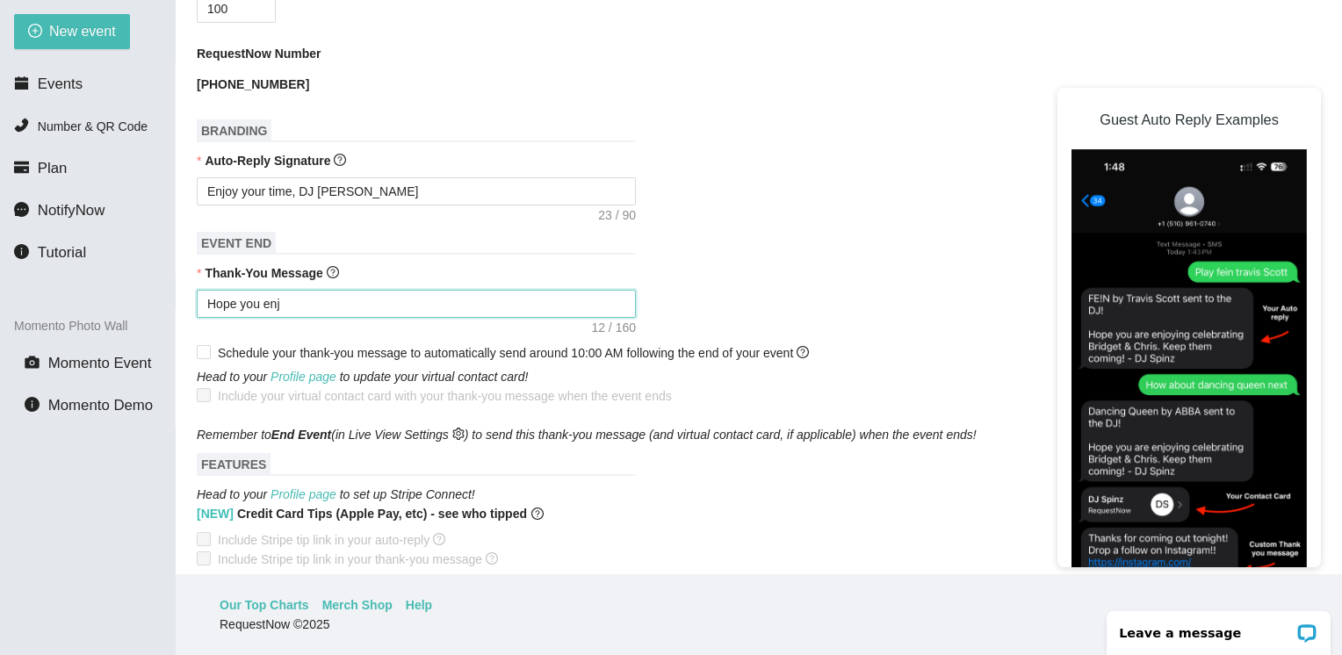
type textarea "Hope you enjo"
type textarea "Hope you enjoy"
type textarea "Hope you enjoye"
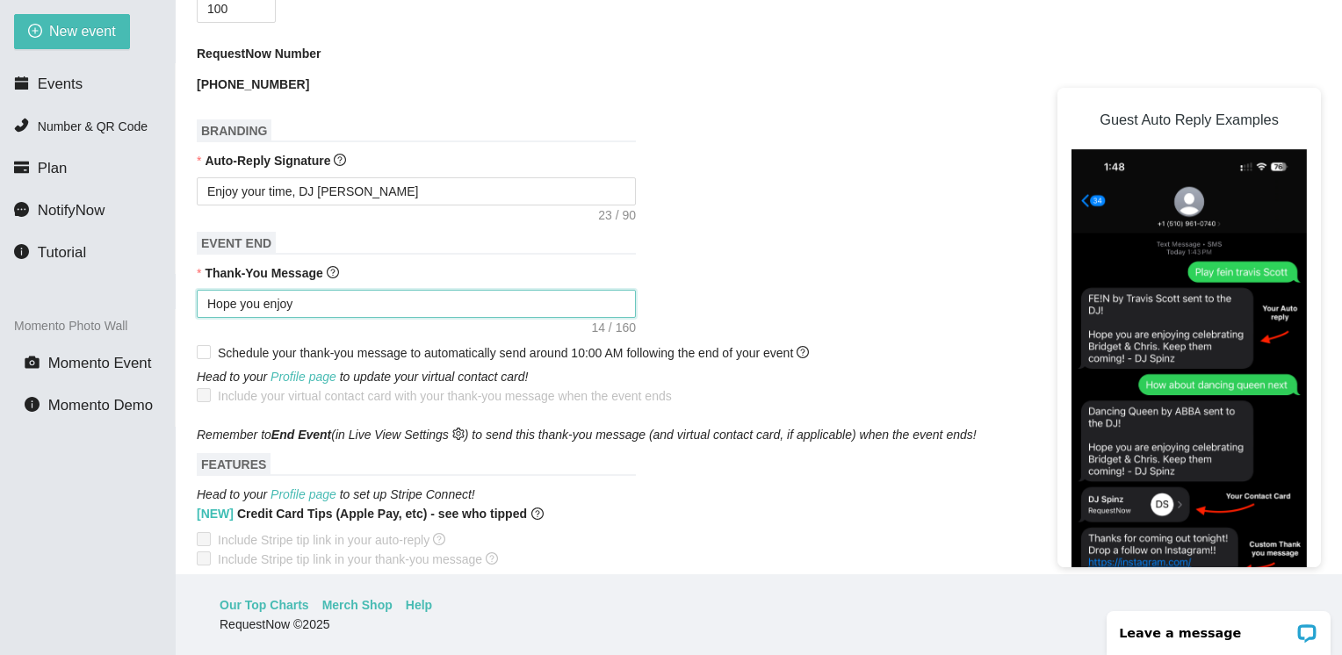
type textarea "Hope you enjoye"
type textarea "Hope you enjoyed"
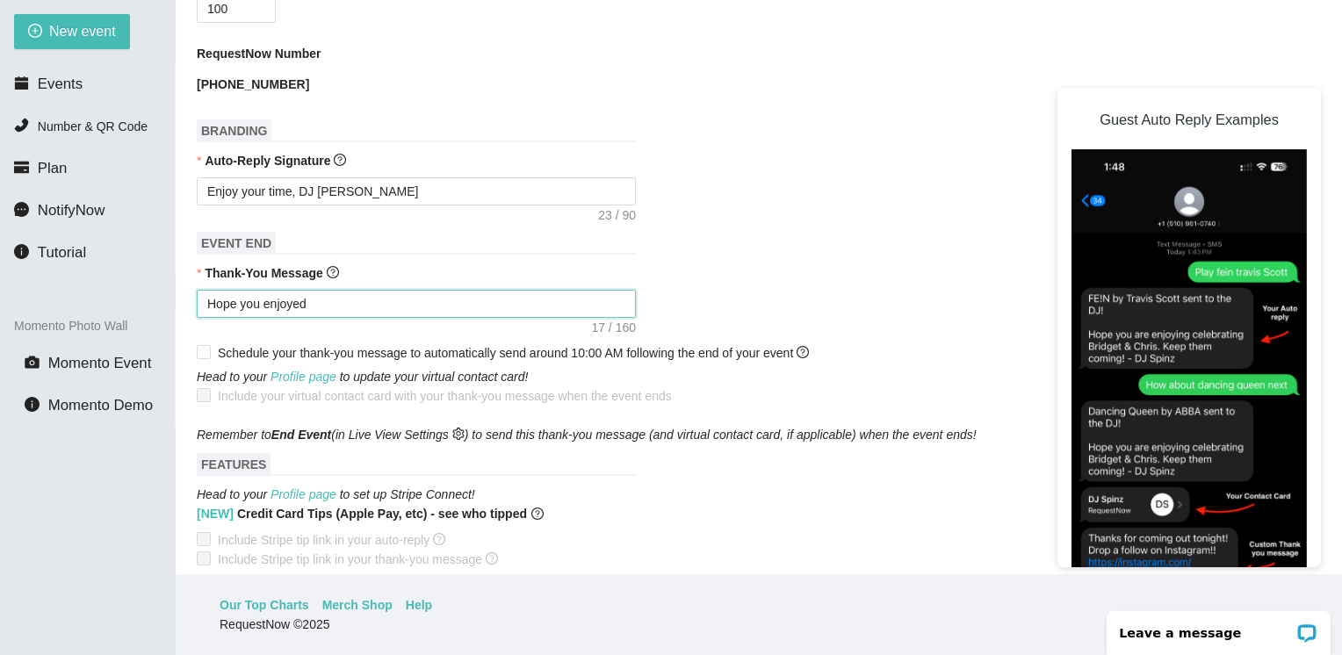
type textarea "Hope you enjoyed t"
type textarea "Hope you enjoyed th"
type textarea "Hope you enjoyed the"
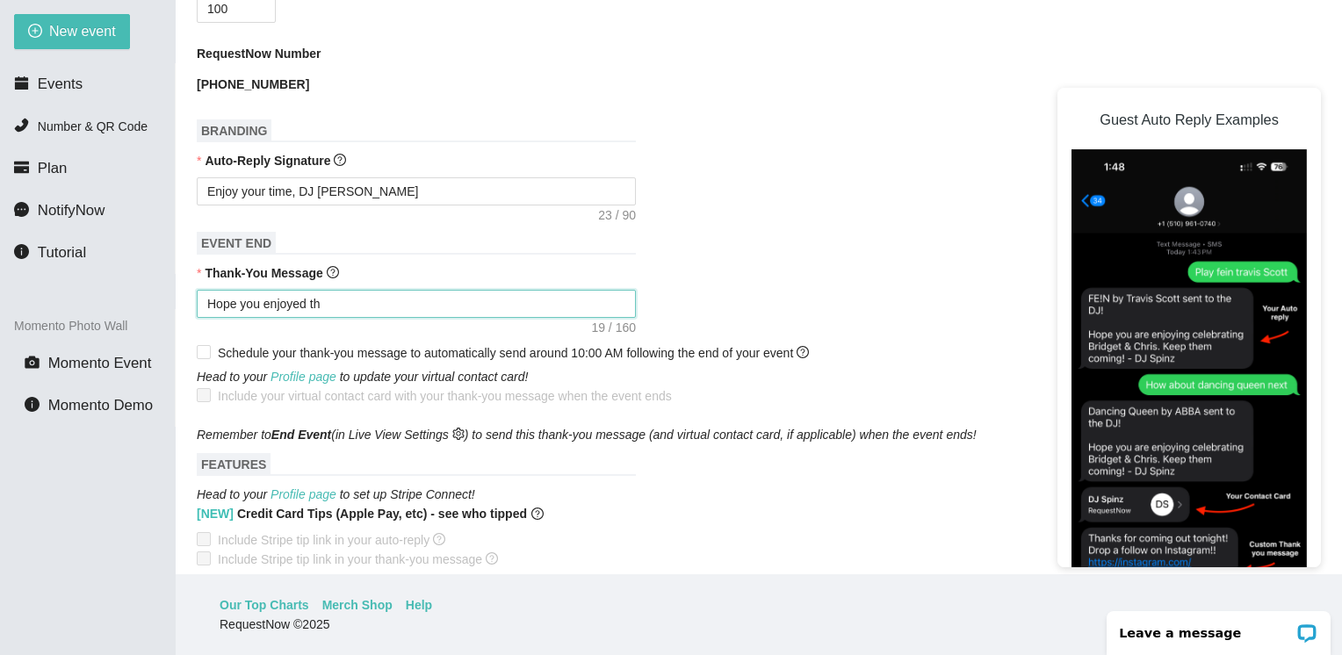
type textarea "Hope you enjoyed the"
type textarea "Hope you enjoyed the M"
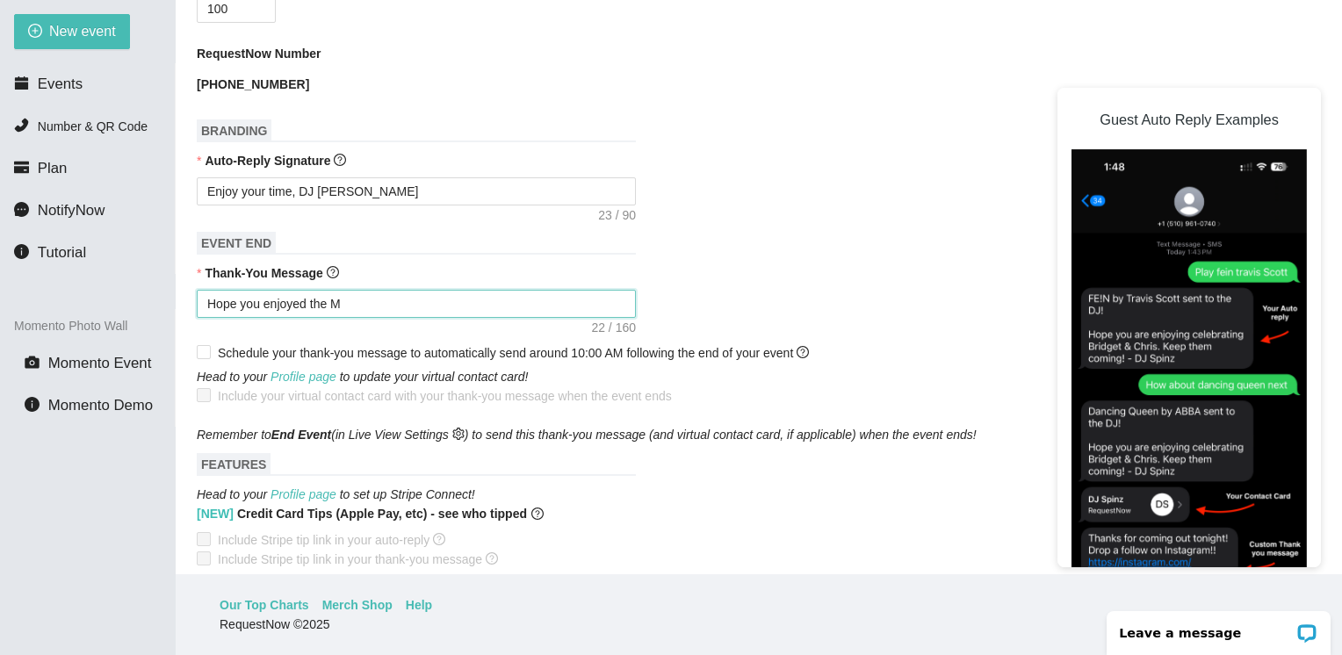
type textarea "Hope you enjoyed the Mu"
type textarea "Hope you enjoyed the Mus"
type textarea "Hope you enjoyed the Musi"
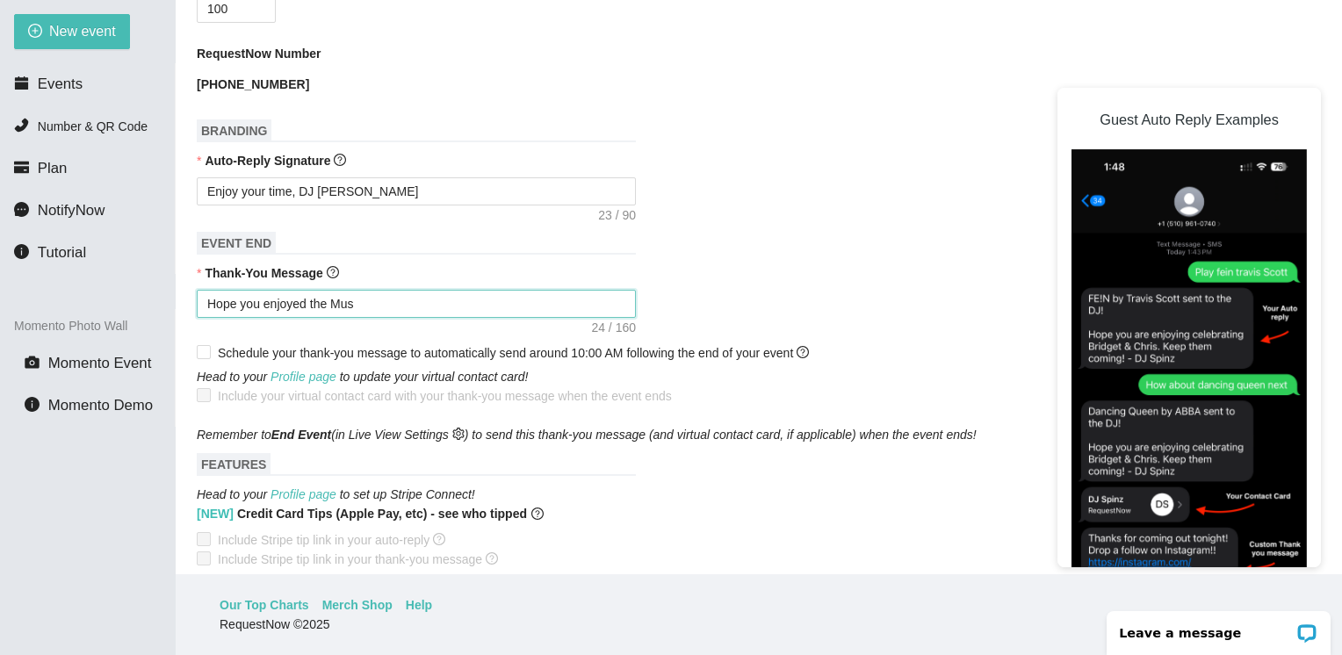
type textarea "Hope you enjoyed the Musi"
type textarea "Hope you enjoyed the Music"
type textarea "Hope you enjoyed the Musice"
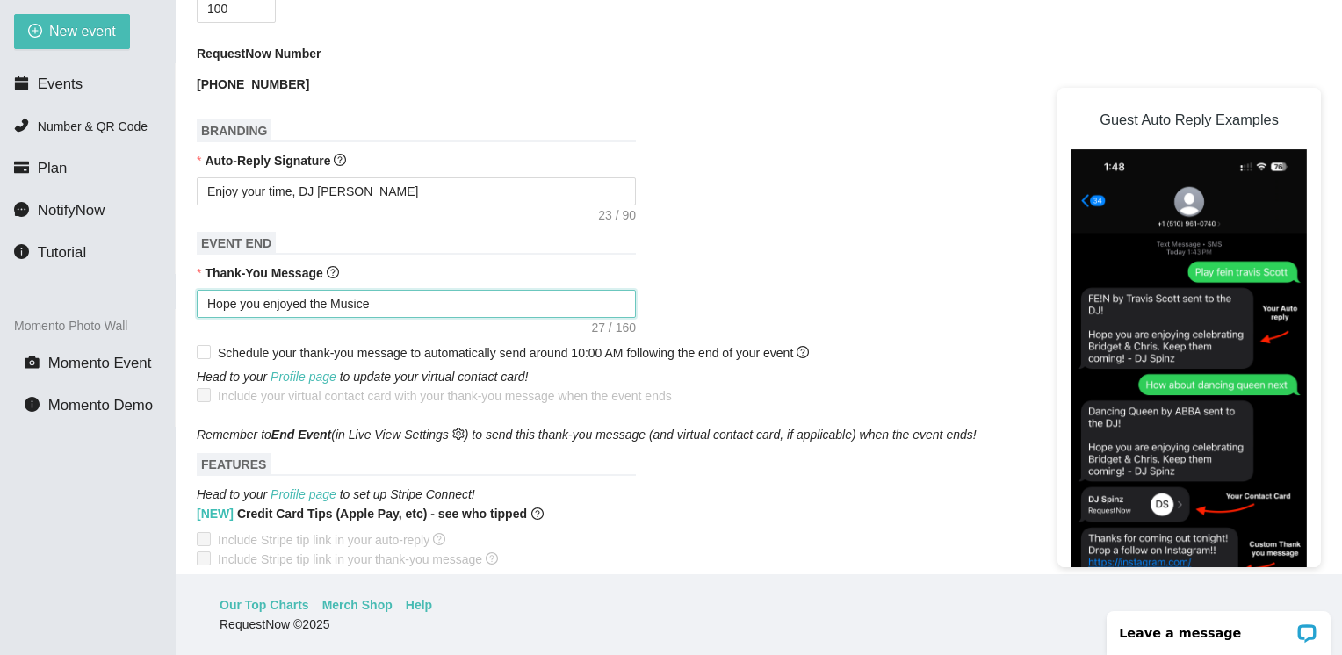
type textarea "Hope you enjoyed the Music"
type textarea "Hope you enjoyed the Music J"
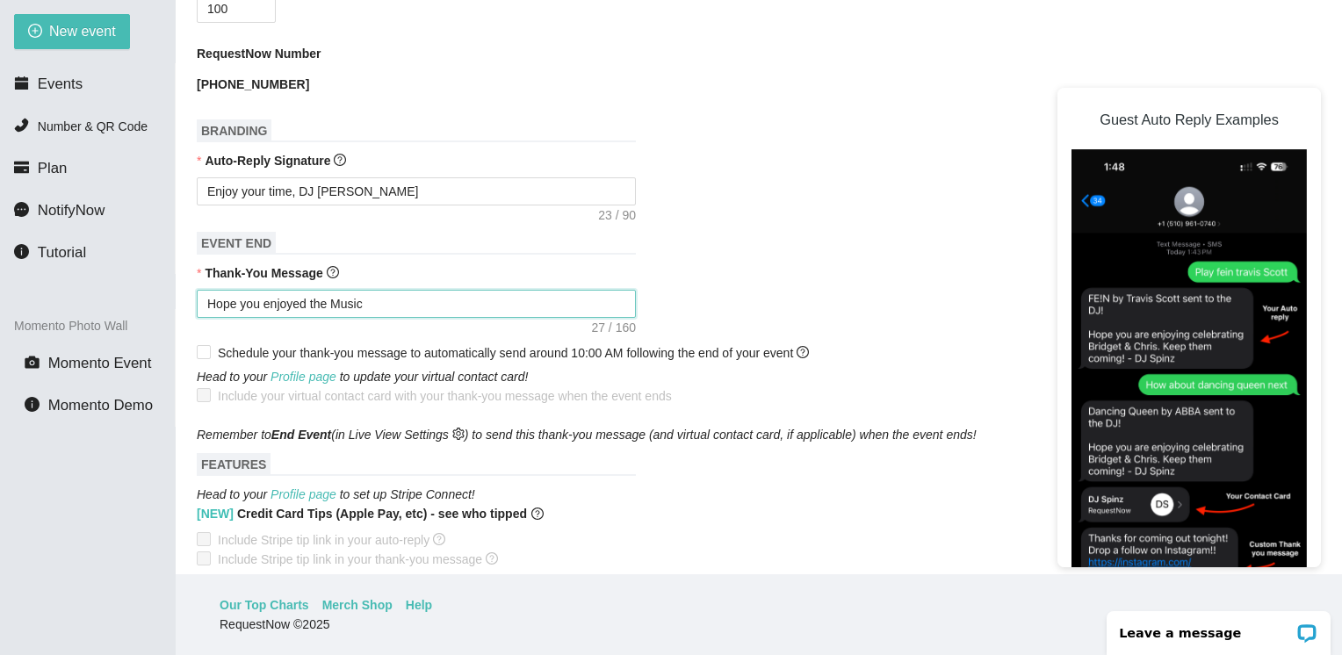
type textarea "Hope you enjoyed the Music J"
type textarea "Hope you enjoyed the Music Jo"
type textarea "Hope you enjoyed the Music Joe"
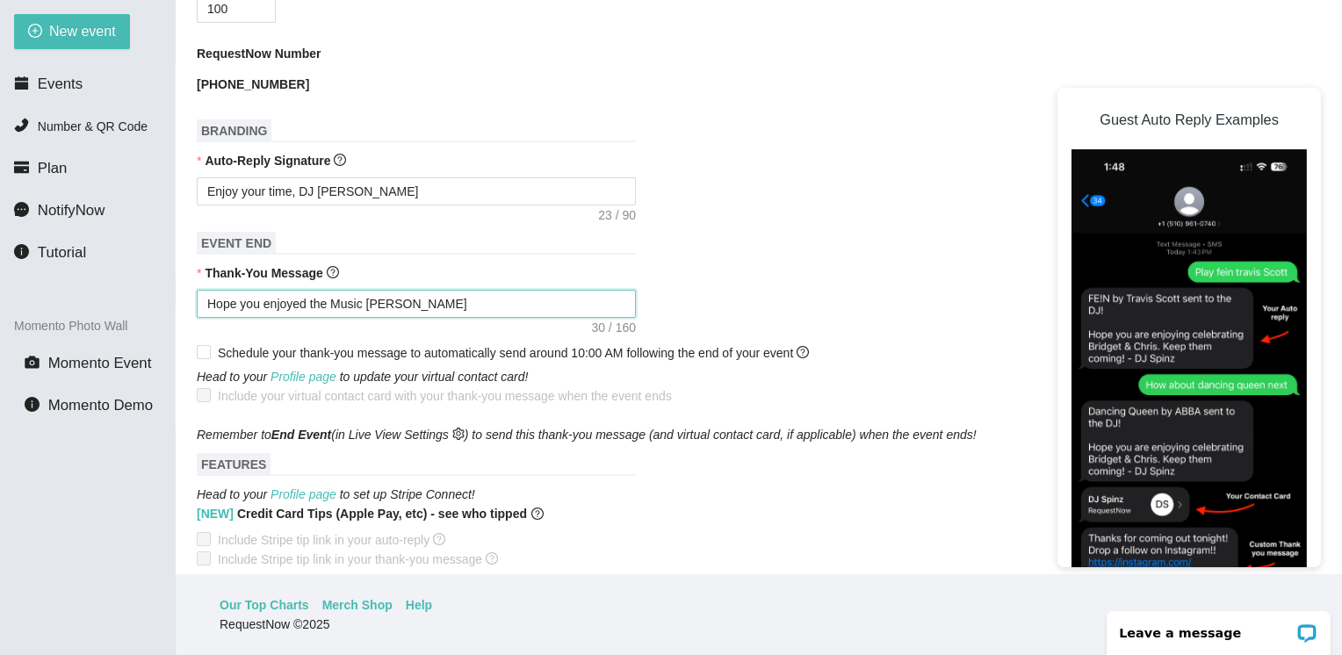
type textarea "Hope you' enjoyed the Music Joe"
type textarea "Hope you's enjoyed the Music Joe"
type textarea "Hope you' enjoyed the Music Joe"
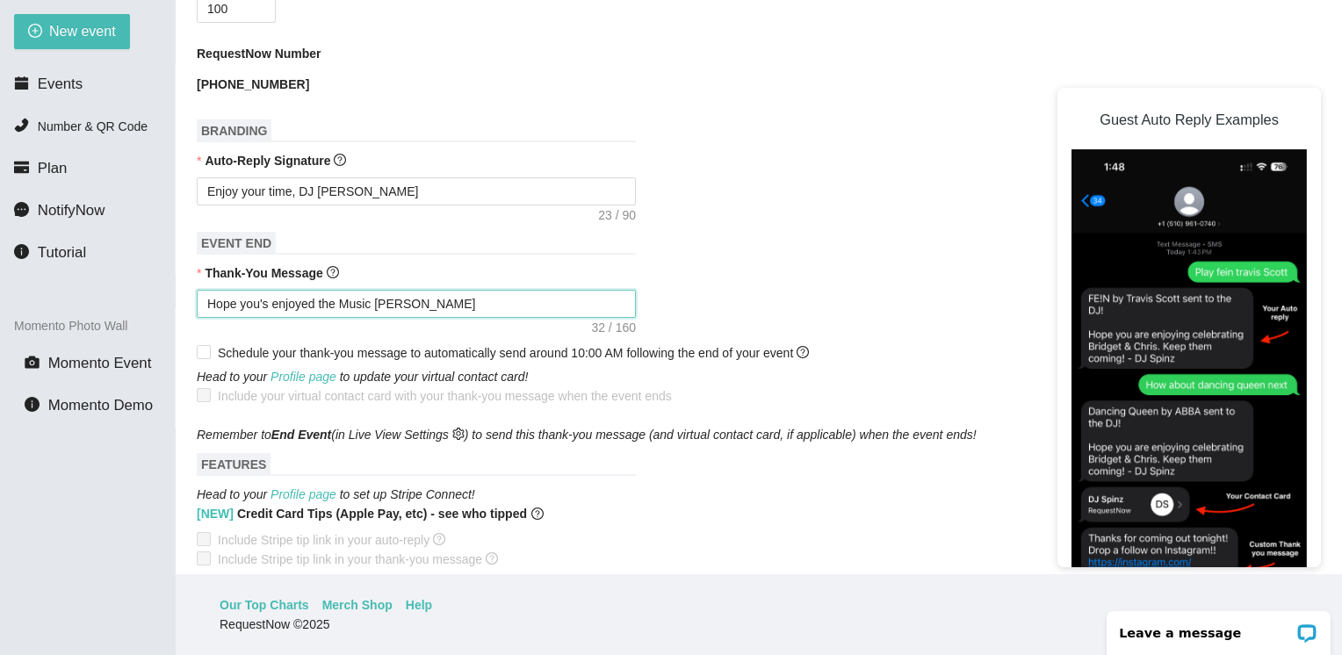
type textarea "Hope you' enjoyed the Music Joe"
type textarea "Hope you enjoyed the Music Joe"
type textarea "Hope yo enjoyed the Music Joe"
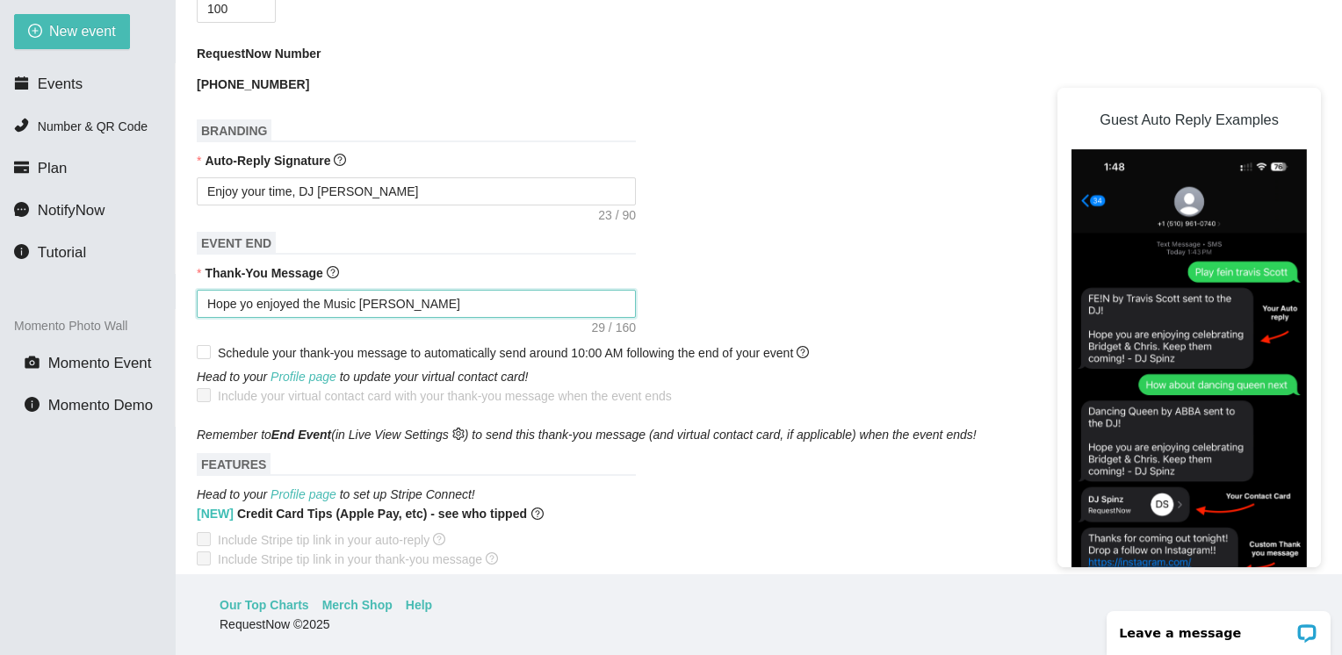
type textarea "Hope y enjoyed the Music Joe"
type textarea "Hope enjoyed the Music Joe"
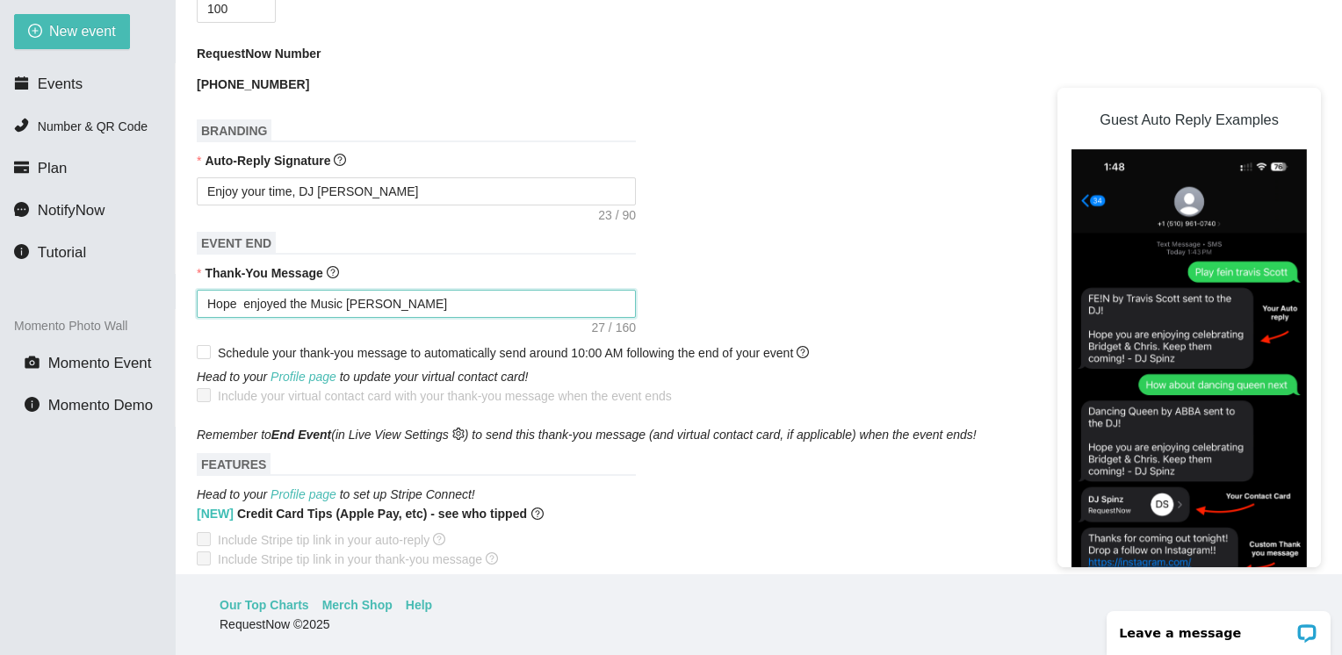
type textarea "Hope enjoyed the Music Joe"
click at [369, 292] on textarea "Hope enjoyed the Music Joe" at bounding box center [416, 304] width 439 height 28
type textarea "Hope enjoyed the Music Joe'"
type textarea "Hope enjoyed the Music Joe's"
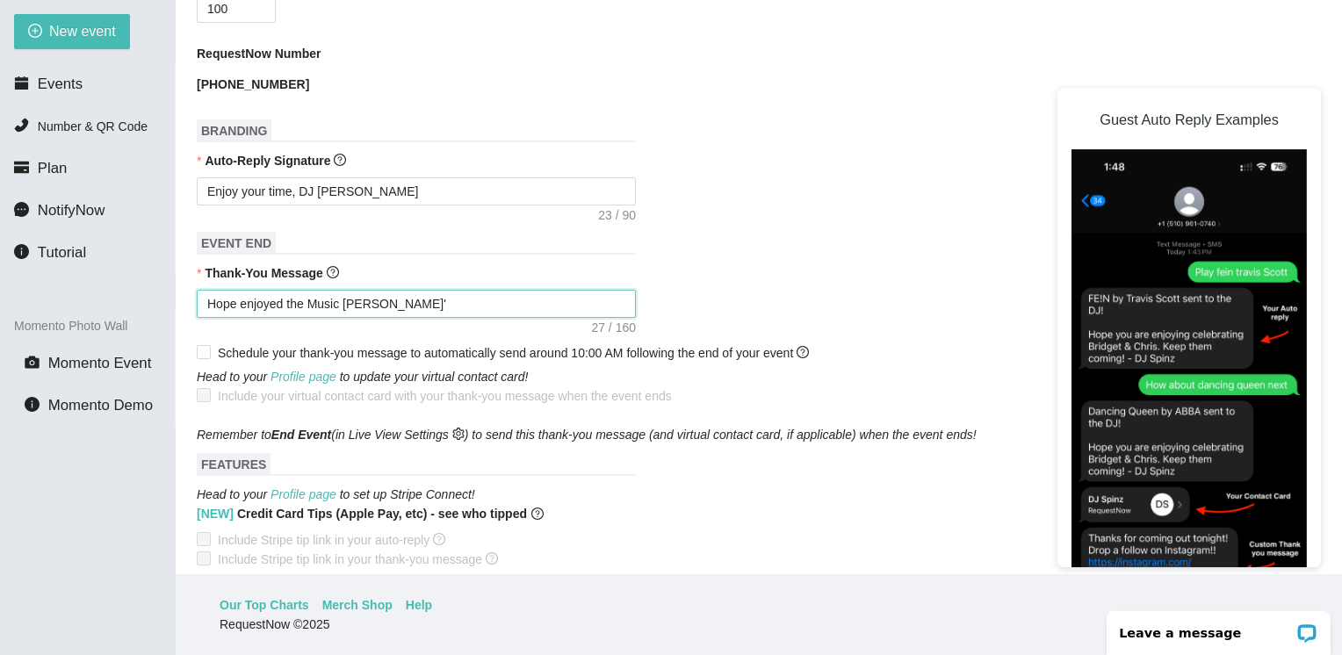
type textarea "Hope enjoyed the Music Joe's"
type textarea "Hope enjoyed the Music Joe's D"
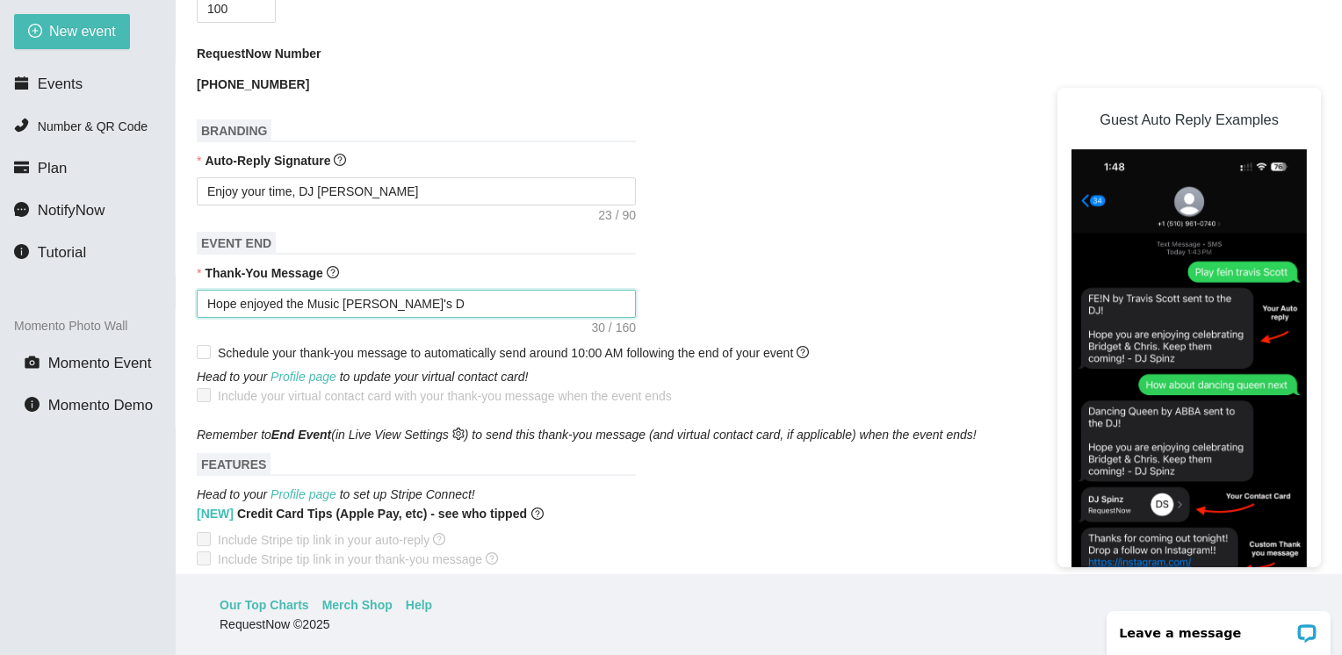
type textarea "Hope enjoyed the Music Joe's DJ"
type textarea "Hope enjoyed the Music Joe's DJ S"
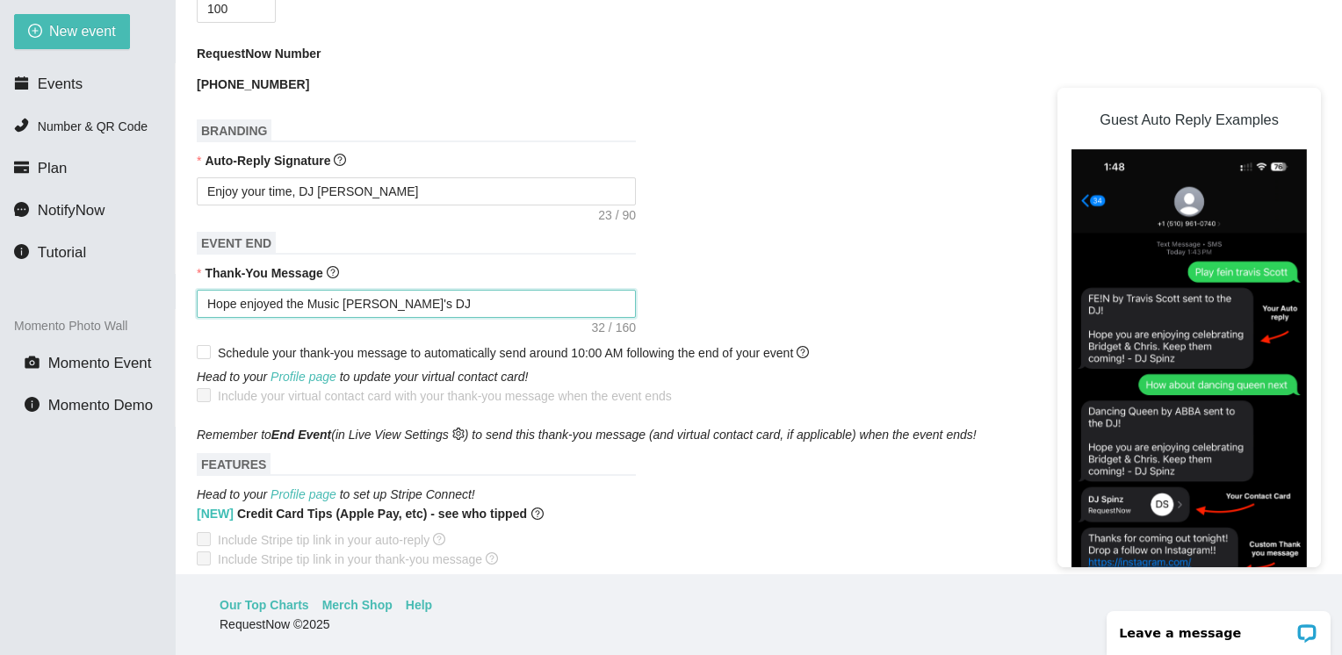
type textarea "Hope enjoyed the Music Joe's DJ S"
type textarea "Hope enjoyed the Music Joe's DJ Se"
type textarea "Hope enjoyed the Music Joe's DJ Ser"
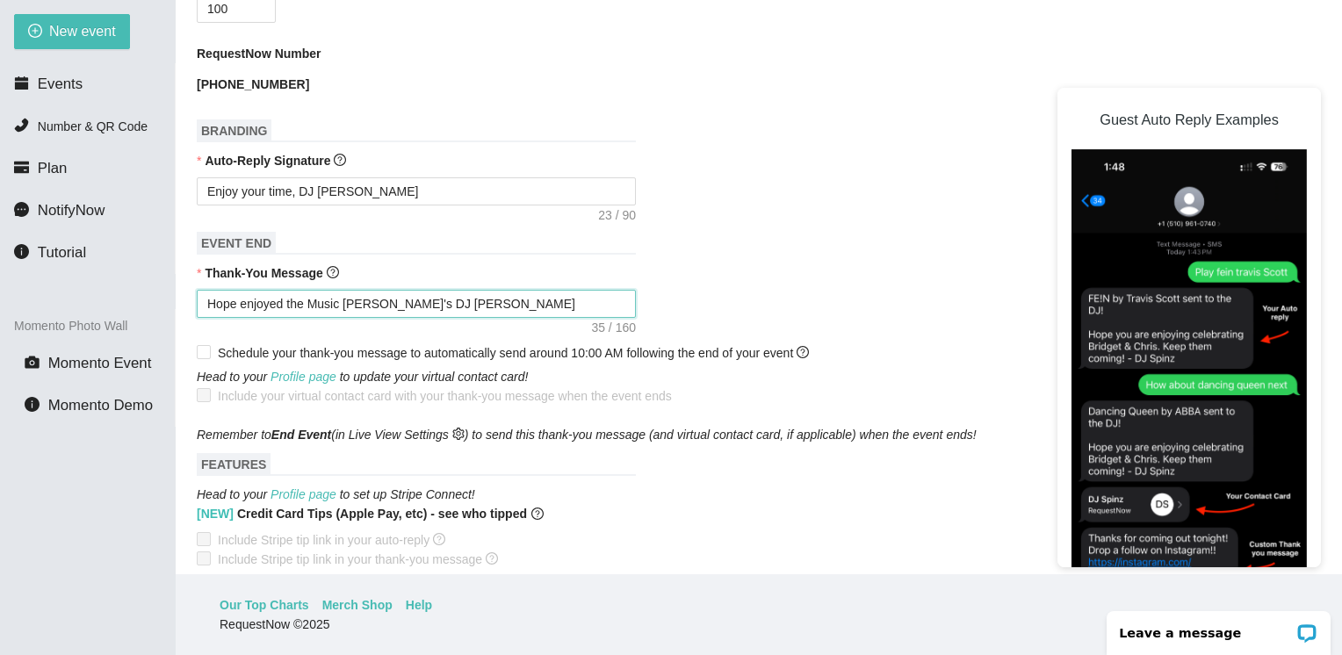
type textarea "Hope enjoyed the Music Joe's DJ Serv"
type textarea "Hope enjoyed the Music Joe's DJ Servi"
type textarea "Hope enjoyed the Music Joe's DJ Servic"
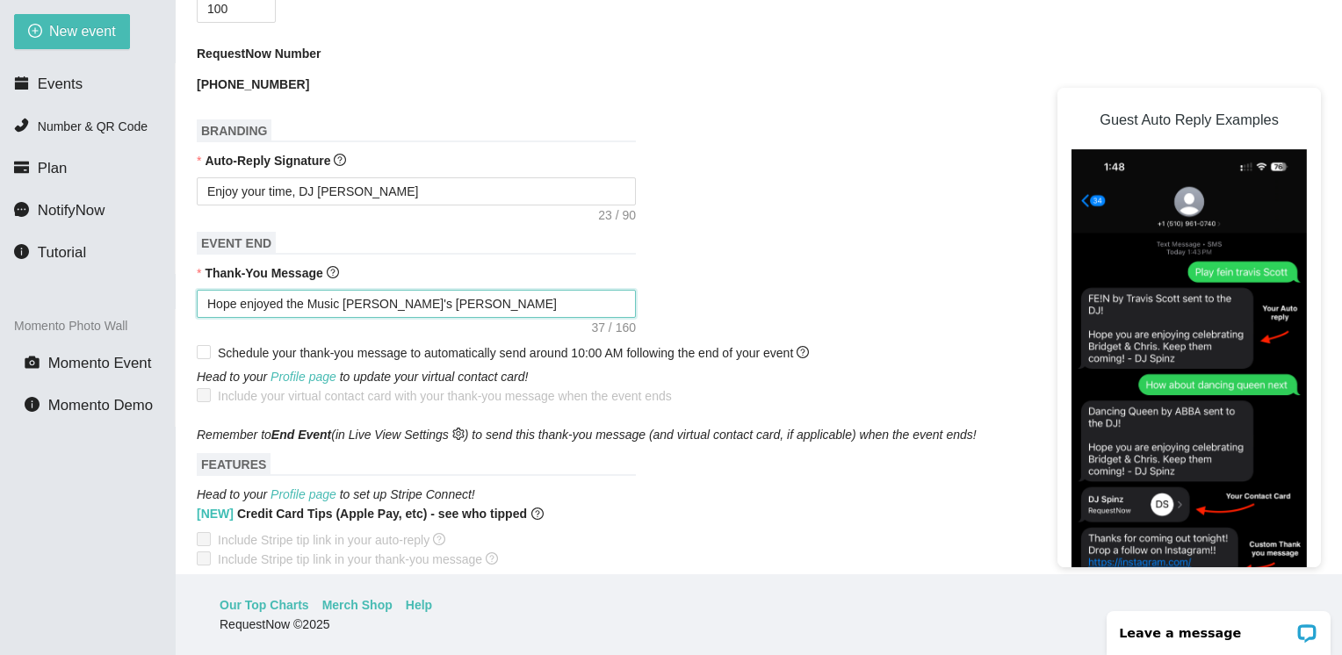
type textarea "Hope enjoyed the Music Joe's DJ Servic"
type textarea "Hope enjoyed the Music Joe's DJ Service"
type textarea "Hope enjoyed the Music Joe's DJ Services"
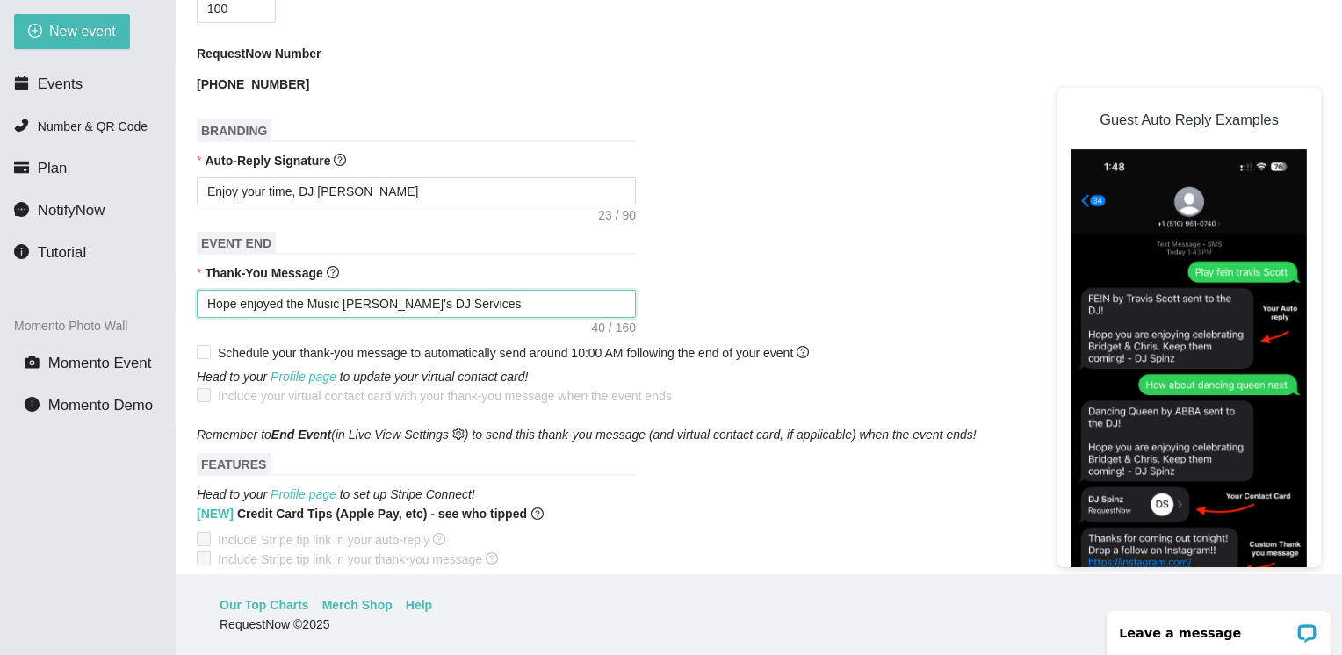
type textarea "Hope enjoyed the Music Joe's DJ Services"
type textarea "Hope enjoyed the Music Joe's DJ Services ("
type textarea "Hope enjoyed the Music Joe's DJ Services (7"
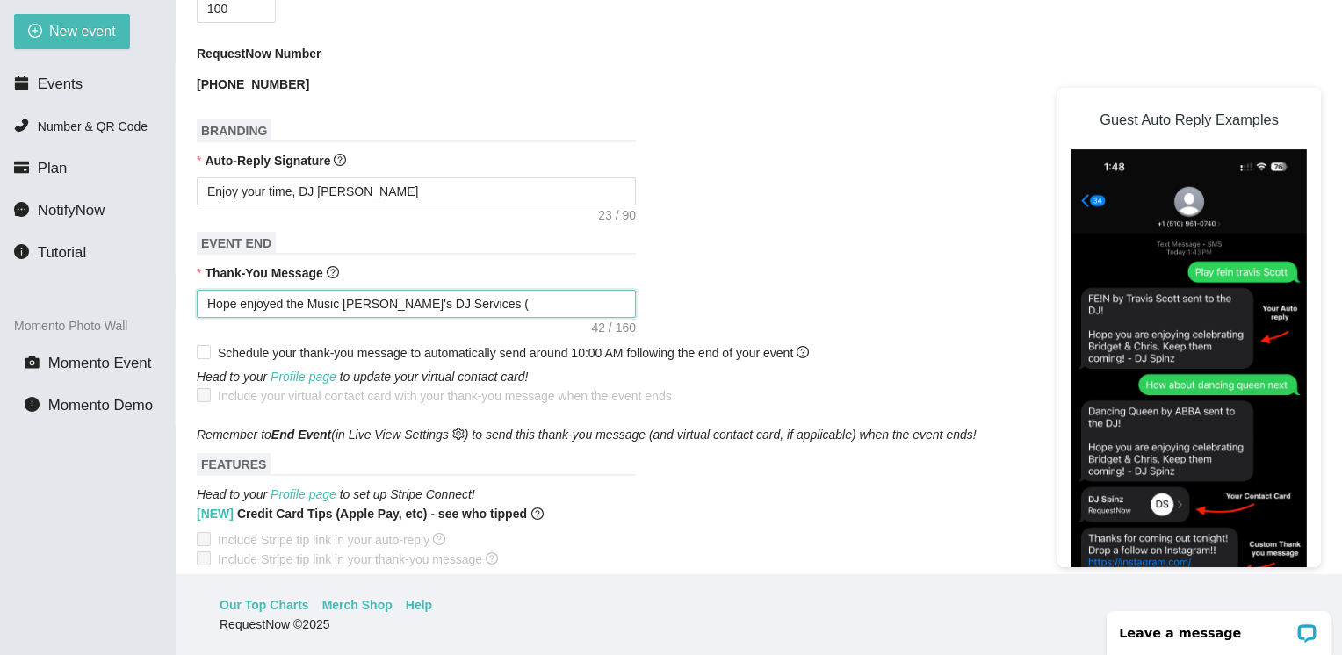
type textarea "Hope enjoyed the Music Joe's DJ Services (7"
type textarea "Hope enjoyed the Music Joe's DJ Services (71"
type textarea "Hope enjoyed the Music Joe's DJ Services (714"
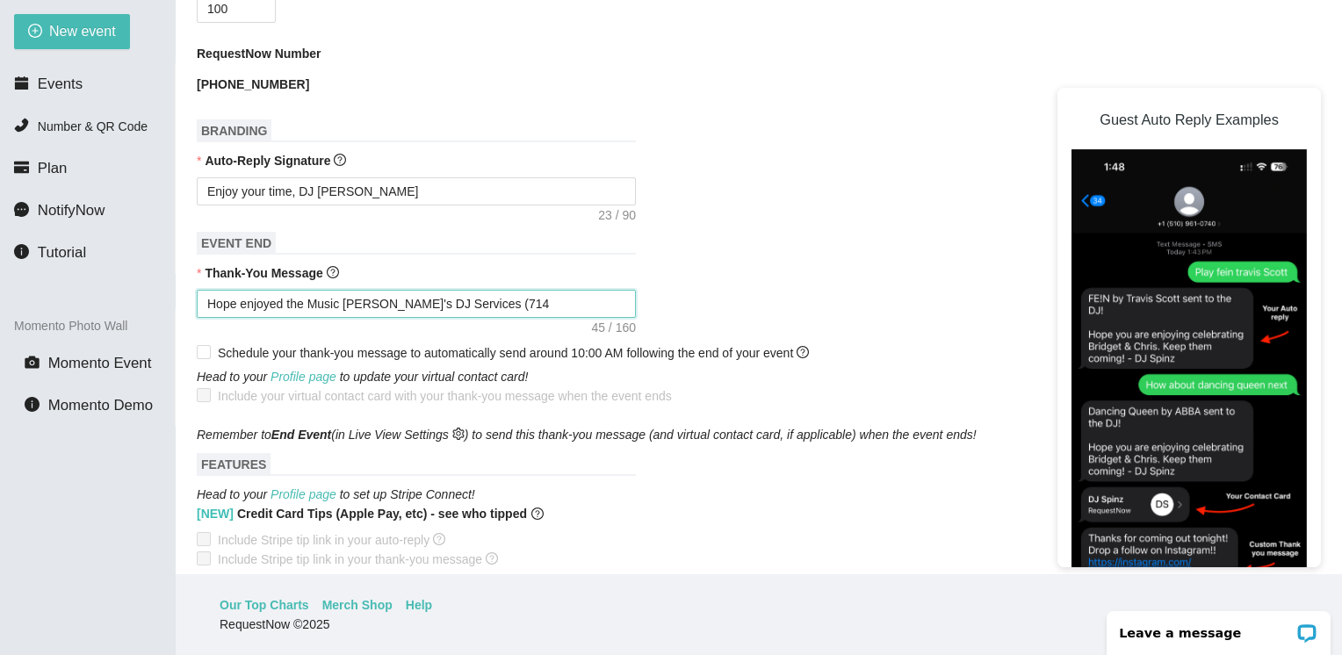
type textarea "Hope enjoyed the Music Joe's DJ Services (714)"
type textarea "Hope enjoyed the Music Joe's DJ Services (714) 9"
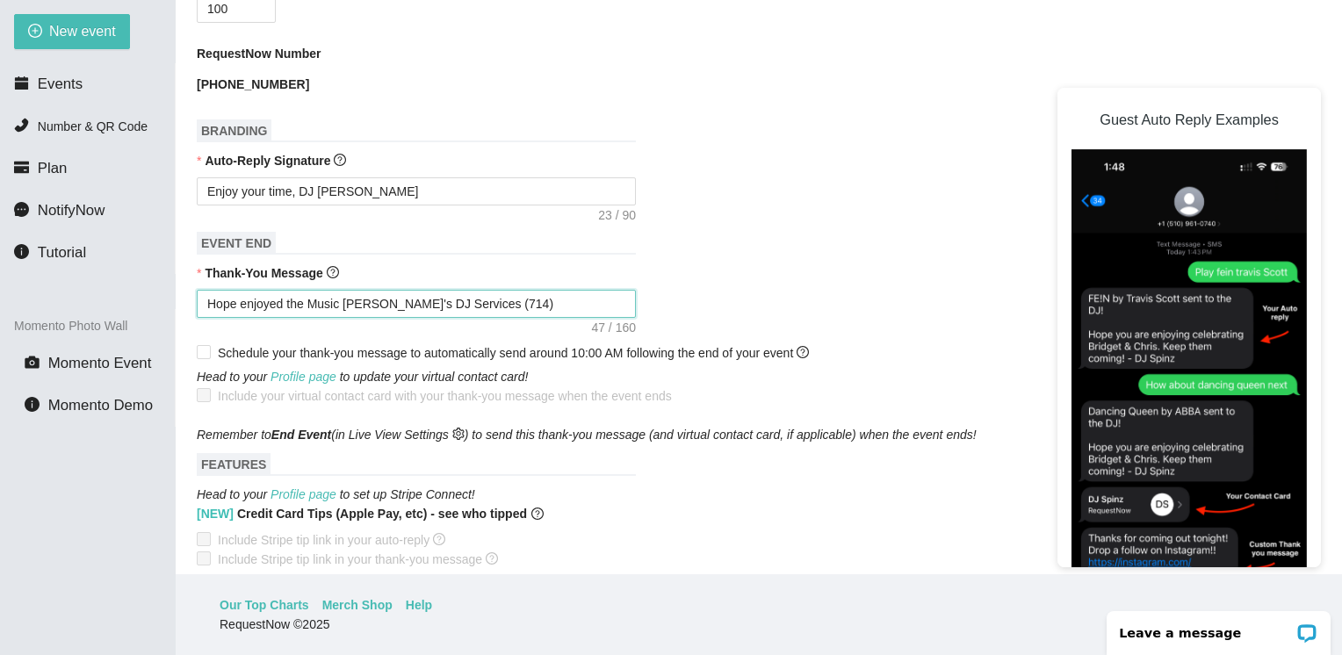
type textarea "Hope enjoyed the Music Joe's DJ Services (714) 9"
type textarea "Hope enjoyed the Music Joe's DJ Services (714) 90"
type textarea "Hope enjoyed the Music Joe's DJ Services (714) 900"
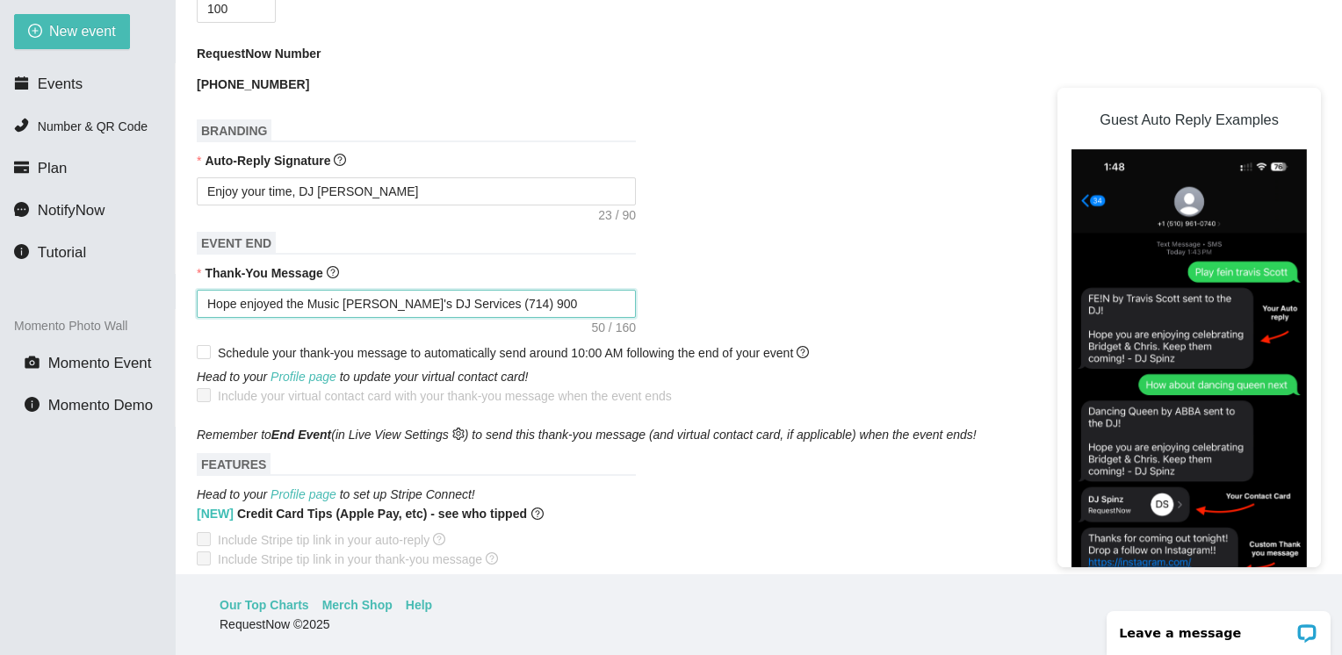
type textarea "Hope enjoyed the Music Joe's DJ Services (714) 900-"
type textarea "Hope enjoyed the Music Joe's DJ Services (714) 900-0"
click at [751, 245] on form "Event Name Steve's Party Event Start Date 10/11/2025 Your event will accept tex…" at bounding box center [759, 284] width 1124 height 1506
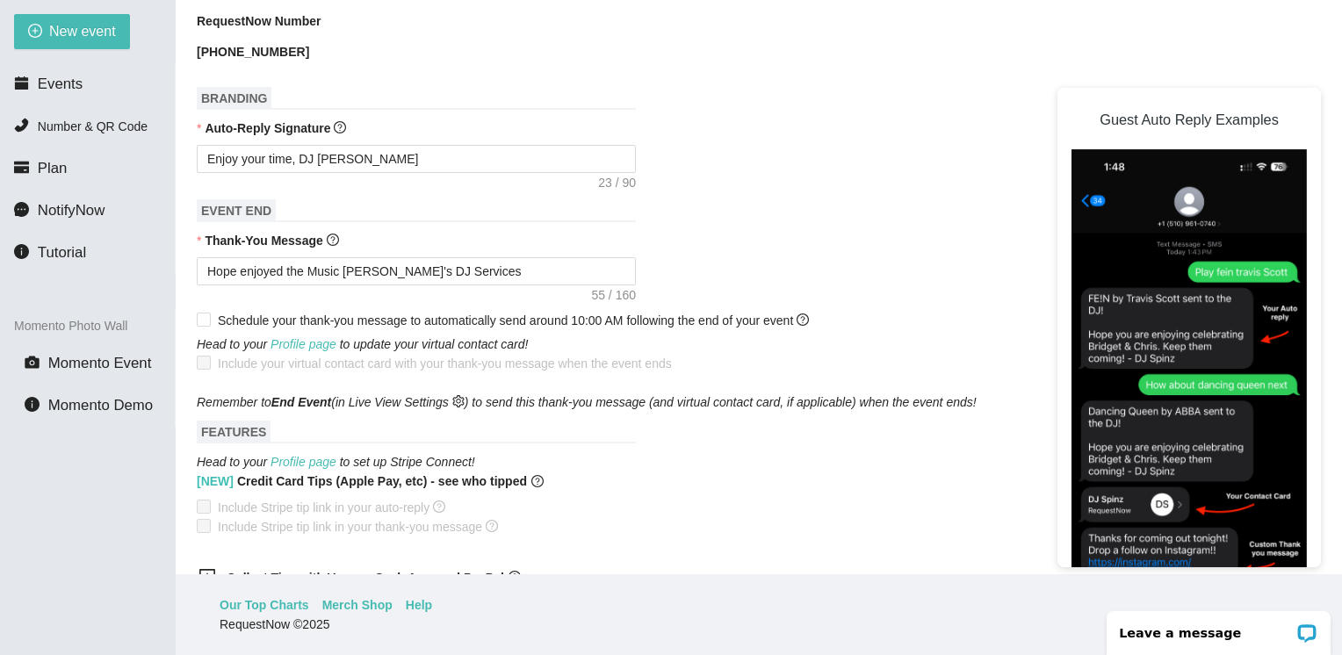
scroll to position [652, 0]
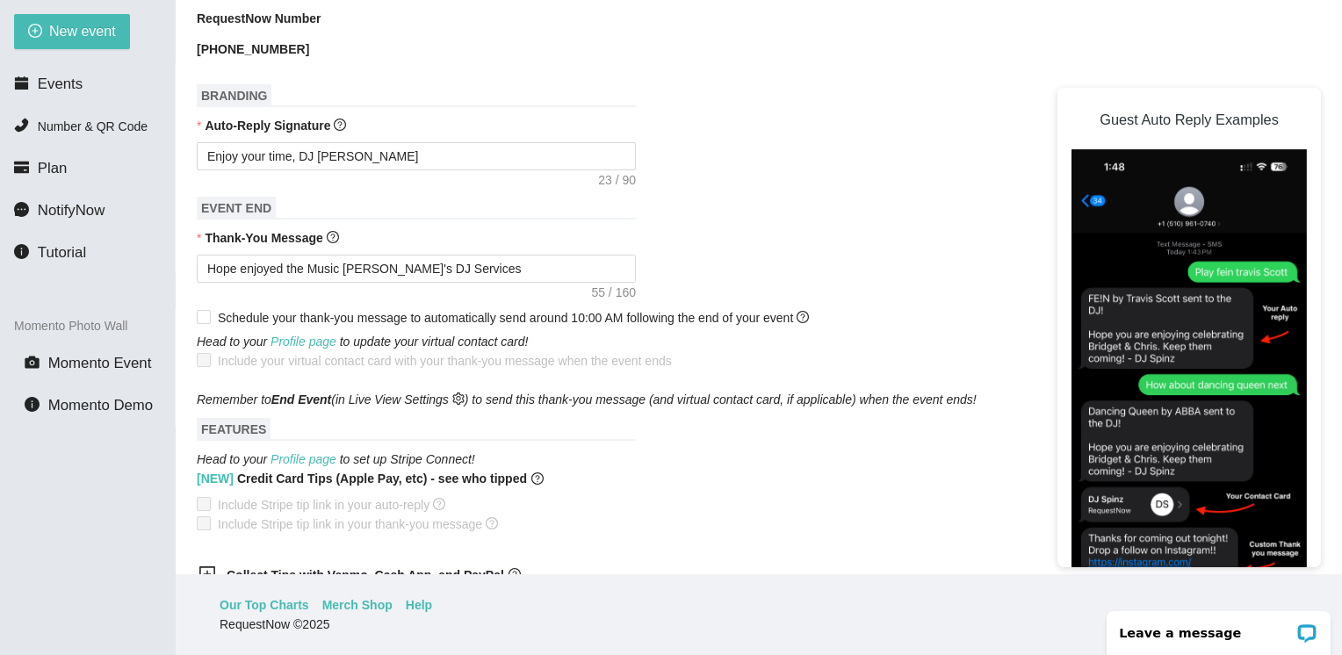
click at [835, 500] on div "[NEW] Credit Card Tips (Apple Pay, etc) - see who tipped Include Stripe tip lin…" at bounding box center [759, 501] width 1124 height 65
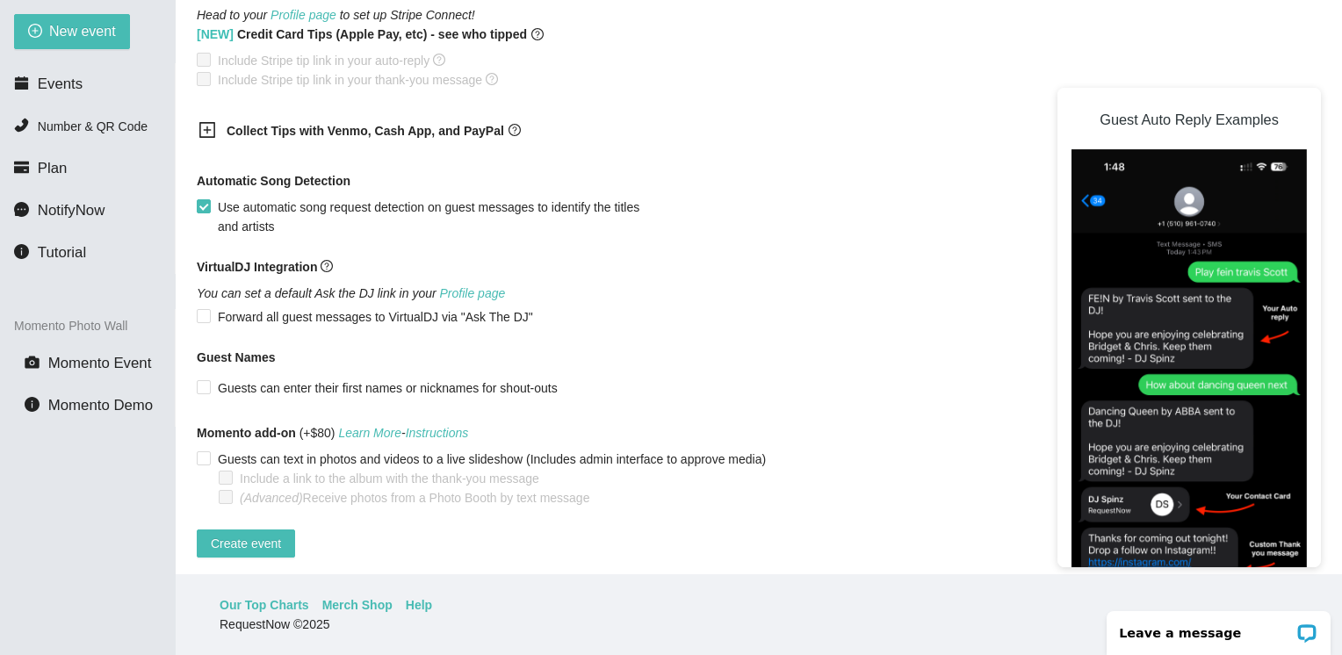
scroll to position [1099, 0]
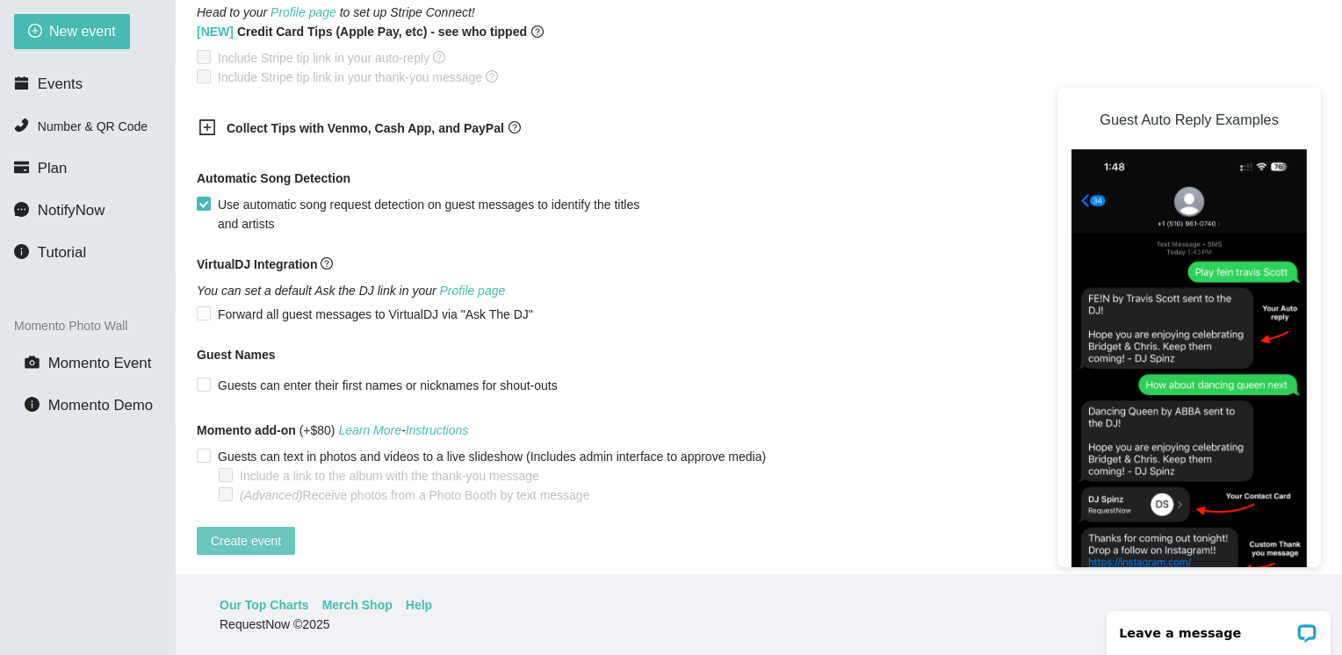
click at [270, 531] on span "Create event" at bounding box center [246, 540] width 70 height 19
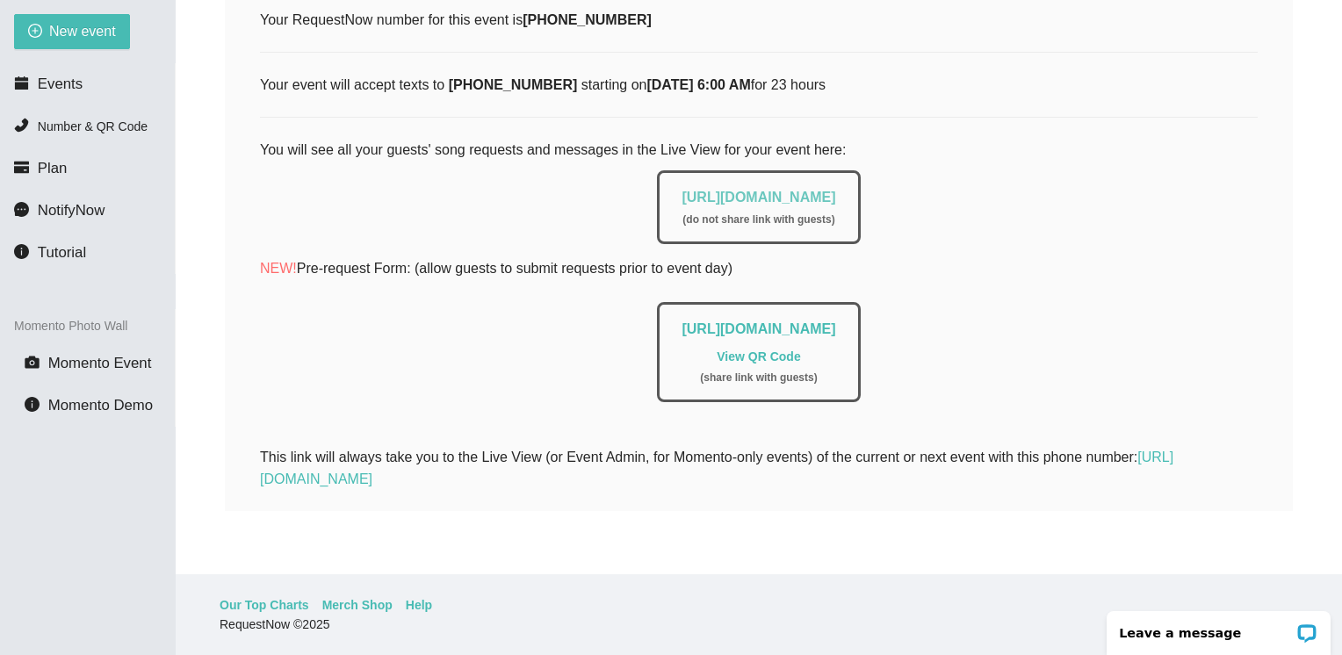
click at [682, 190] on link "https://app.requestnow.io/live/ezvjxwe" at bounding box center [759, 197] width 154 height 15
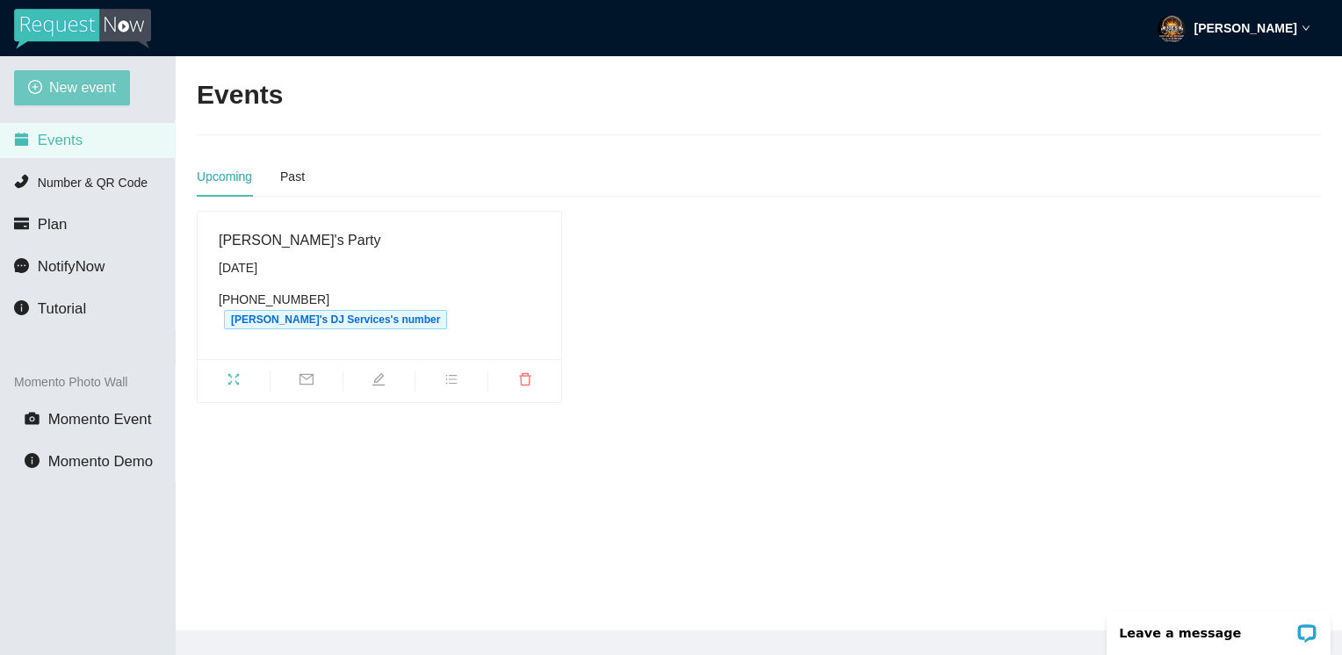
click at [79, 86] on span "New event" at bounding box center [82, 87] width 67 height 22
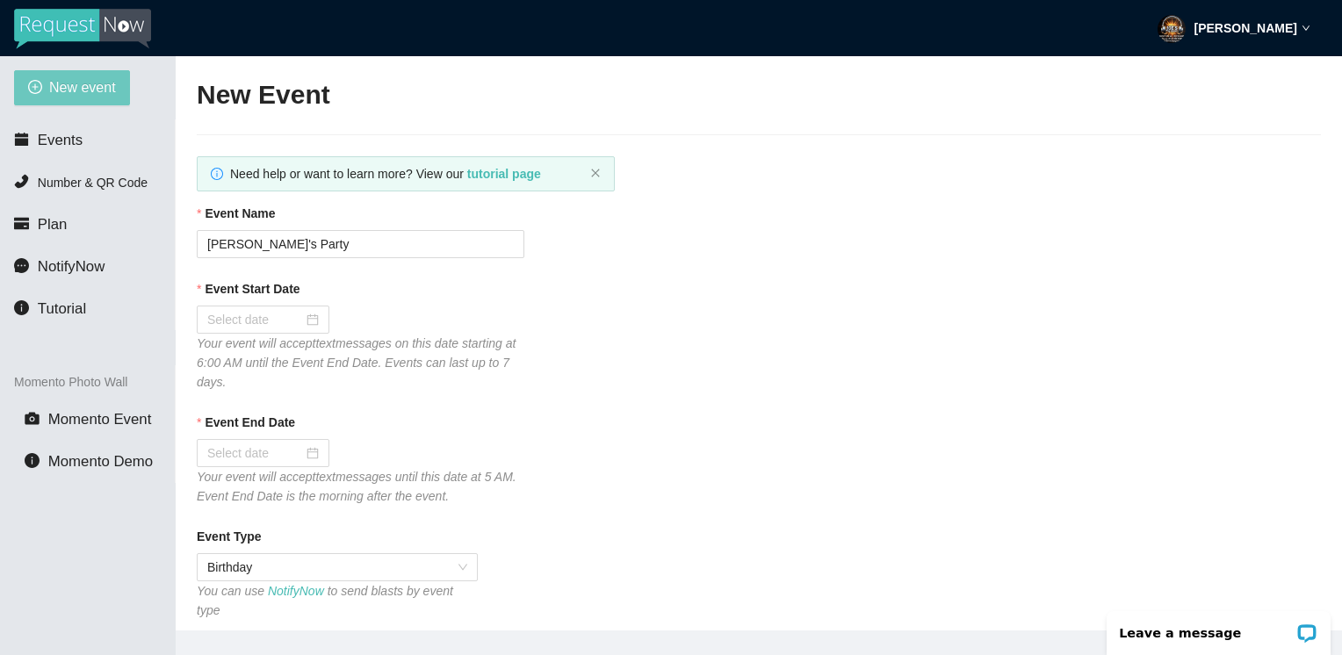
click at [70, 94] on span "New event" at bounding box center [82, 87] width 67 height 22
type textarea "[URL][DOMAIN_NAME]"
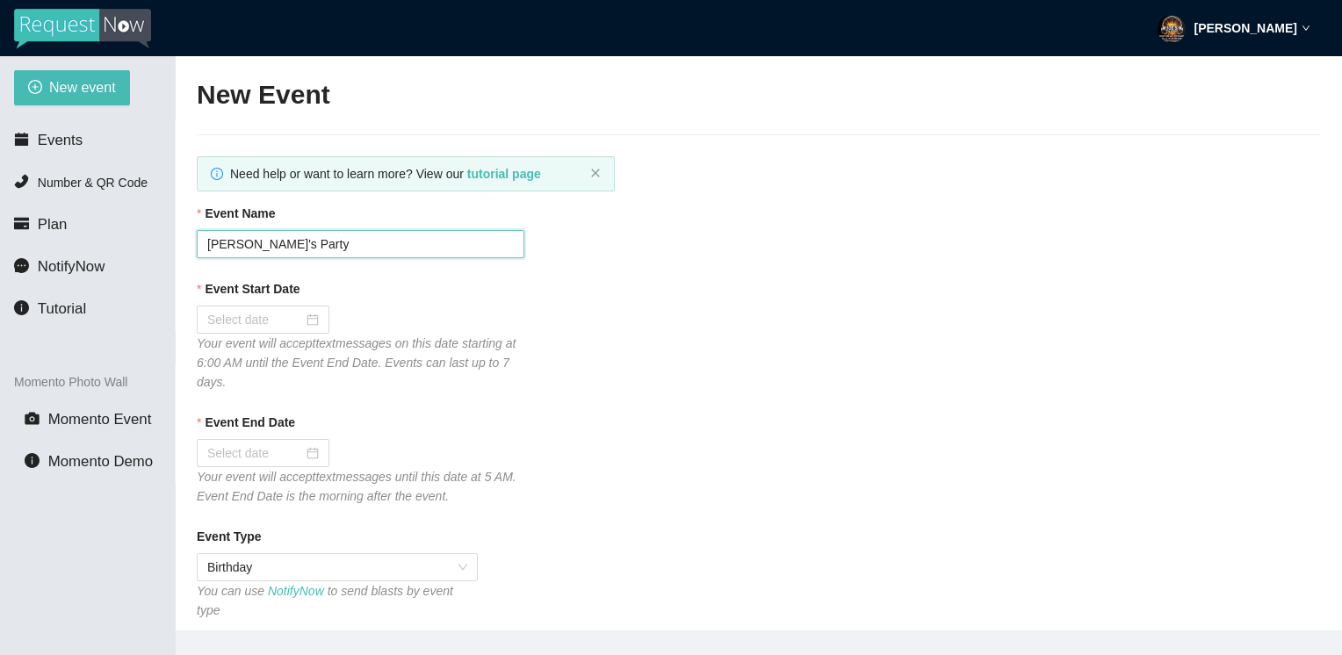
click at [286, 248] on input "[PERSON_NAME]'s Party" at bounding box center [361, 244] width 328 height 28
type input "S"
type input "Liz's Party"
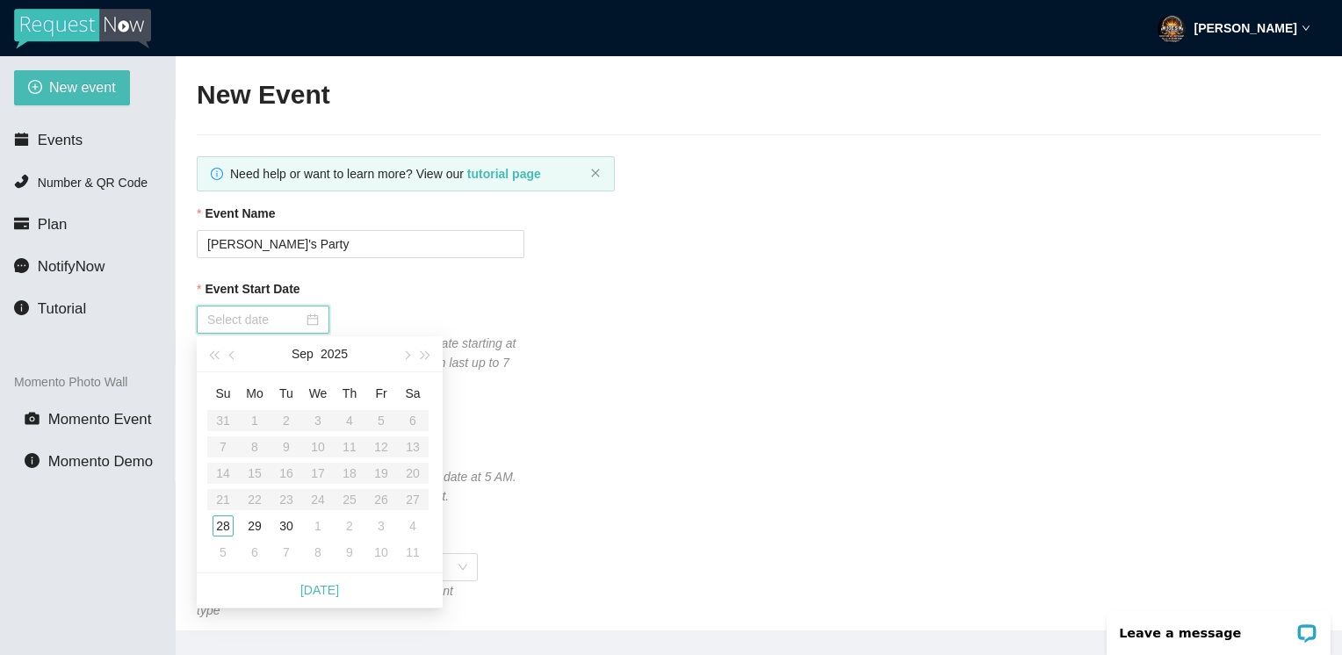
click at [283, 323] on input "Event Start Date" at bounding box center [255, 319] width 96 height 19
type input "09/29/2025"
type input "09/28/2025"
click at [225, 525] on div "28" at bounding box center [223, 526] width 21 height 21
type input "[DATE]"
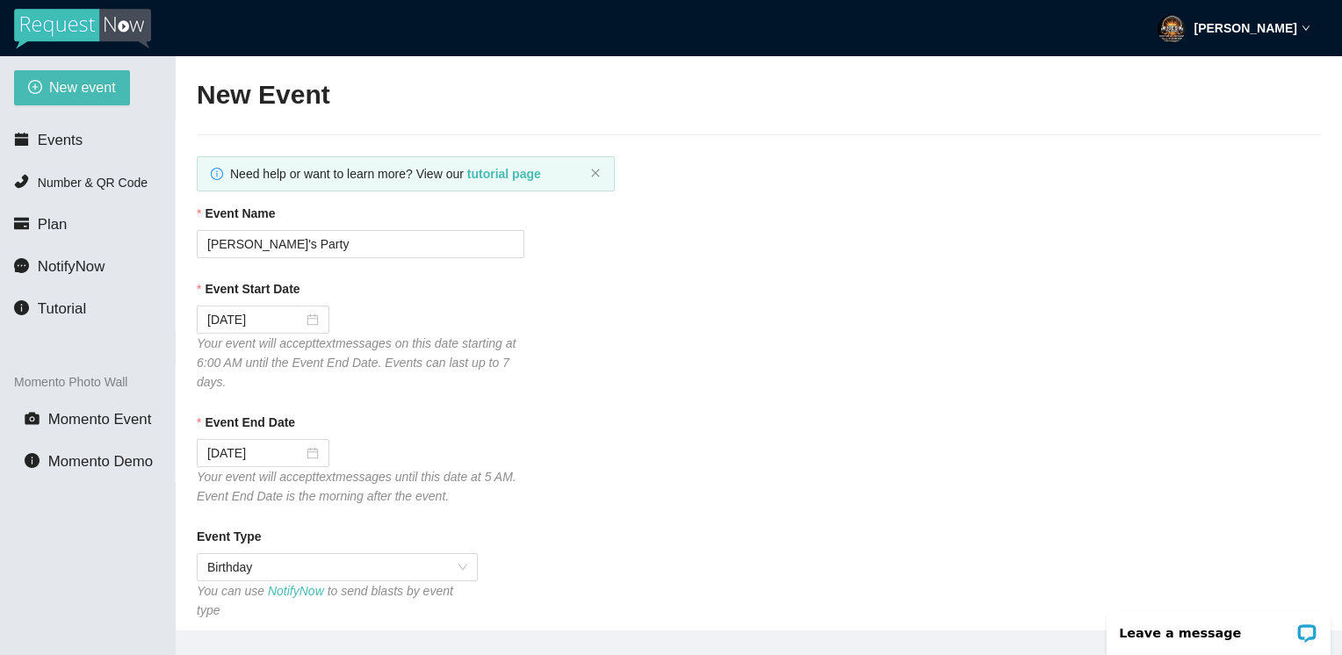
click at [1040, 381] on div "Event Start Date 09/28/2025 Your event will accept text messages on this date s…" at bounding box center [759, 335] width 1124 height 112
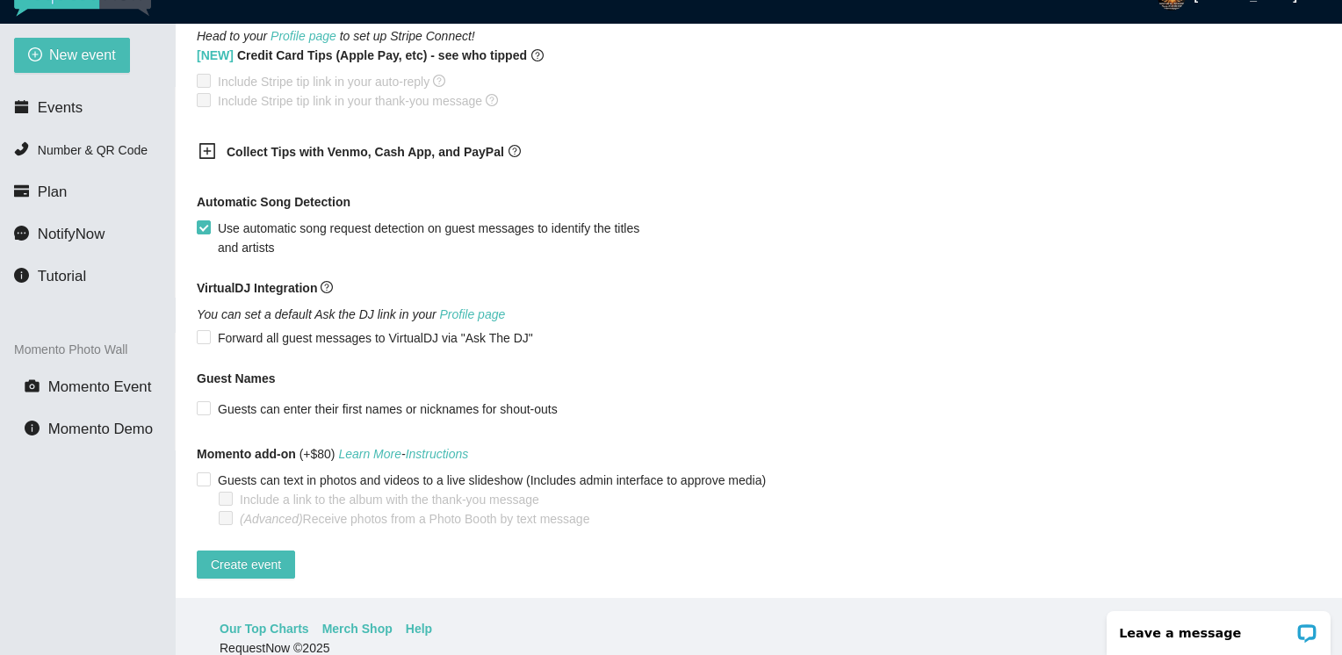
scroll to position [35, 0]
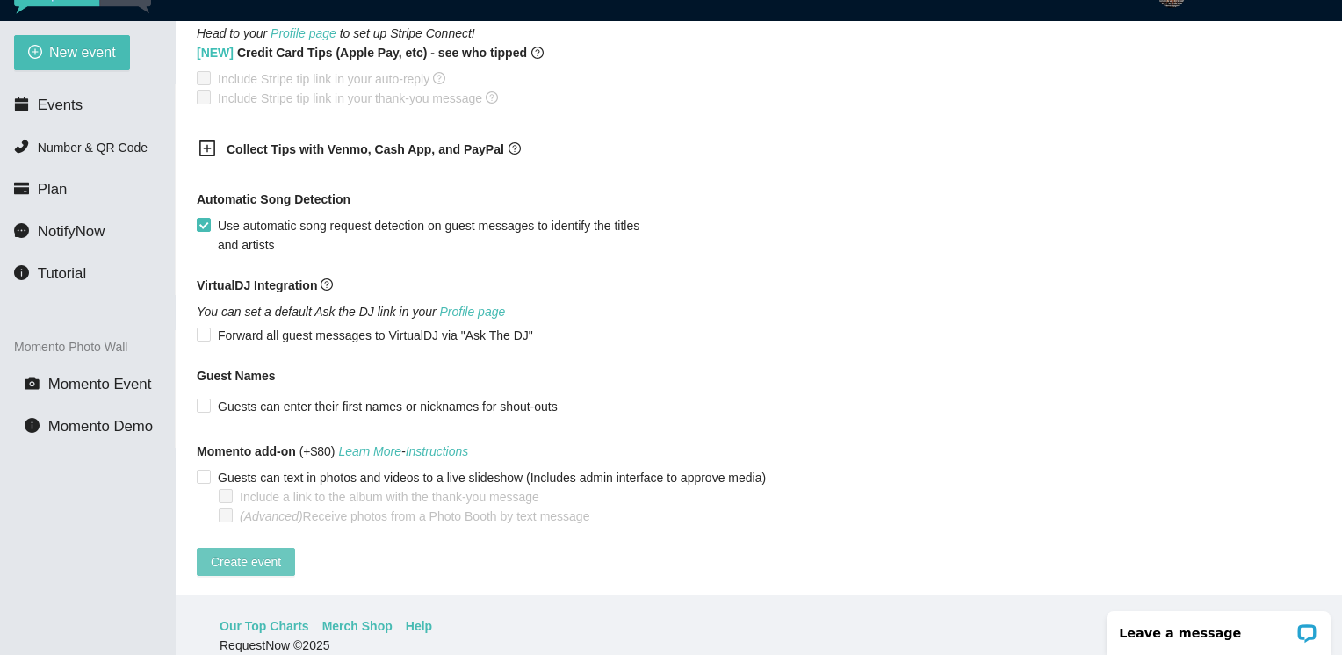
click at [232, 552] on span "Create event" at bounding box center [246, 561] width 70 height 19
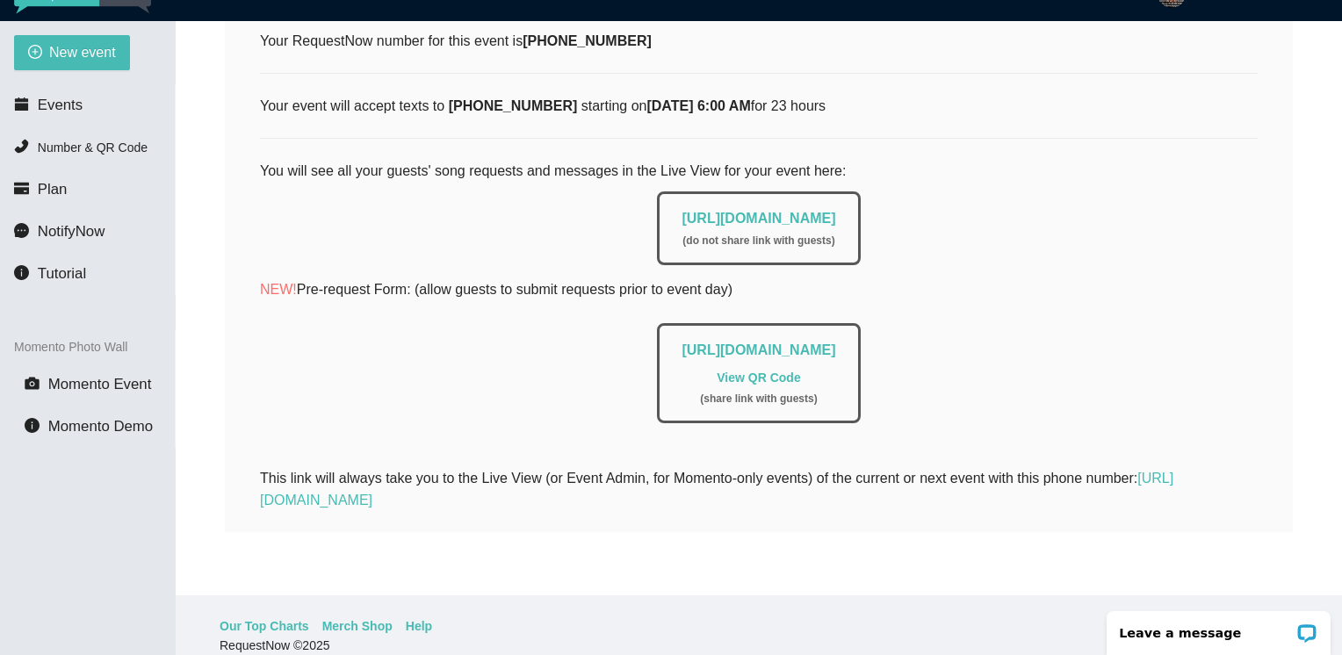
scroll to position [278, 0]
click at [738, 211] on link "https://app.requestnow.io/live/rvyvqpe" at bounding box center [759, 218] width 154 height 15
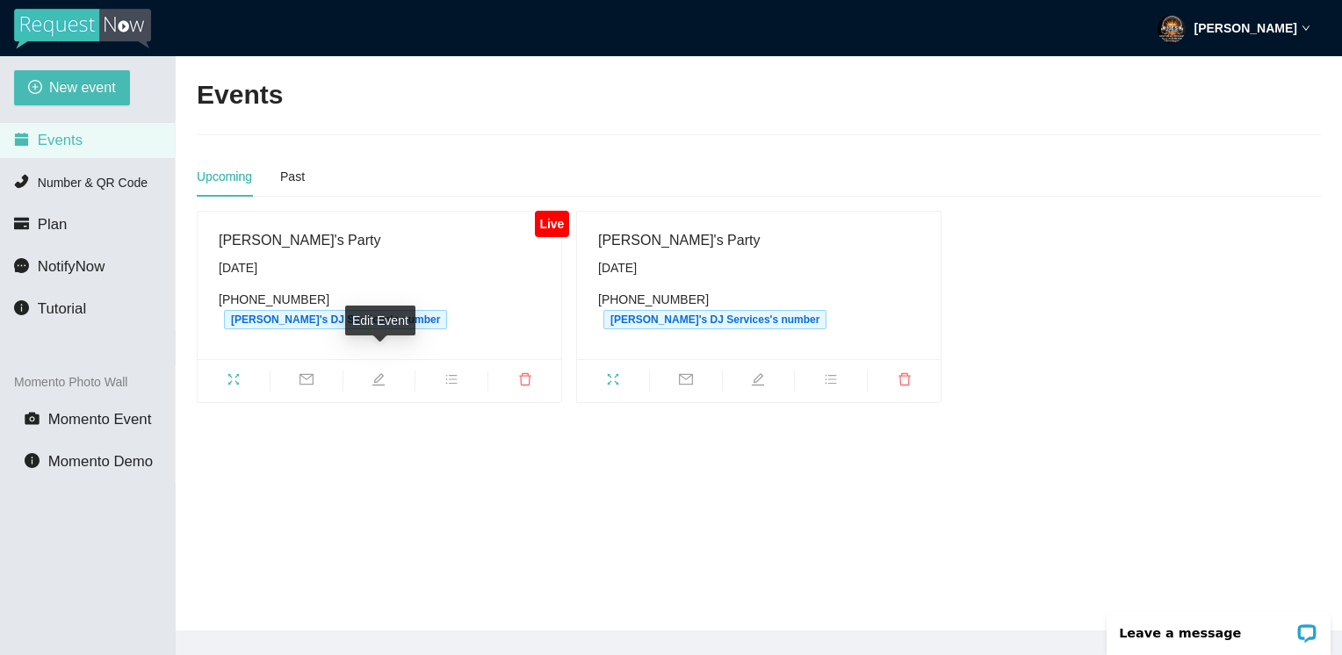
click at [391, 372] on span "edit" at bounding box center [379, 381] width 72 height 19
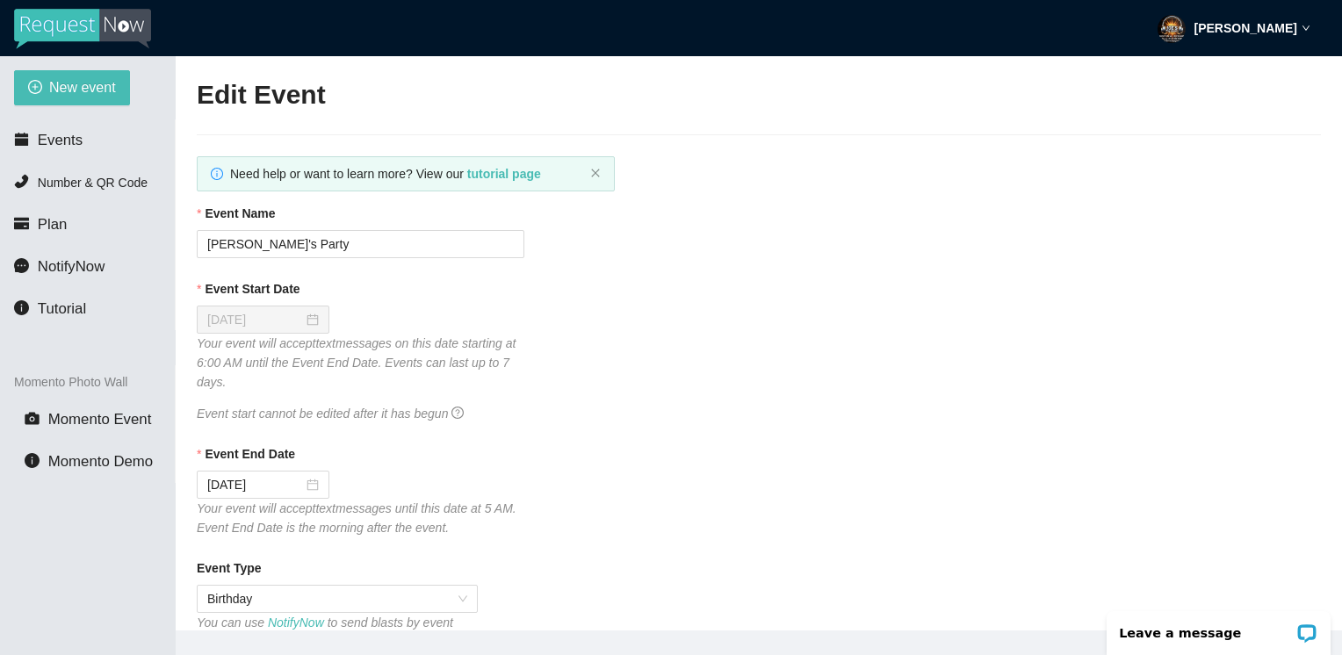
click at [862, 377] on div "Event Start Date [DATE] Your event will accept text messages on this date start…" at bounding box center [759, 351] width 1124 height 144
drag, startPoint x: 1212, startPoint y: 230, endPoint x: 865, endPoint y: 255, distance: 347.8
click at [865, 255] on div "Event Name Liz's Party" at bounding box center [759, 231] width 1124 height 54
click at [62, 186] on span "Number & QR Code" at bounding box center [93, 183] width 110 height 14
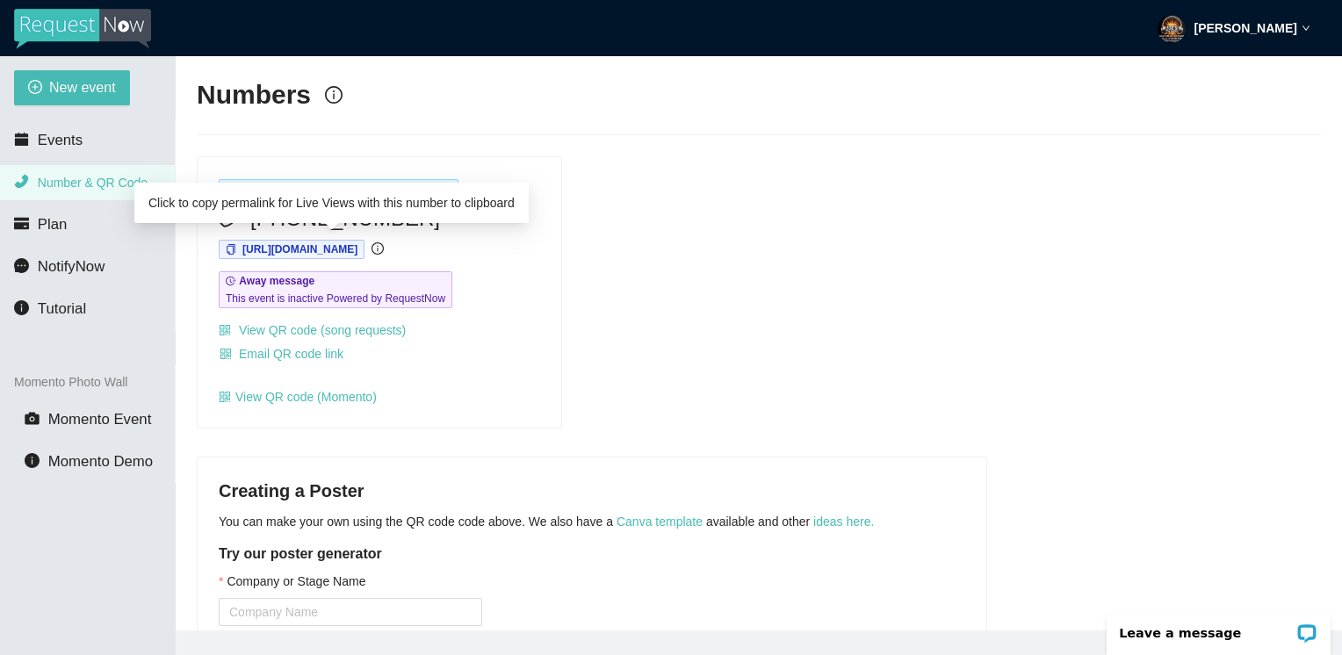
click at [299, 248] on span "https://app.requestnow.io/oevzlge/next" at bounding box center [299, 249] width 115 height 12
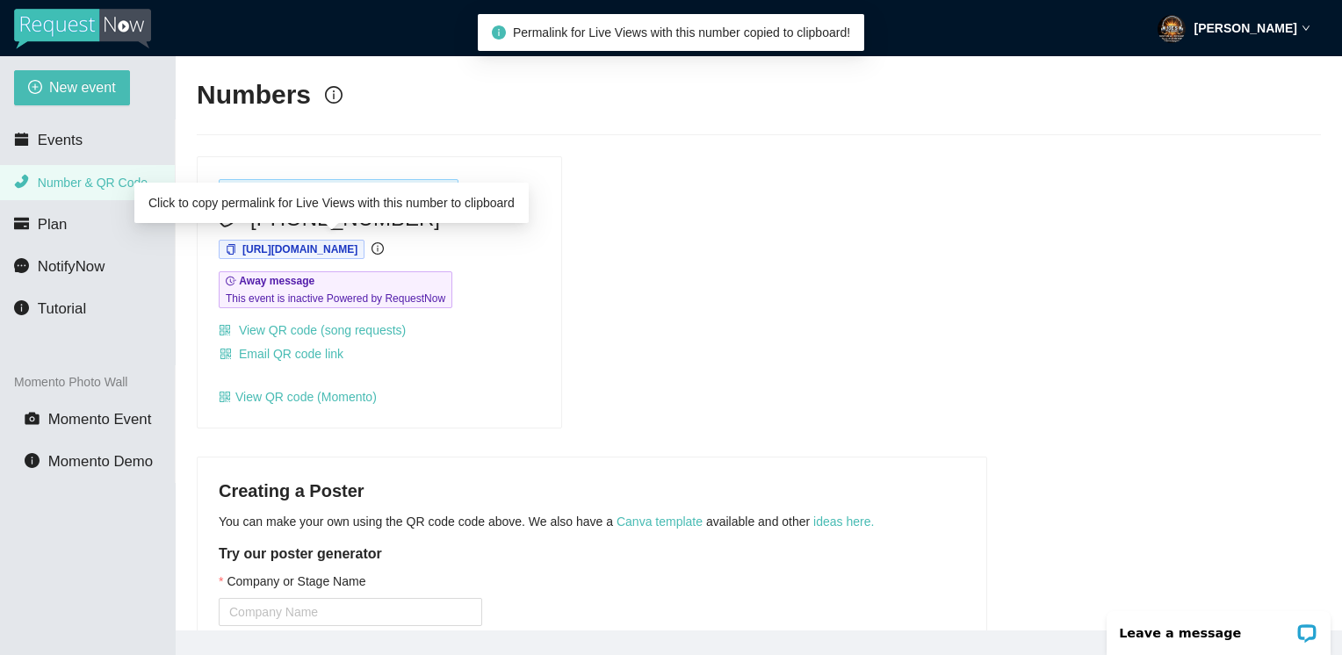
click at [272, 249] on span "https://app.requestnow.io/oevzlge/next" at bounding box center [299, 249] width 115 height 12
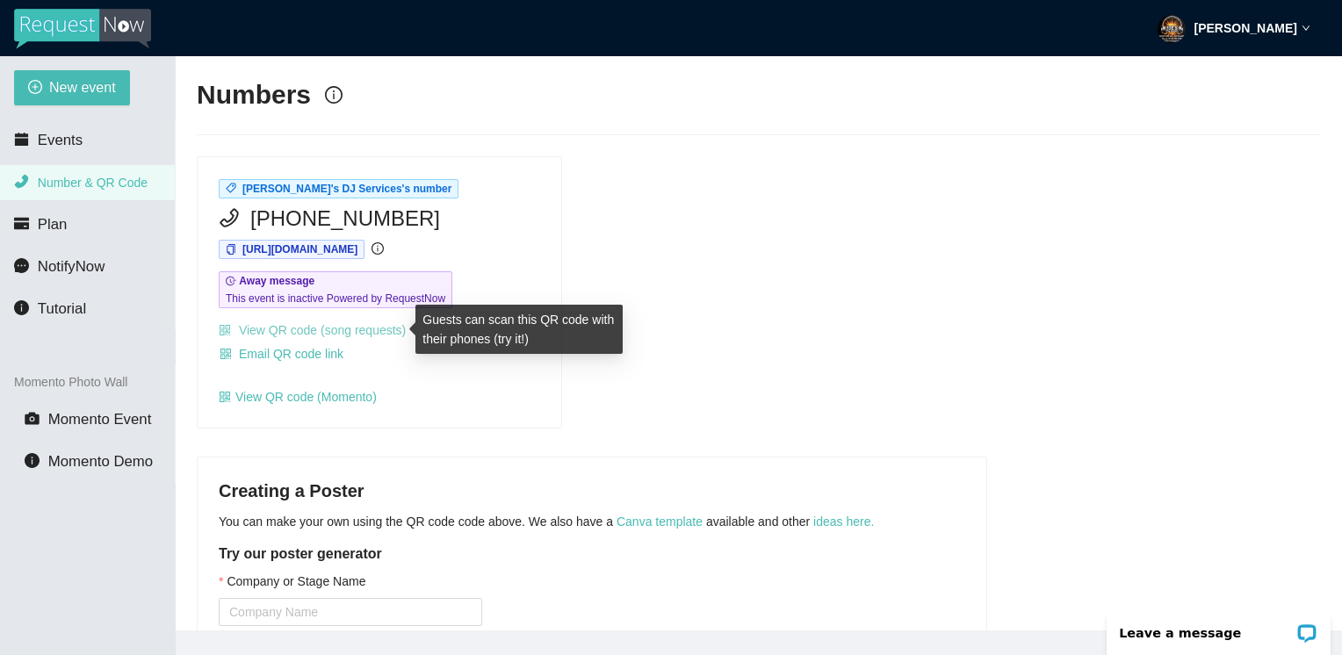
click at [295, 334] on link "View QR code (song requests)" at bounding box center [312, 330] width 187 height 14
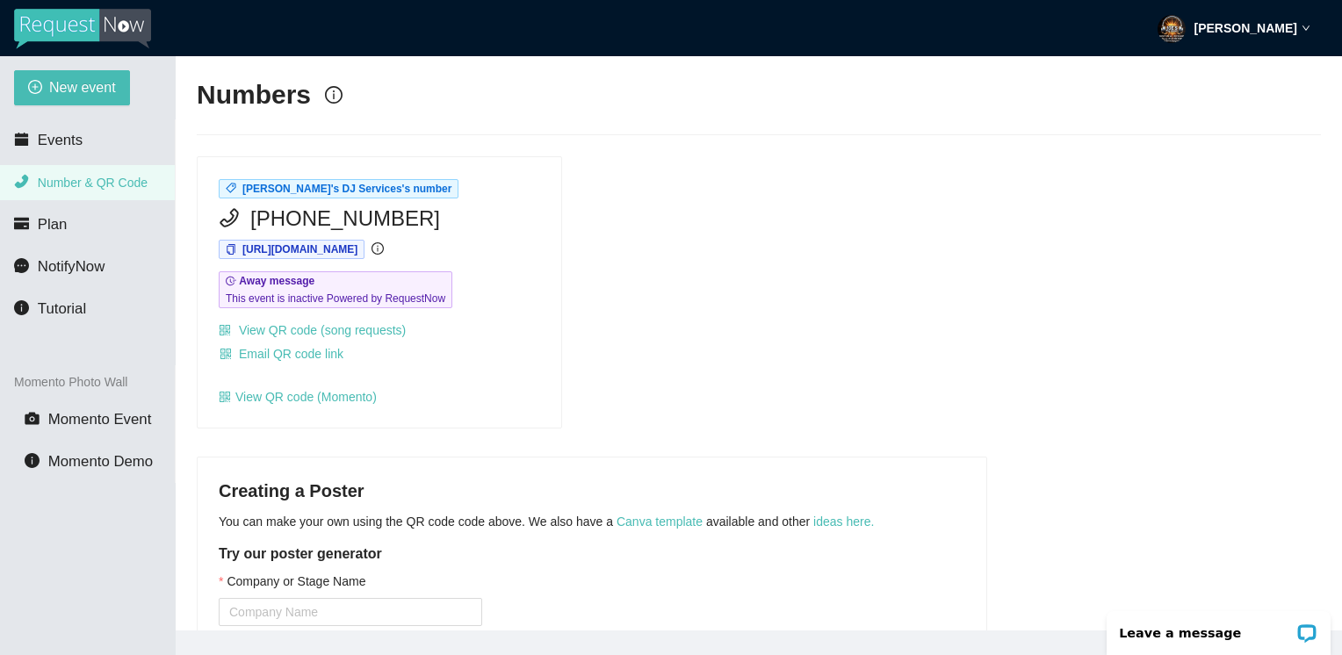
click at [597, 144] on main "Numbers Joe's DJ Services's number (350) 200-1221 https://app.requestnow.io/oev…" at bounding box center [759, 343] width 1166 height 574
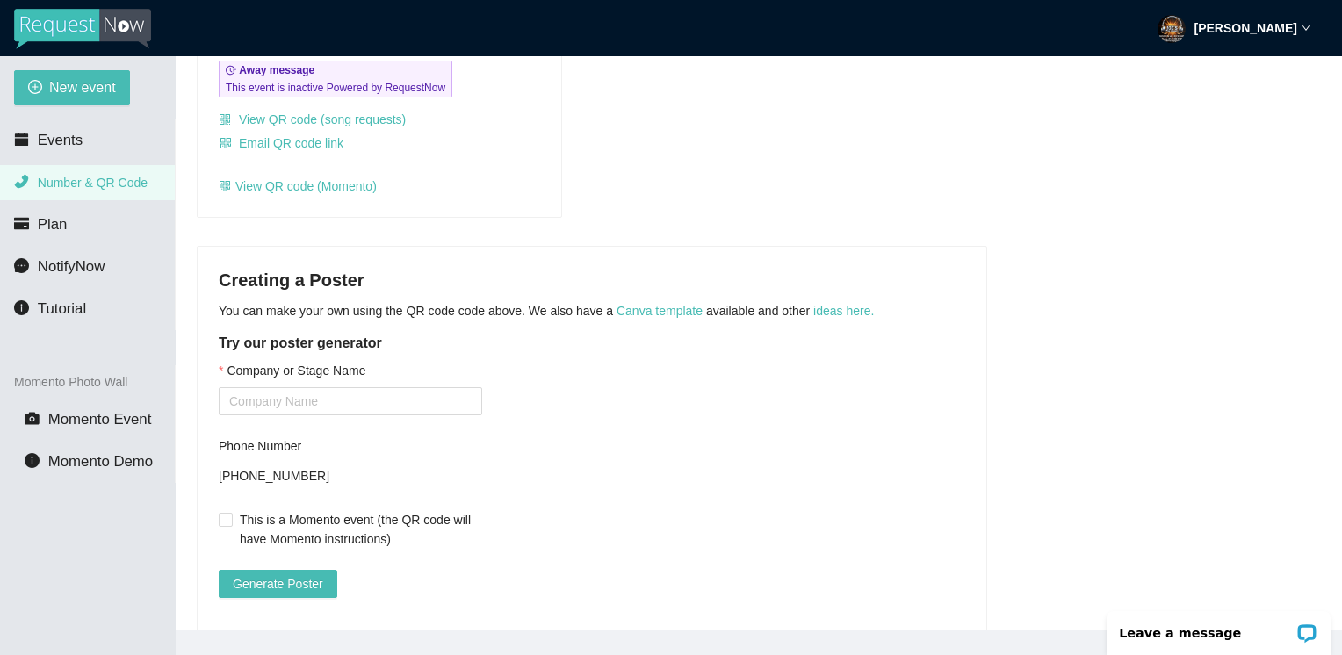
scroll to position [246, 0]
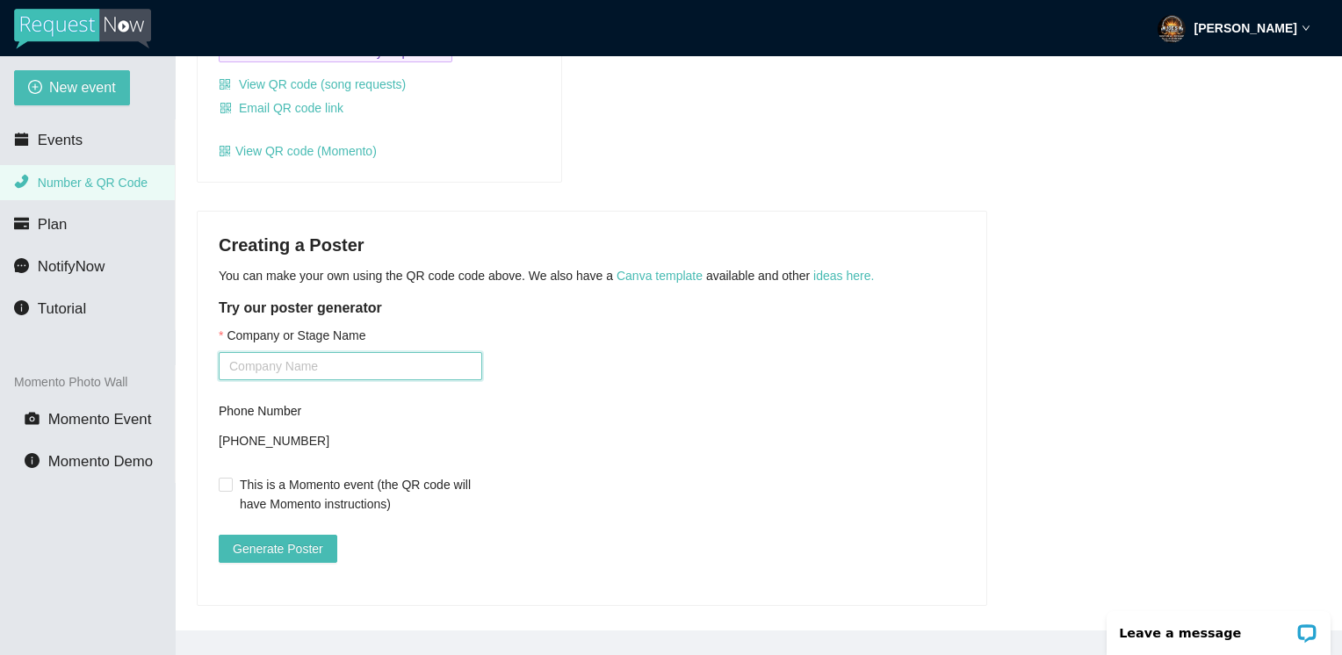
click at [237, 366] on input "Company or Stage Name" at bounding box center [351, 366] width 264 height 28
type input "Joe's DJ Services"
click at [288, 557] on span "Generate Poster" at bounding box center [278, 548] width 90 height 19
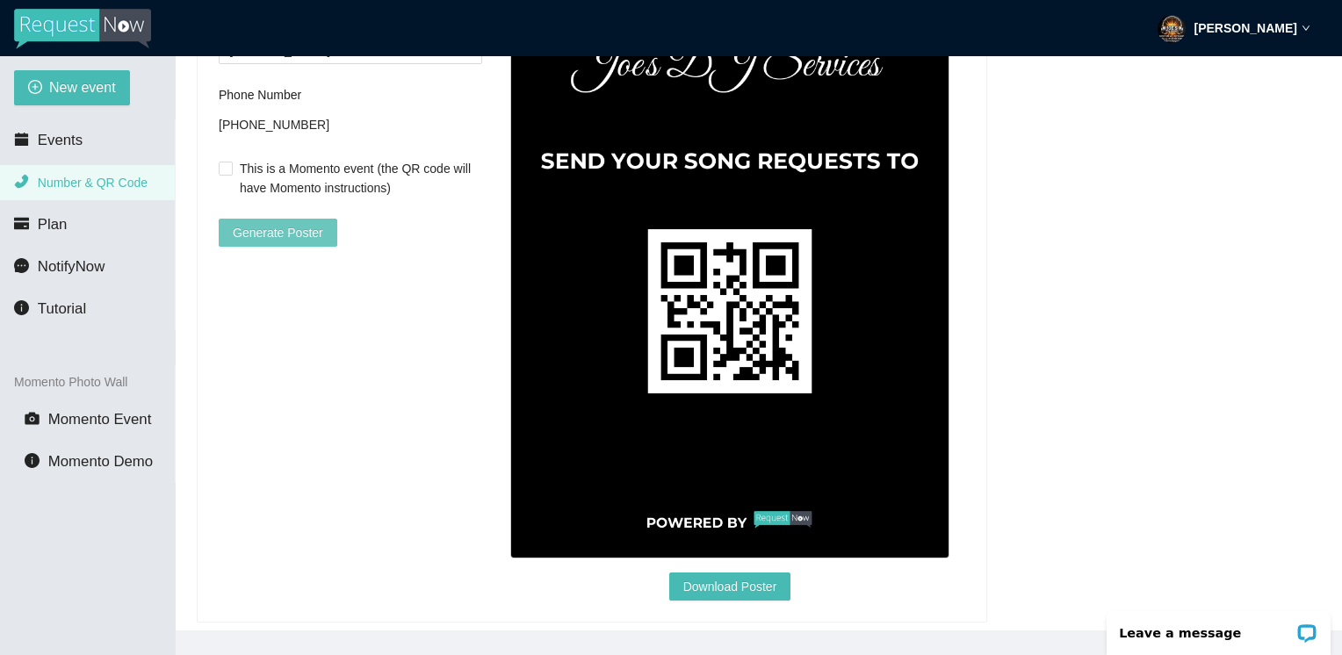
scroll to position [597, 0]
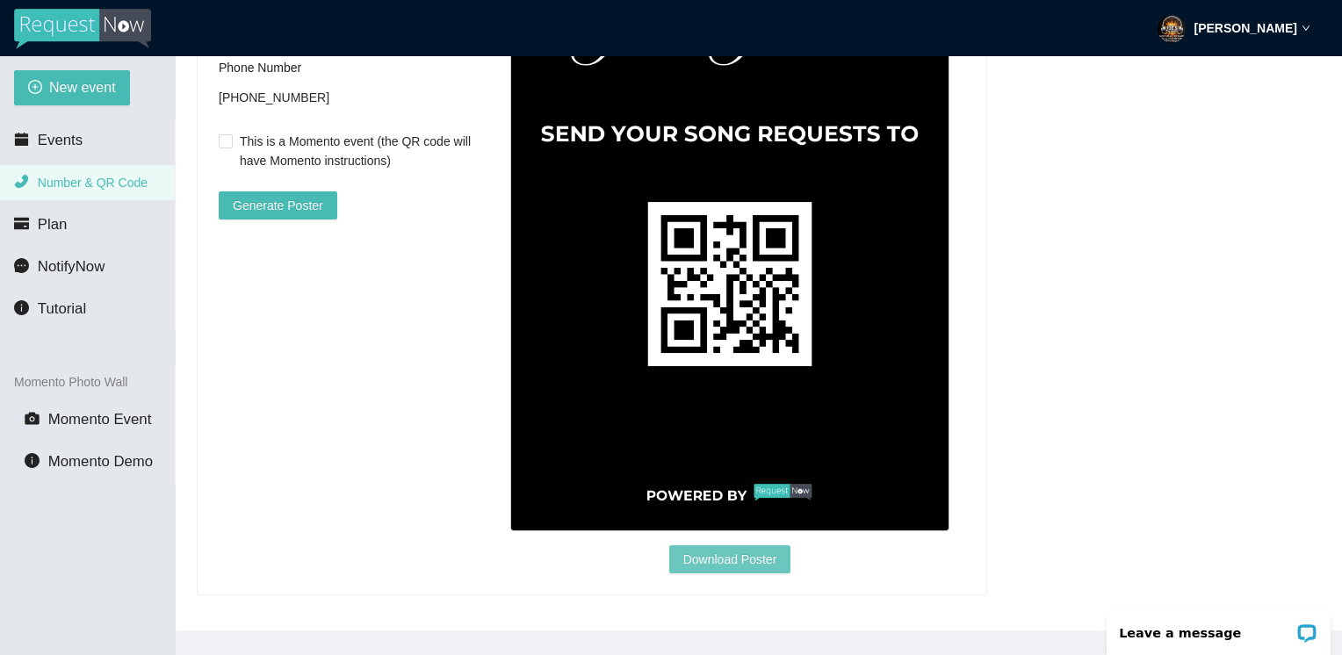
click at [699, 550] on span "Download Poster" at bounding box center [730, 559] width 94 height 19
click at [1254, 158] on div "Creating a Poster You can make your own using the QR code code above. We also h…" at bounding box center [759, 231] width 1124 height 728
click at [56, 148] on span "Events" at bounding box center [60, 140] width 45 height 17
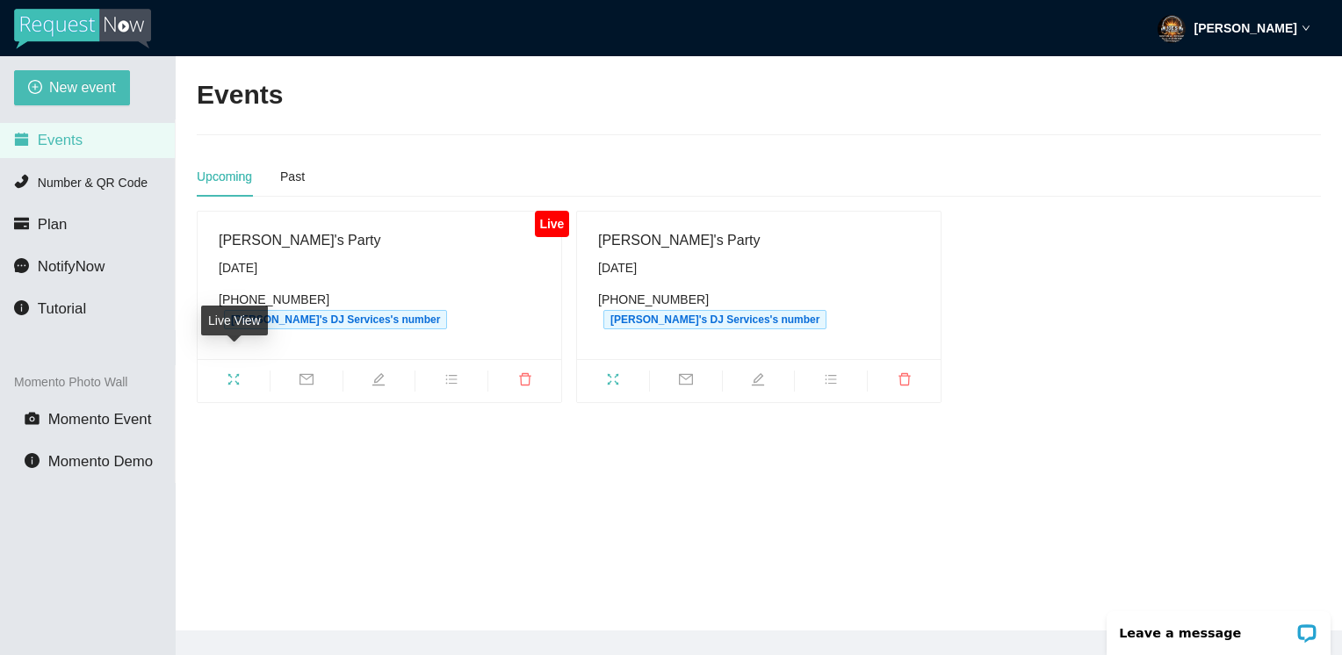
click at [227, 372] on icon "fullscreen" at bounding box center [234, 379] width 14 height 14
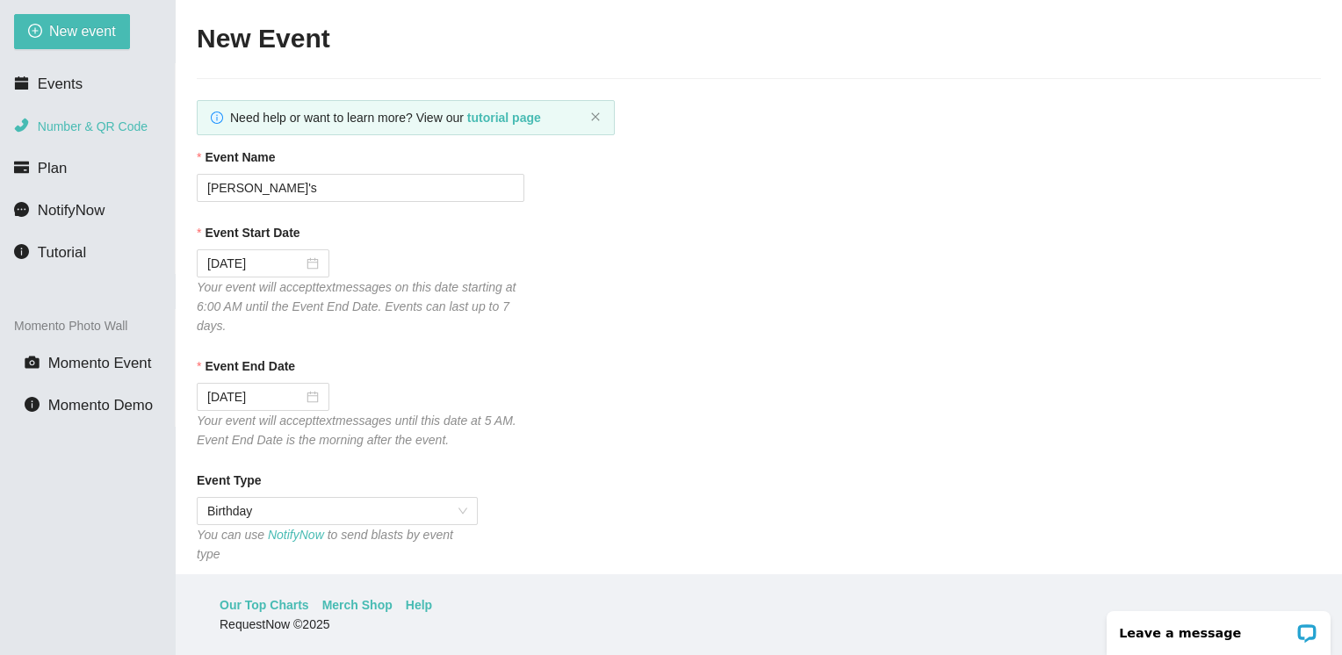
scroll to position [597, 0]
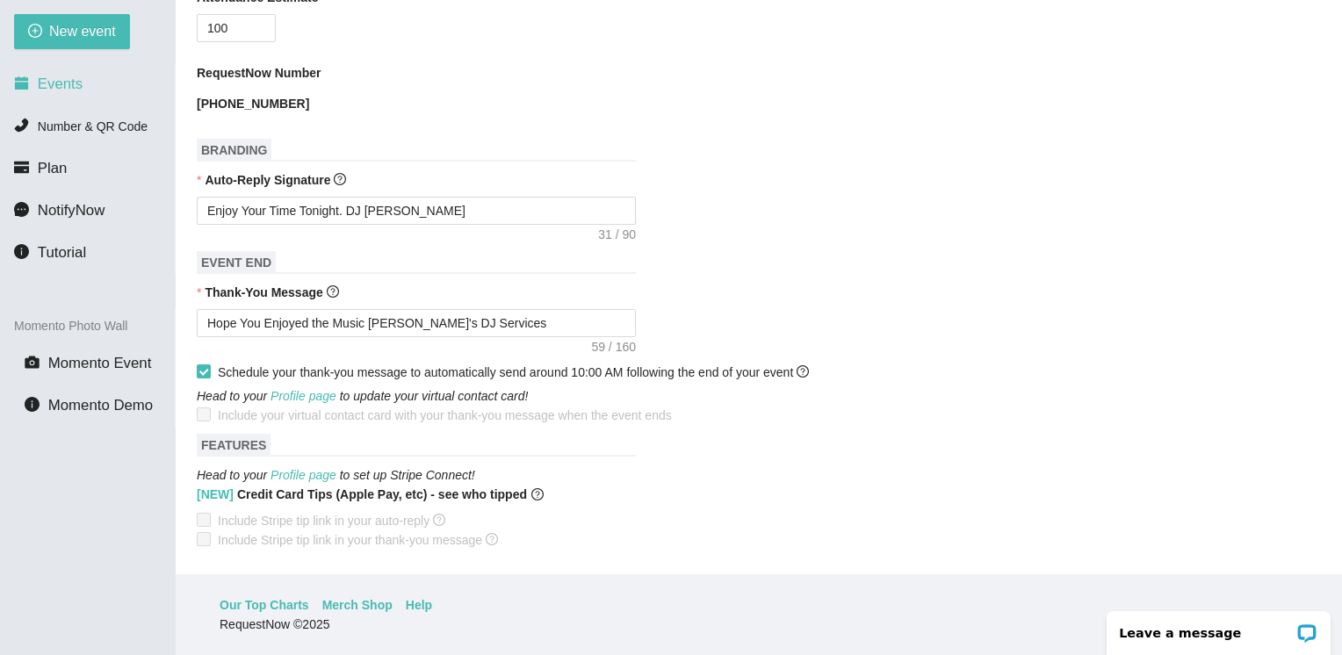
click at [58, 85] on span "Events" at bounding box center [60, 84] width 45 height 17
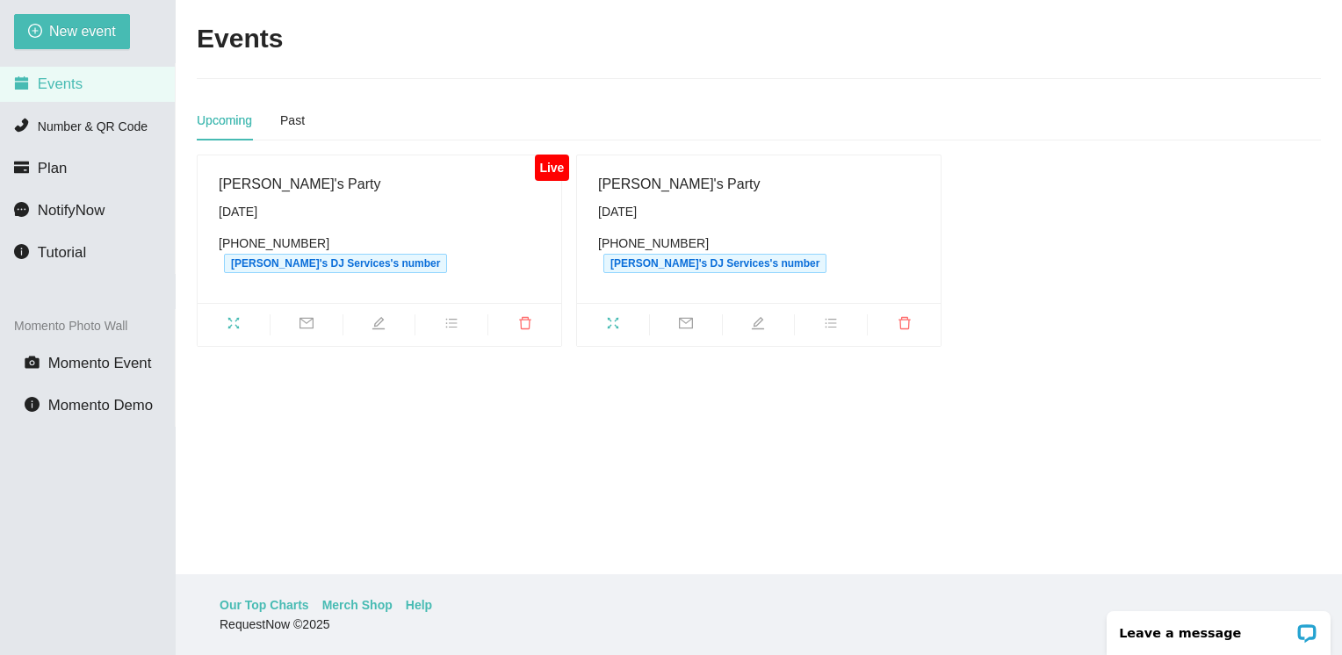
click at [302, 213] on div "[DATE]" at bounding box center [379, 211] width 321 height 19
click at [235, 316] on icon "fullscreen" at bounding box center [234, 323] width 14 height 14
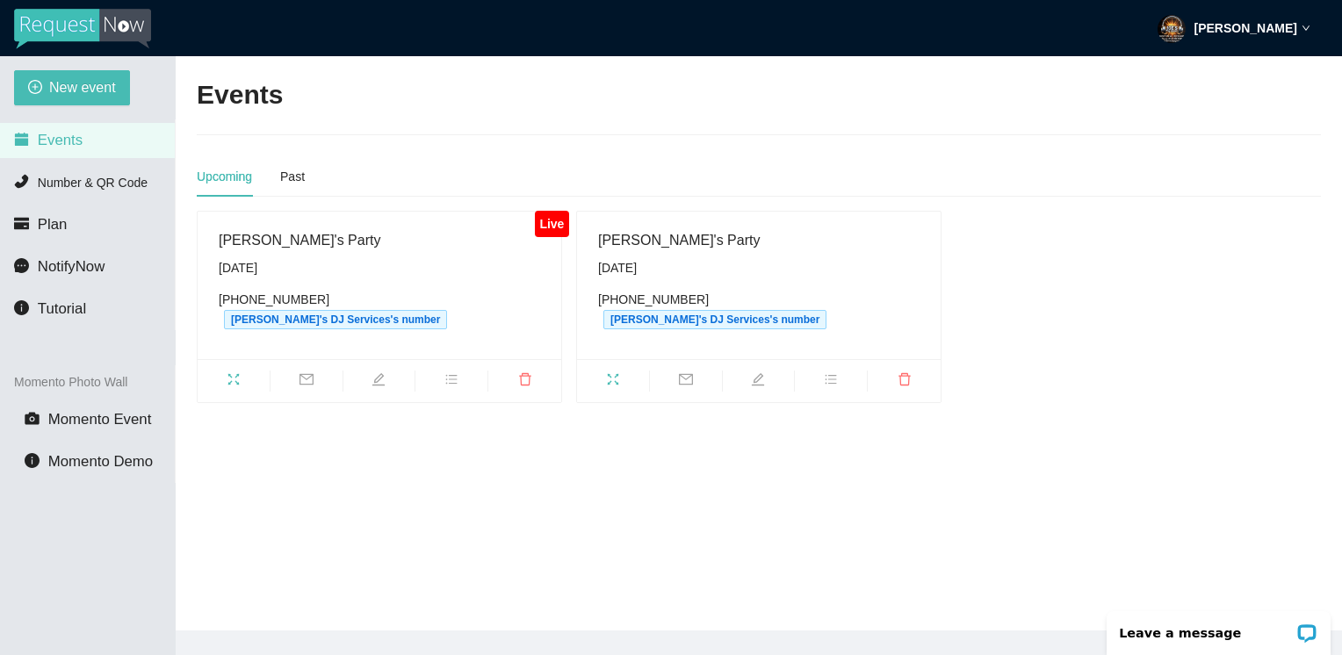
click at [47, 348] on div "New event Events Number & QR Code Plan NotifyNow Tutorial Momento Photo Wall Mo…" at bounding box center [88, 383] width 176 height 655
click at [70, 311] on span "Tutorial" at bounding box center [62, 308] width 48 height 17
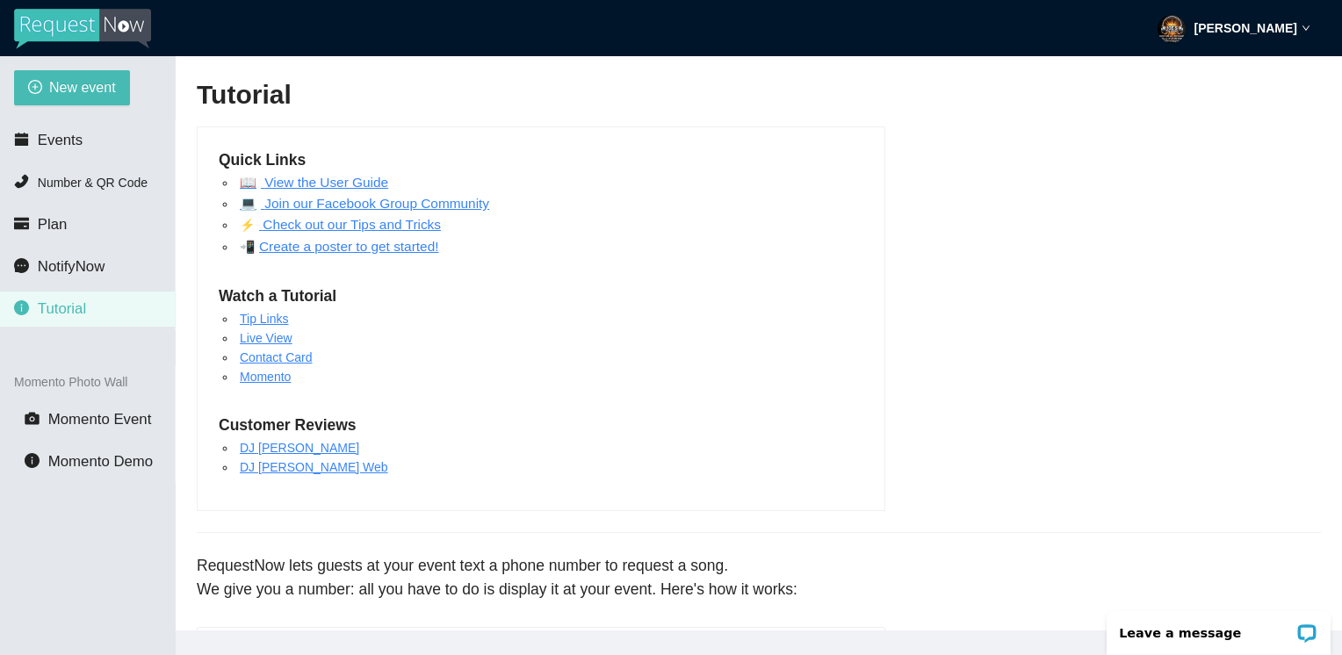
click at [291, 358] on link "Contact Card" at bounding box center [276, 357] width 72 height 14
click at [301, 184] on link "📖 View the User Guide" at bounding box center [314, 182] width 148 height 15
click at [61, 186] on span "Number & QR Code" at bounding box center [93, 183] width 110 height 14
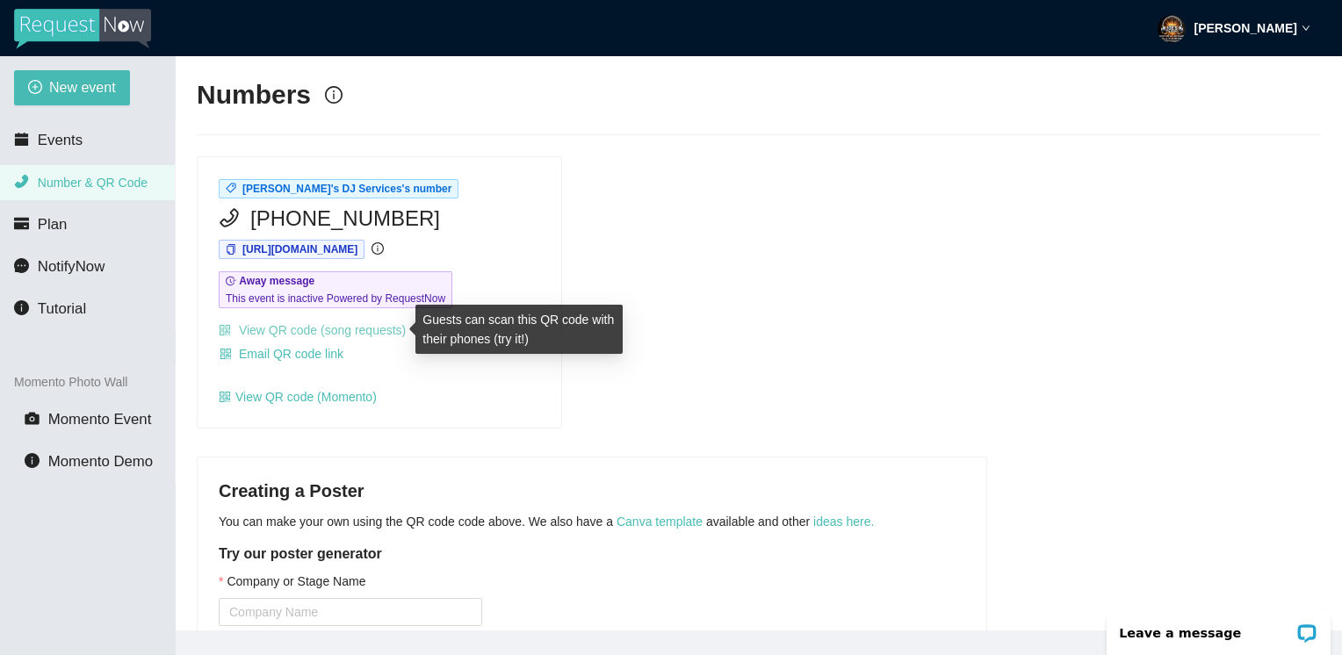
click at [325, 336] on link "View QR code (song requests)" at bounding box center [312, 330] width 187 height 14
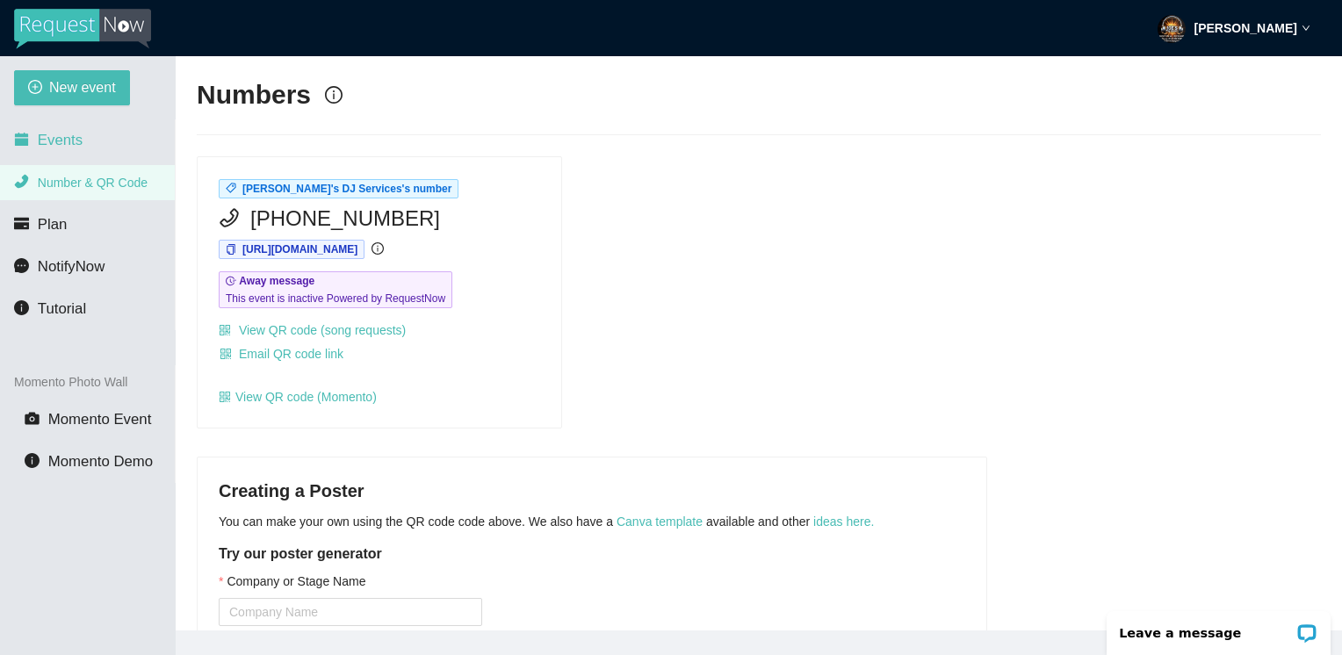
click at [86, 156] on li "Events" at bounding box center [87, 140] width 175 height 35
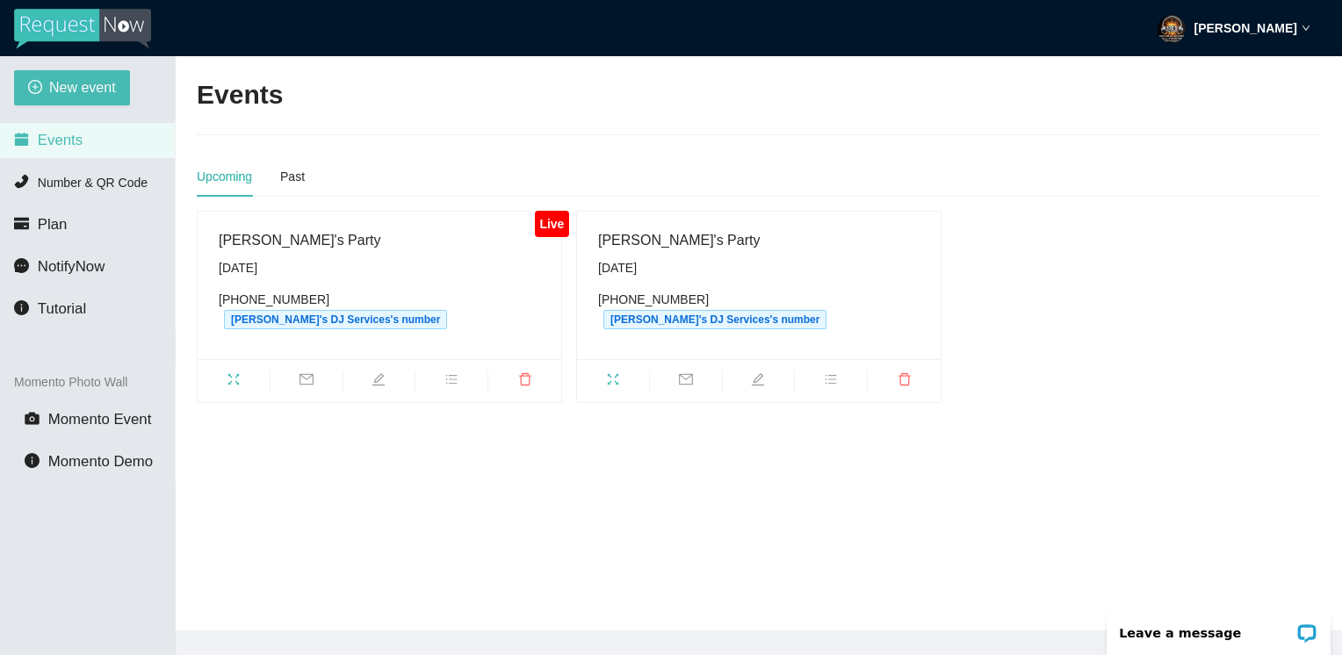
click at [250, 254] on div "[PERSON_NAME]'s Party [DATE] [PHONE_NUMBER] [PERSON_NAME]'s DJ Services's number" at bounding box center [379, 285] width 321 height 112
click at [264, 249] on div "[PERSON_NAME]'s Party" at bounding box center [379, 240] width 321 height 22
click at [234, 372] on icon "fullscreen" at bounding box center [234, 379] width 14 height 14
